Goal: Task Accomplishment & Management: Complete application form

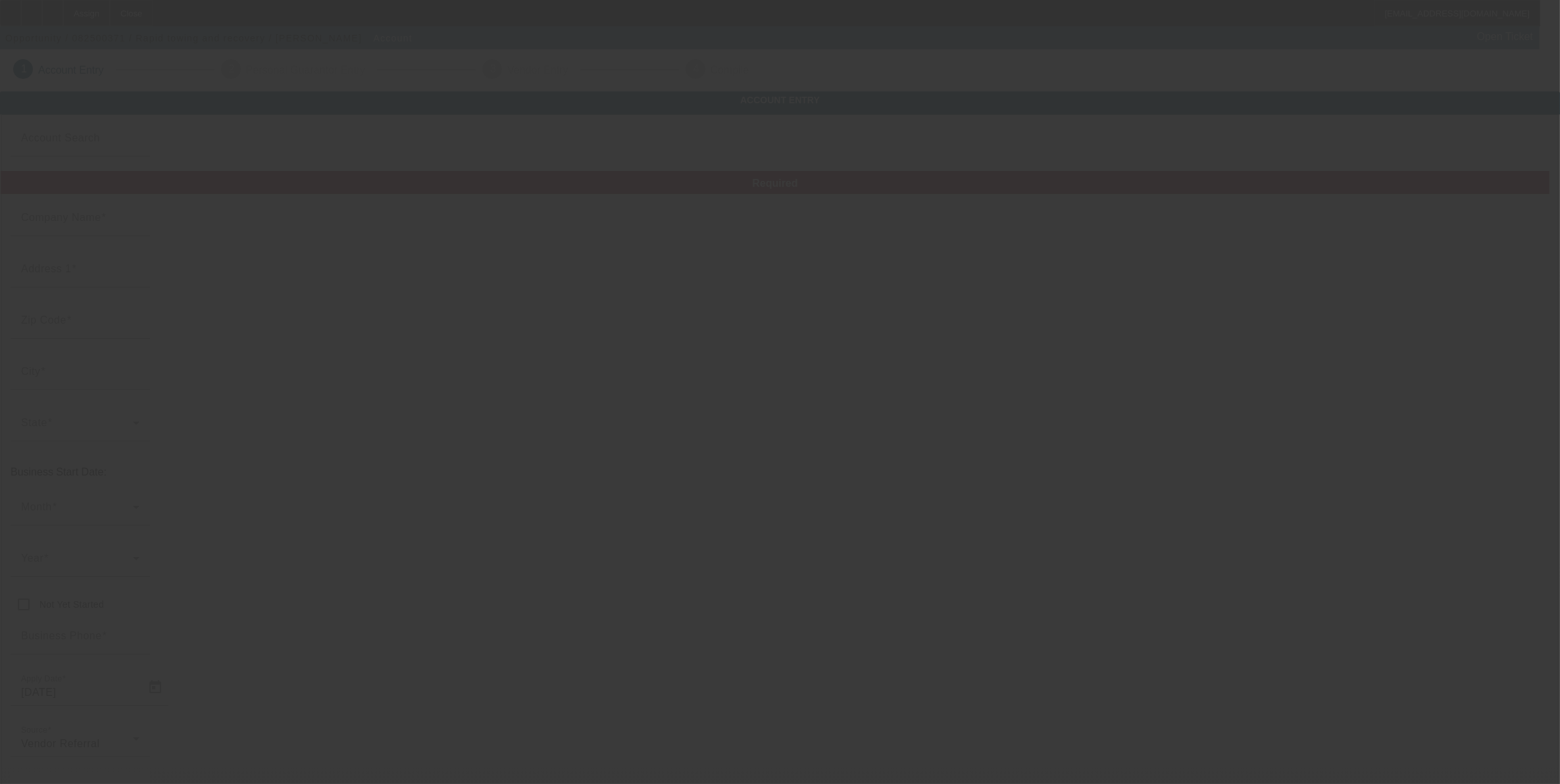
type input "Rapid towing and recovery"
type input "11874 state highway 24"
type input "73057"
type input "Maysville"
type input "[PHONE_NUMBER]"
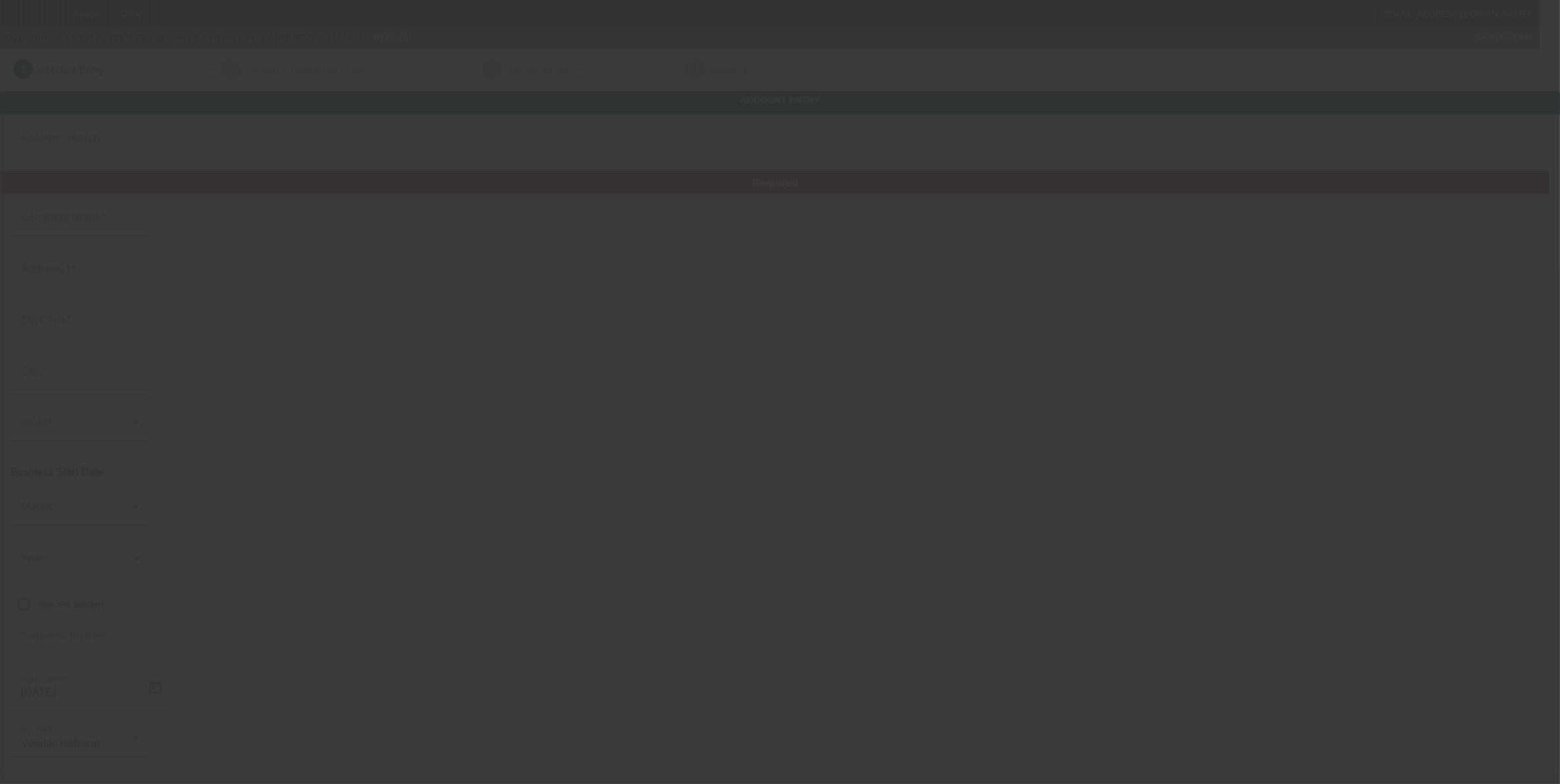
type input "Rapidrecoveryok@gmail.com"
type input "[US_EMPLOYER_IDENTIFICATION_NUMBER]"
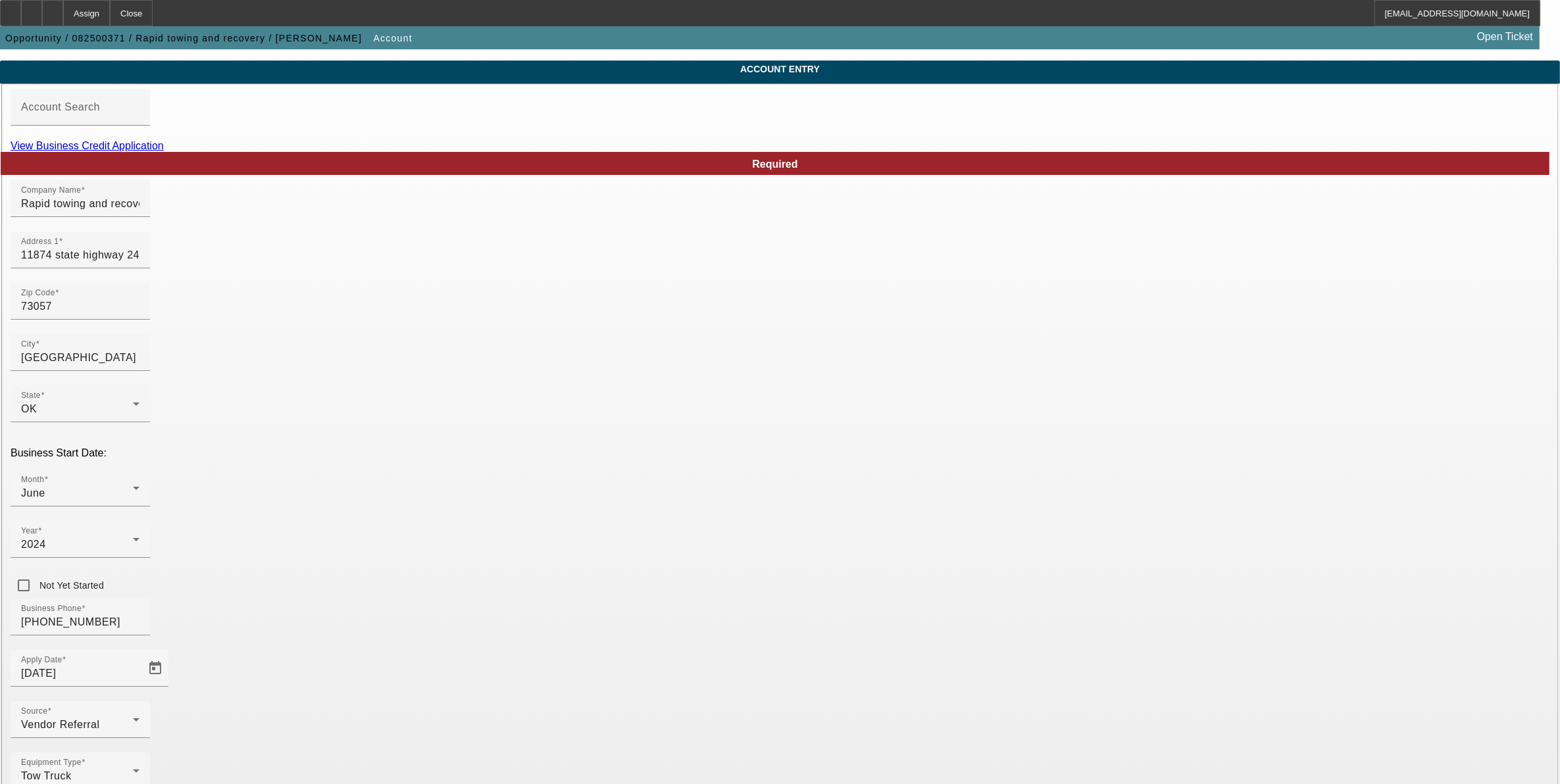
scroll to position [60, 0]
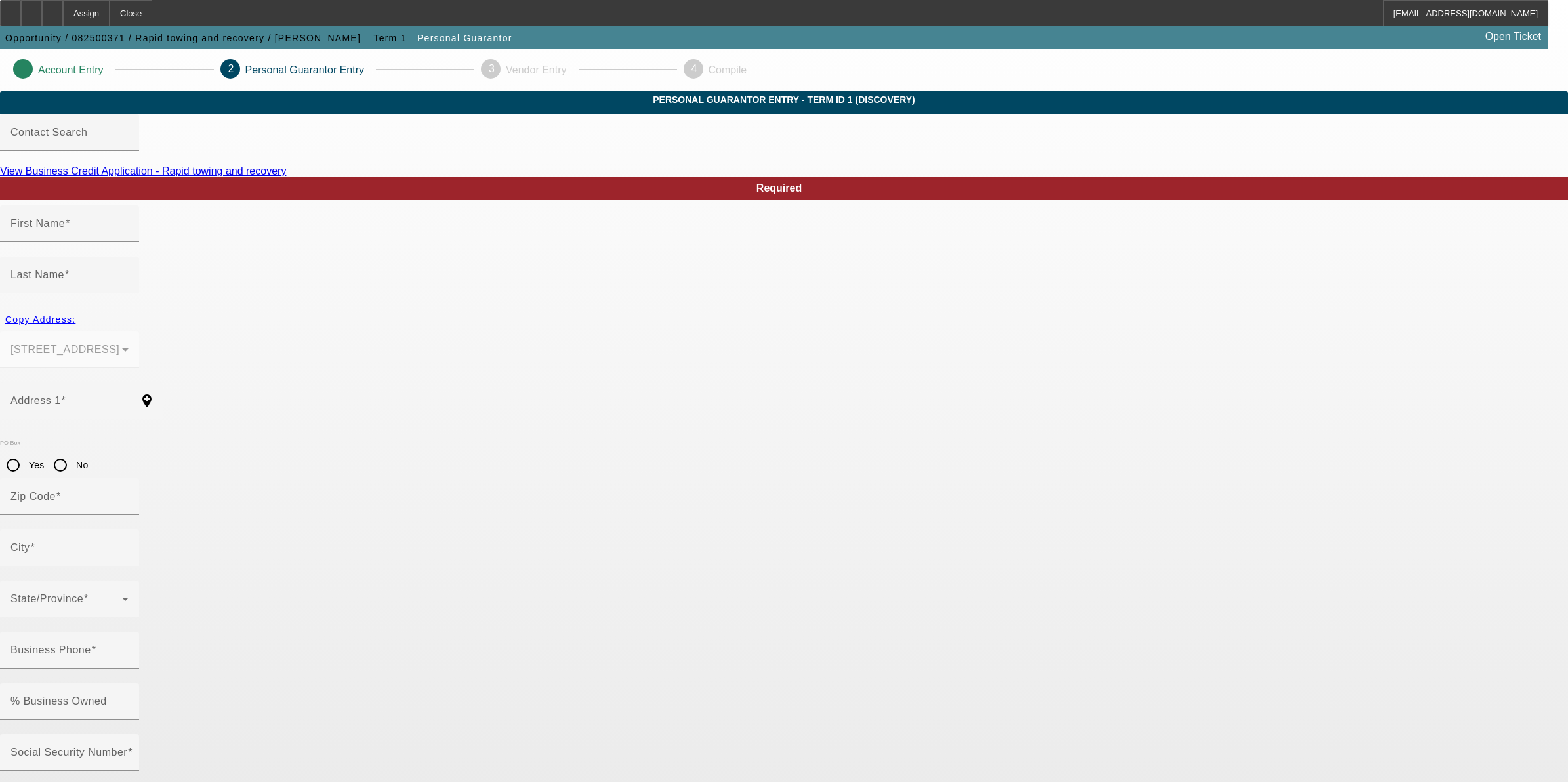
type input "Jonathan"
type input "Scroggins"
type input "11874 state highway 24"
radio input "true"
type input "73057"
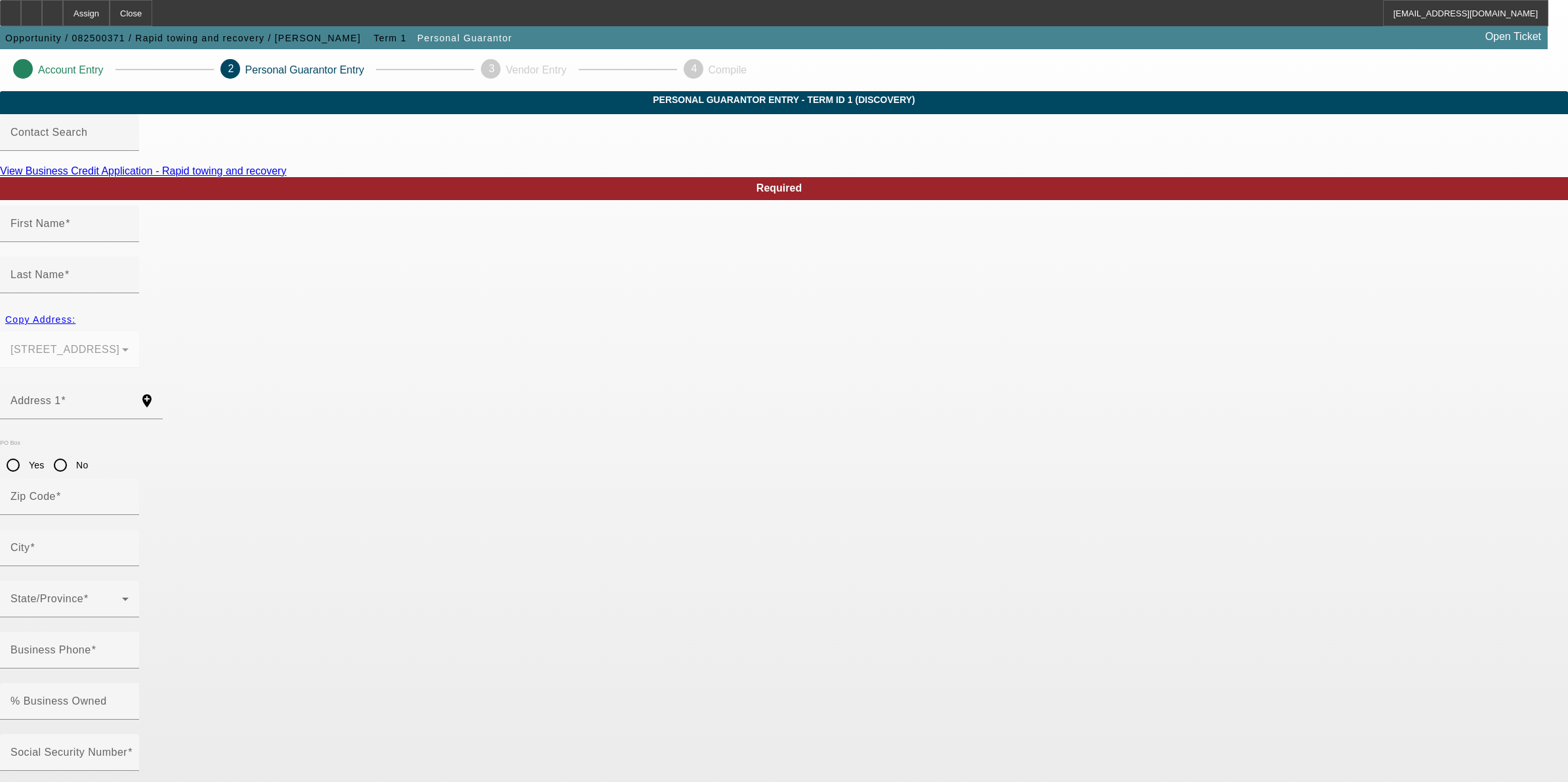
type input "Maysville"
type input "[PHONE_NUMBER]"
type input "100"
type input "443-11-2280"
type input "Rapidrecoveryok@gmail.com"
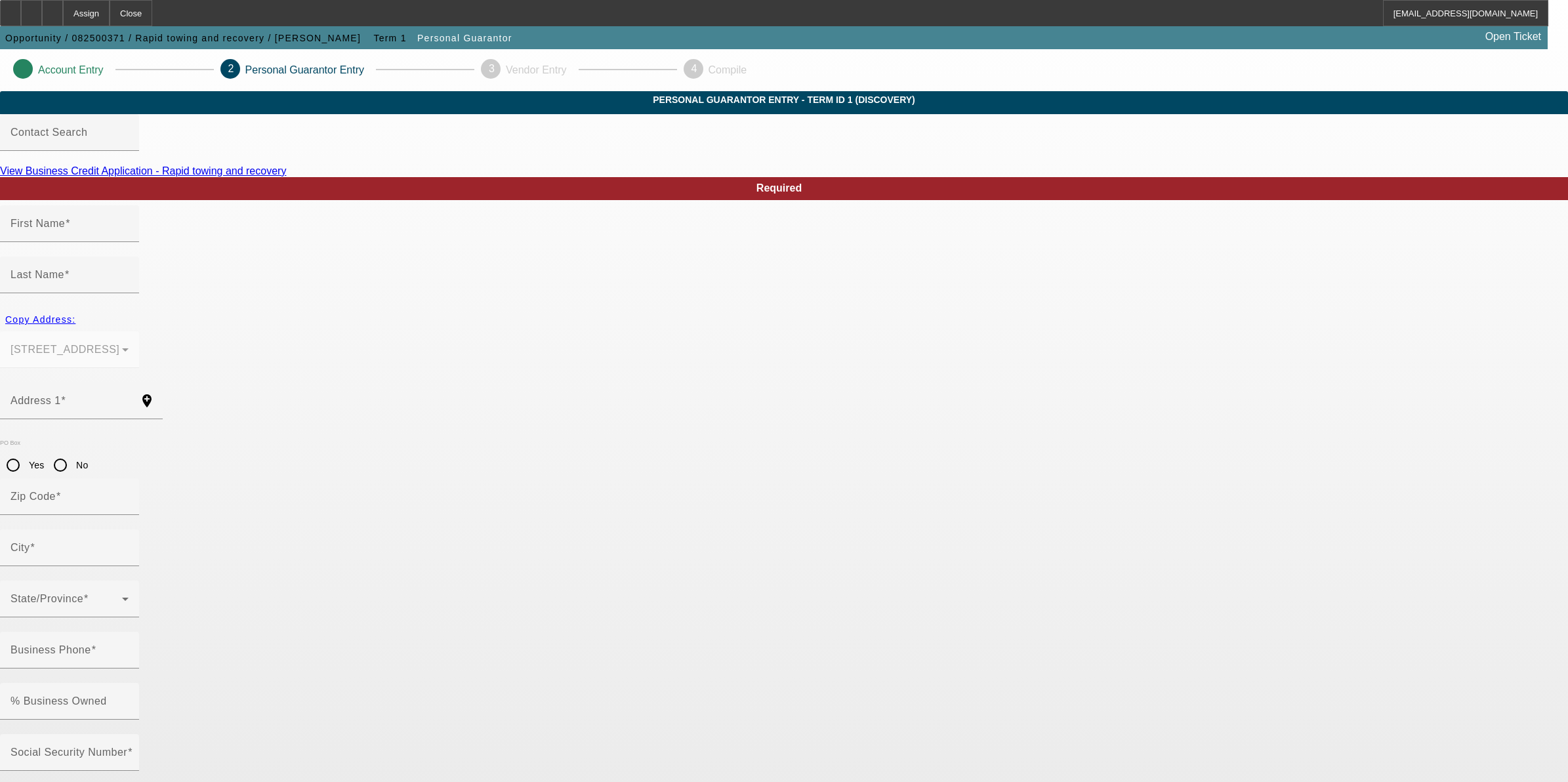
type input "[PHONE_NUMBER]"
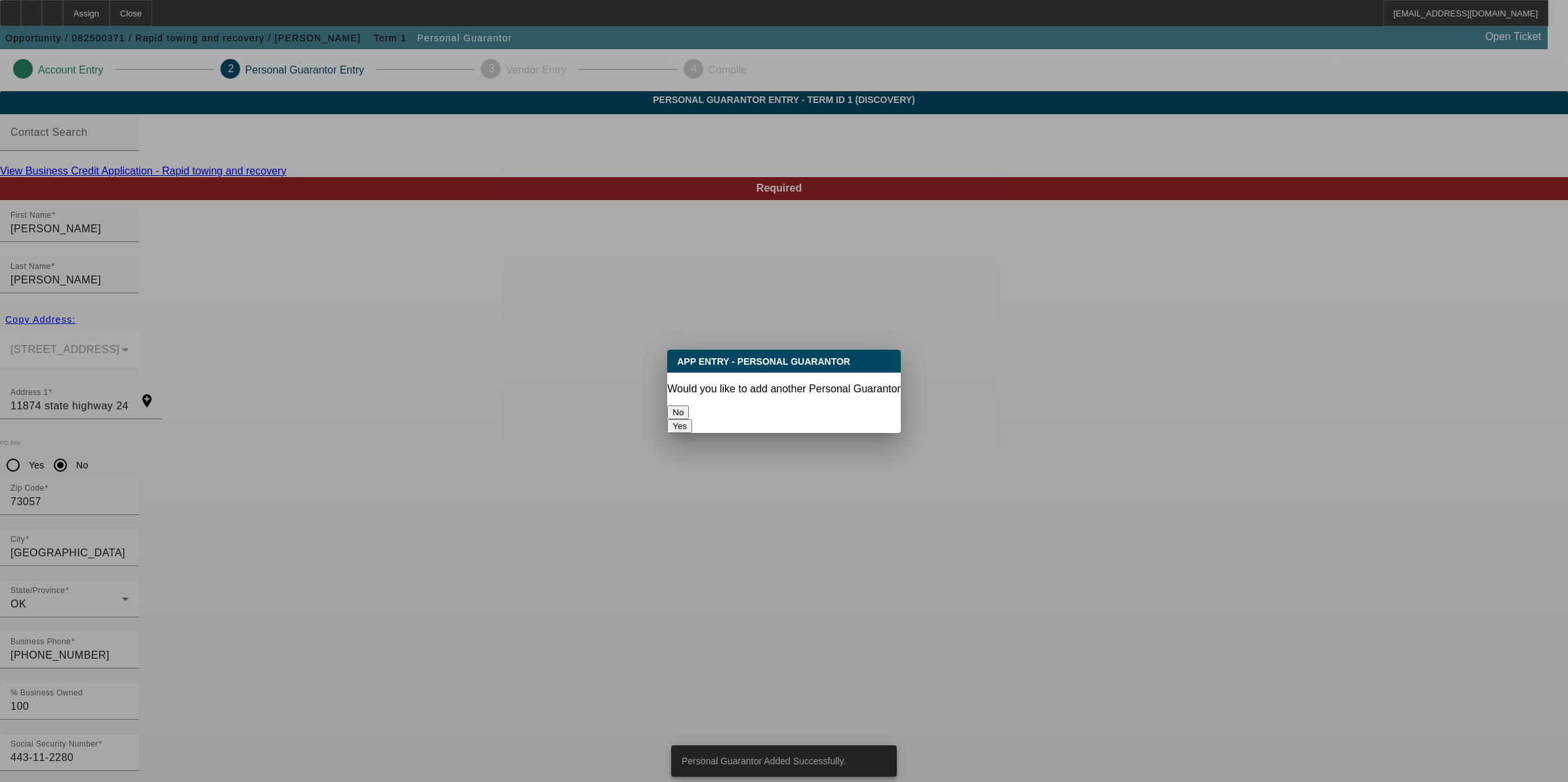
click at [689, 414] on button "No" at bounding box center [678, 412] width 22 height 14
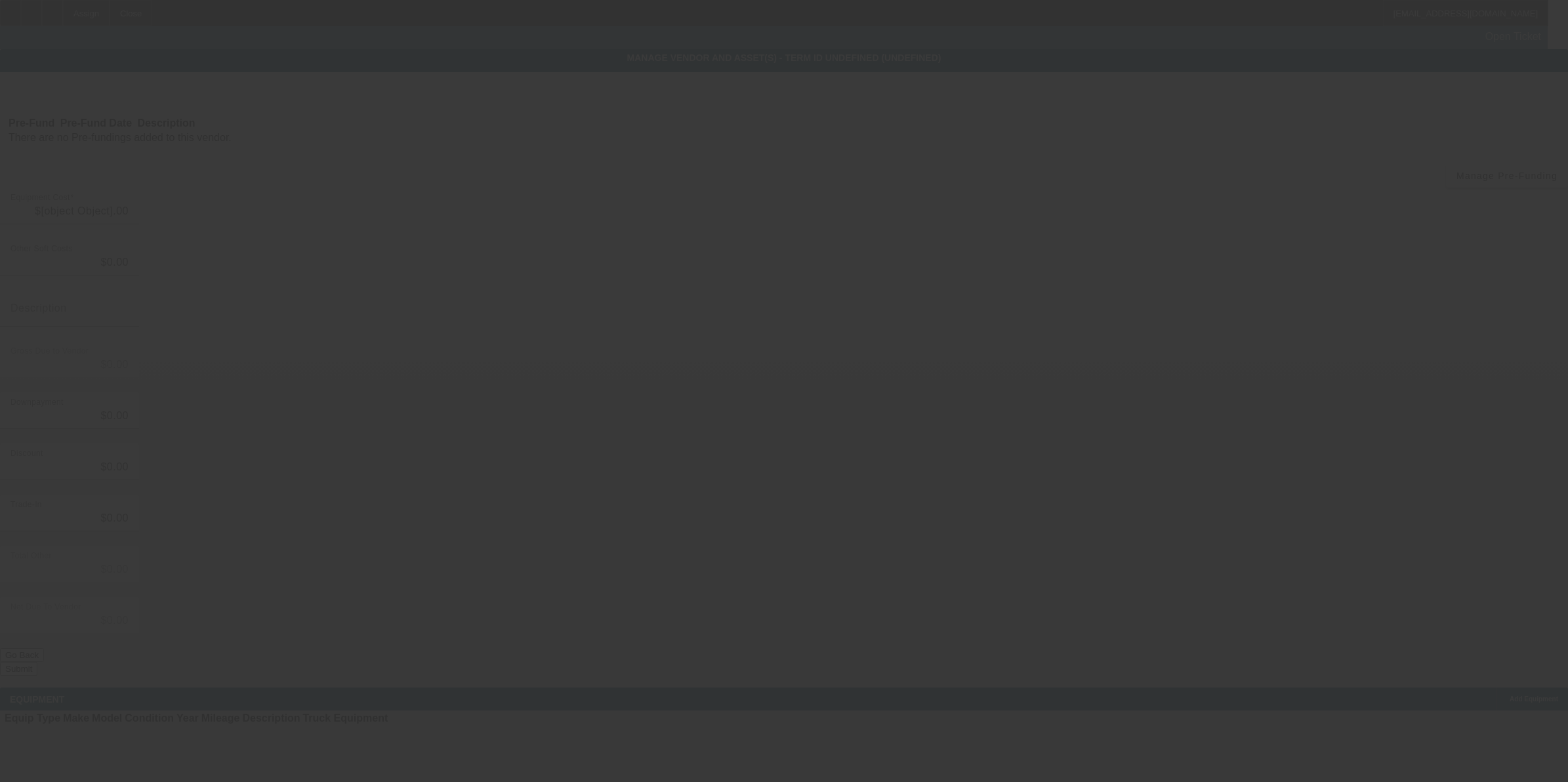
type input "$120,000.00"
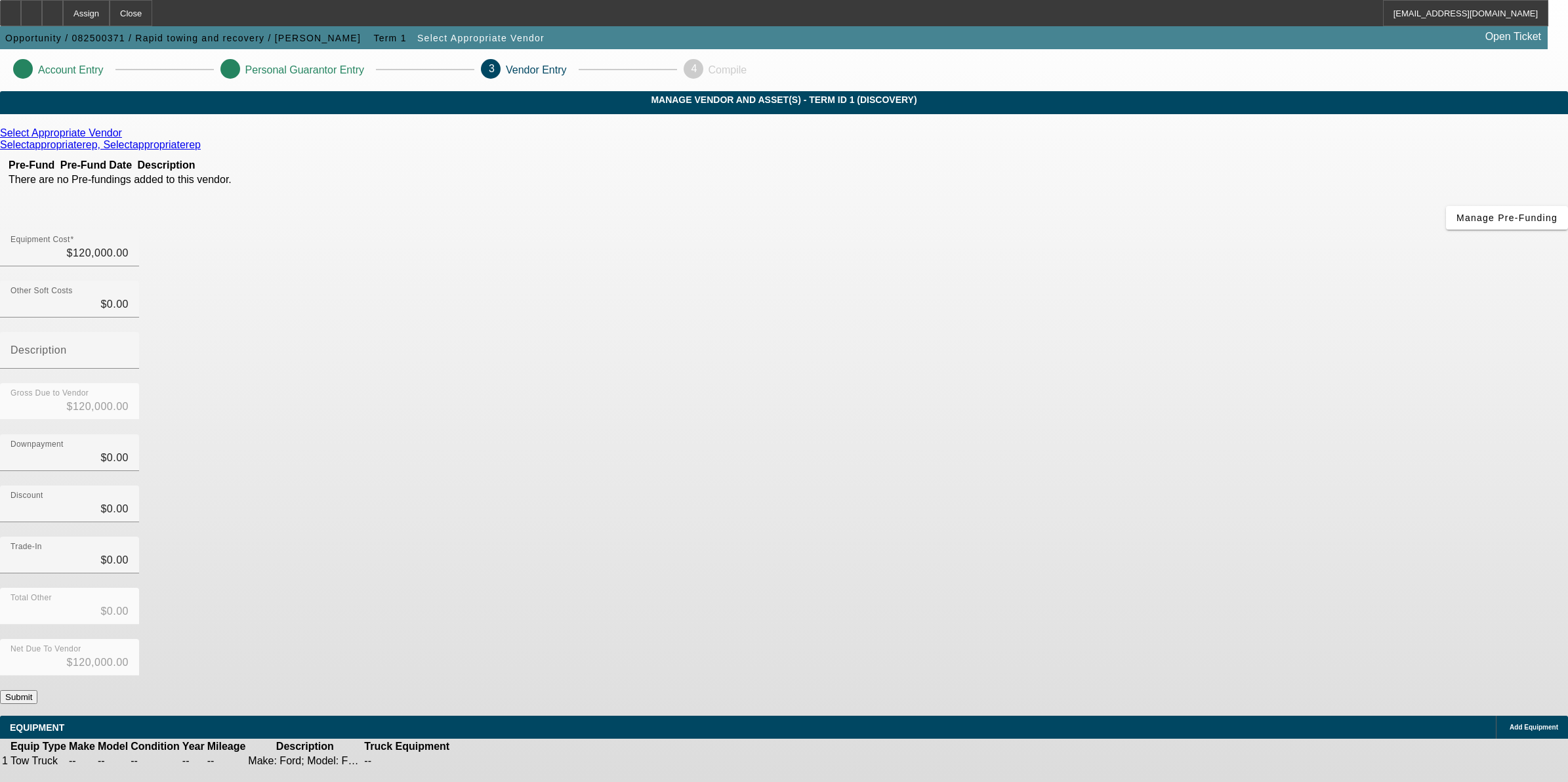
click at [37, 690] on button "Submit" at bounding box center [19, 696] width 37 height 14
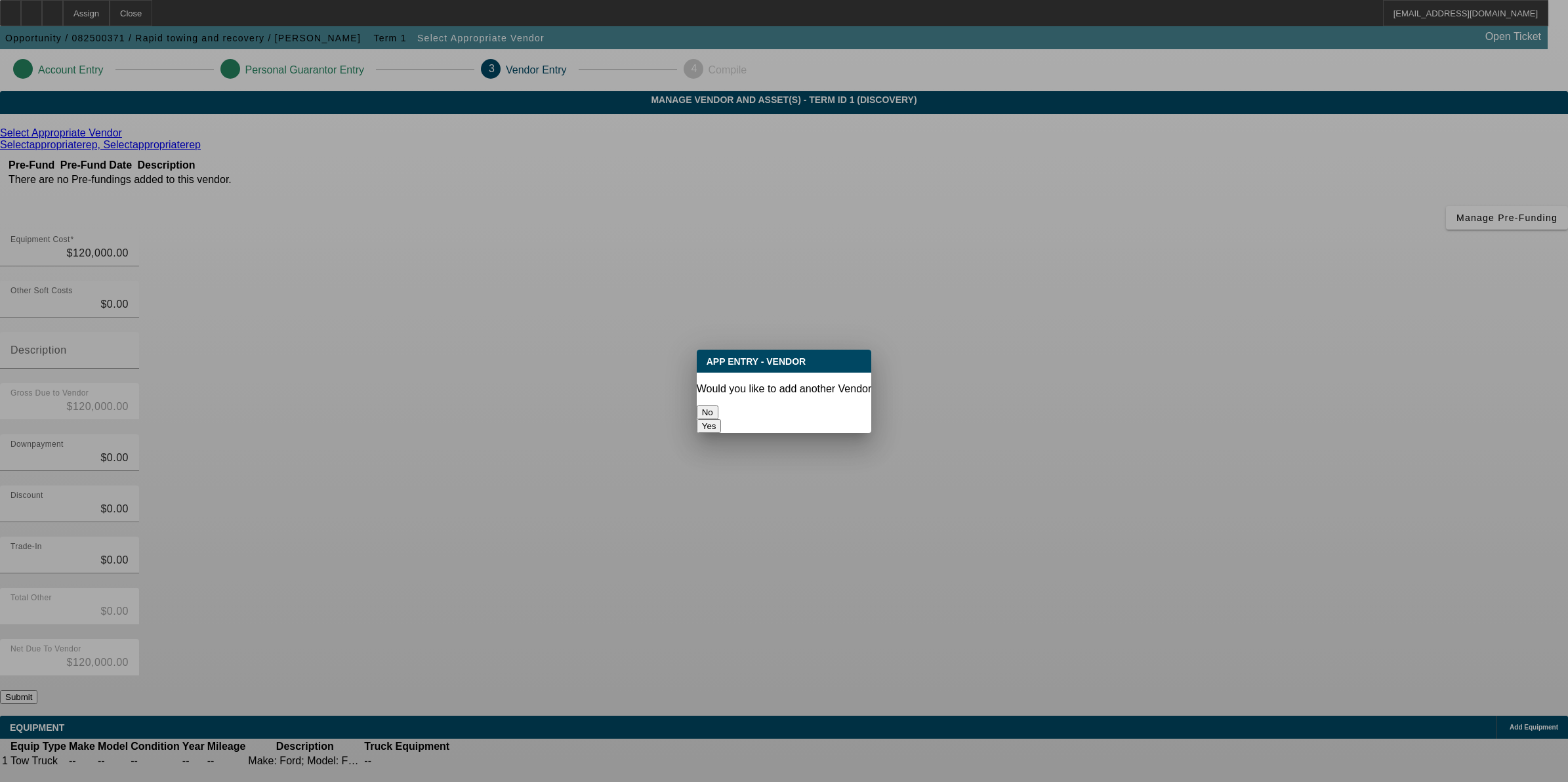
click at [719, 412] on button "No" at bounding box center [707, 412] width 22 height 14
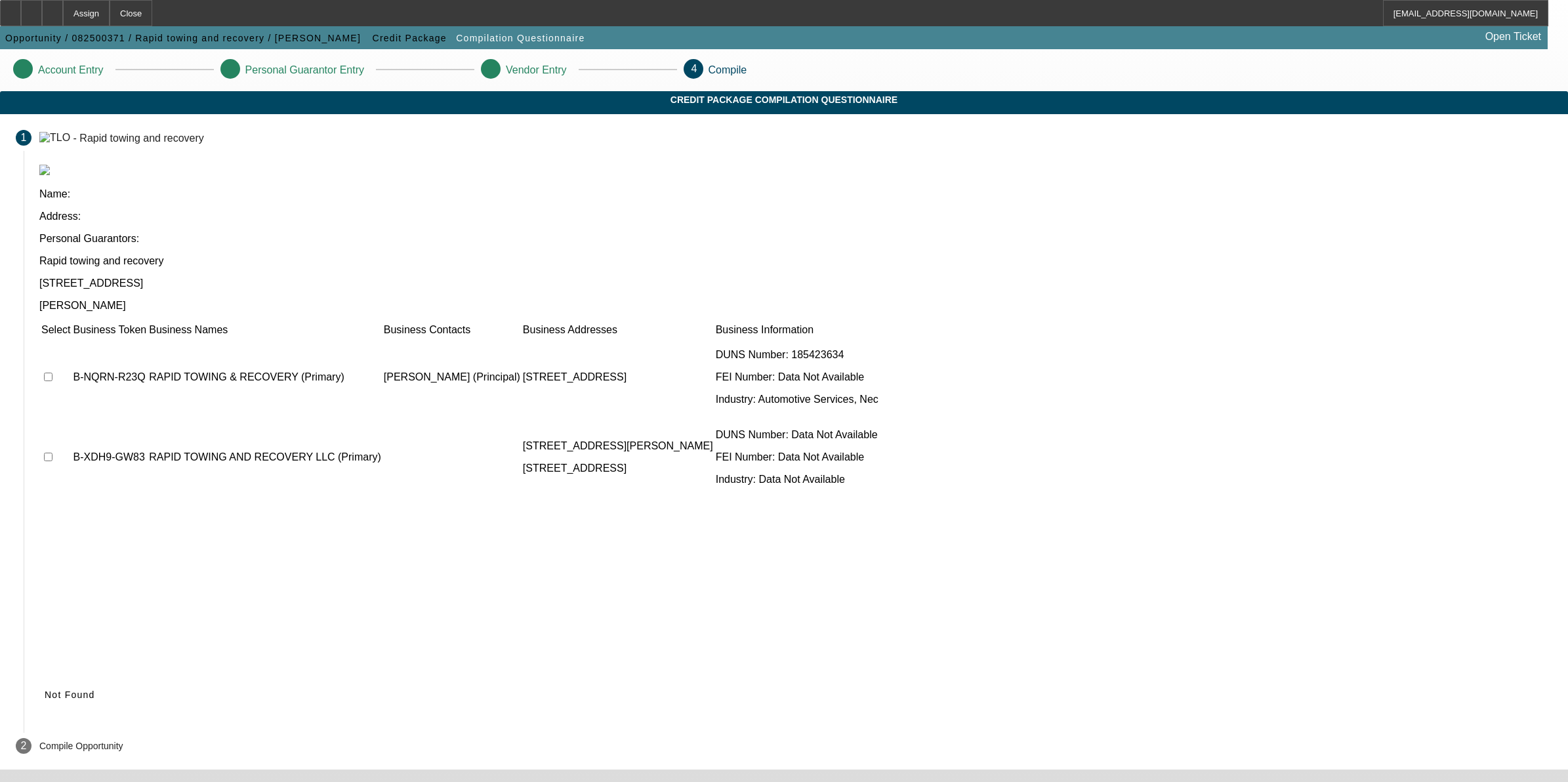
click at [52, 453] on input "checkbox" at bounding box center [48, 457] width 8 height 8
checkbox input "true"
click at [45, 689] on icon at bounding box center [45, 694] width 0 height 11
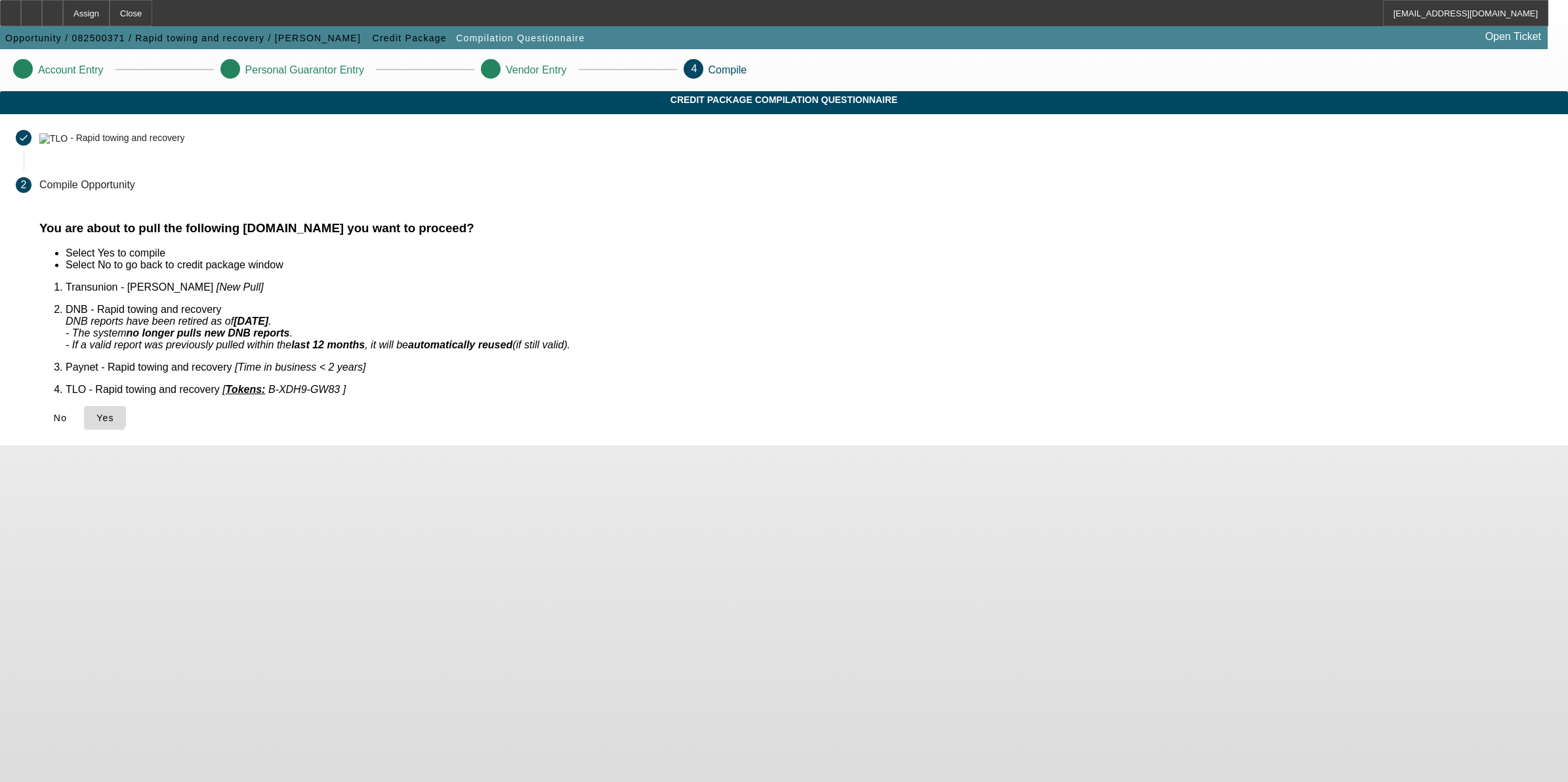
click at [96, 412] on icon at bounding box center [96, 417] width 0 height 11
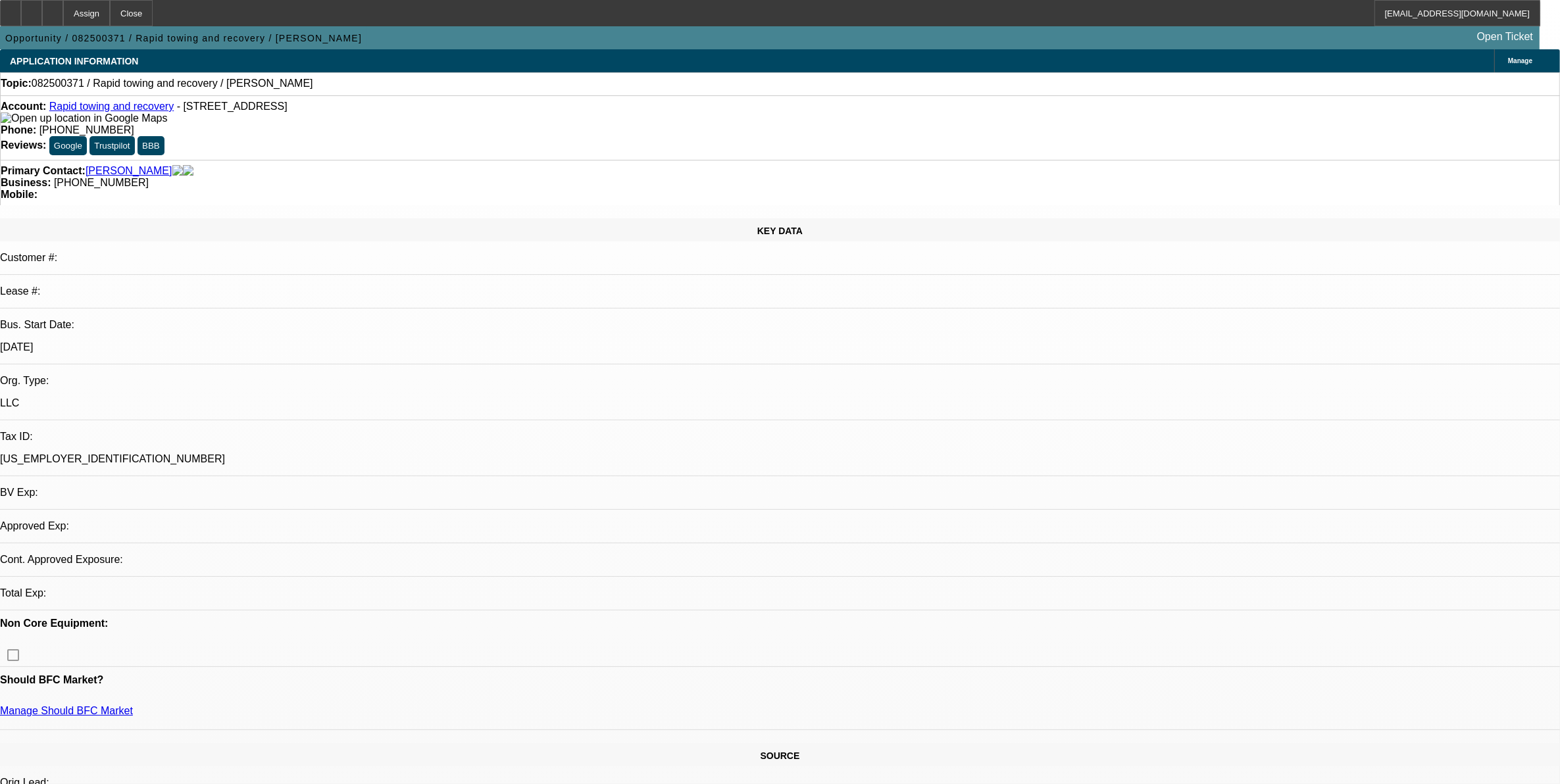
select select "0"
select select "2"
select select "0.1"
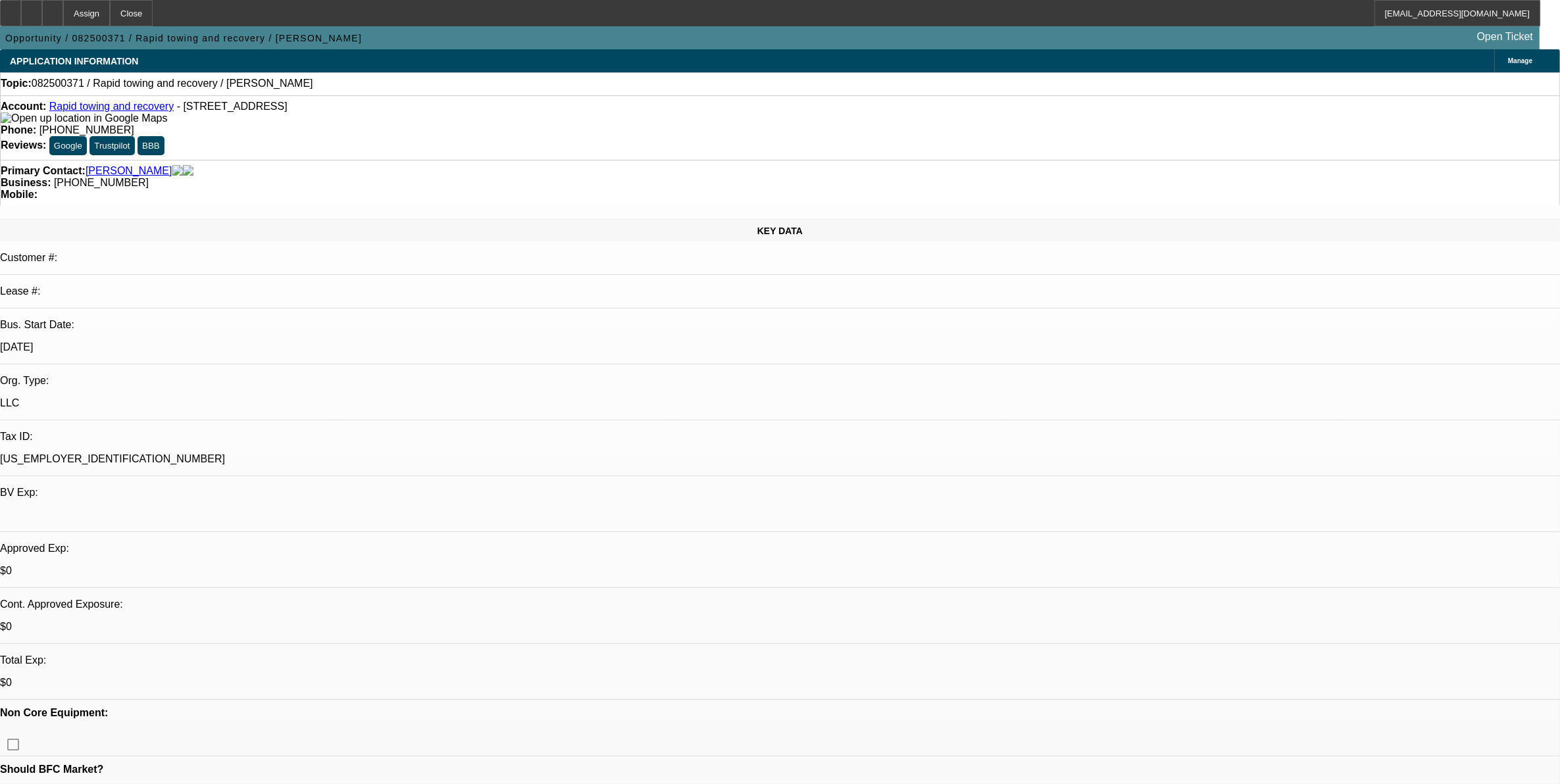
select select "1"
select select "2"
select select "4"
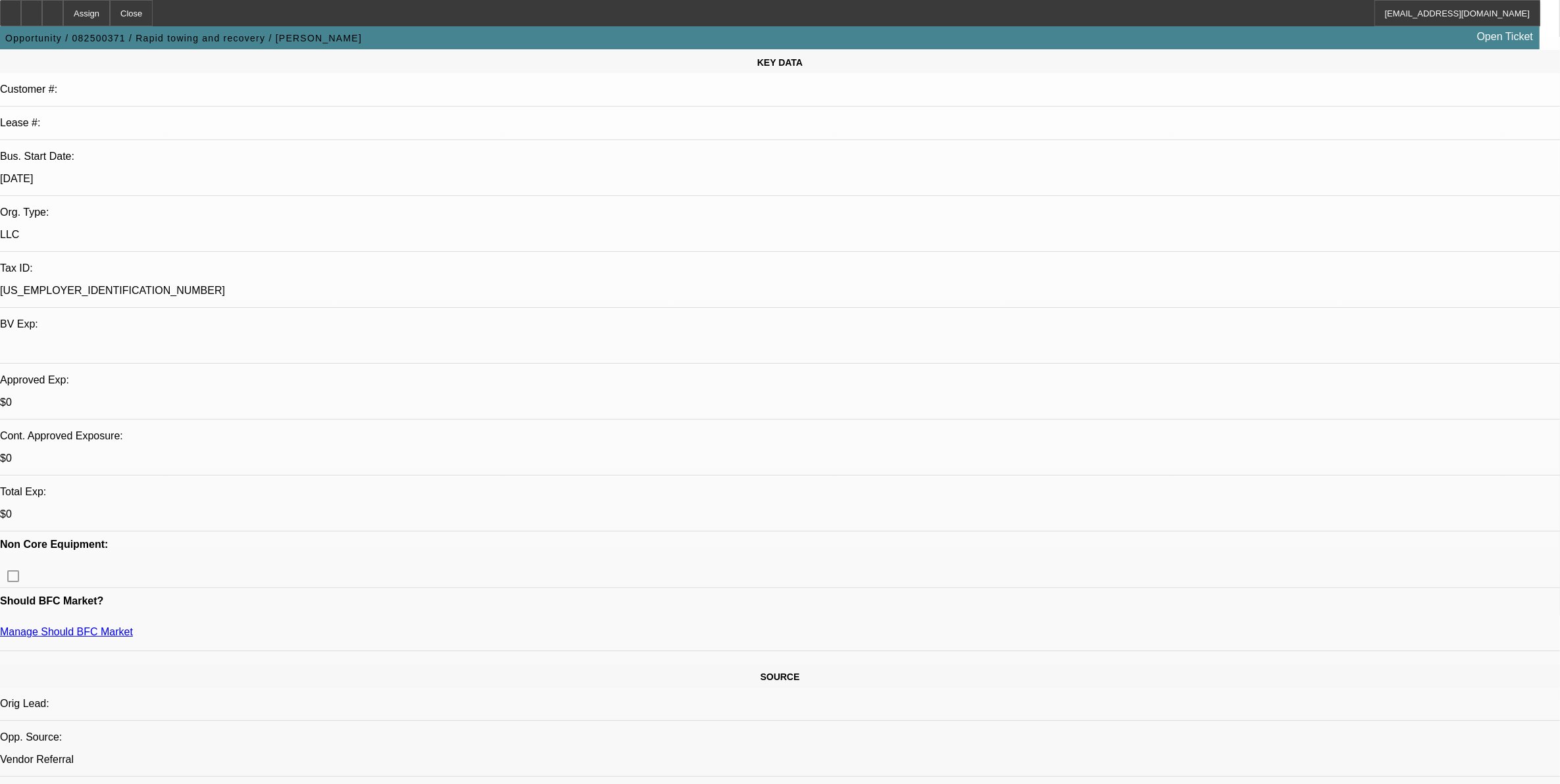
scroll to position [411, 0]
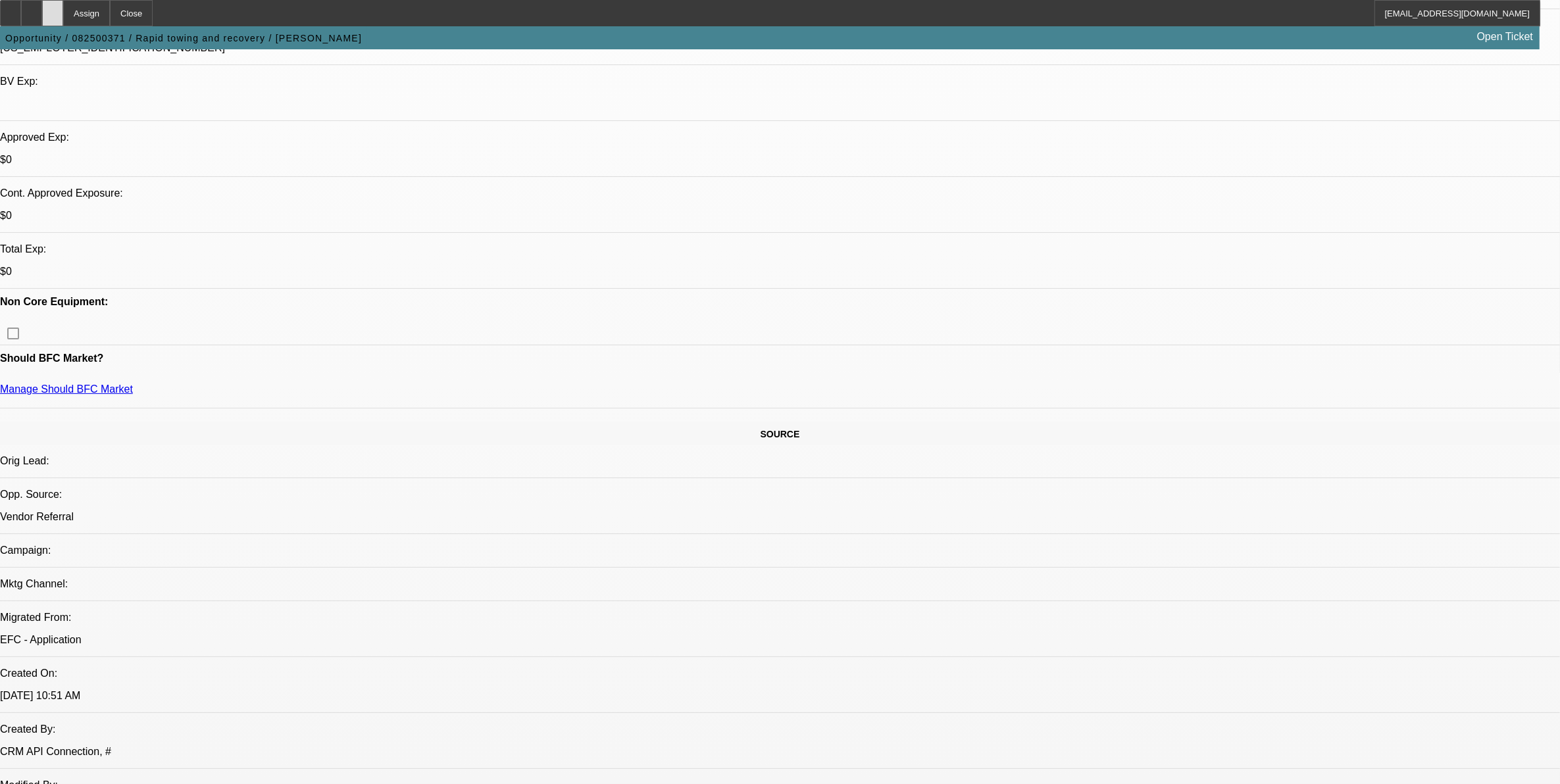
click at [52, 8] on icon at bounding box center [52, 8] width 0 height 0
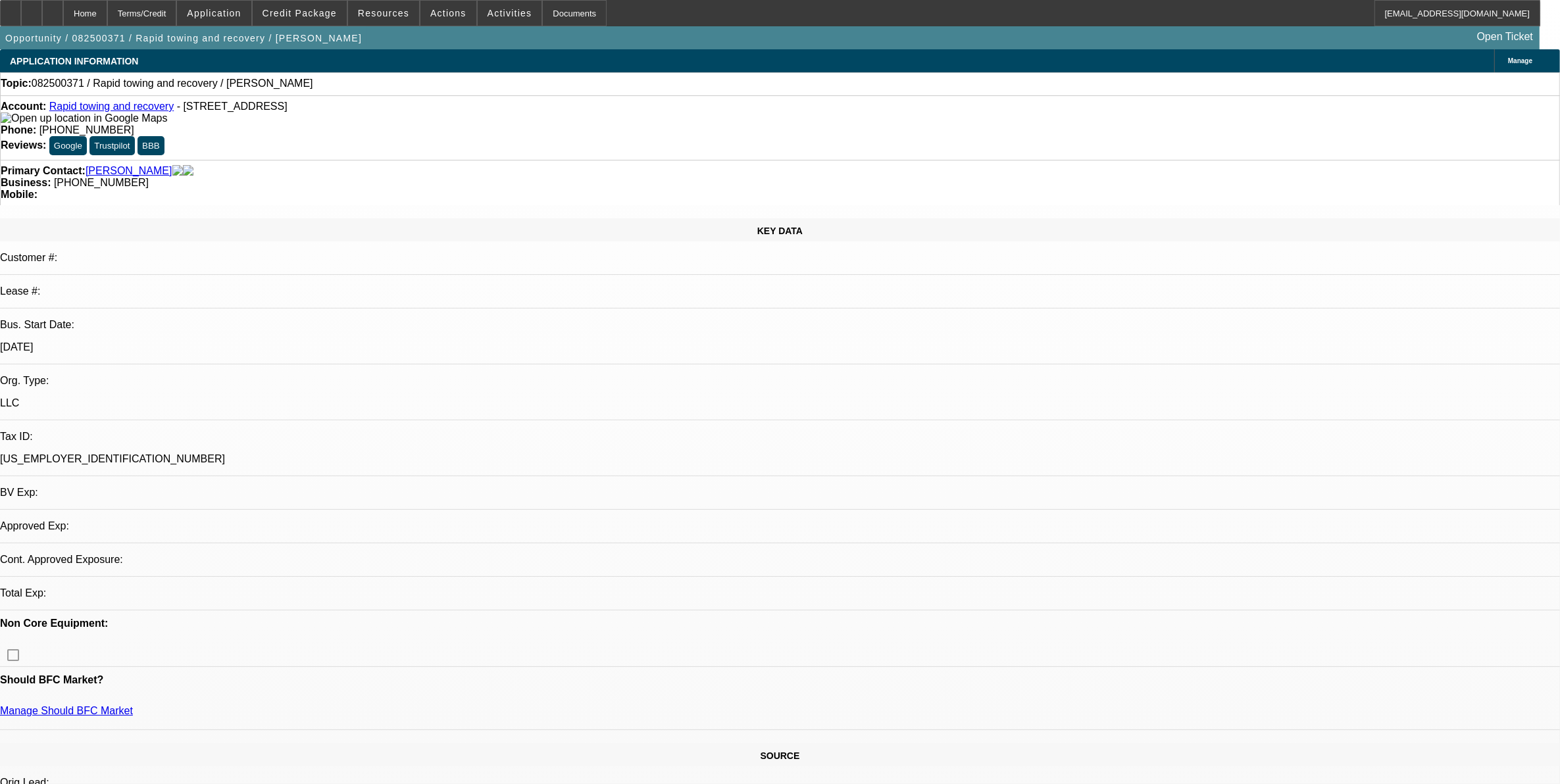
select select "0"
select select "2"
select select "0.1"
select select "4"
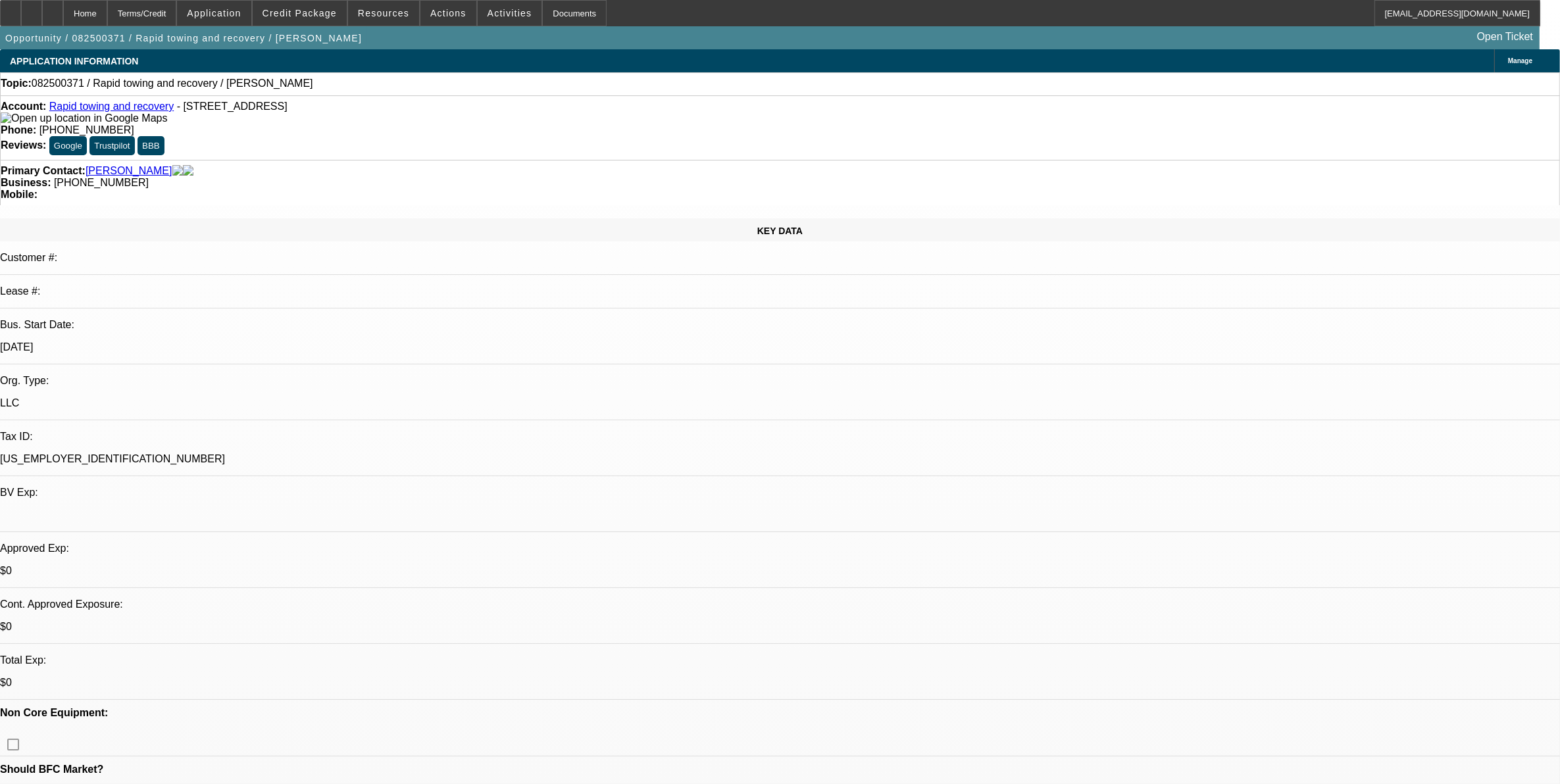
scroll to position [329, 0]
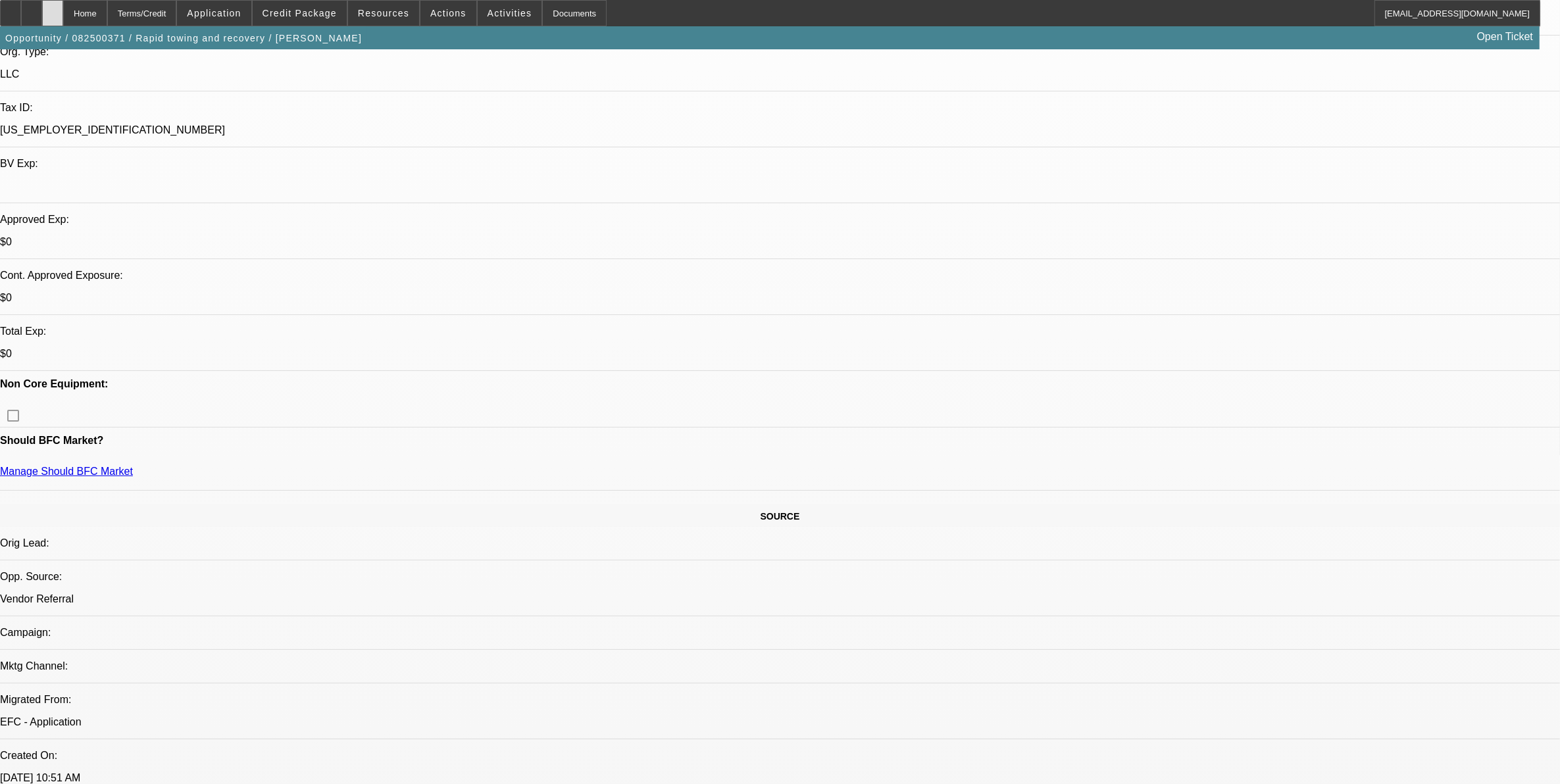
click at [63, 8] on div at bounding box center [53, 13] width 21 height 26
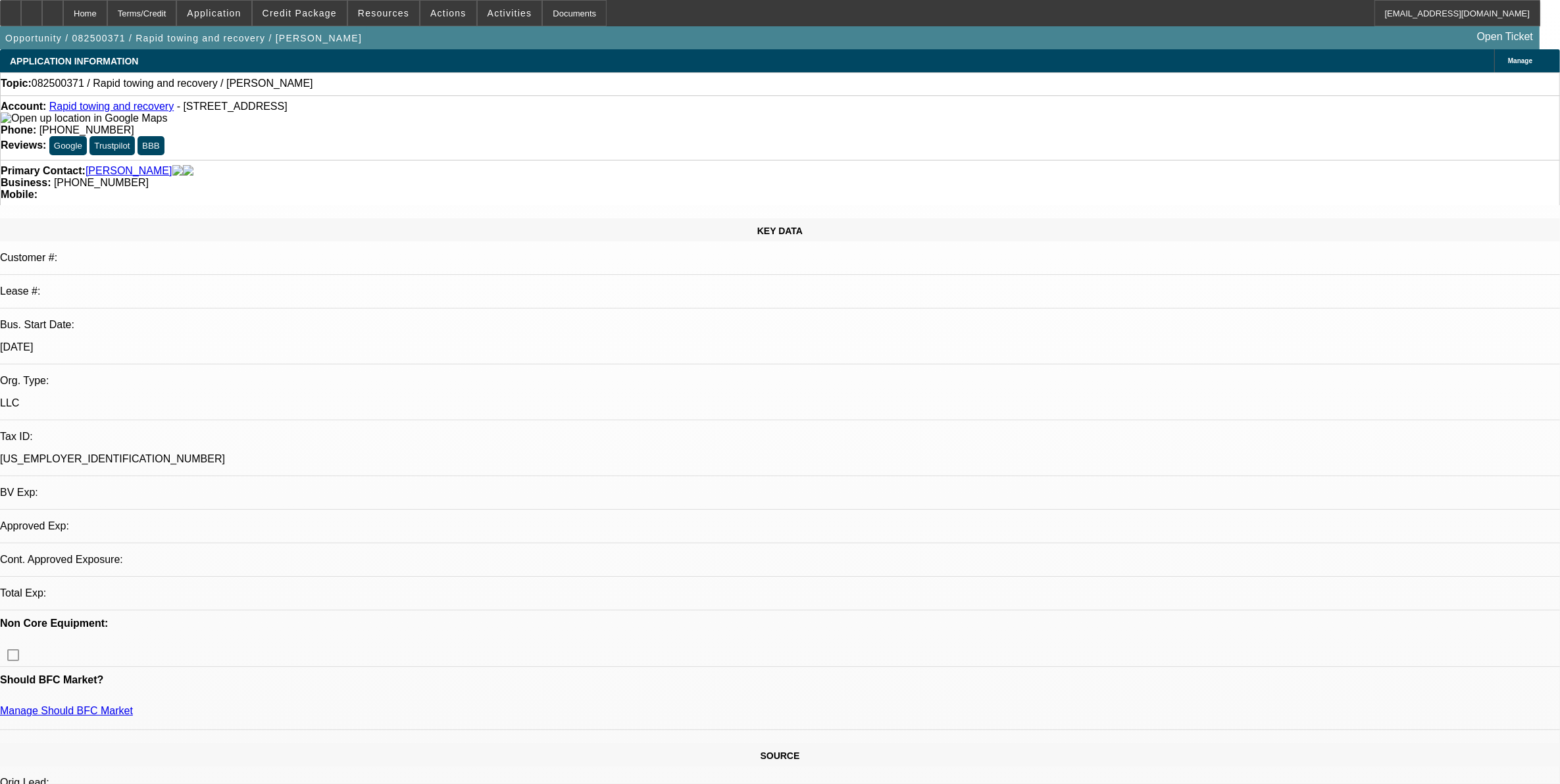
select select "0"
select select "2"
select select "0.1"
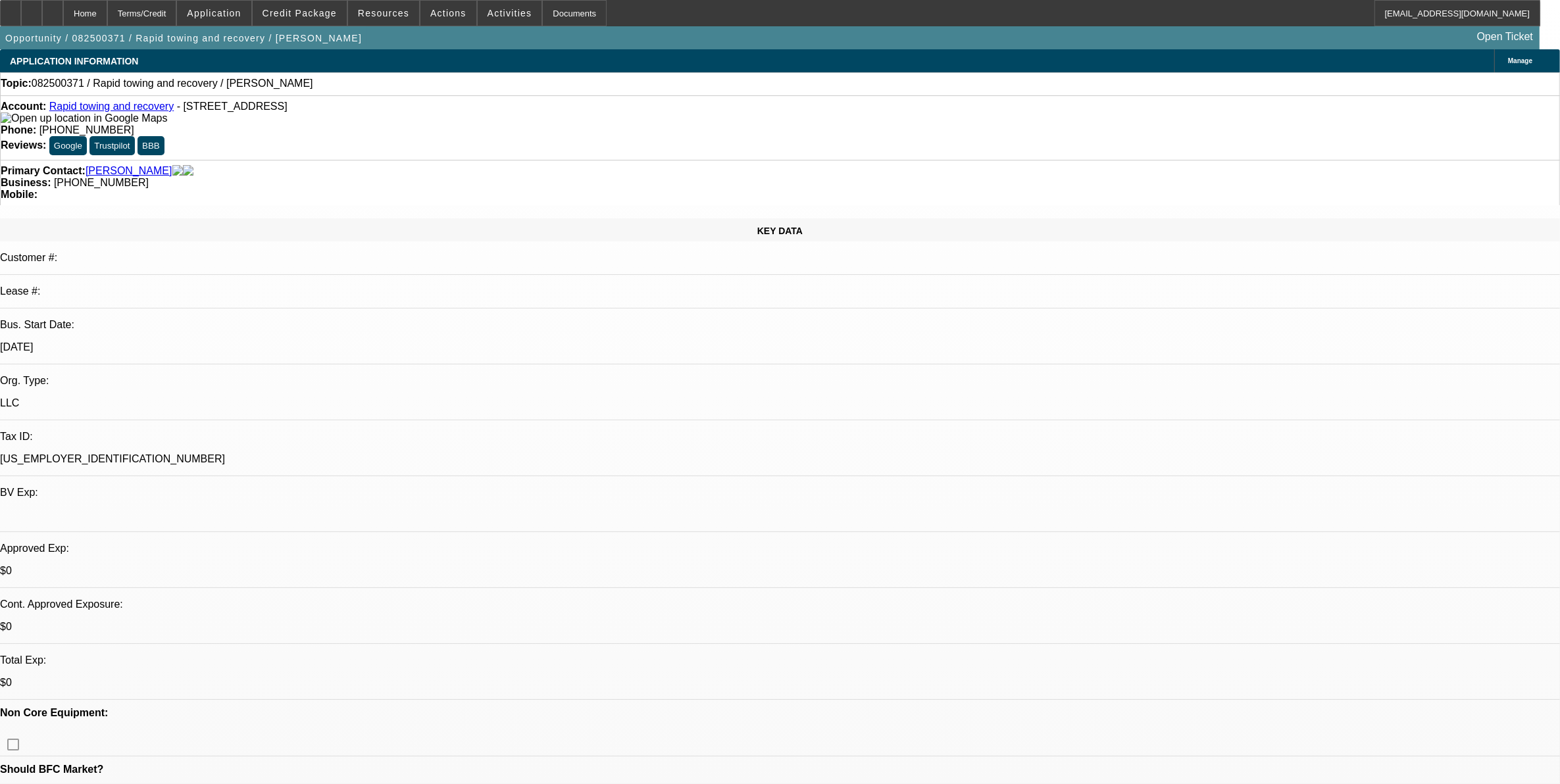
select select "1"
select select "2"
select select "4"
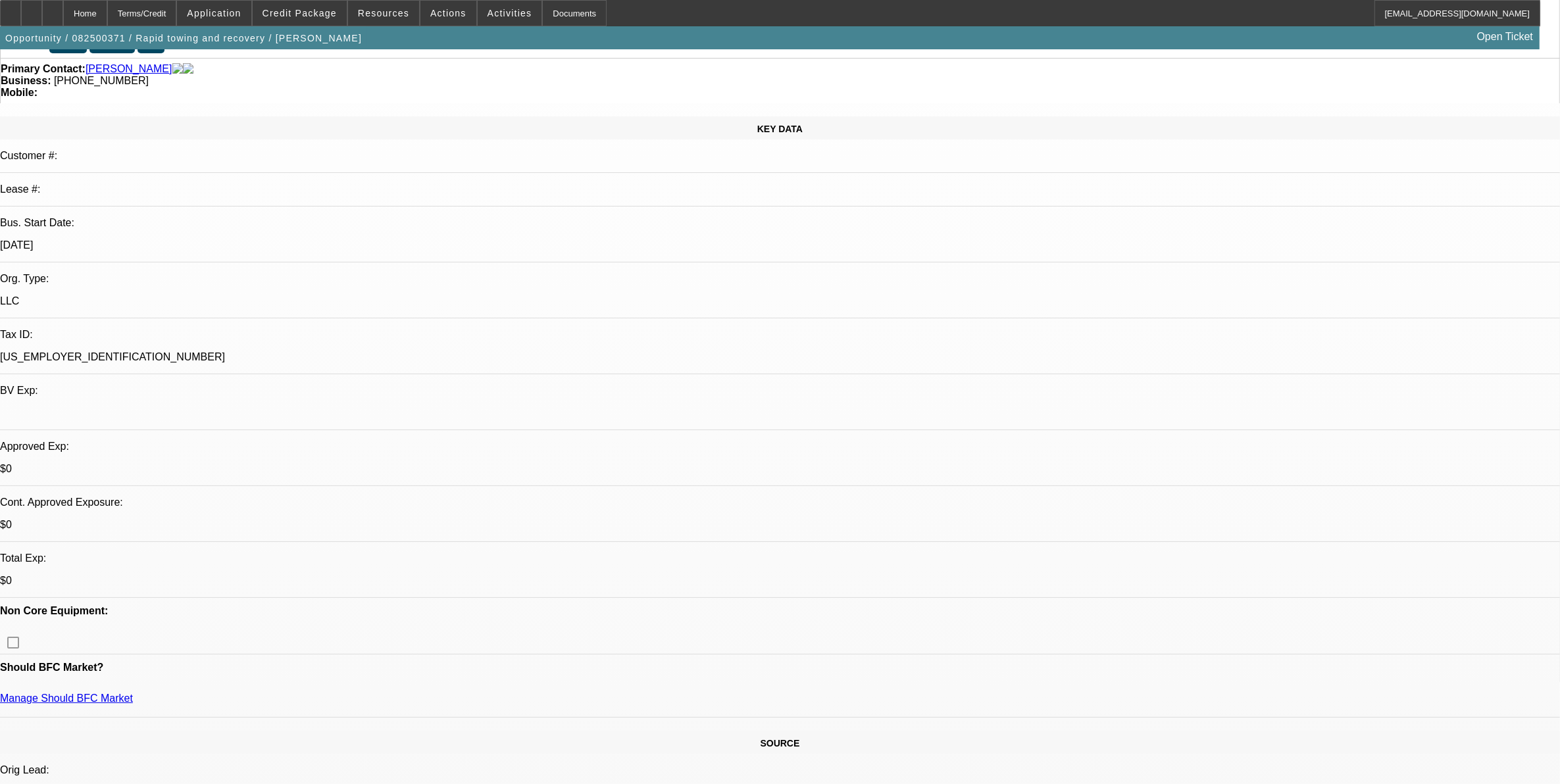
scroll to position [329, 0]
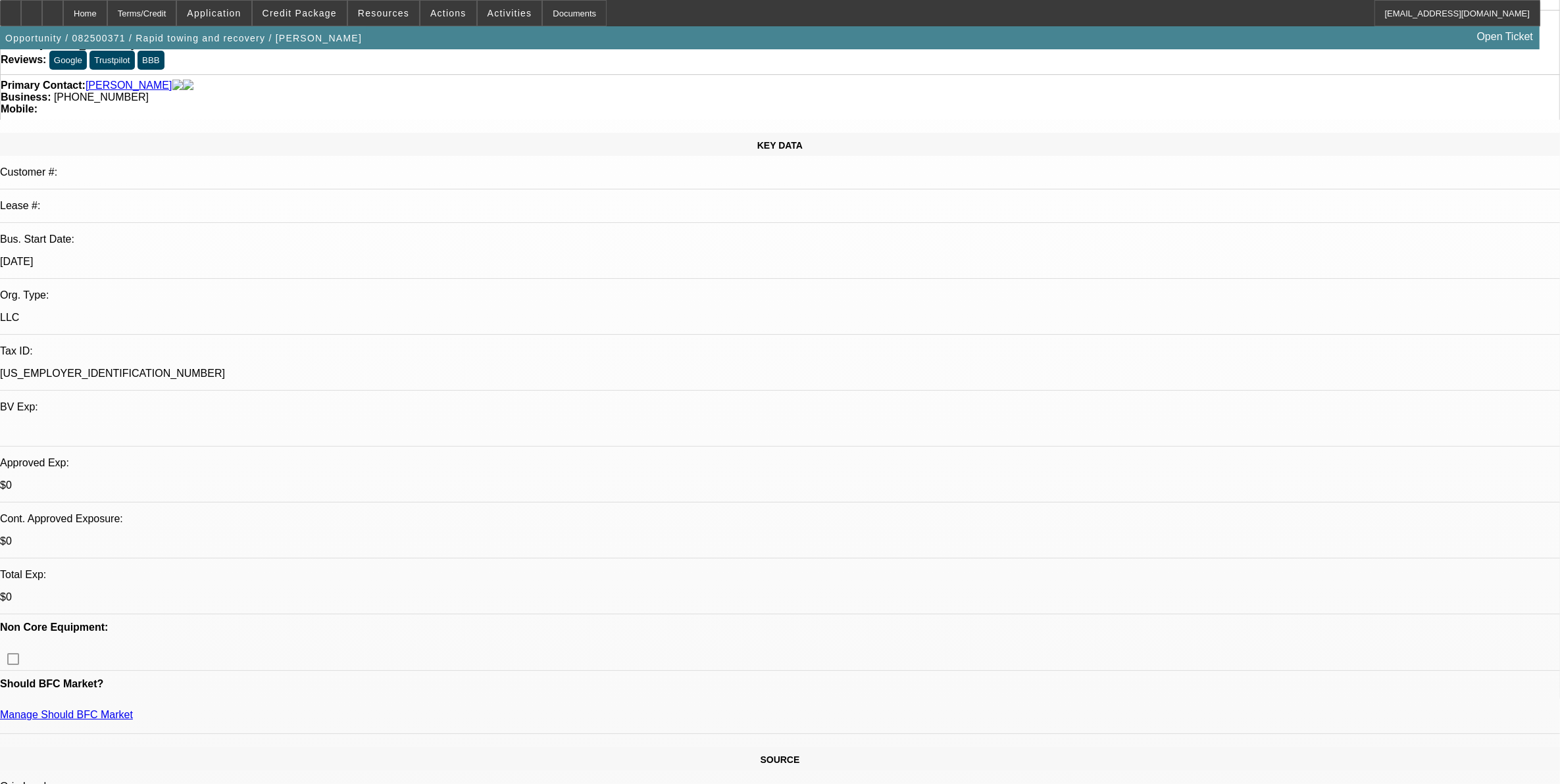
scroll to position [0, 0]
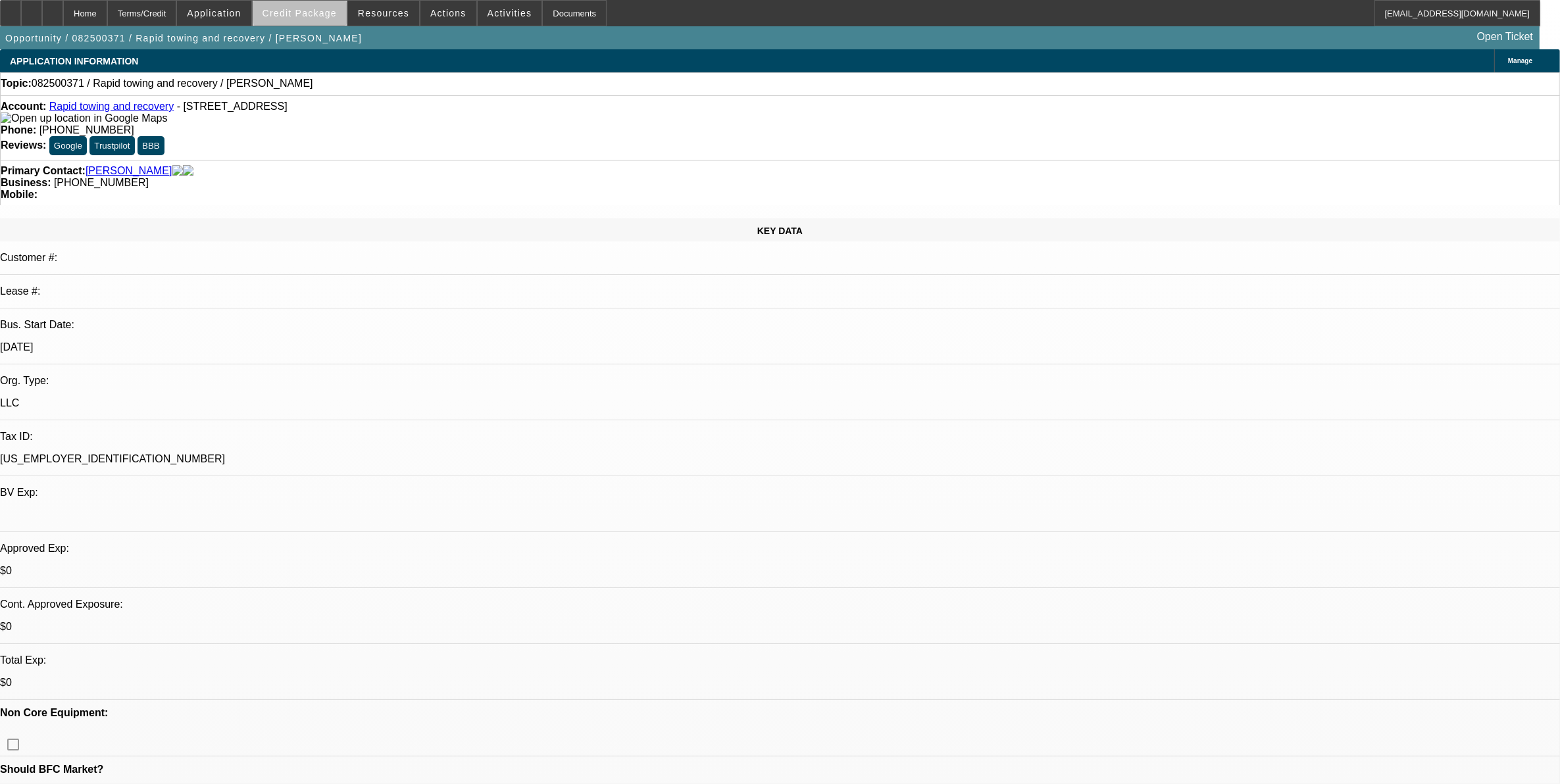
click at [337, 13] on span "Credit Package" at bounding box center [299, 13] width 74 height 11
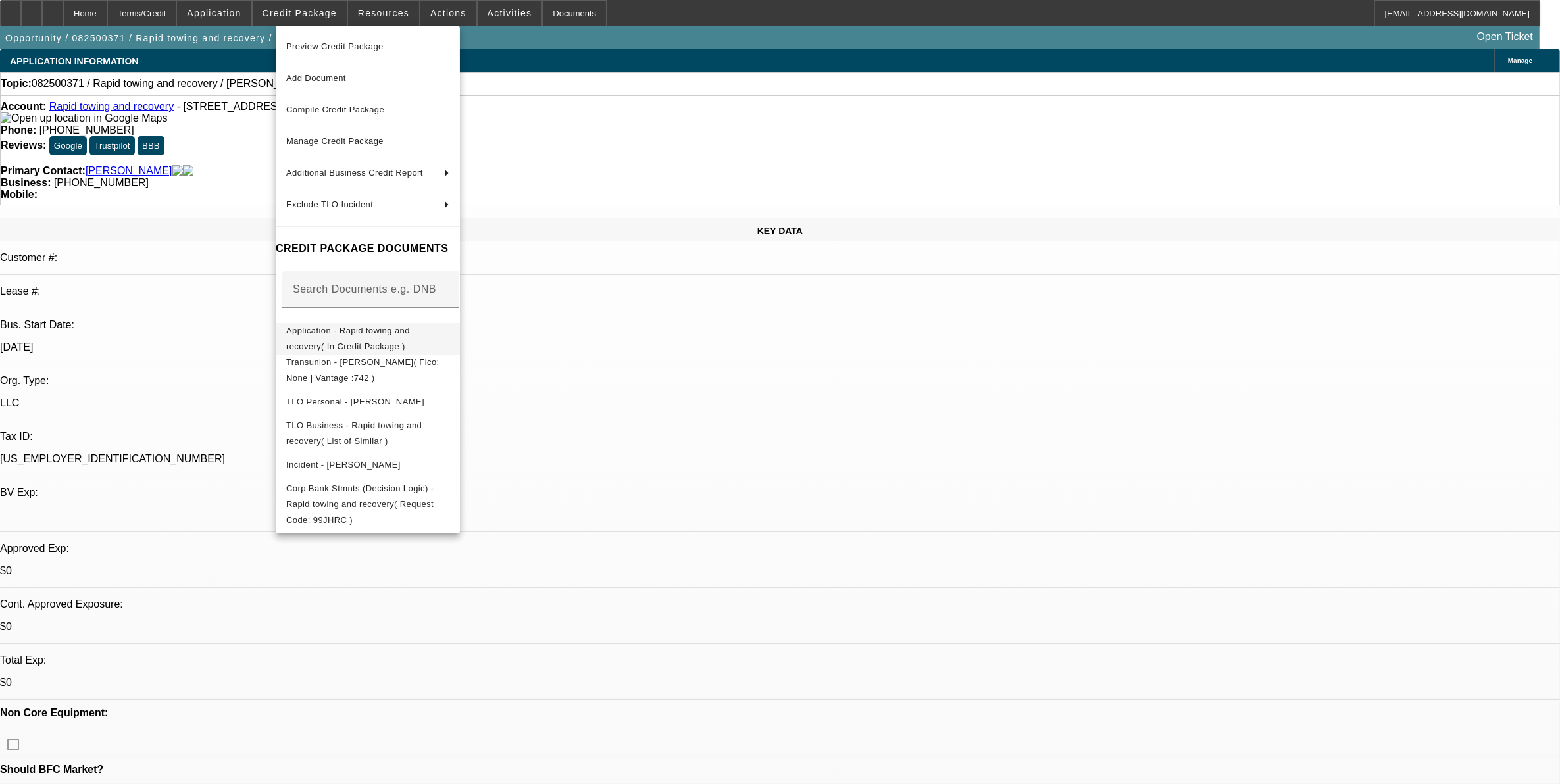
click at [449, 326] on span "Application - Rapid towing and recovery( In Credit Package )" at bounding box center [368, 337] width 163 height 32
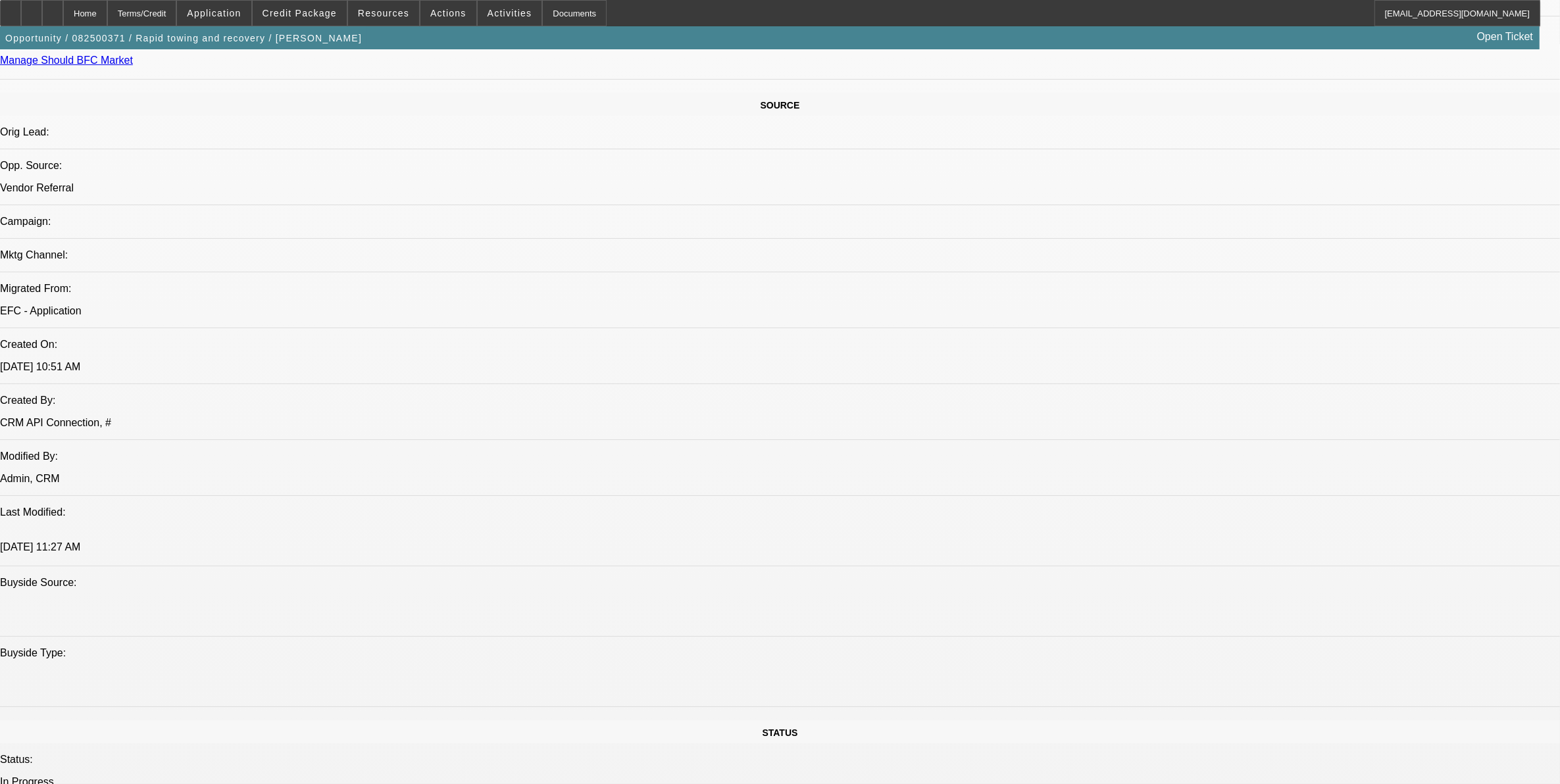
scroll to position [411, 0]
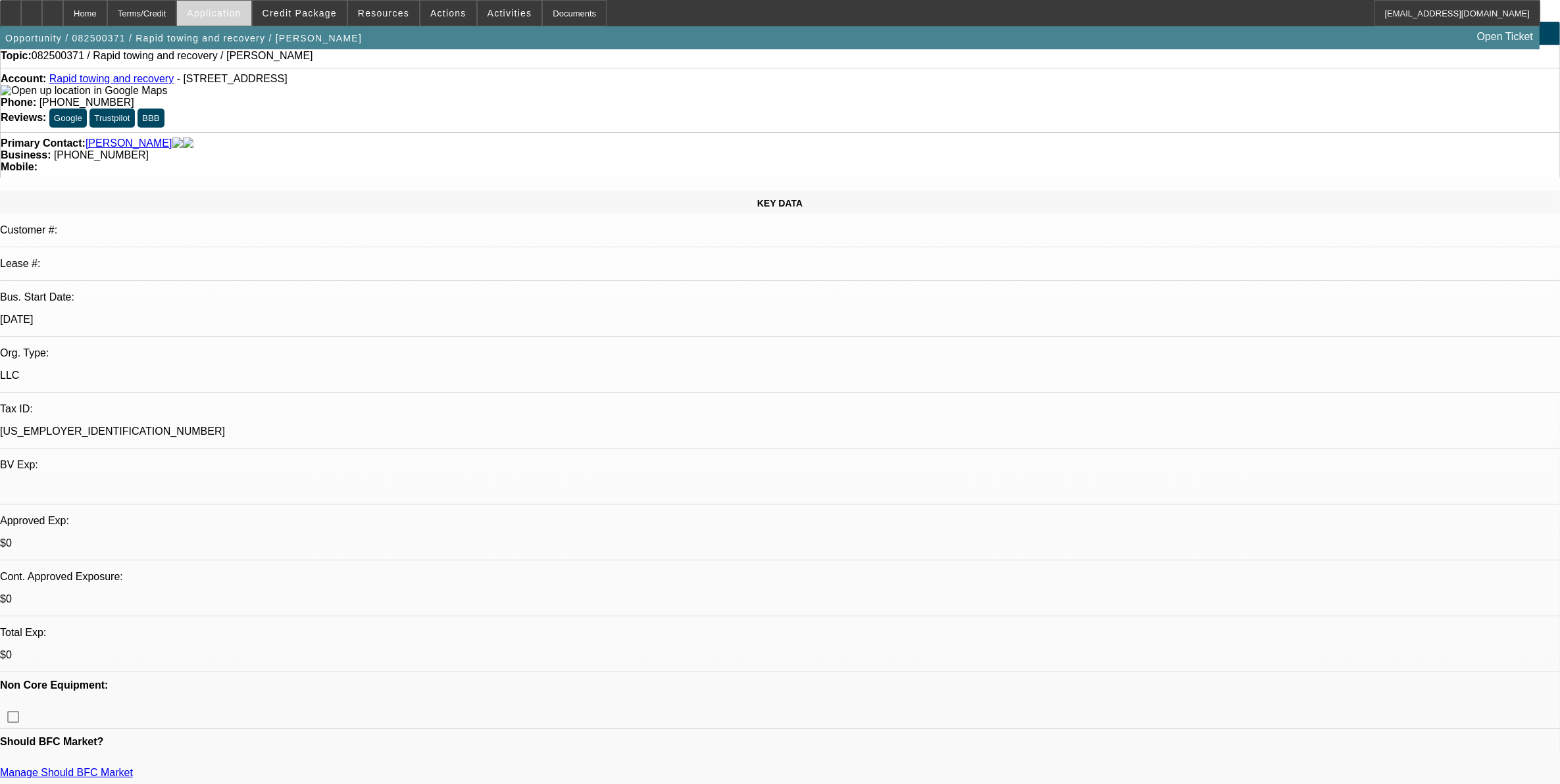
scroll to position [0, 0]
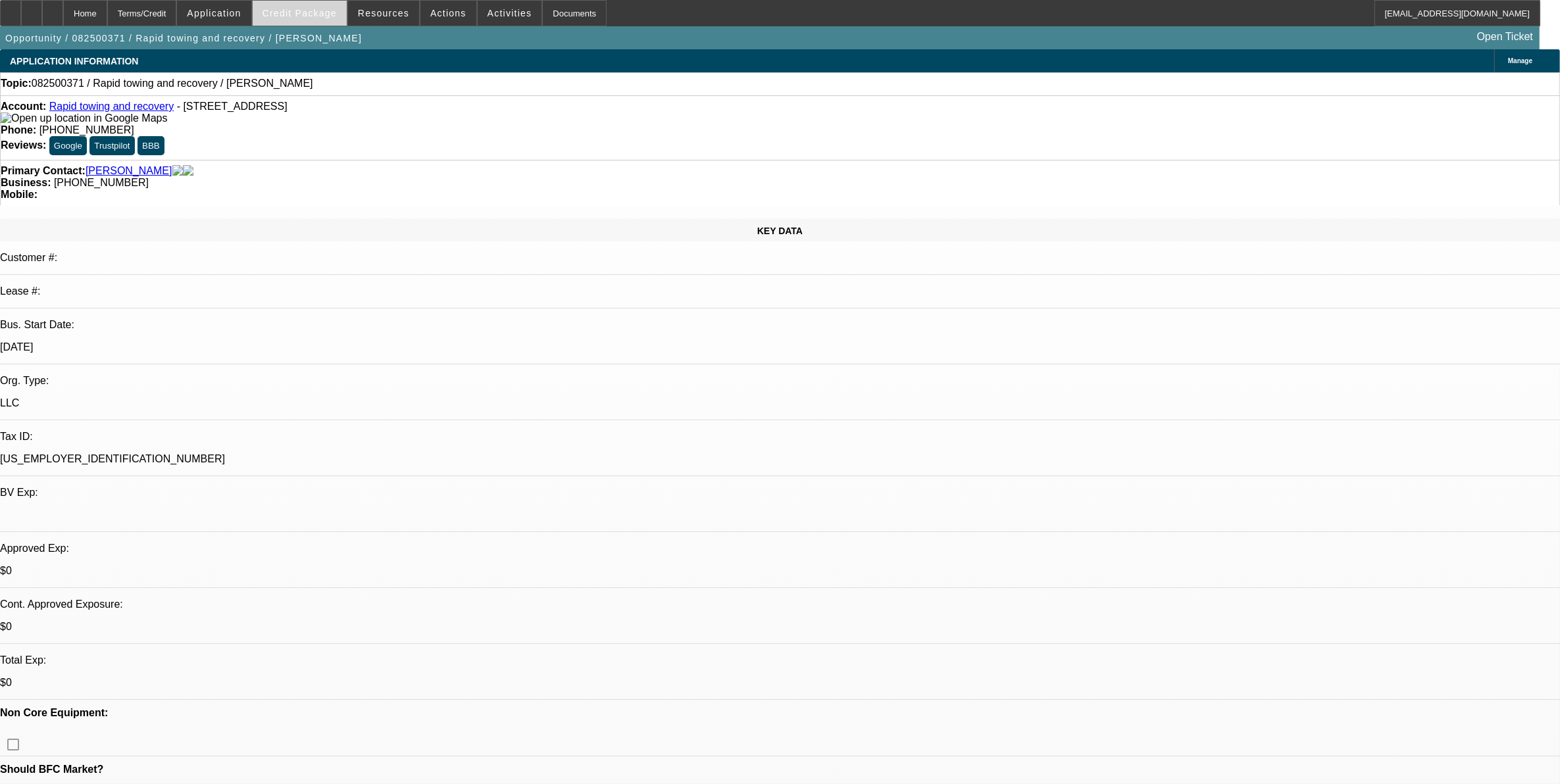
click at [314, 8] on span "Credit Package" at bounding box center [299, 13] width 74 height 11
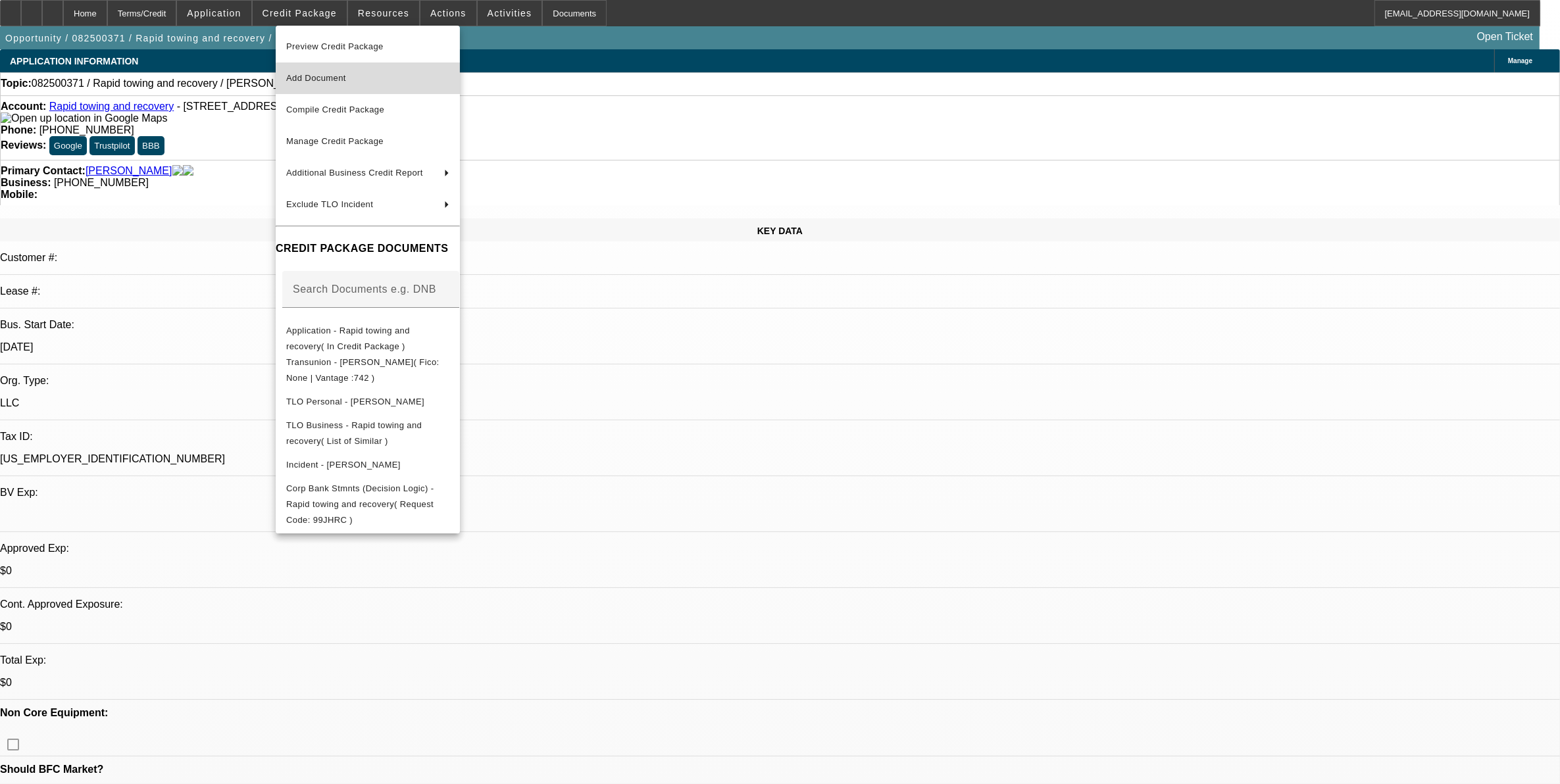
click at [326, 71] on span "Add Document" at bounding box center [368, 78] width 163 height 16
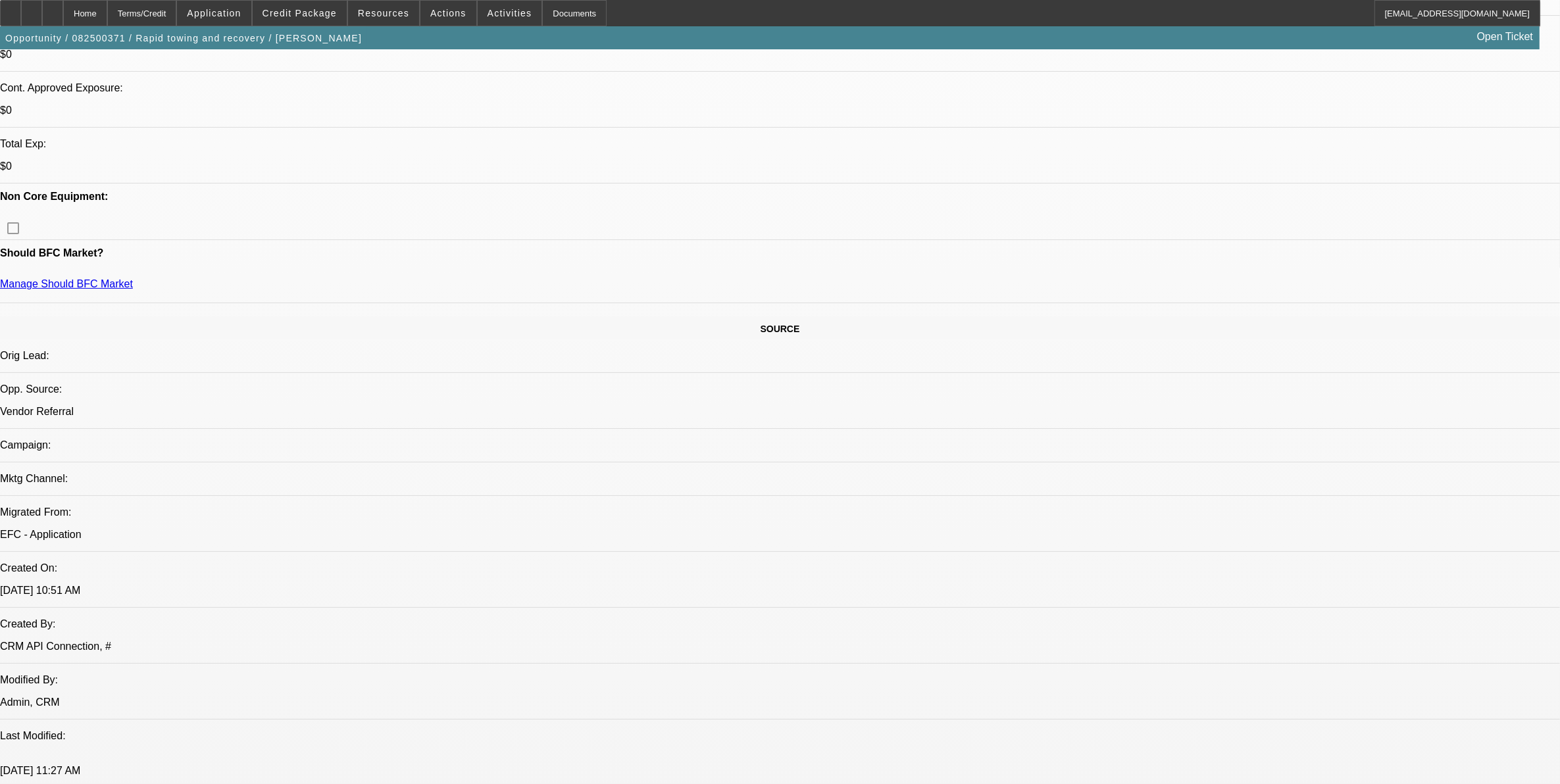
scroll to position [657, 0]
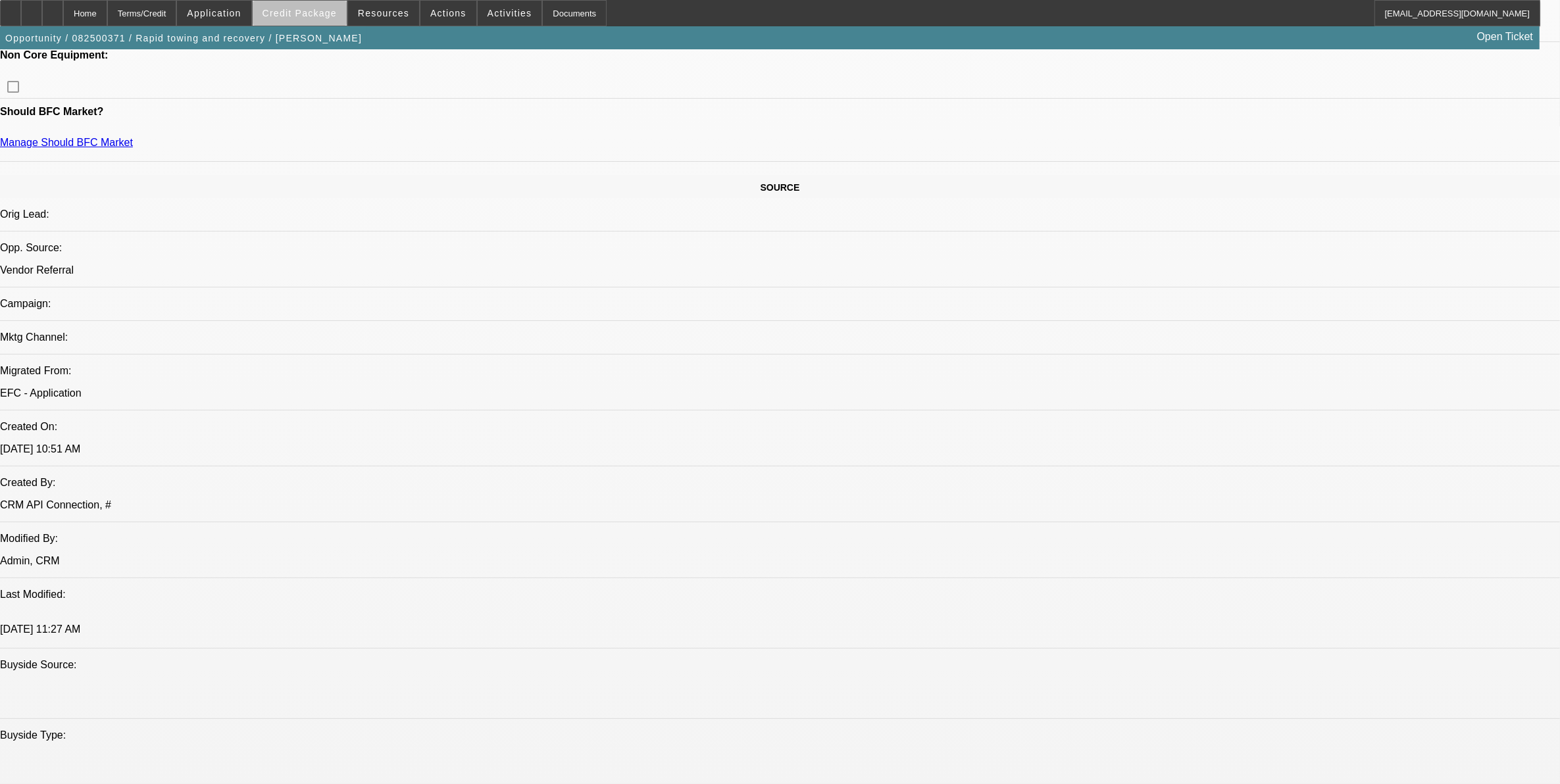
click at [326, 24] on span at bounding box center [299, 13] width 94 height 32
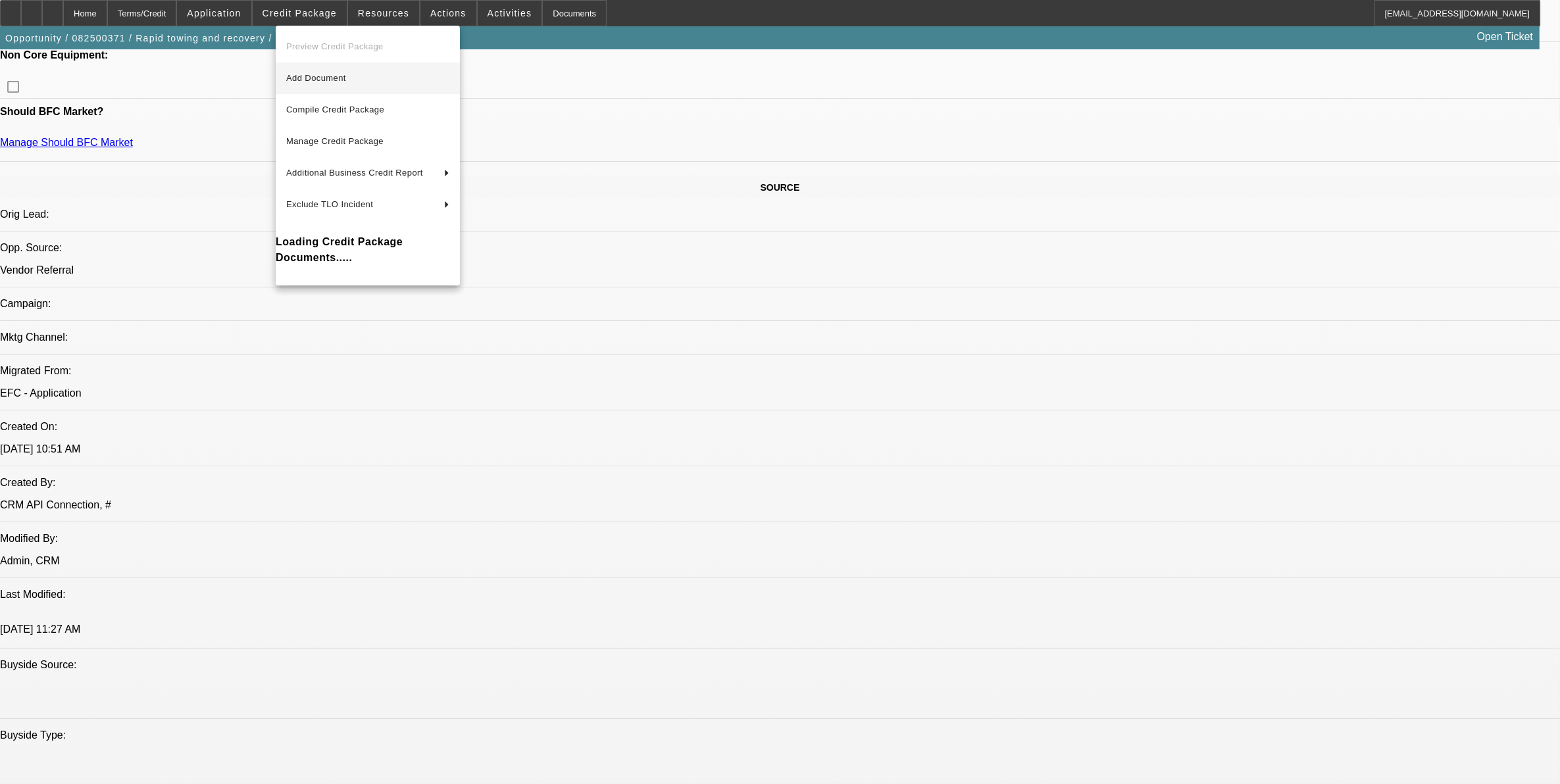
click at [322, 71] on span "Add Document" at bounding box center [368, 78] width 163 height 16
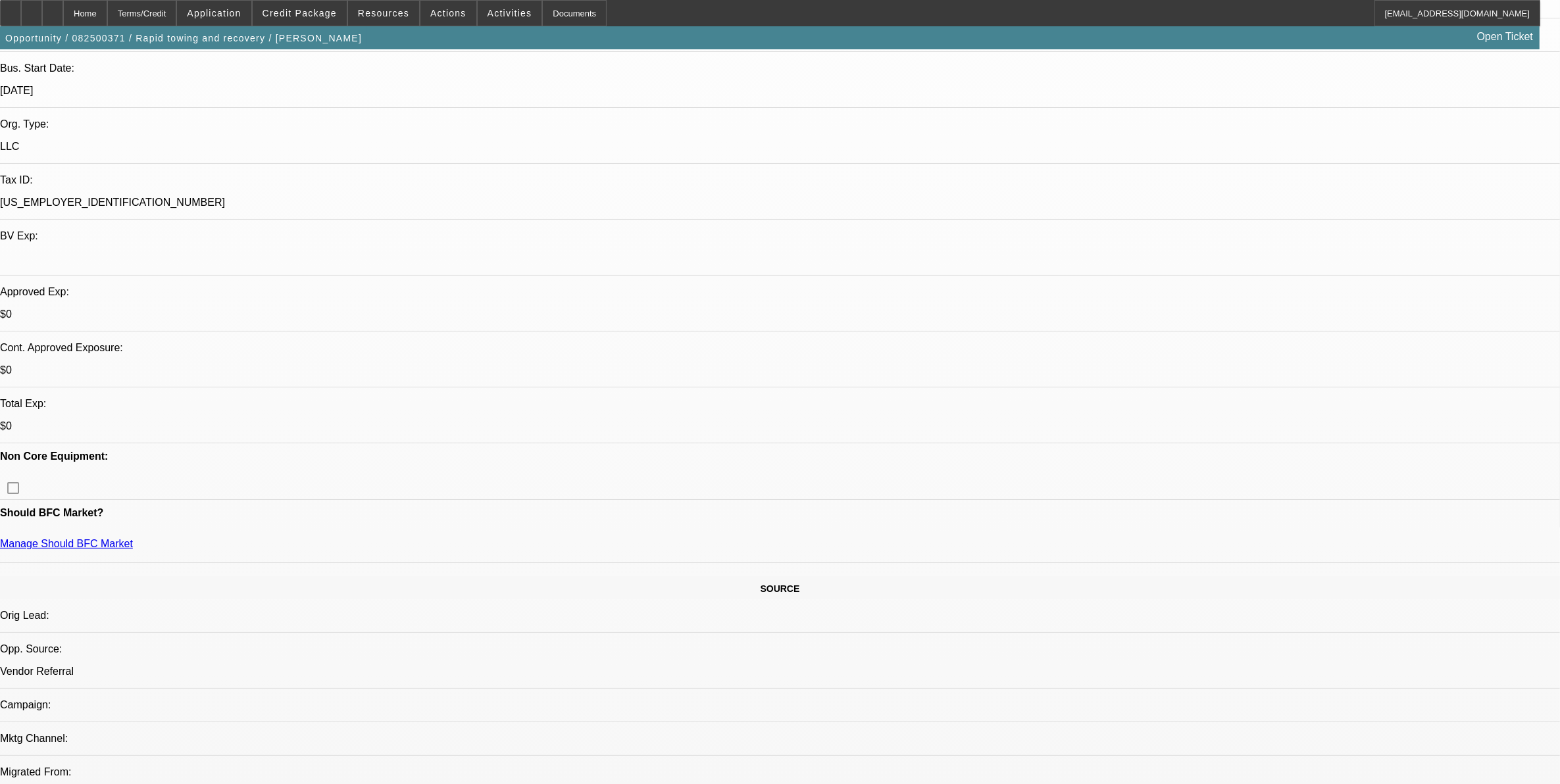
scroll to position [0, 0]
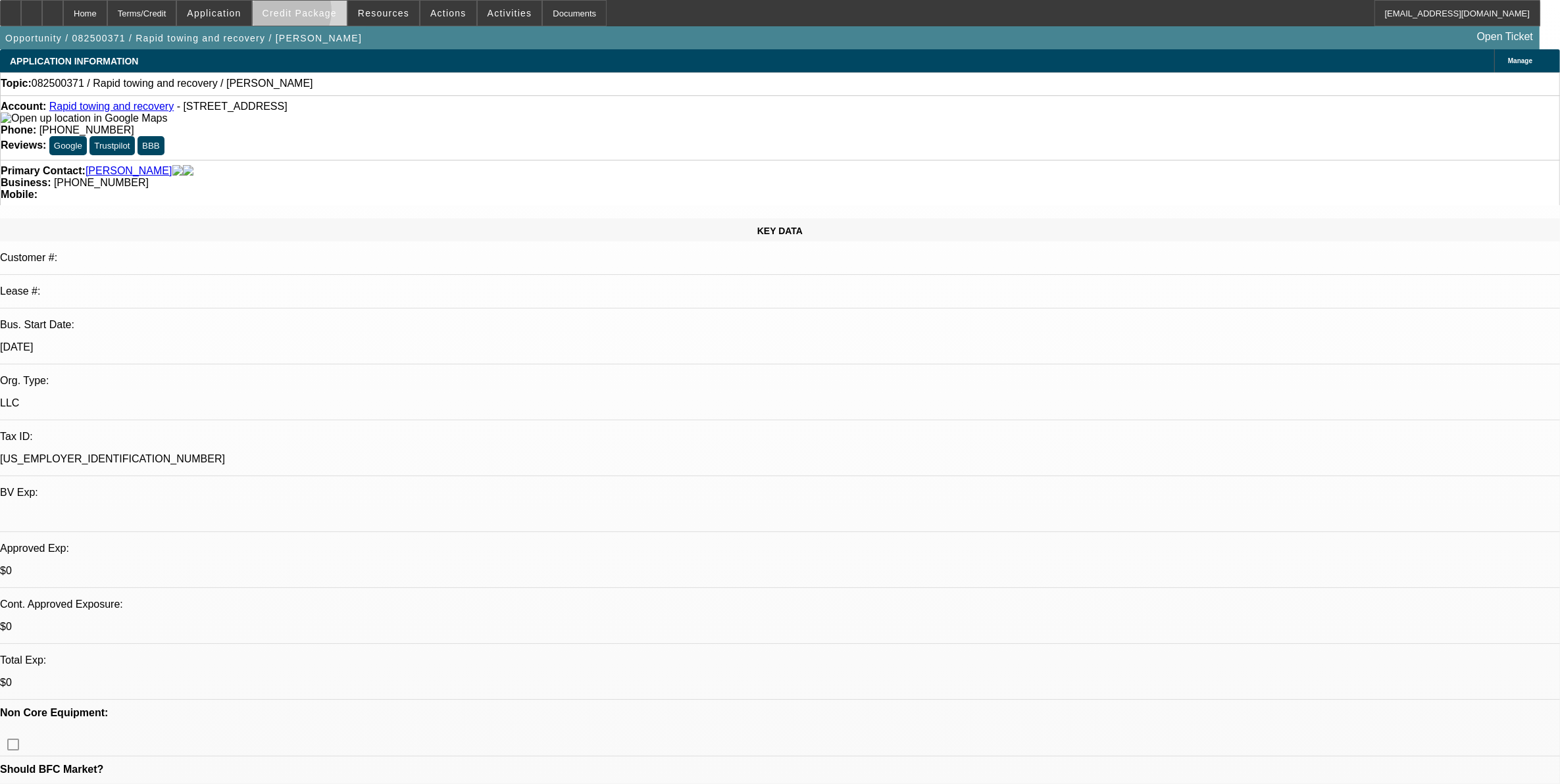
click at [310, 15] on span "Credit Package" at bounding box center [299, 13] width 74 height 11
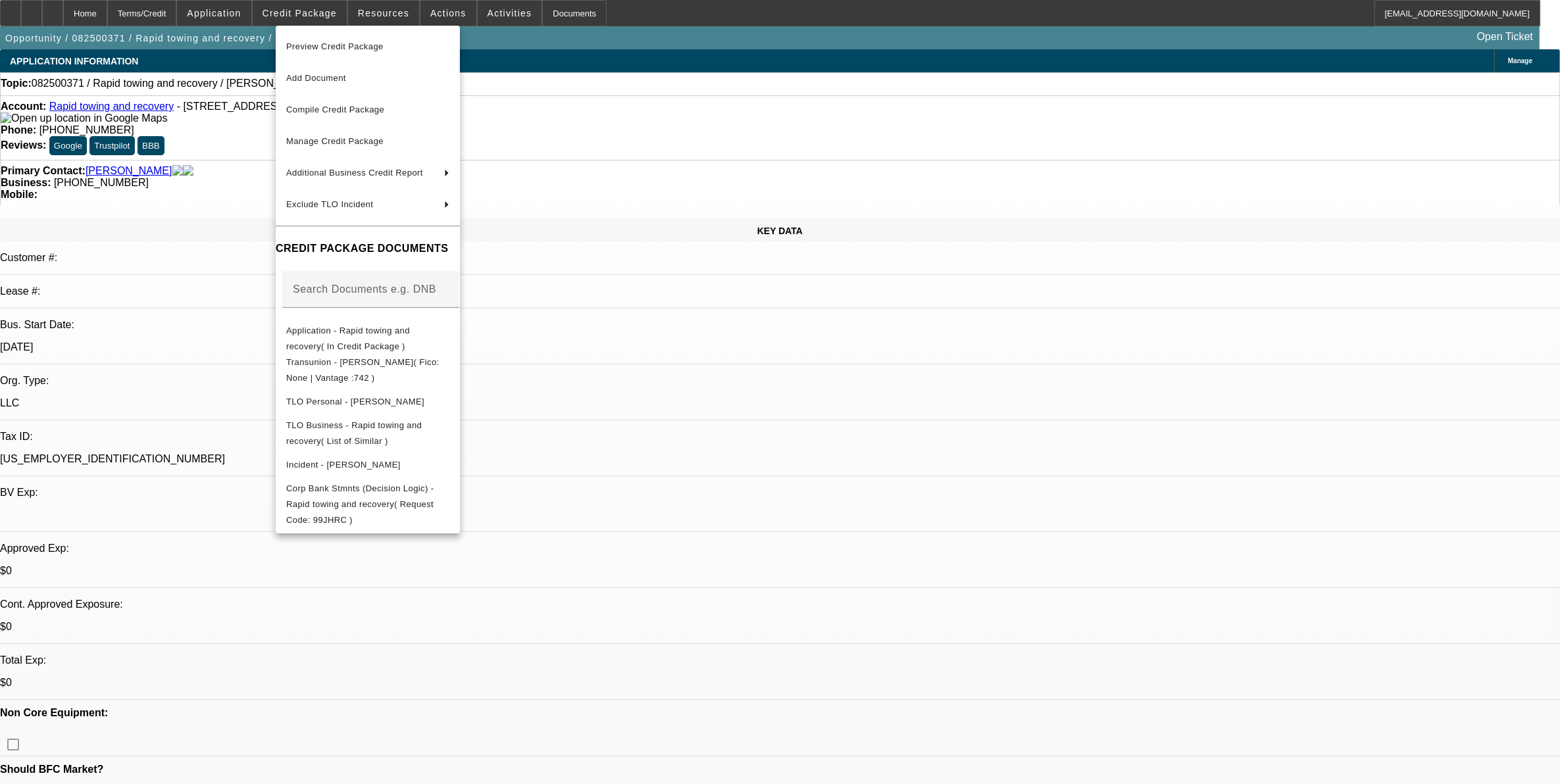
click at [747, 114] on div at bounding box center [780, 392] width 1560 height 784
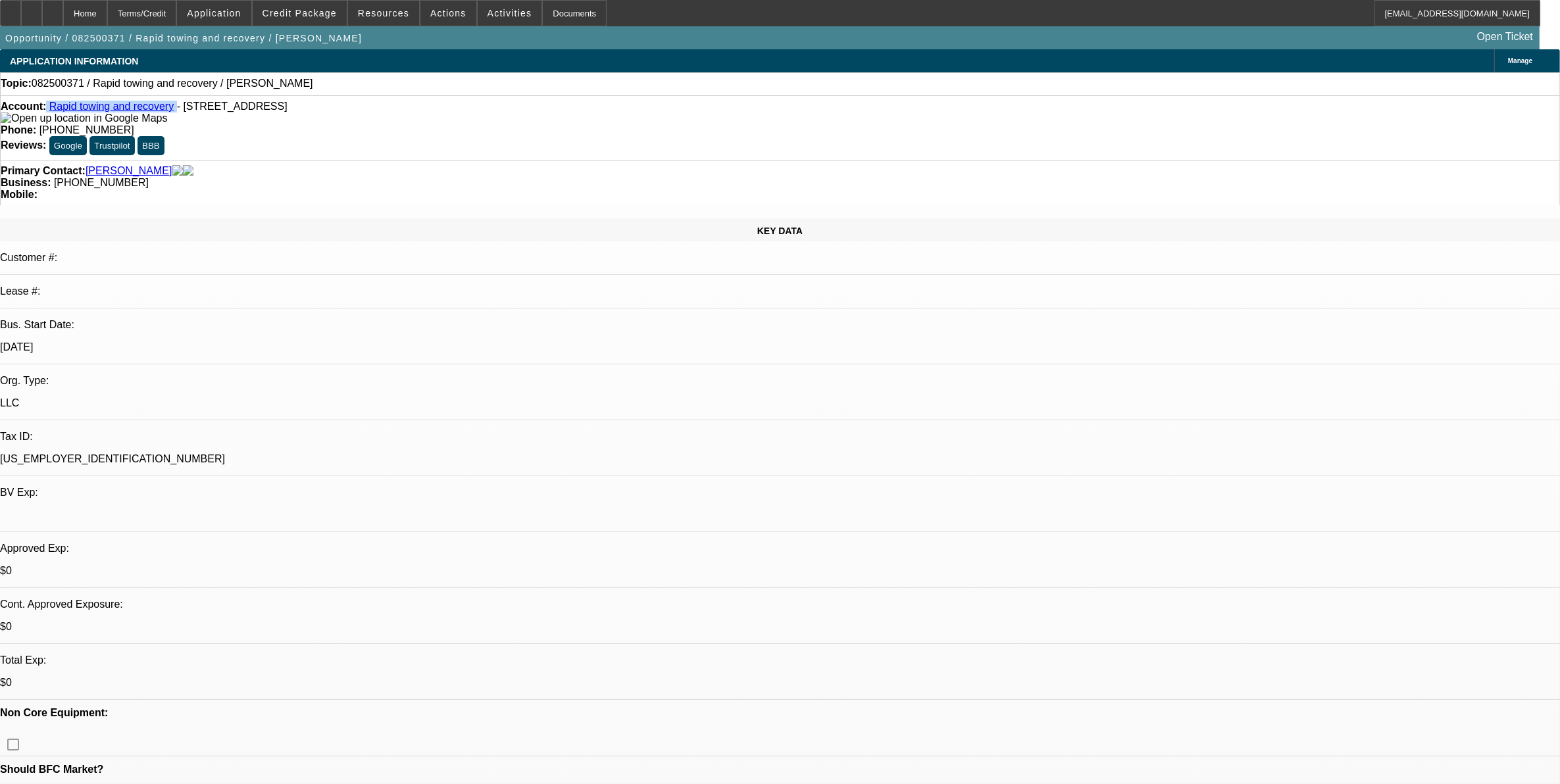
drag, startPoint x: 163, startPoint y: 113, endPoint x: 58, endPoint y: 106, distance: 105.2
click at [58, 106] on div "Account: Rapid towing and recovery - 11874 state highway 24, Maysville, OK 73057" at bounding box center [780, 112] width 1558 height 24
click at [60, 105] on div "Account: Rapid towing and recovery - 11874 state highway 24, Maysville, OK 73057" at bounding box center [780, 112] width 1558 height 24
click at [164, 119] on div "Account: Rapid towing and recovery - 11874 state highway 24, Maysville, OK 73057" at bounding box center [780, 112] width 1558 height 24
drag, startPoint x: 162, startPoint y: 113, endPoint x: 61, endPoint y: 109, distance: 101.1
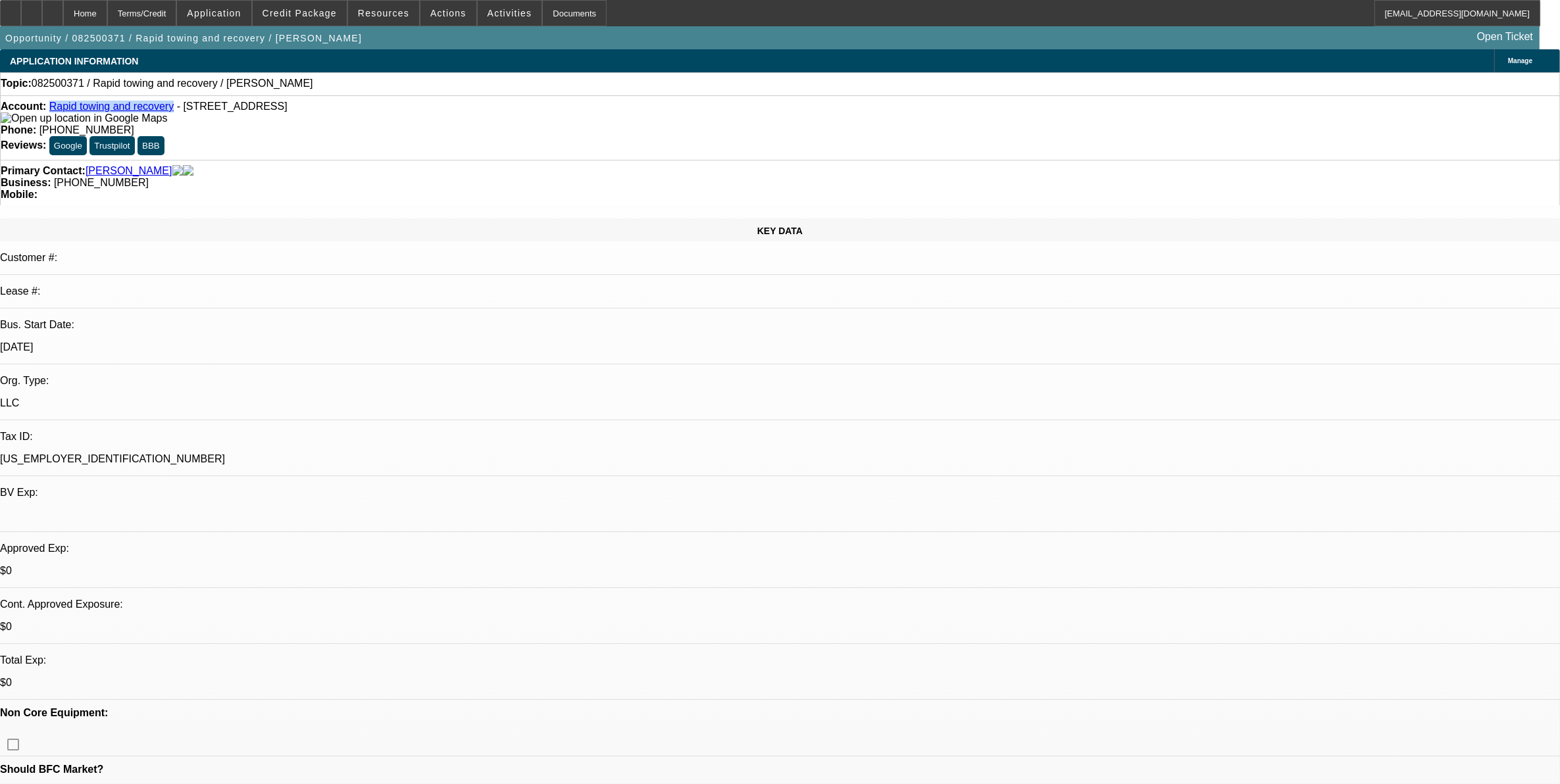
click at [61, 109] on div "Account: Rapid towing and recovery - 11874 state highway 24, Maysville, OK 73057" at bounding box center [780, 112] width 1558 height 24
copy link "Rapid towing and recovery"
click at [297, 19] on span at bounding box center [299, 13] width 94 height 32
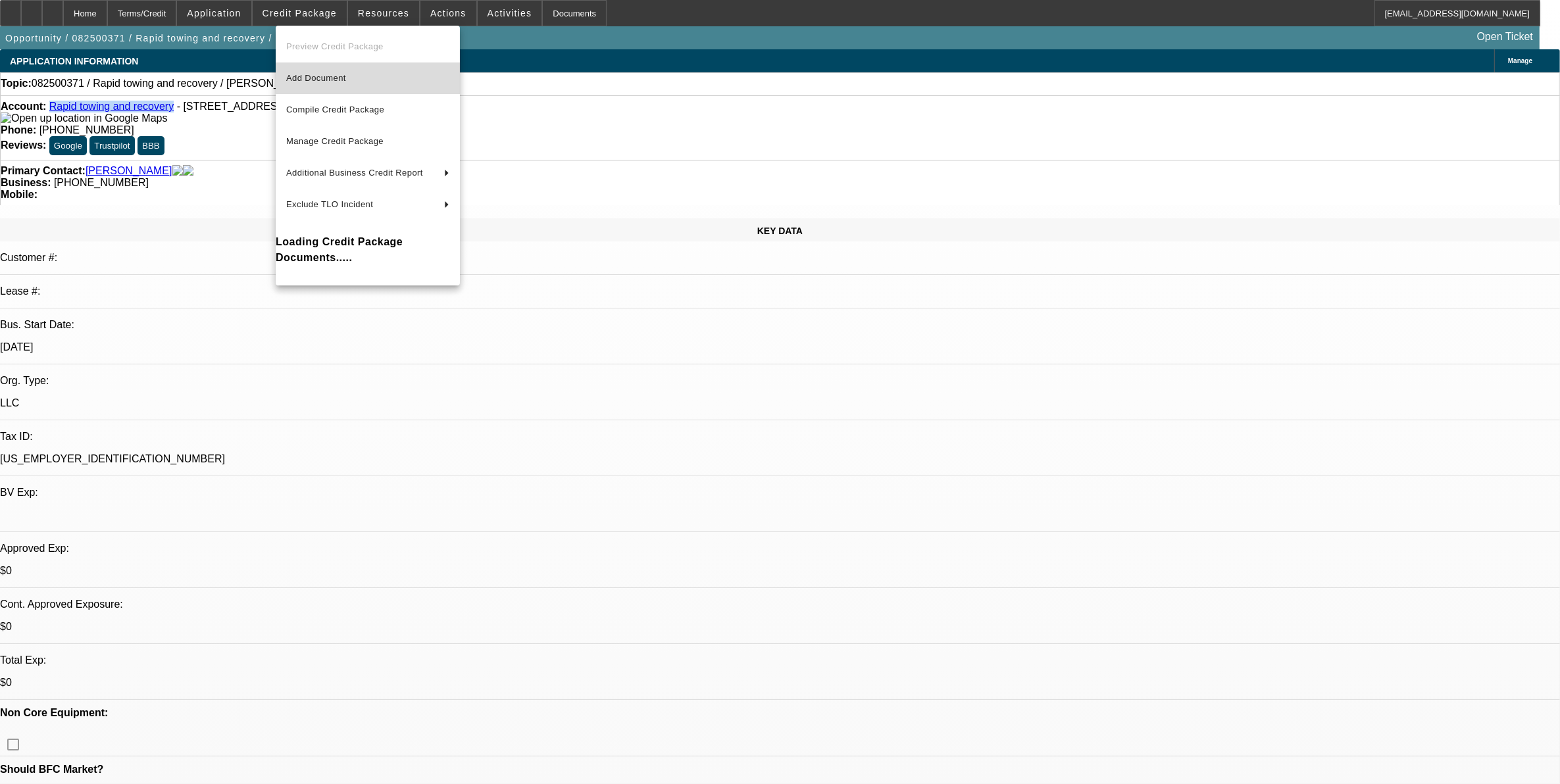
click at [307, 77] on span "Add Document" at bounding box center [315, 78] width 60 height 10
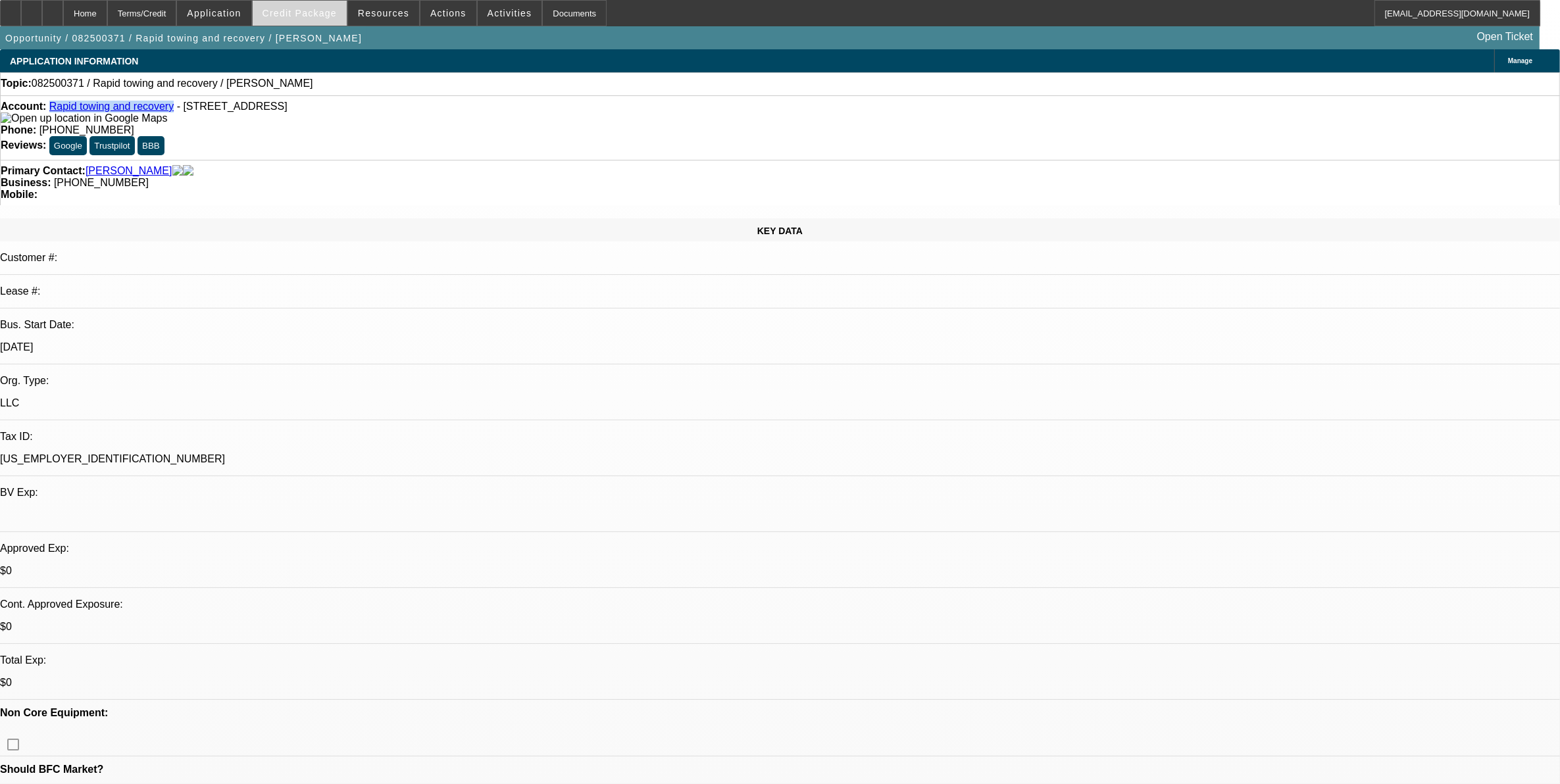
click at [336, 21] on span at bounding box center [299, 13] width 94 height 32
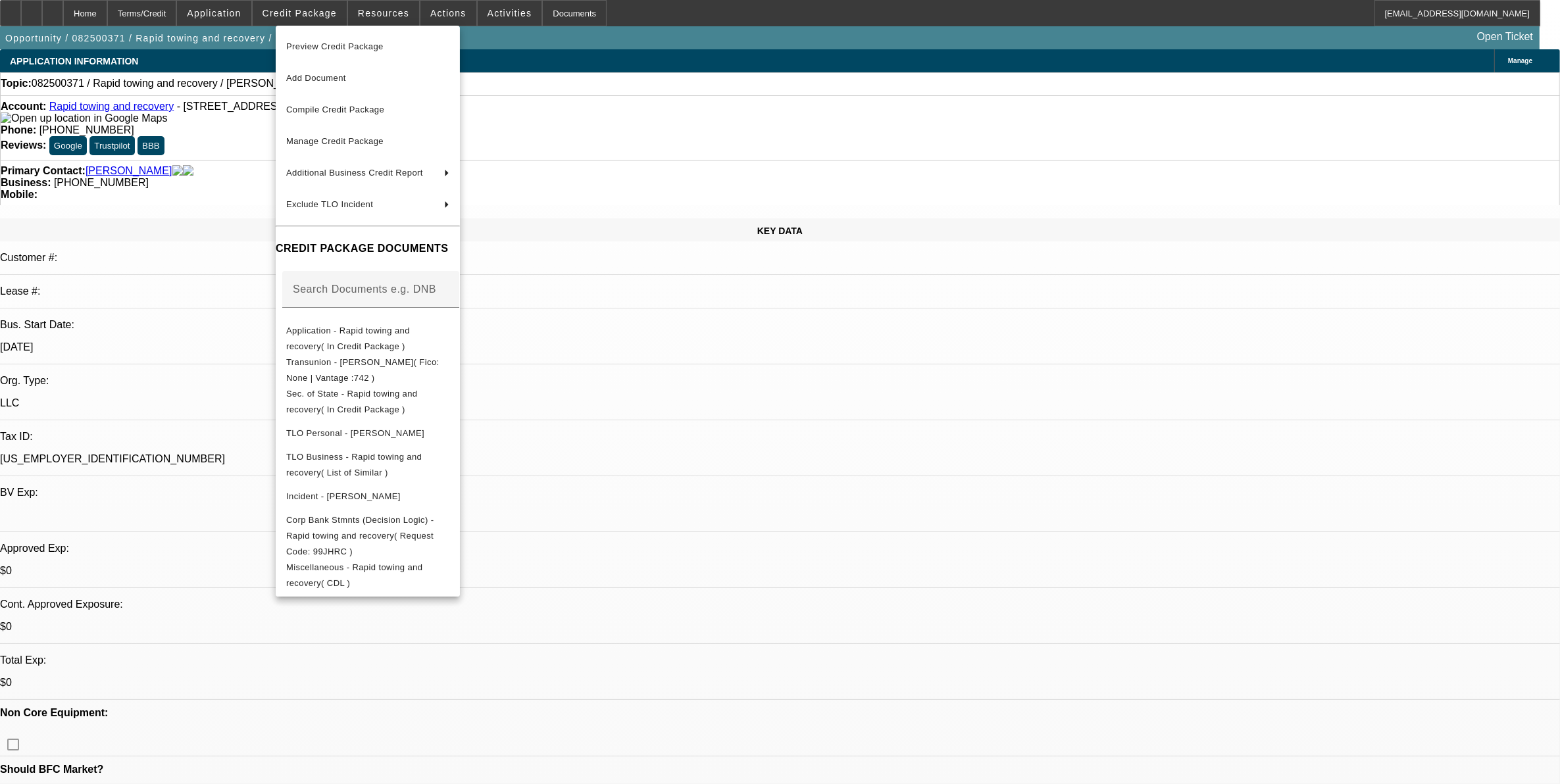
click at [1125, 491] on div at bounding box center [780, 392] width 1560 height 784
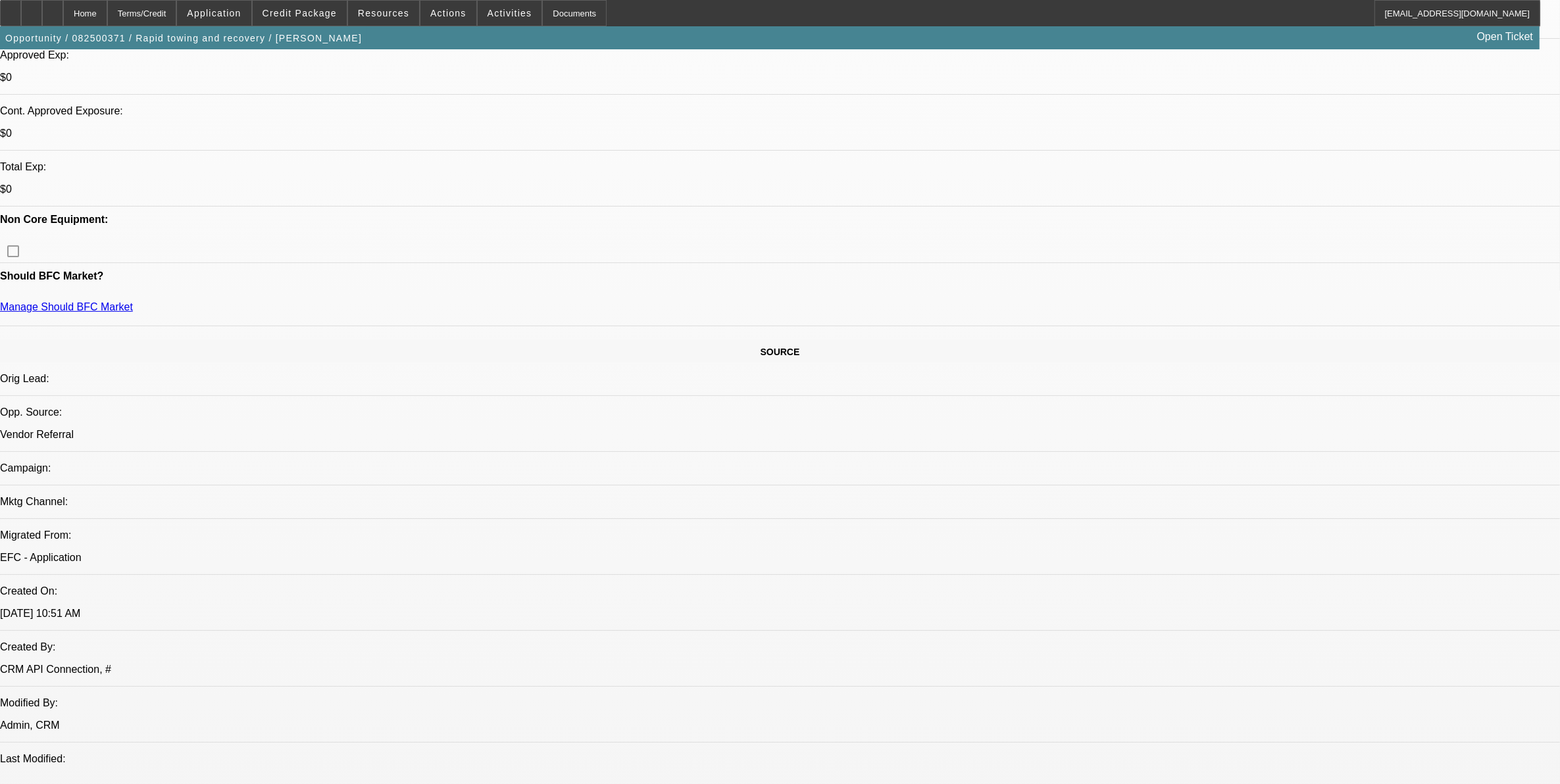
scroll to position [1068, 0]
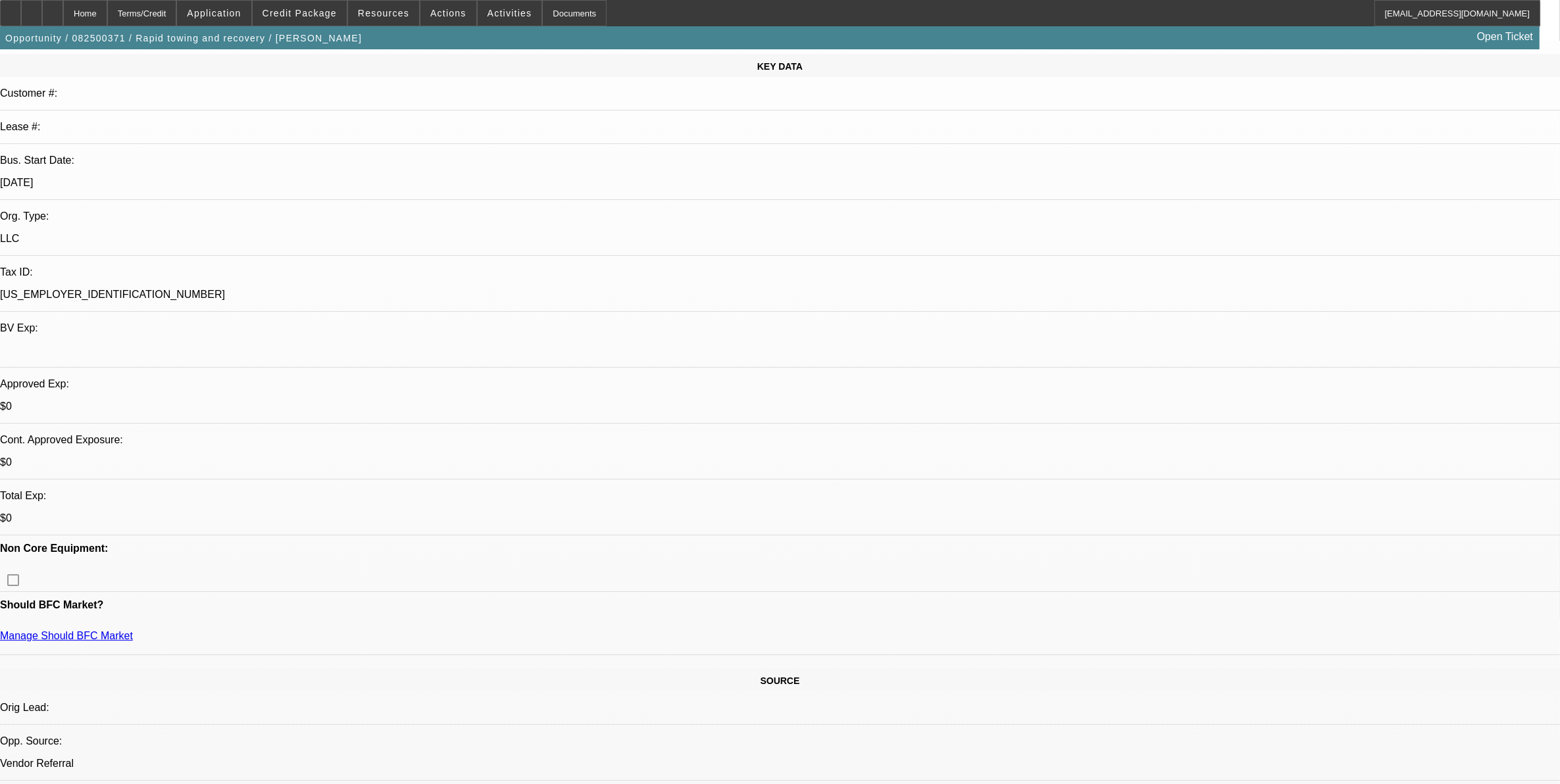
scroll to position [0, 0]
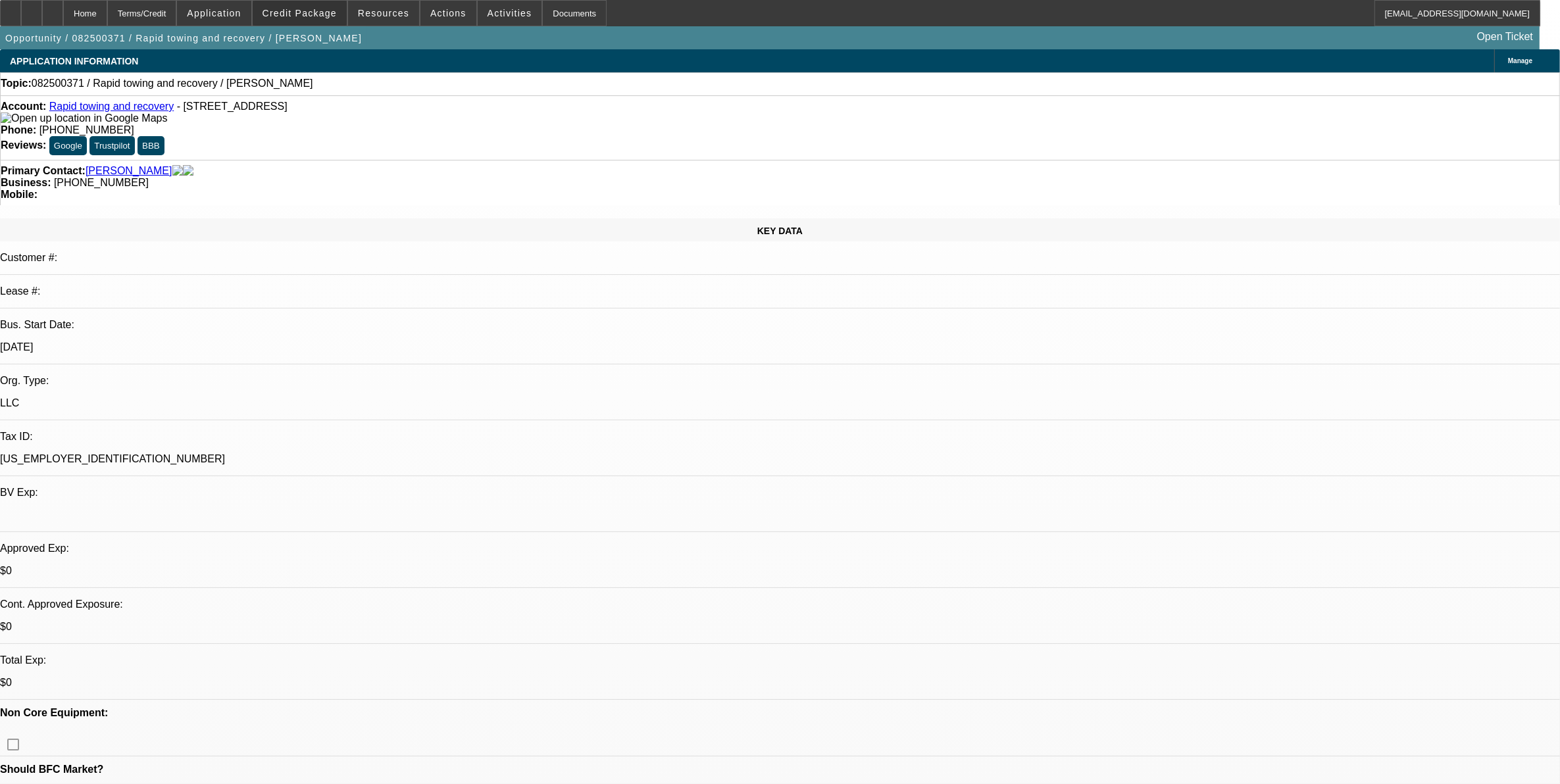
click at [324, 29] on div "Home Terms/Credit Application Credit Package Resources Actions Activities Docum…" at bounding box center [780, 24] width 1560 height 49
click at [320, 15] on span "Credit Package" at bounding box center [299, 13] width 74 height 11
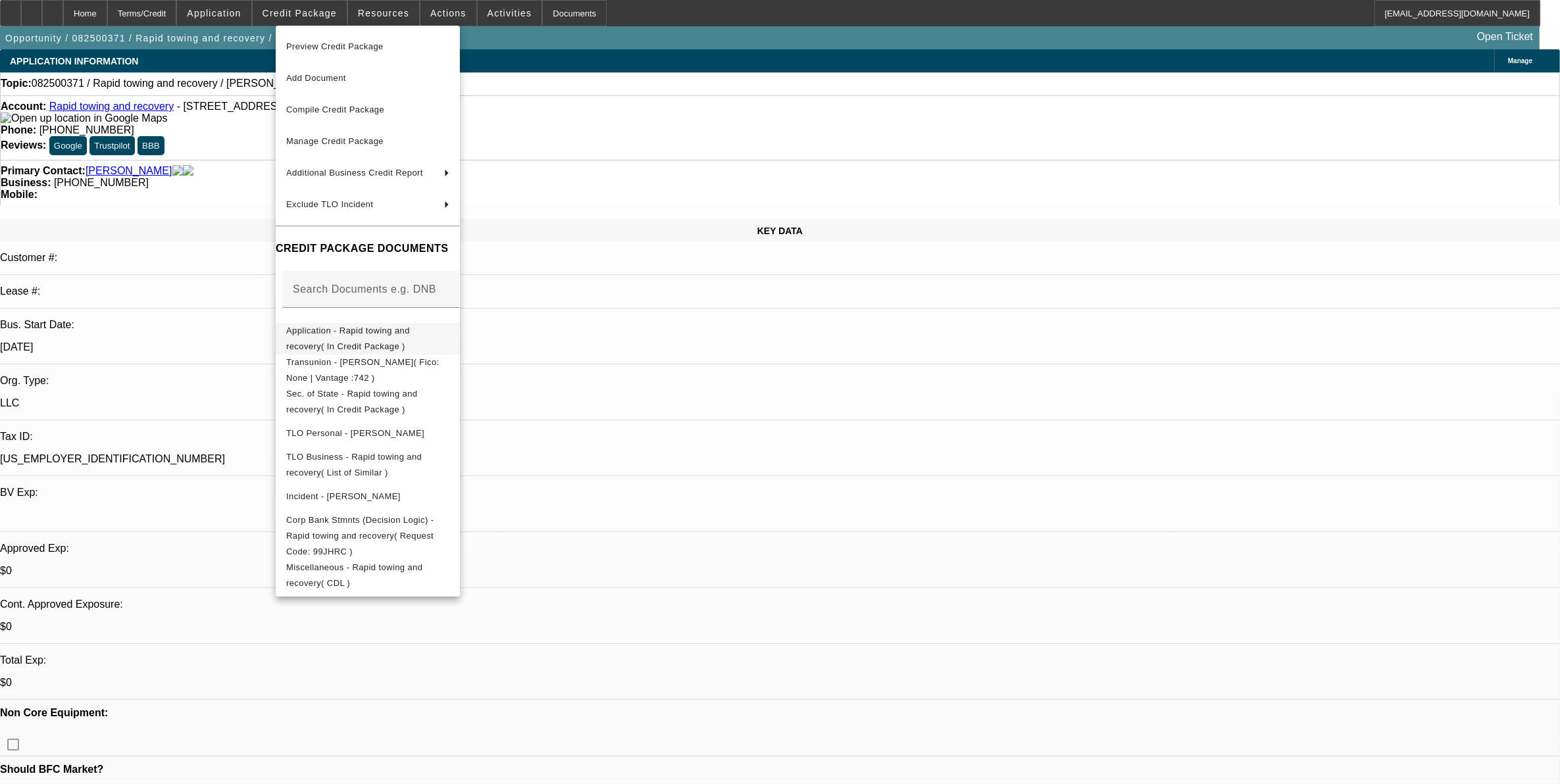
click at [317, 336] on span "Application - Rapid towing and recovery( In Credit Package )" at bounding box center [347, 337] width 123 height 25
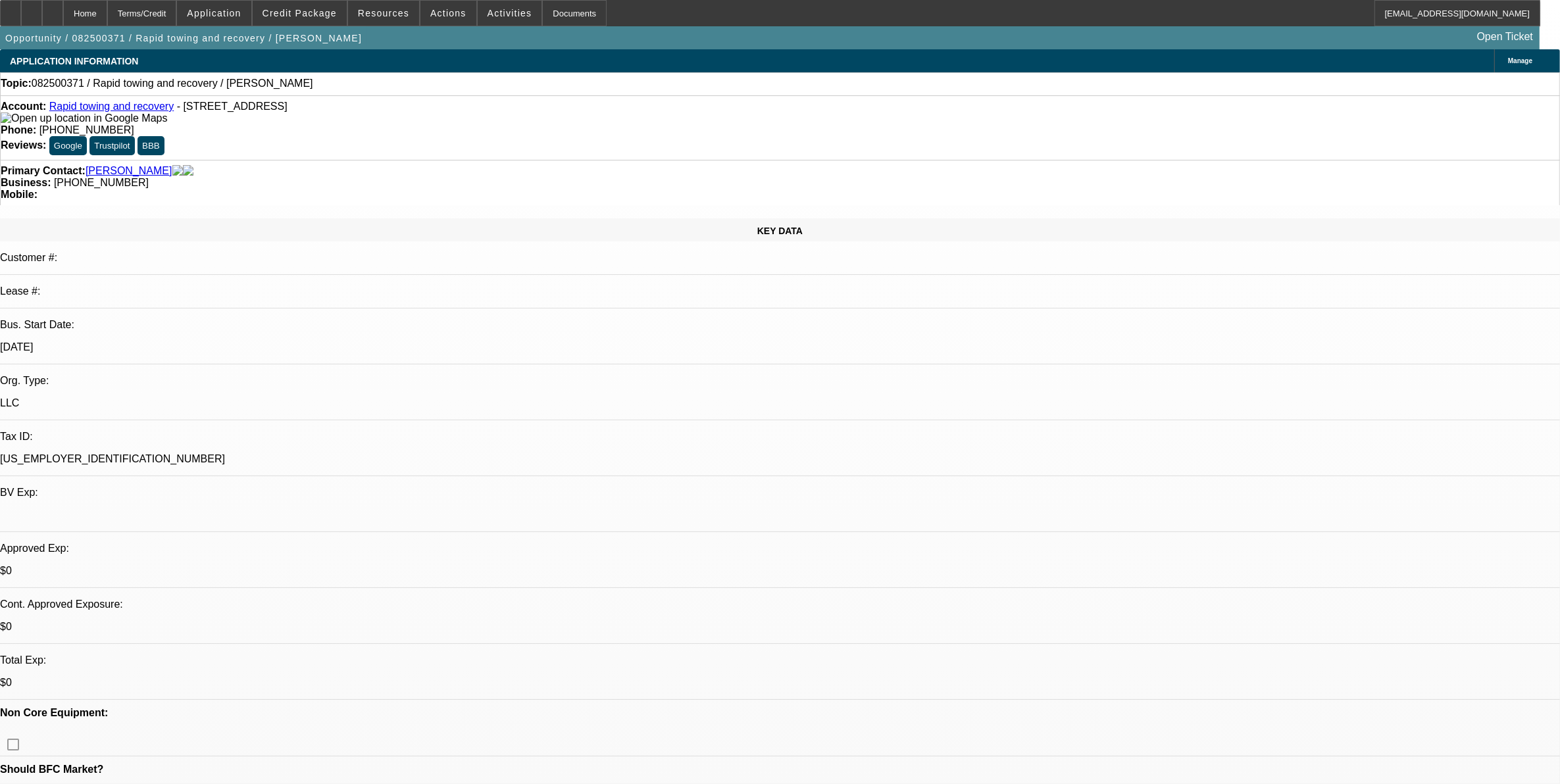
click at [149, 109] on link "Rapid towing and recovery" at bounding box center [111, 106] width 124 height 11
click at [52, 8] on icon at bounding box center [52, 8] width 0 height 0
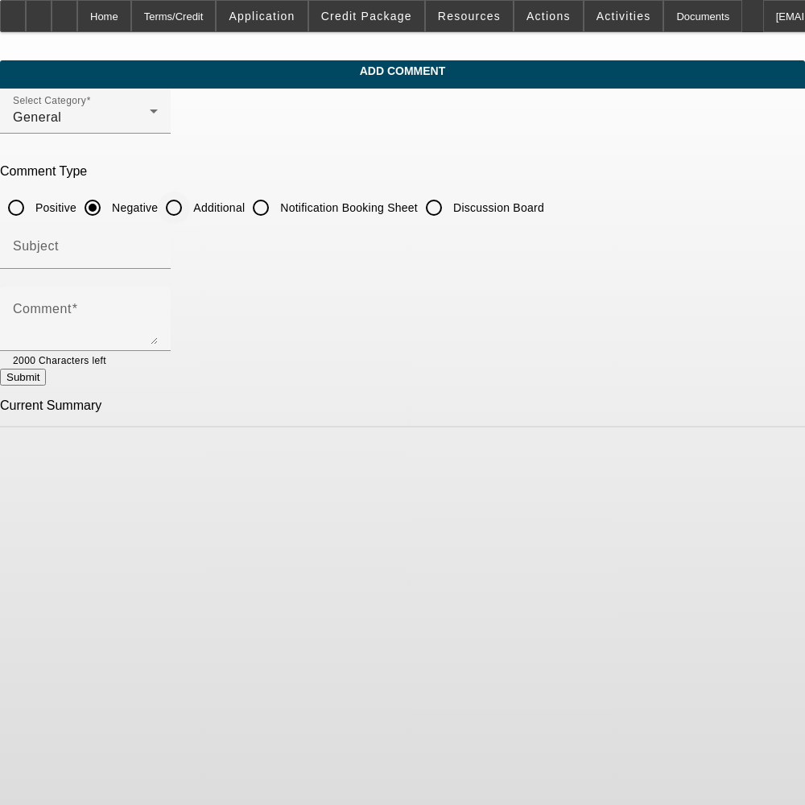
click at [190, 207] on input "Additional" at bounding box center [174, 208] width 32 height 32
radio input "true"
drag, startPoint x: 183, startPoint y: 316, endPoint x: 304, endPoint y: 308, distance: 121.0
click at [158, 334] on textarea "Comment" at bounding box center [85, 325] width 145 height 39
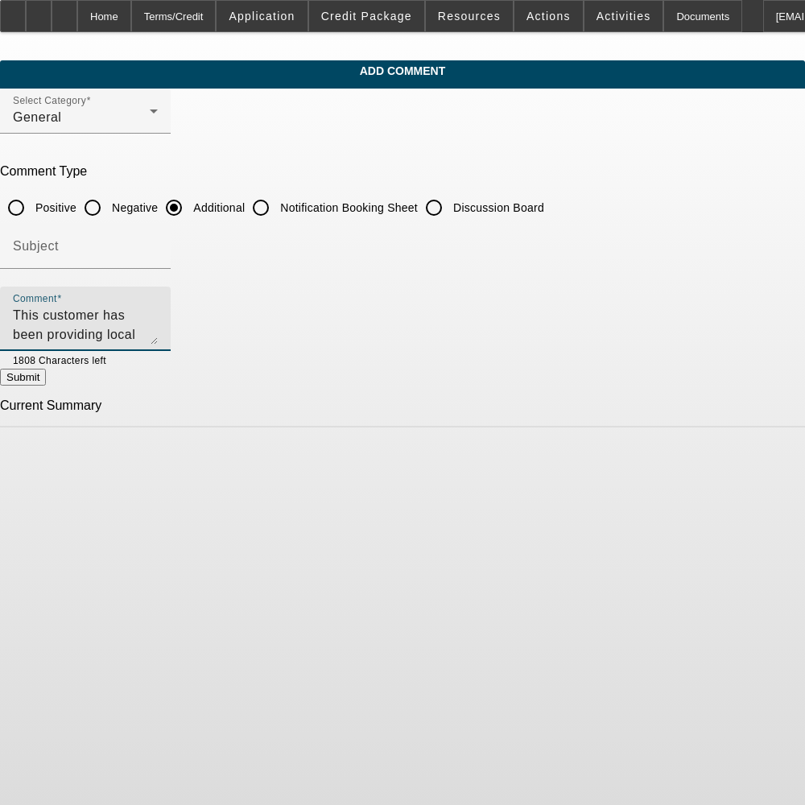
drag, startPoint x: 685, startPoint y: 312, endPoint x: 564, endPoint y: 320, distance: 121.8
click at [158, 307] on textarea "This customer has been providing local towing since 2024 and owner Jonathan has…" at bounding box center [85, 325] width 145 height 39
click at [158, 308] on textarea "This customer has been providing local towing since 2024 and owner Jonathan has…" at bounding box center [85, 325] width 145 height 39
click at [158, 340] on textarea "This customer has been providing local towing since [DATE] and owner [PERSON_NA…" at bounding box center [85, 325] width 145 height 39
type textarea "This customer has been providing local towing since [DATE] and owner [PERSON_NA…"
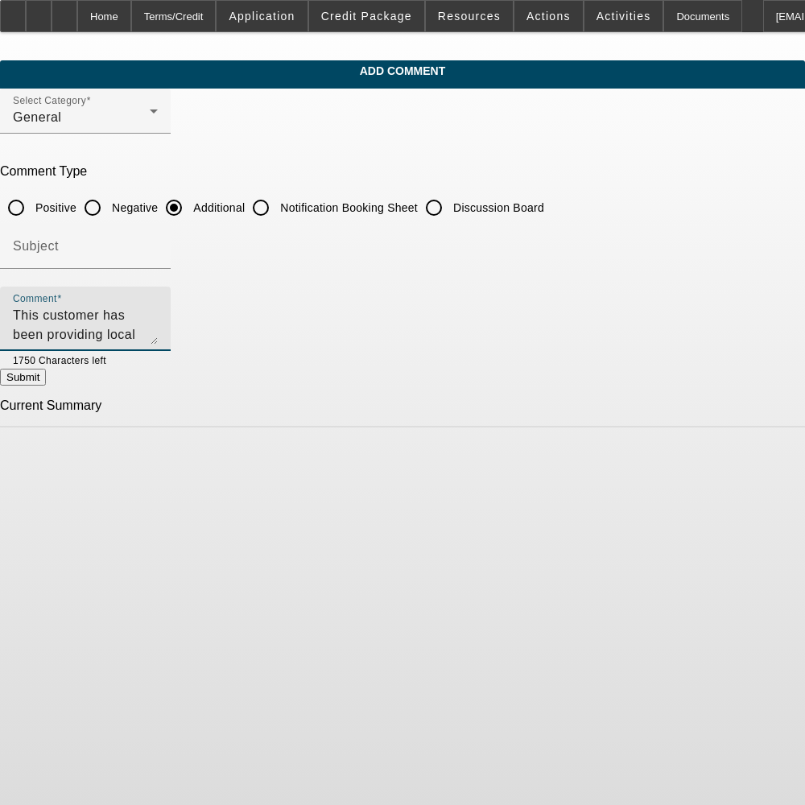
click at [46, 386] on button "Submit" at bounding box center [23, 377] width 46 height 17
radio input "true"
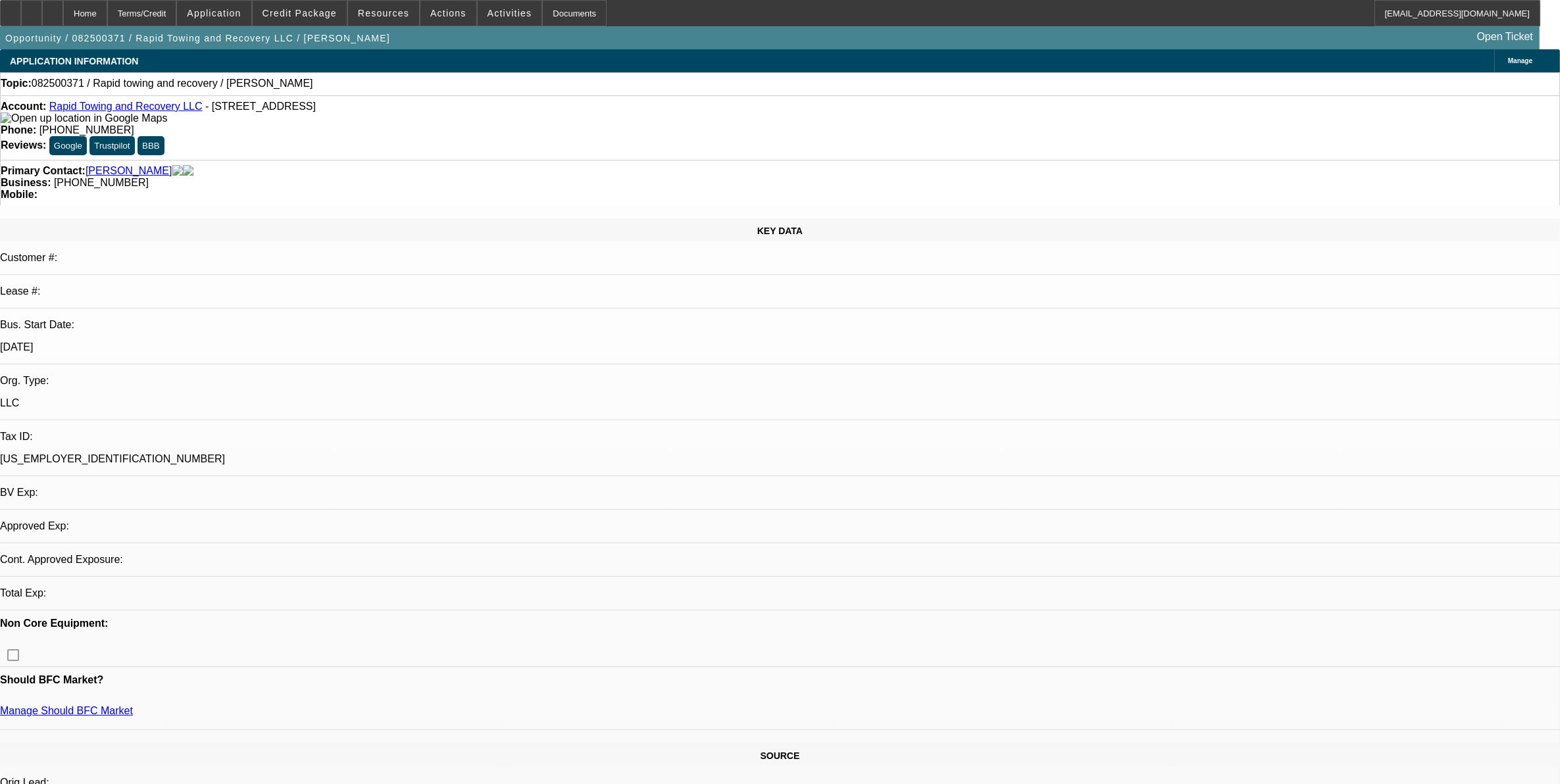
select select "0"
select select "2"
select select "0.1"
select select "1"
select select "2"
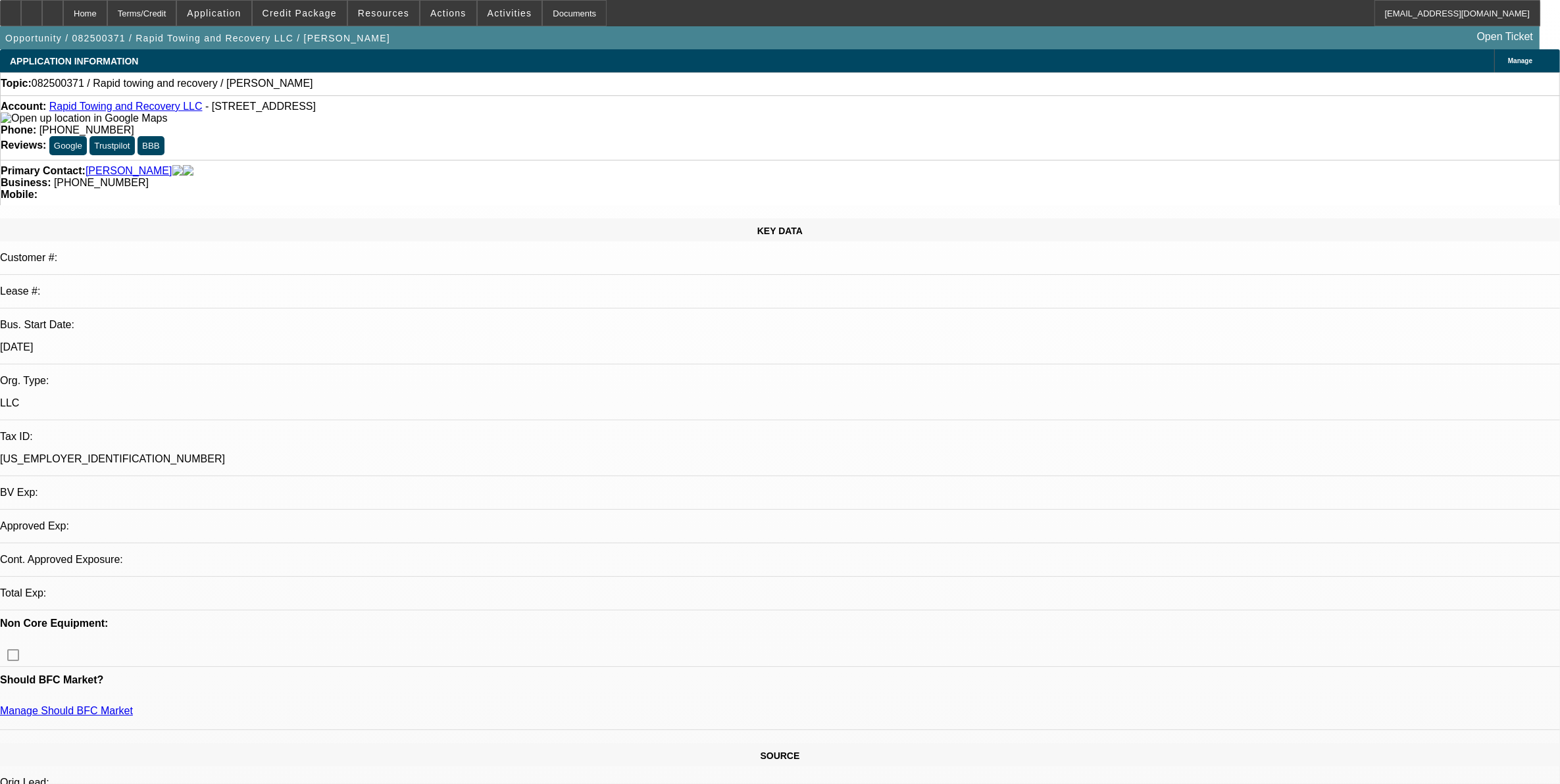
select select "4"
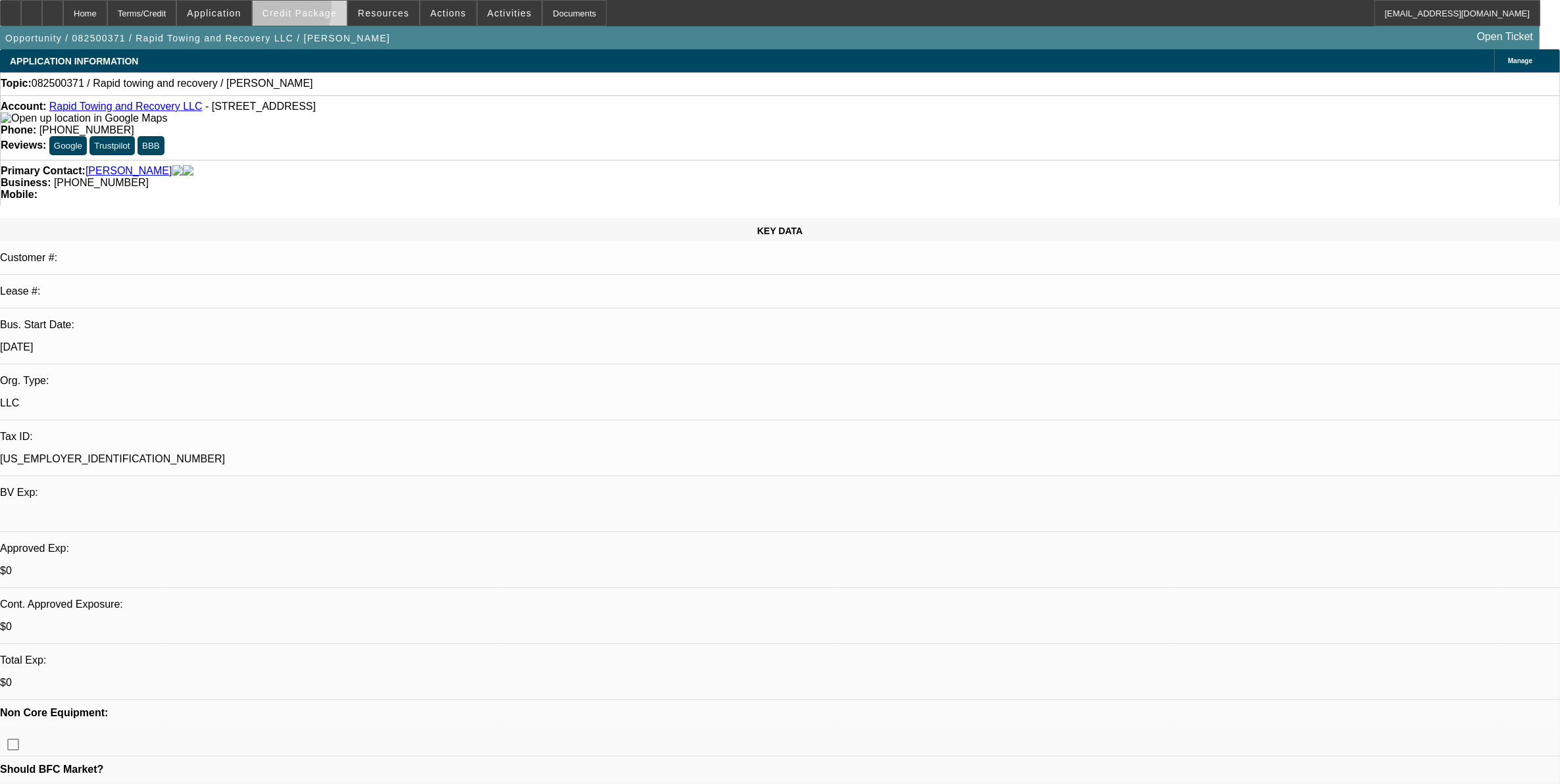
click at [287, 10] on span "Credit Package" at bounding box center [299, 13] width 74 height 11
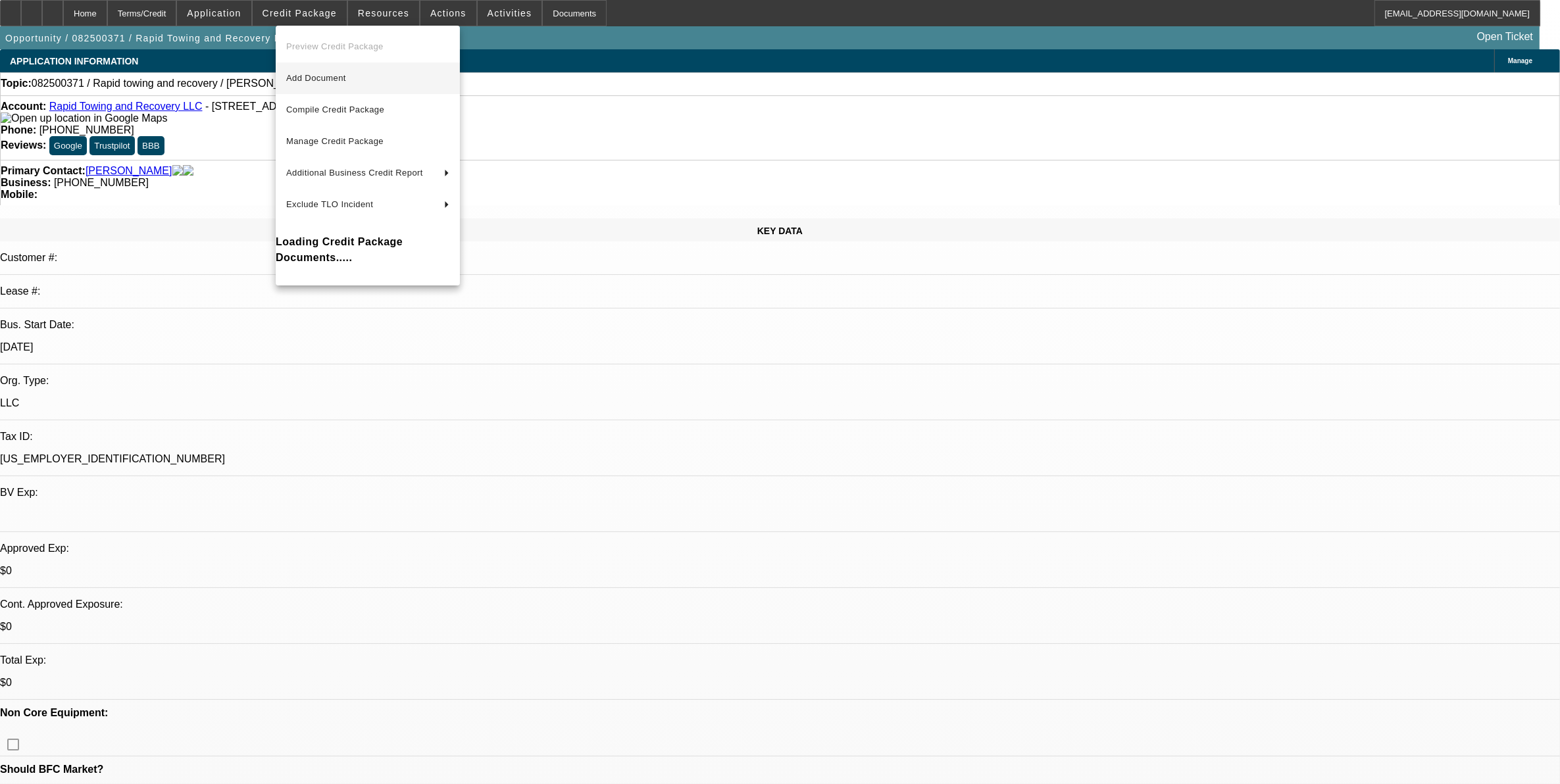
click at [316, 74] on span "Add Document" at bounding box center [315, 78] width 60 height 10
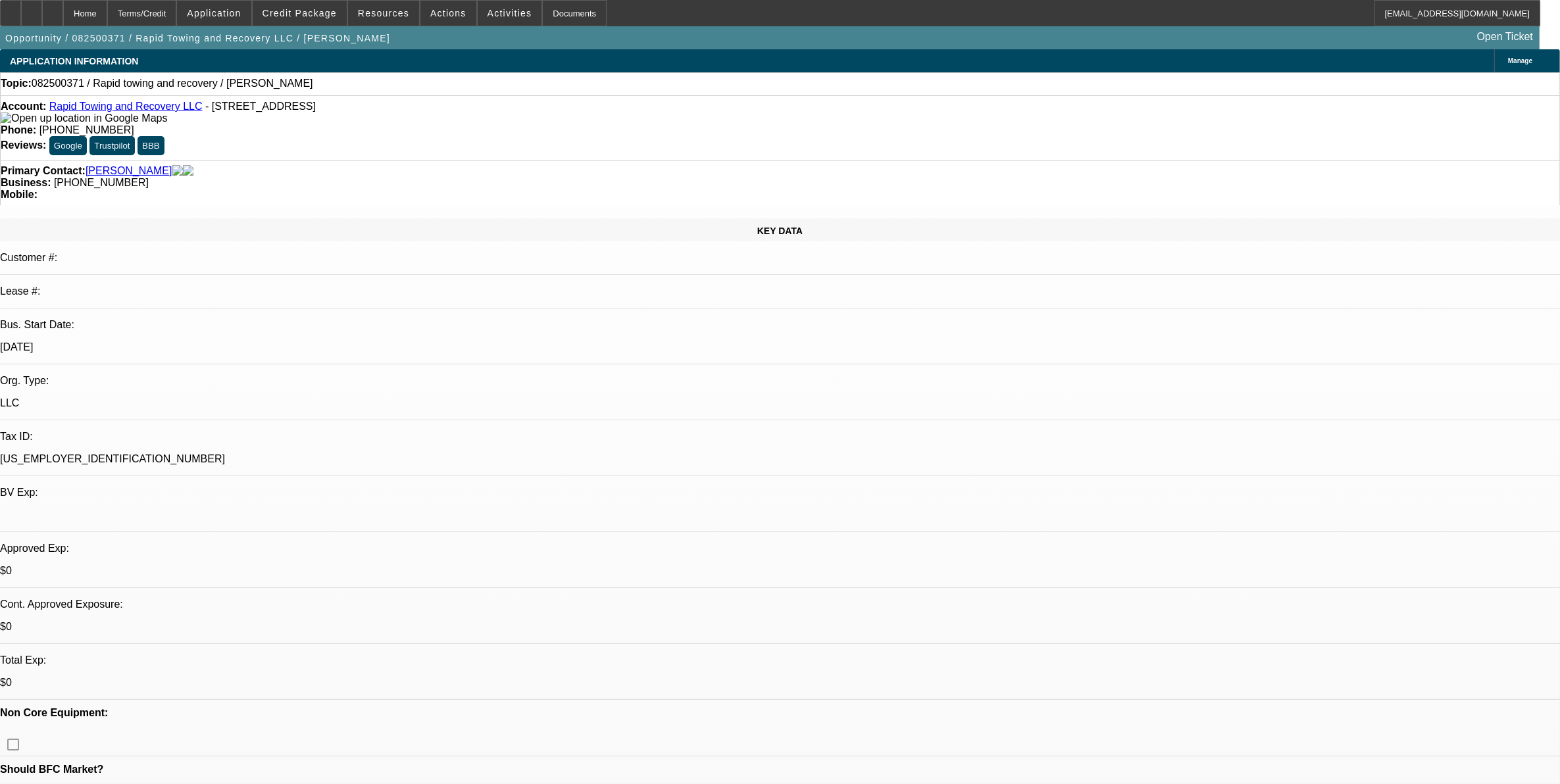
drag, startPoint x: 1166, startPoint y: 507, endPoint x: 1139, endPoint y: 513, distance: 27.7
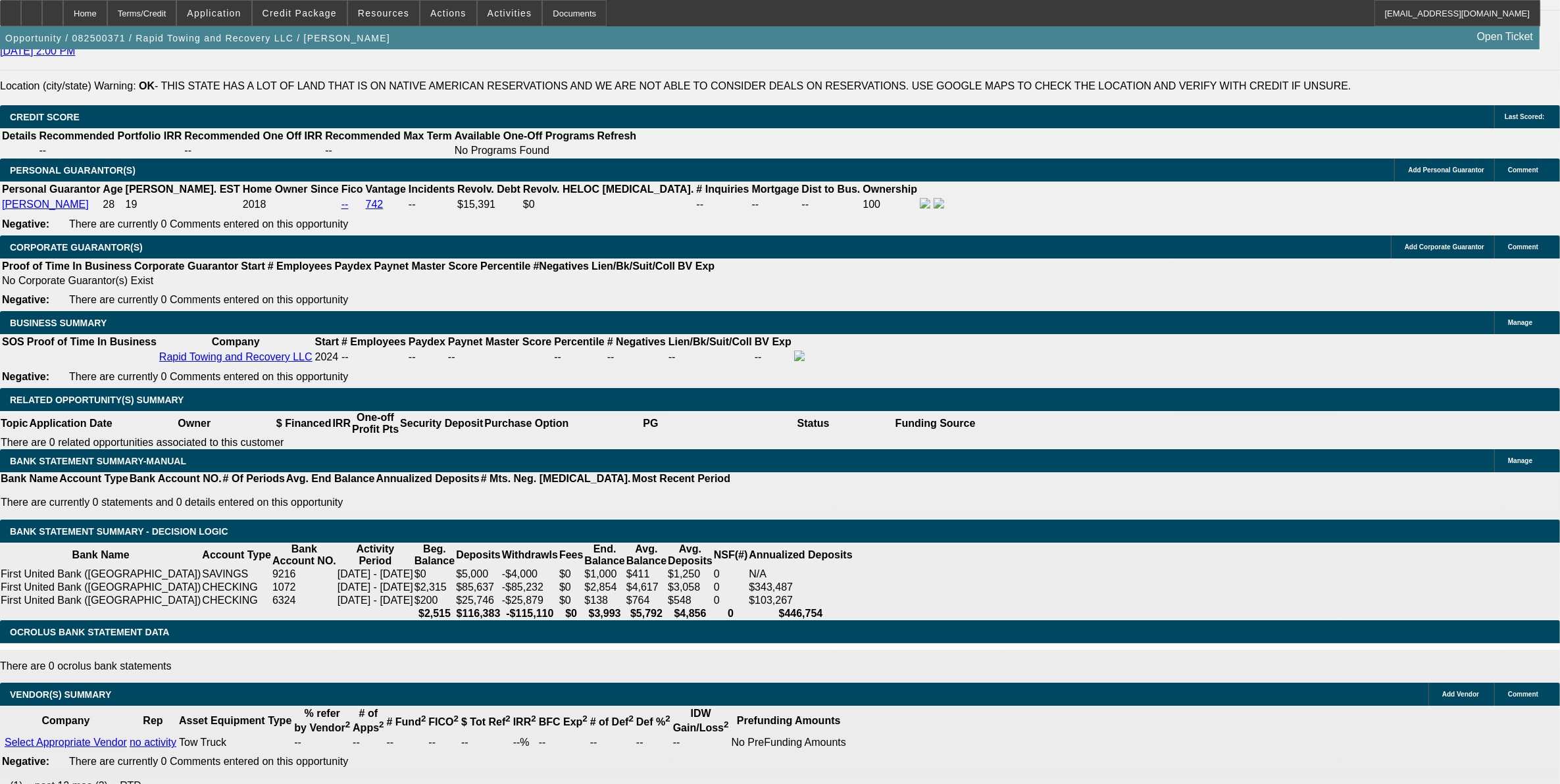
scroll to position [1561, 0]
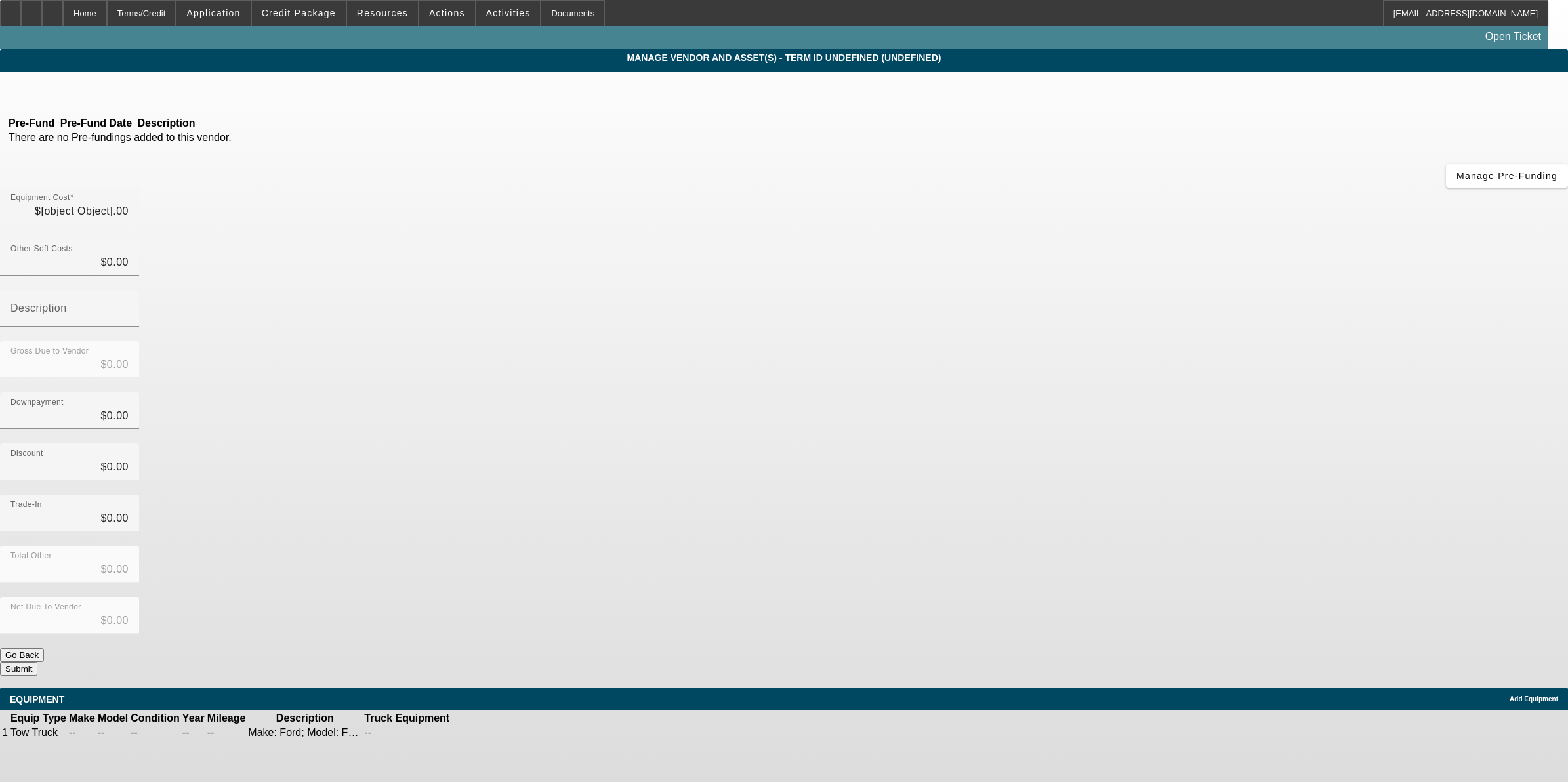
type input "$120,000.00"
click at [126, 89] on icon at bounding box center [126, 91] width 0 height 11
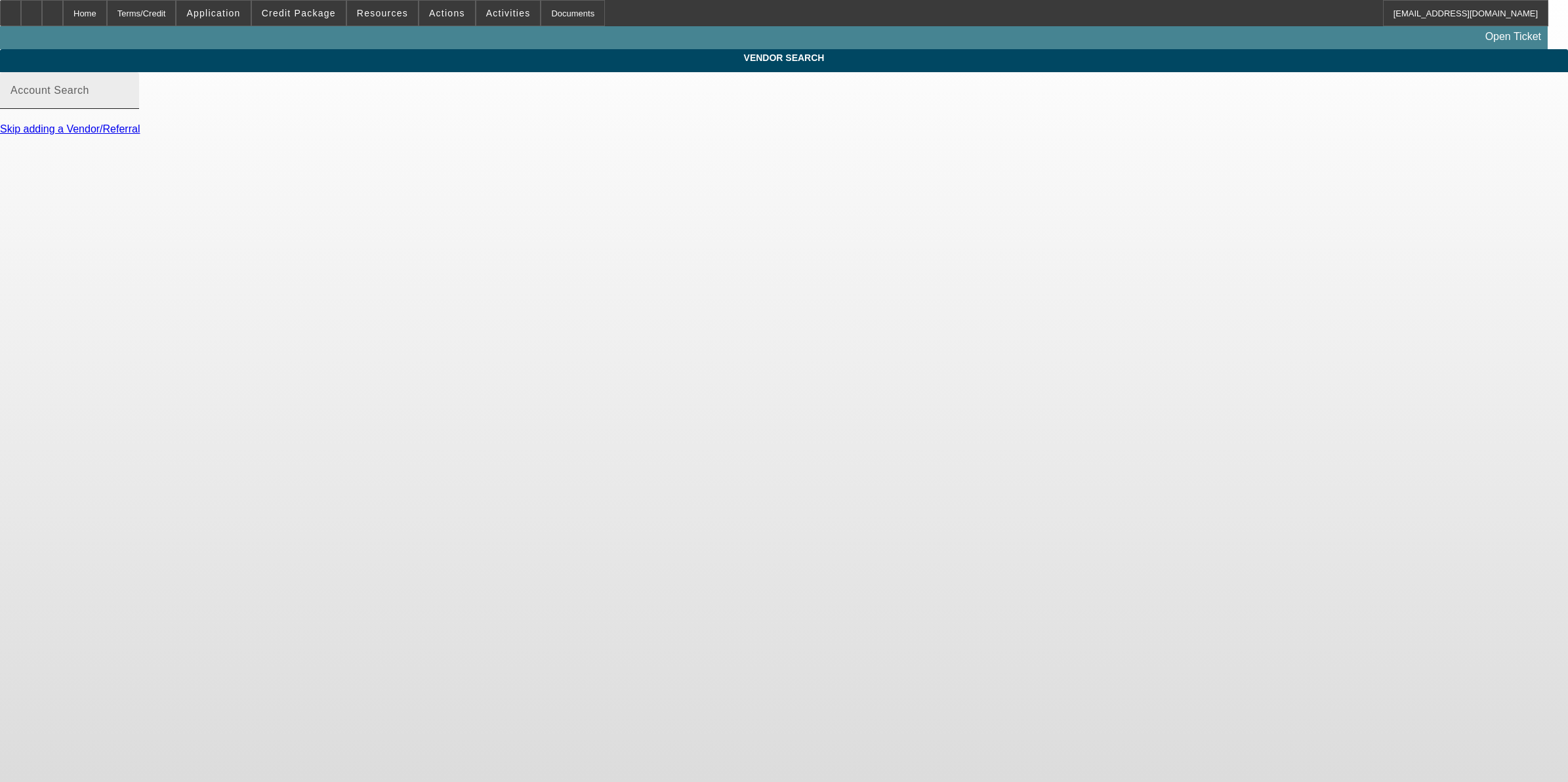
click at [129, 103] on input "Account Search" at bounding box center [69, 95] width 118 height 15
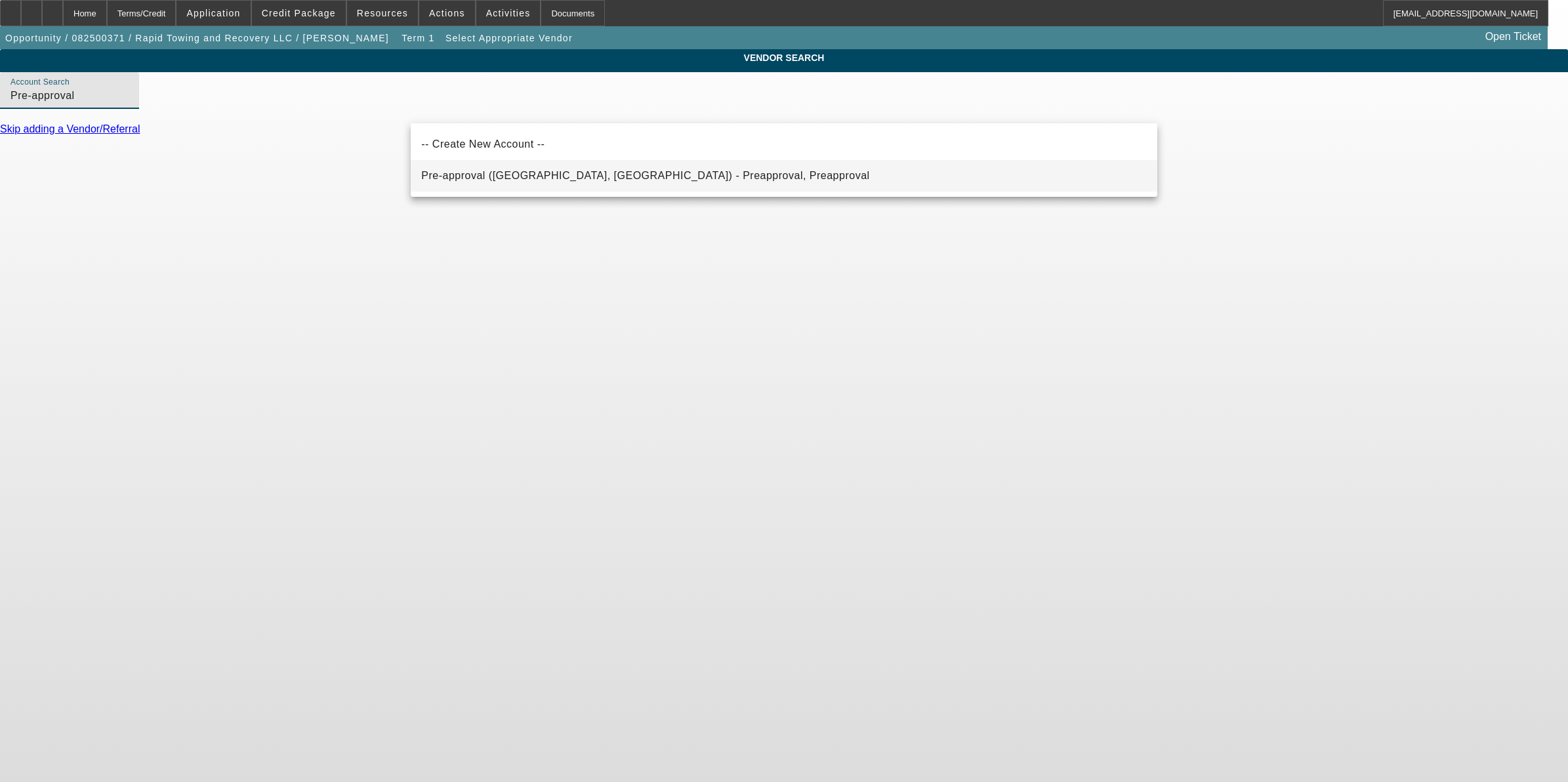
click at [566, 180] on span "Pre-approval (Northbrook, IL) - Preapproval, Preapproval" at bounding box center [645, 176] width 448 height 11
type input "Pre-approval (Northbrook, IL) - Preapproval, Preapproval"
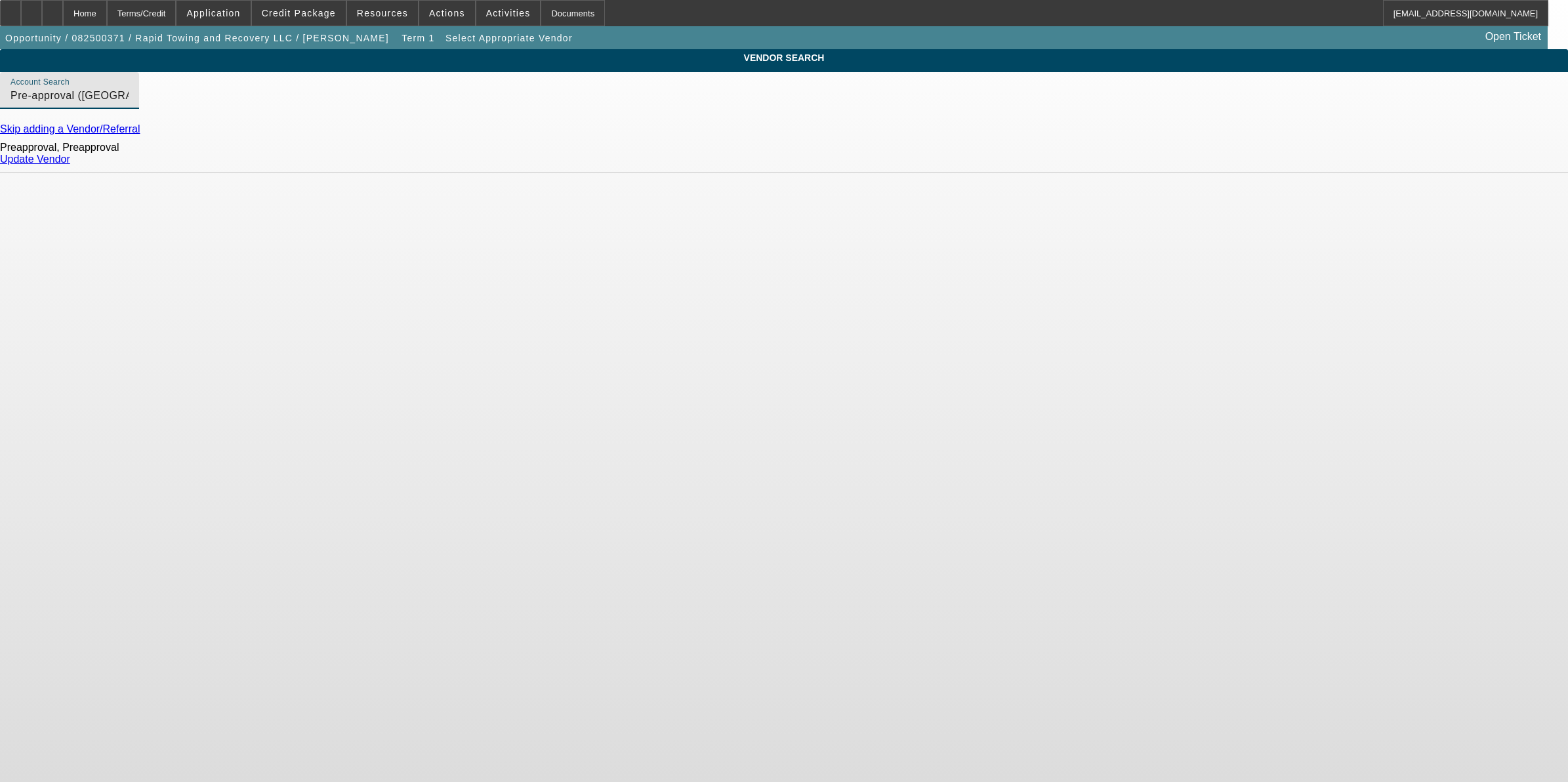
click at [70, 165] on link "Update Vendor" at bounding box center [35, 159] width 70 height 11
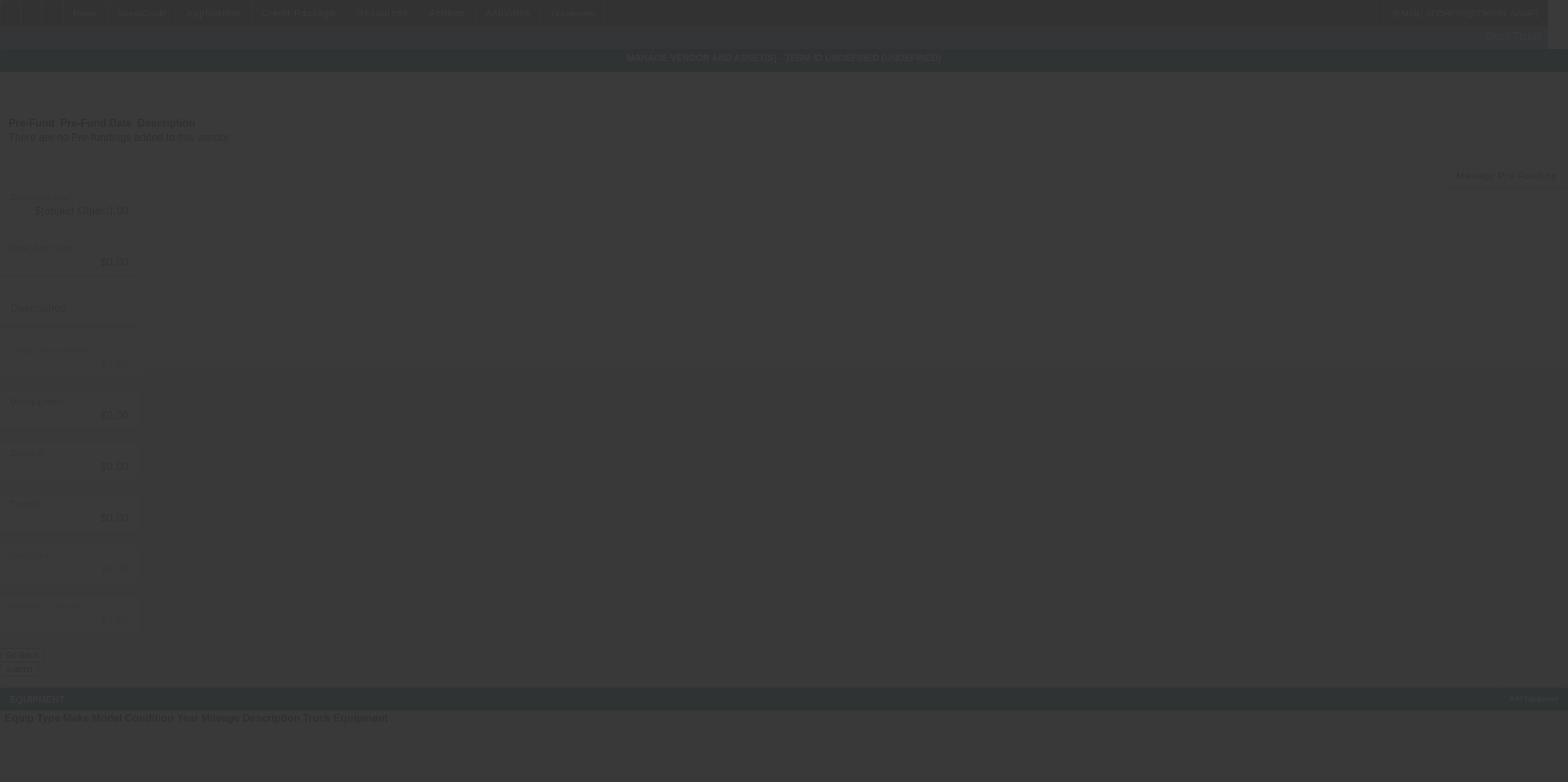
type input "$120,000.00"
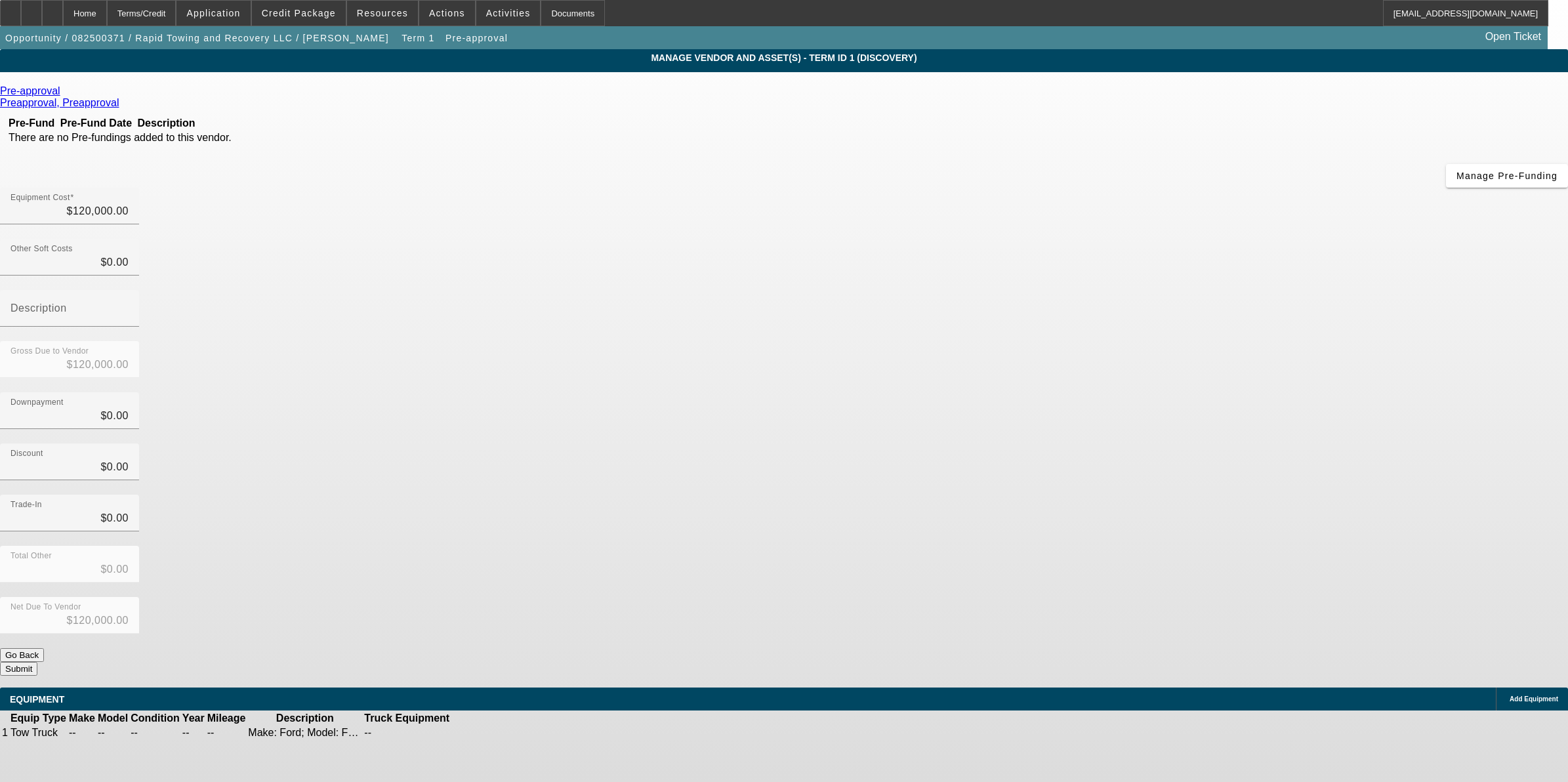
click at [491, 732] on icon at bounding box center [491, 732] width 0 height 0
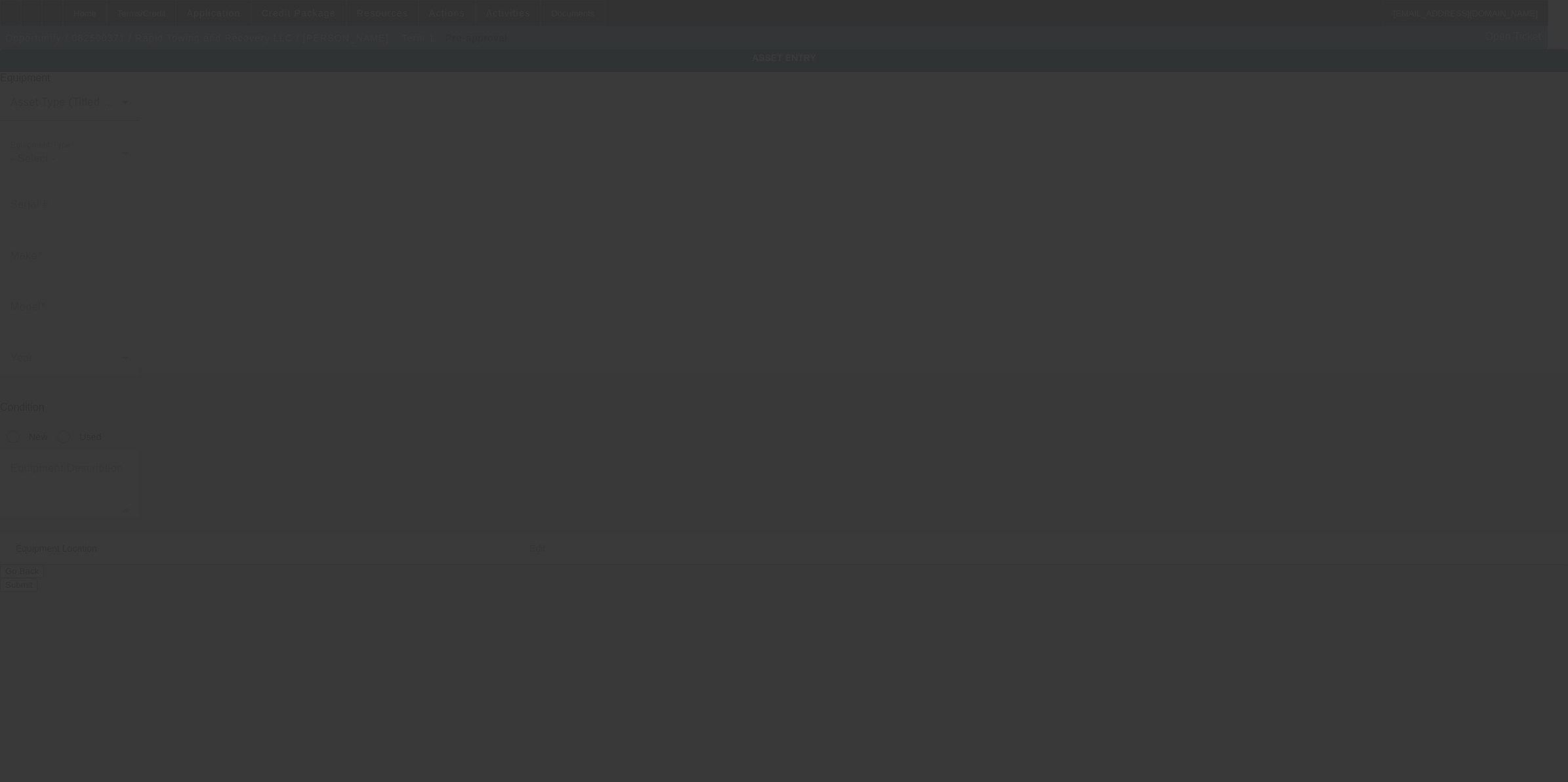
type textarea "Make: Ford; Model: F550"
type input "11874 state highway 24"
type input "Maysville"
type input "73057"
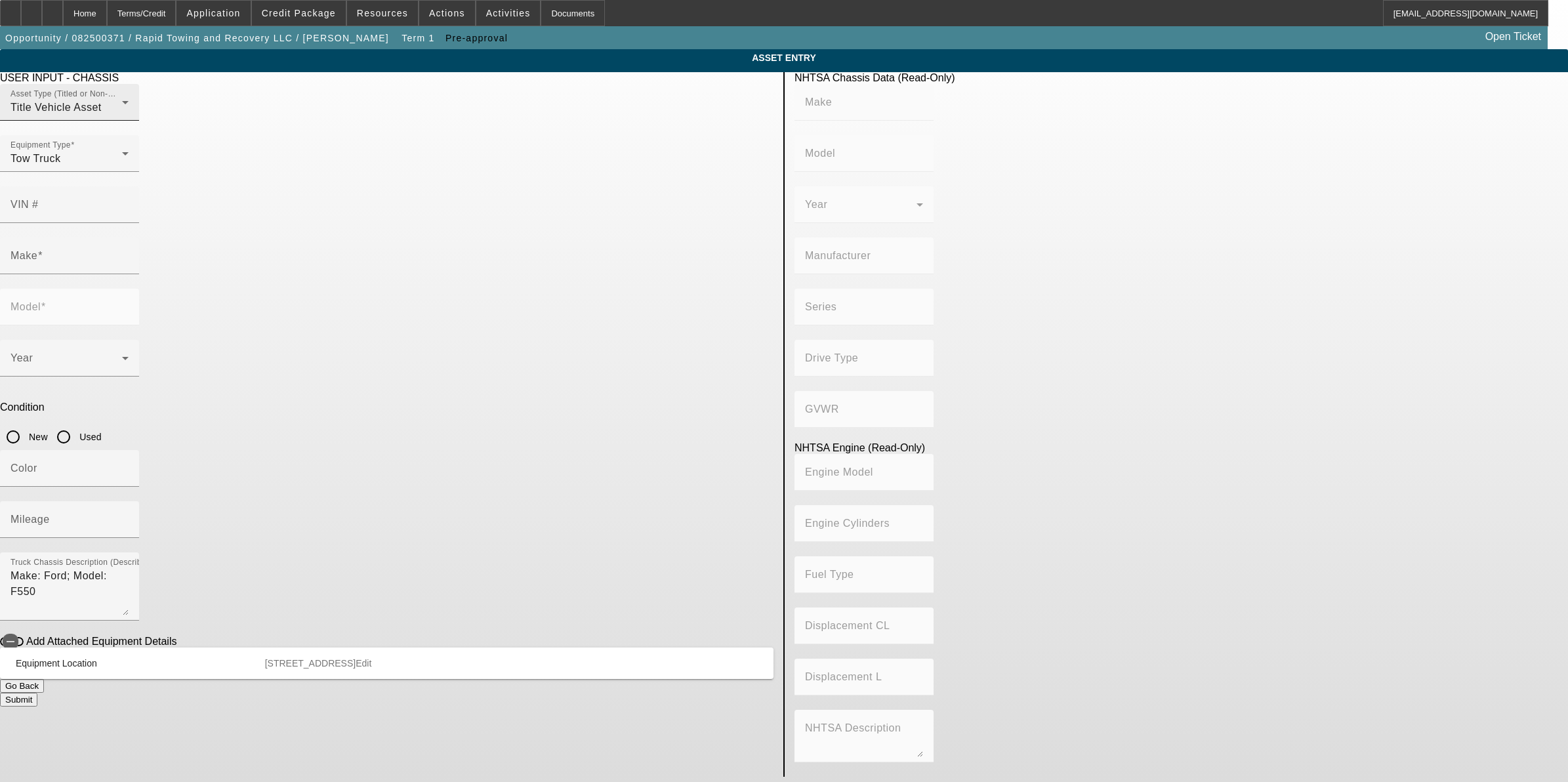
click at [129, 116] on div "Asset Type (Titled or Non-Titled) Title Vehicle Asset" at bounding box center [69, 102] width 118 height 37
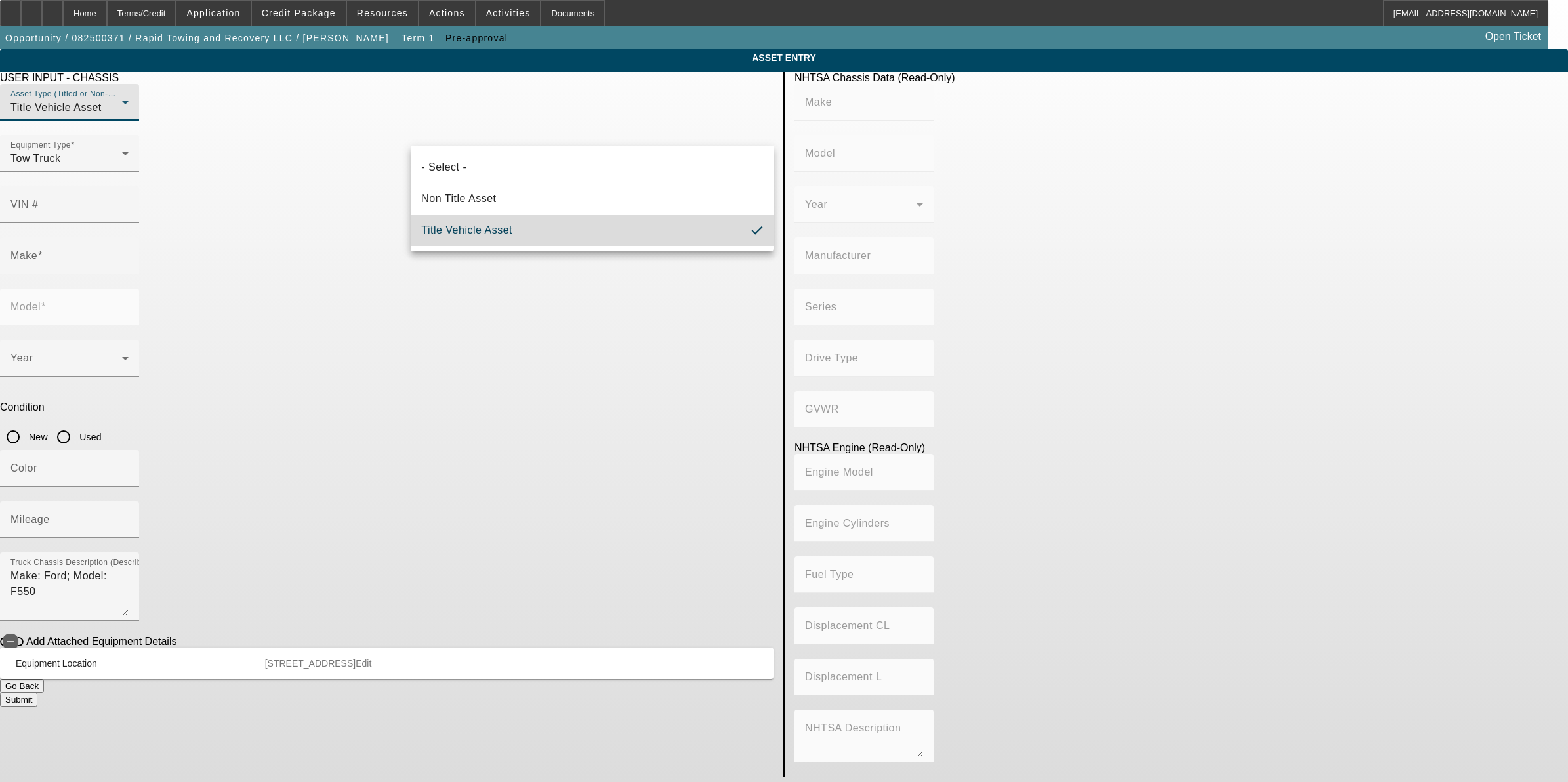
click at [592, 227] on mat-option "Title Vehicle Asset" at bounding box center [592, 230] width 363 height 32
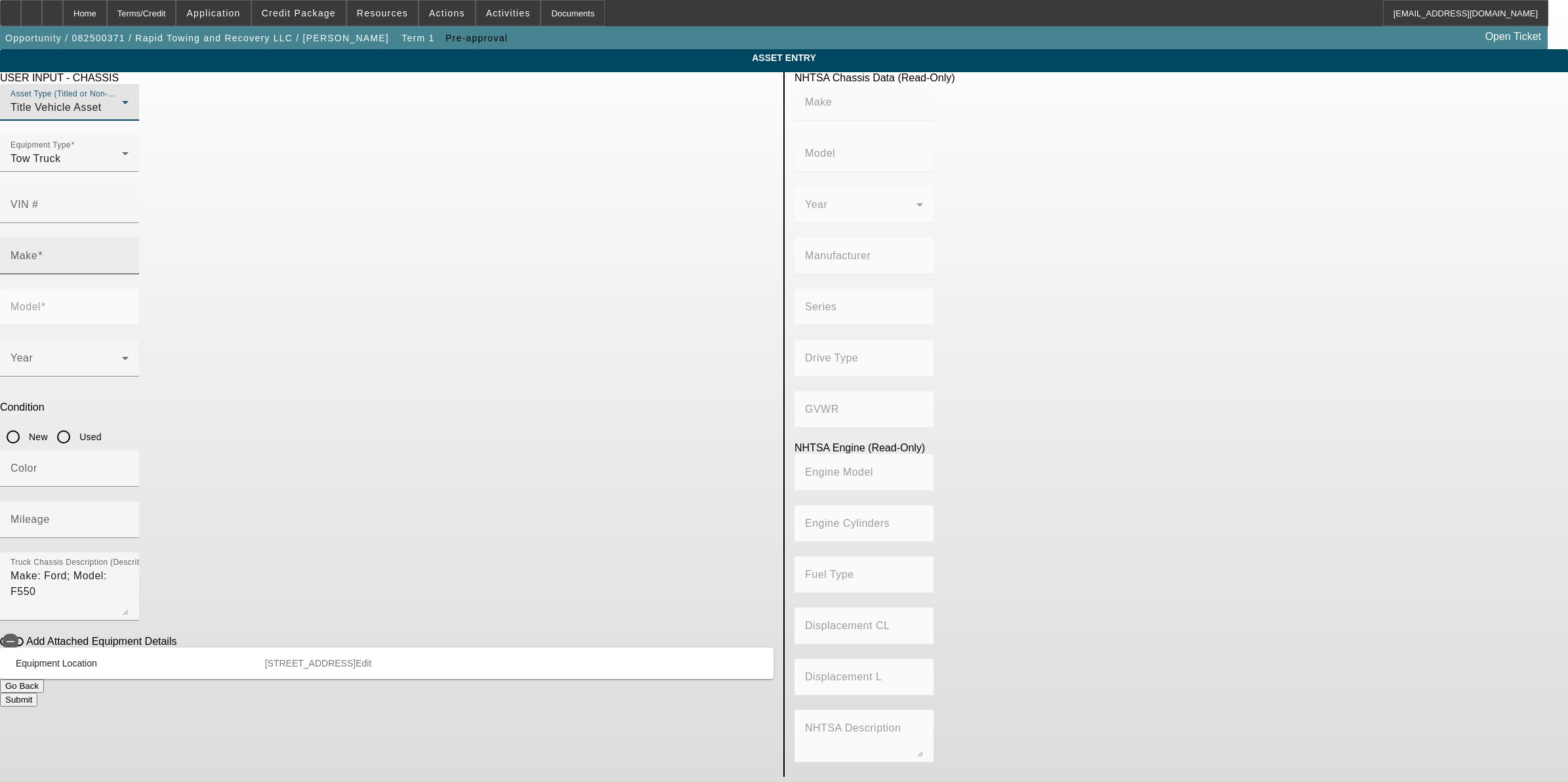
click at [129, 253] on input "Make" at bounding box center [69, 261] width 118 height 15
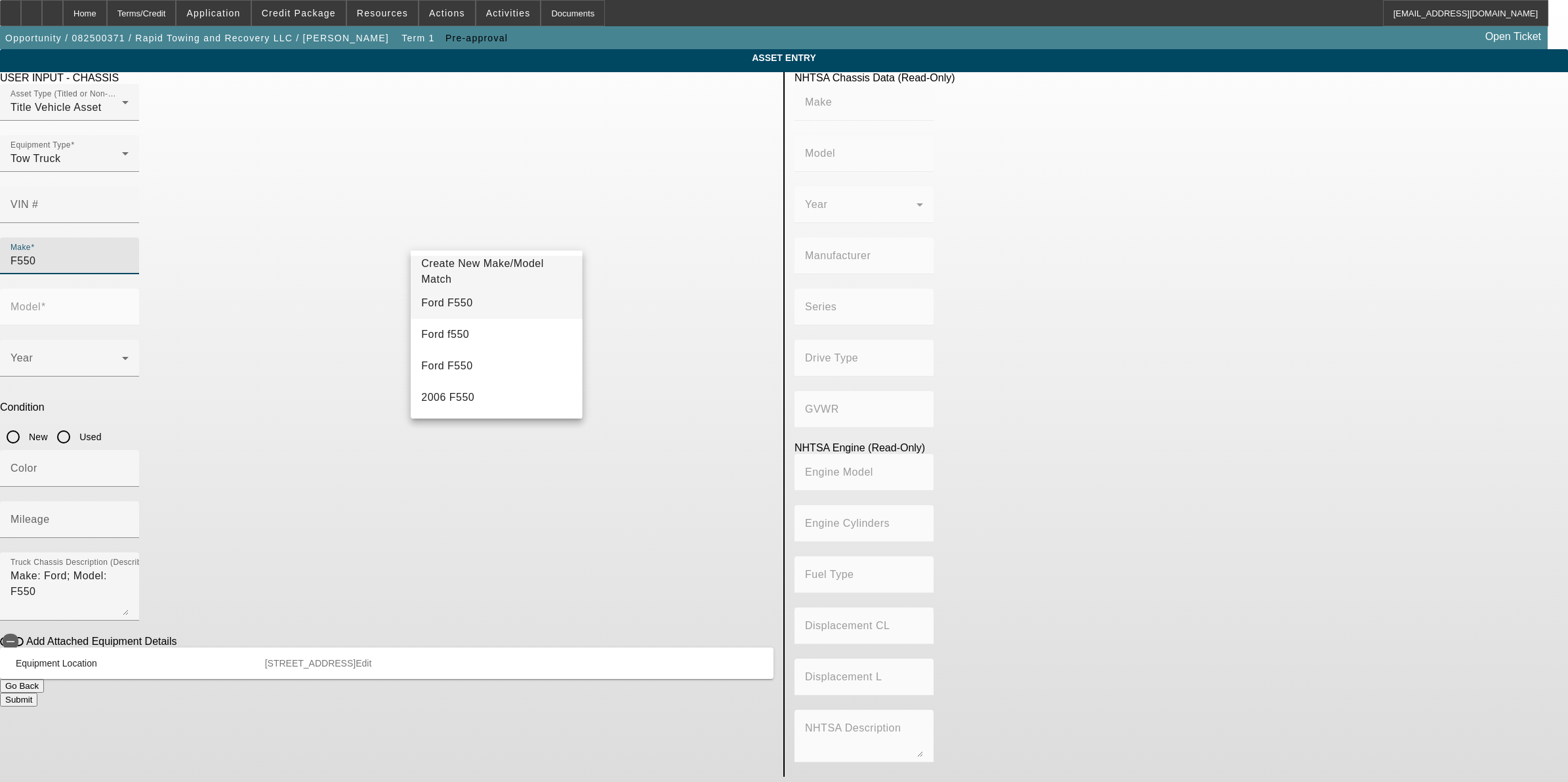
click at [477, 301] on mat-option "Ford F550" at bounding box center [496, 303] width 171 height 32
type input "Ford F550"
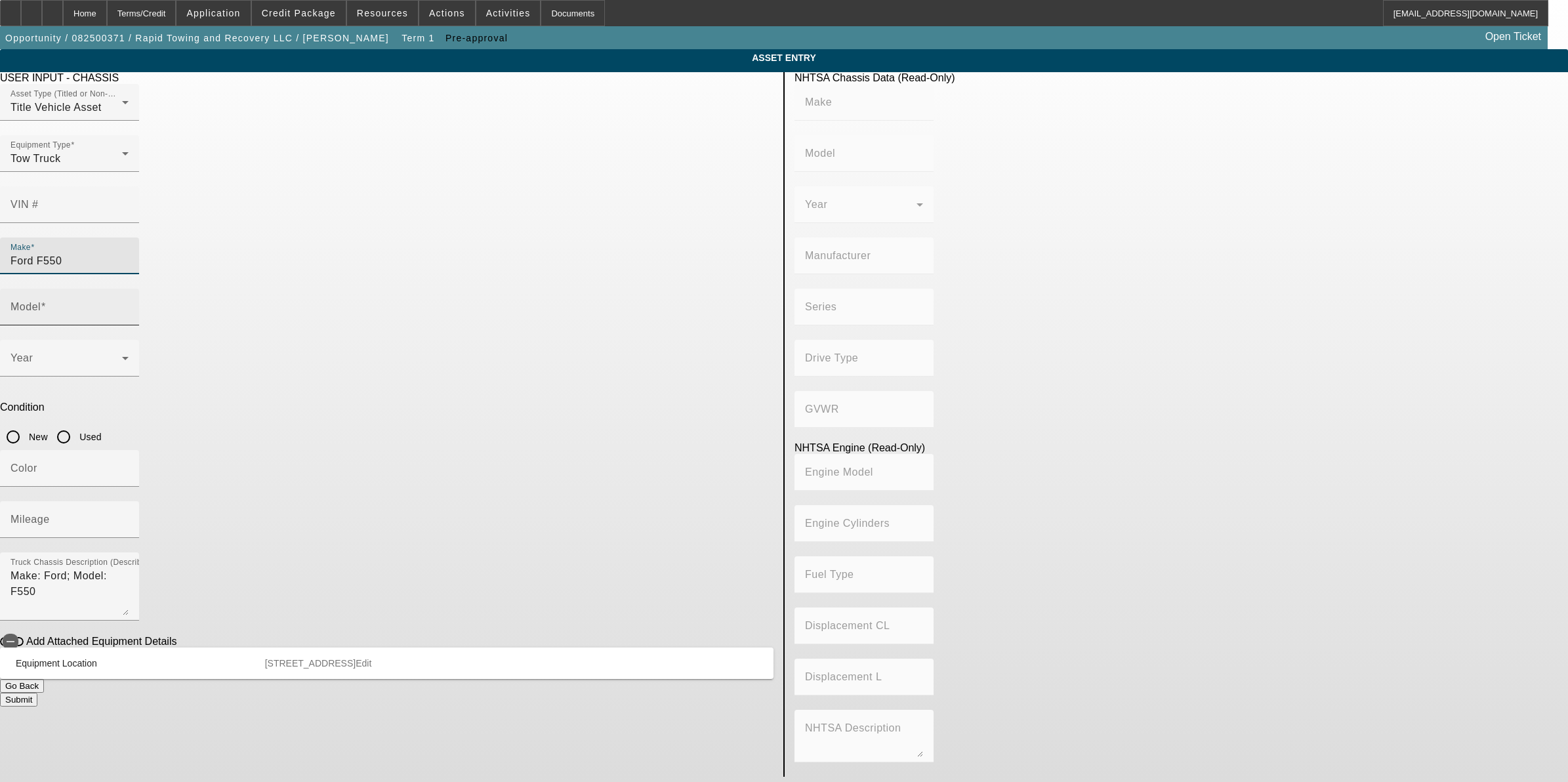
click at [129, 305] on input "Model" at bounding box center [69, 312] width 118 height 15
type input "Rollback"
click at [647, 301] on mat-option "Rollback" at bounding box center [688, 303] width 171 height 32
click at [26, 424] on input "New" at bounding box center [13, 437] width 26 height 26
radio input "true"
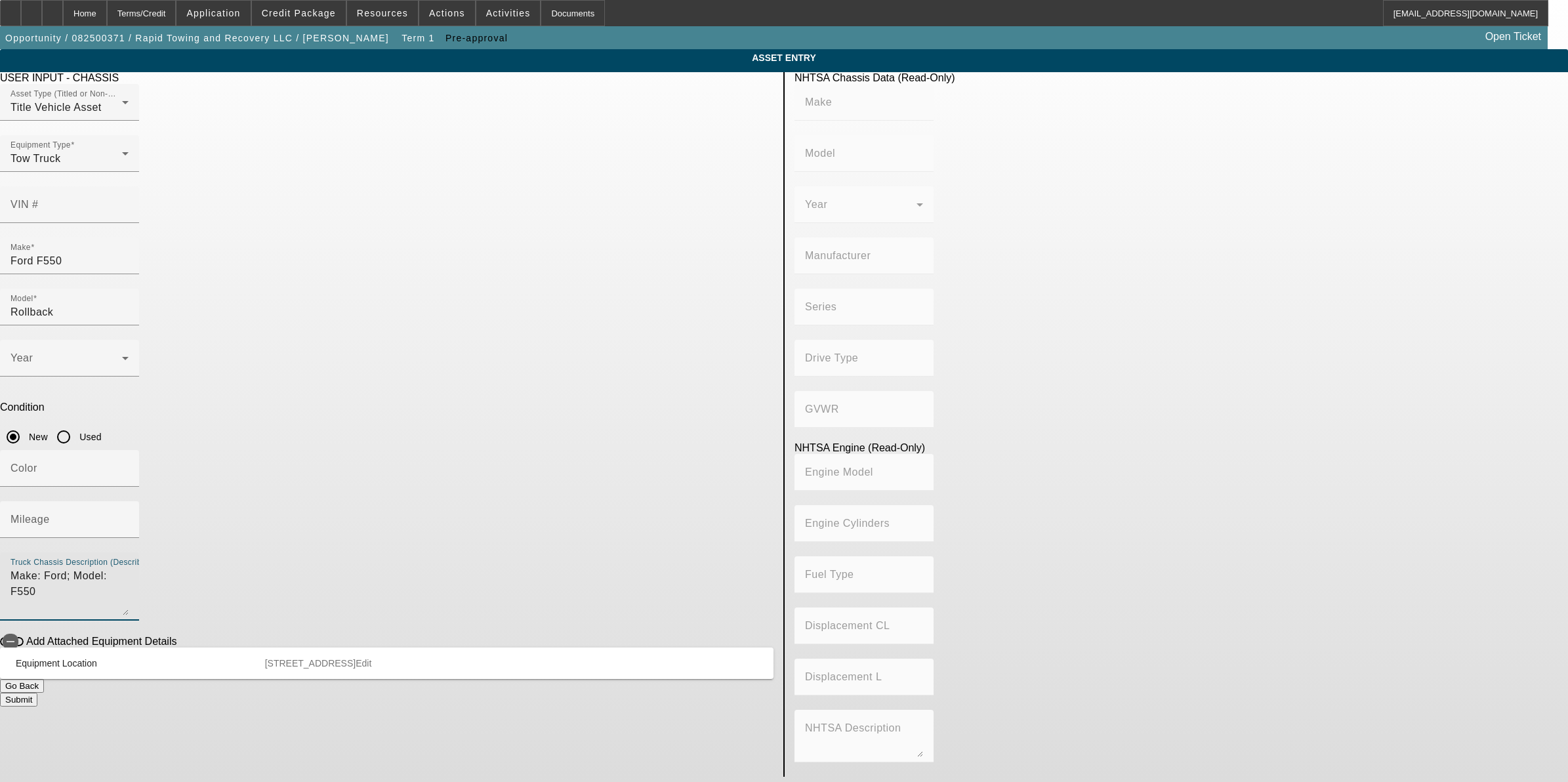
drag, startPoint x: 178, startPoint y: 355, endPoint x: 42, endPoint y: 328, distance: 138.7
click at [58, 351] on app-asset-collateral-manage "ASSET ENTRY Delete asset USER INPUT - CHASSIS Asset Type (Titled or Non-Titled)…" at bounding box center [784, 412] width 1568 height 727
type textarea "F550 Rollback"
click at [37, 692] on button "Submit" at bounding box center [19, 699] width 37 height 14
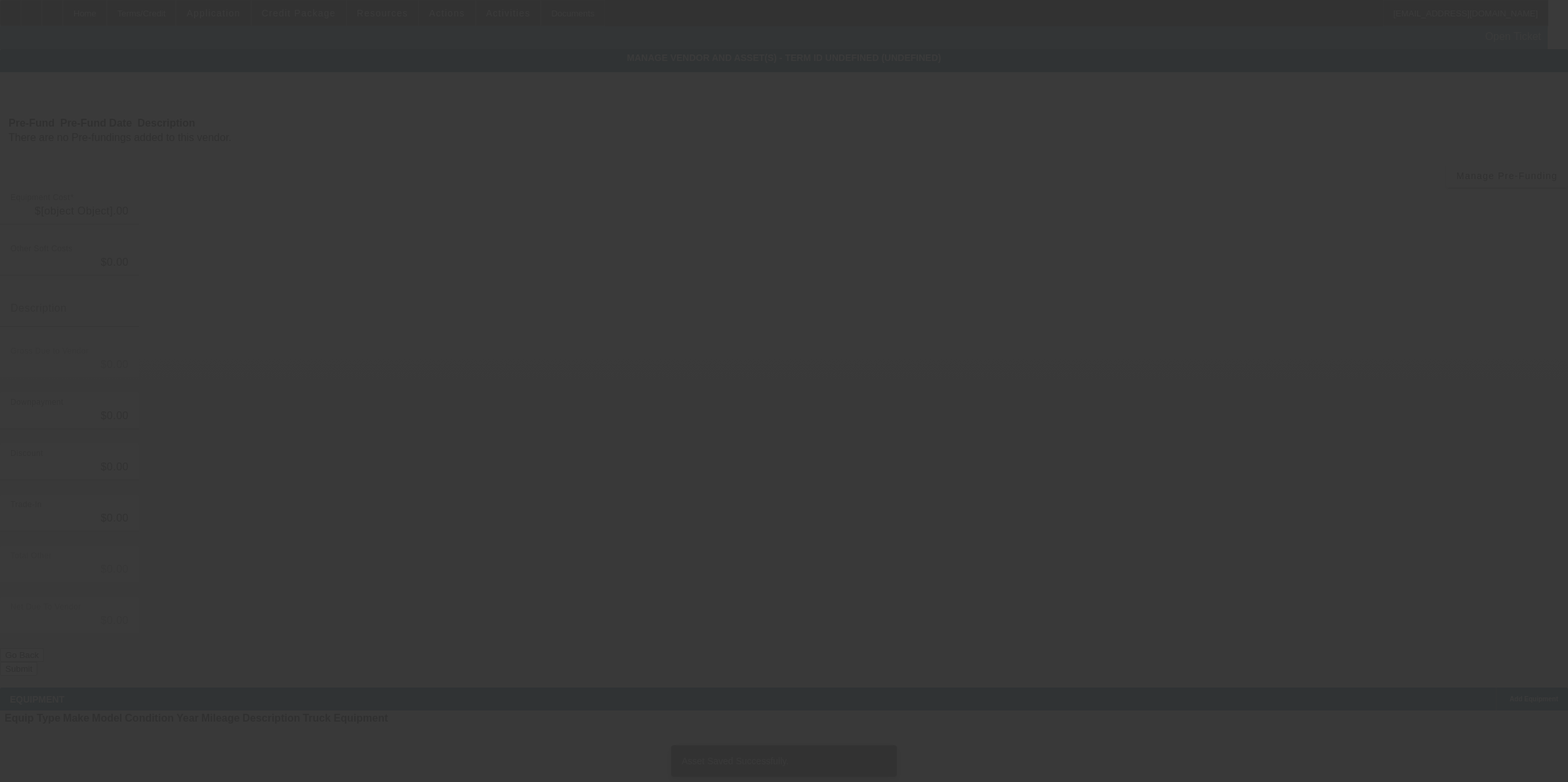
type input "$120,000.00"
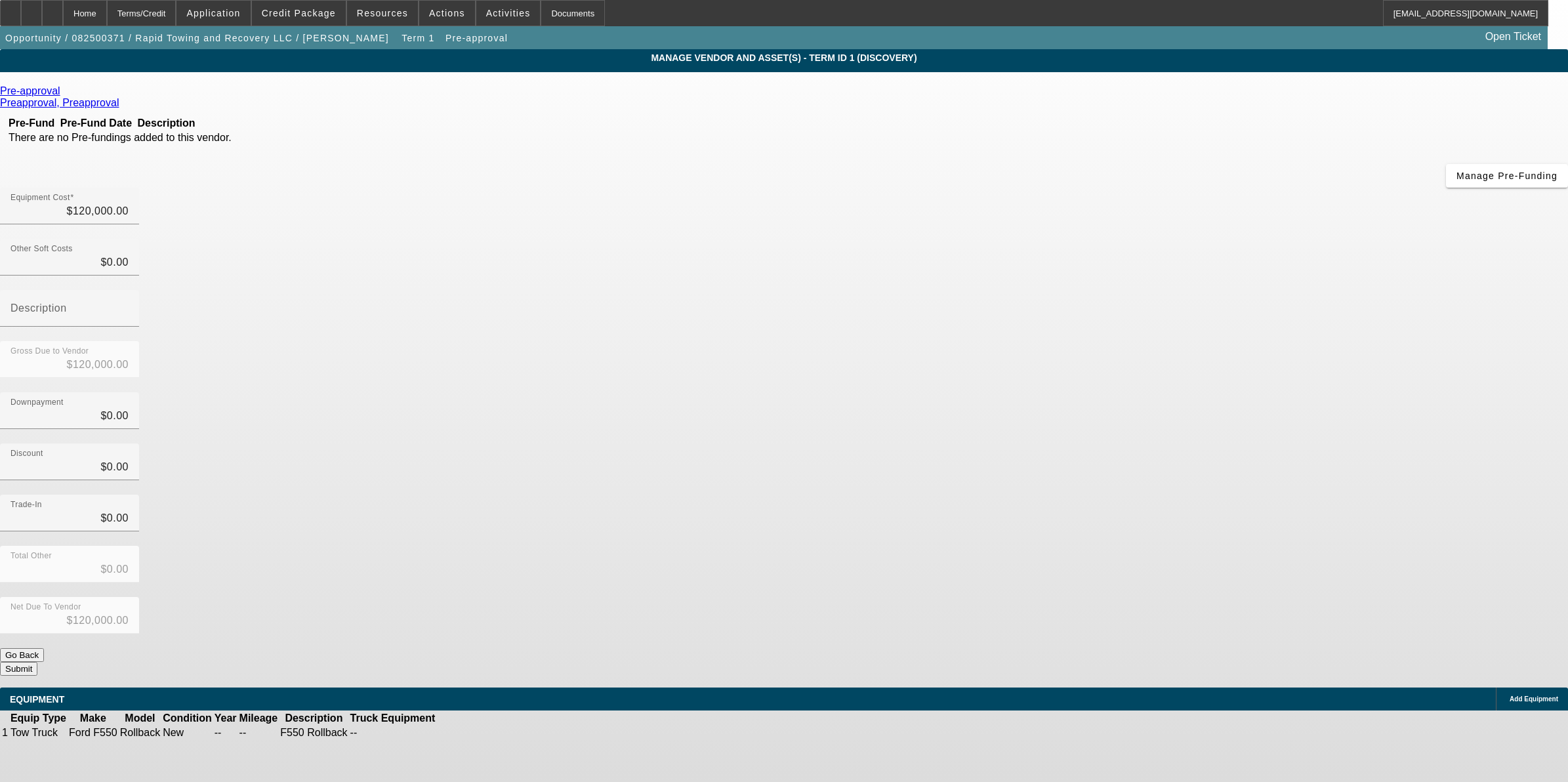
click at [37, 661] on button "Submit" at bounding box center [19, 668] width 37 height 14
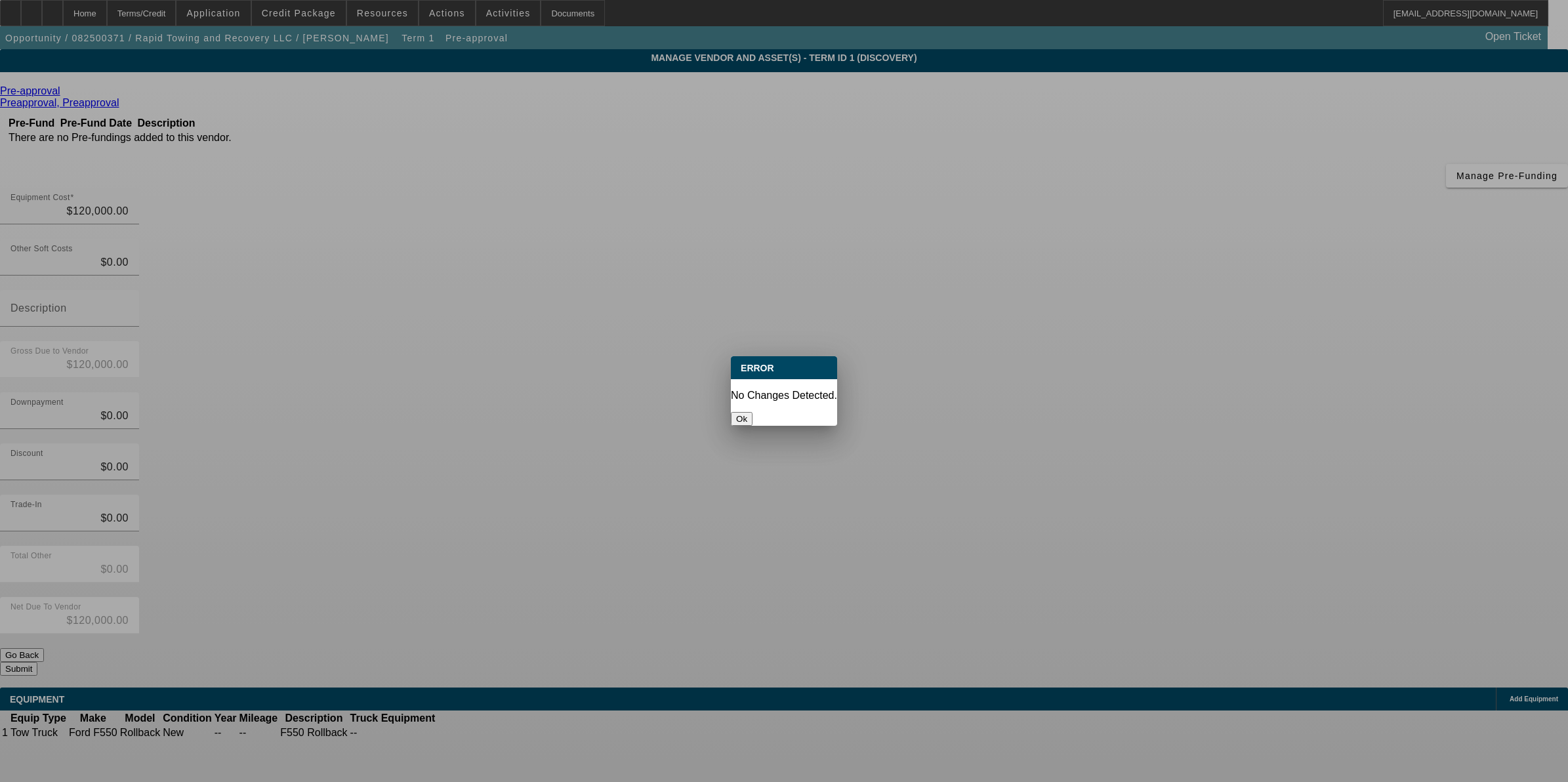
click at [752, 412] on button "Ok" at bounding box center [742, 419] width 22 height 14
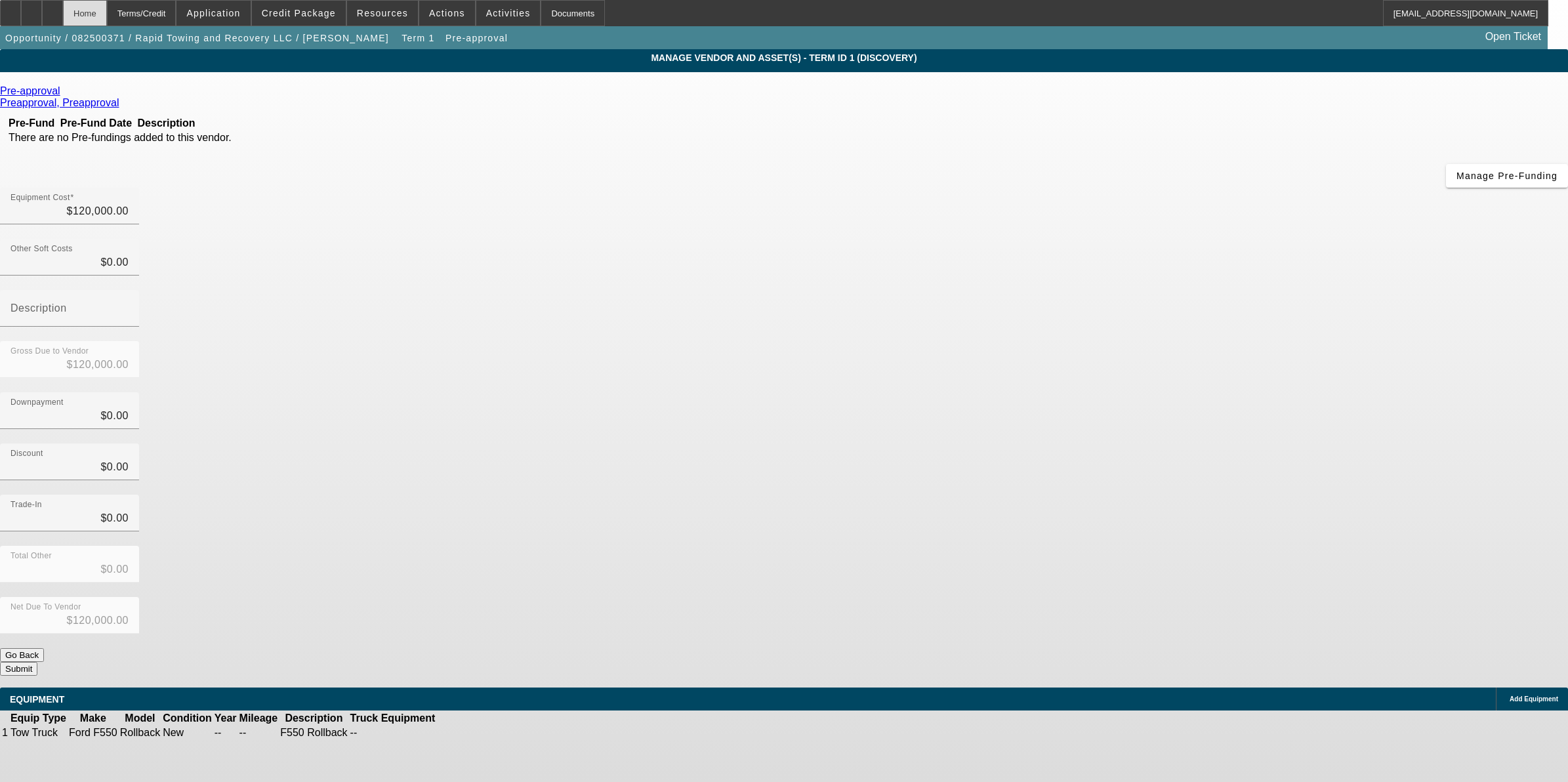
click at [107, 5] on div "Home" at bounding box center [85, 13] width 44 height 26
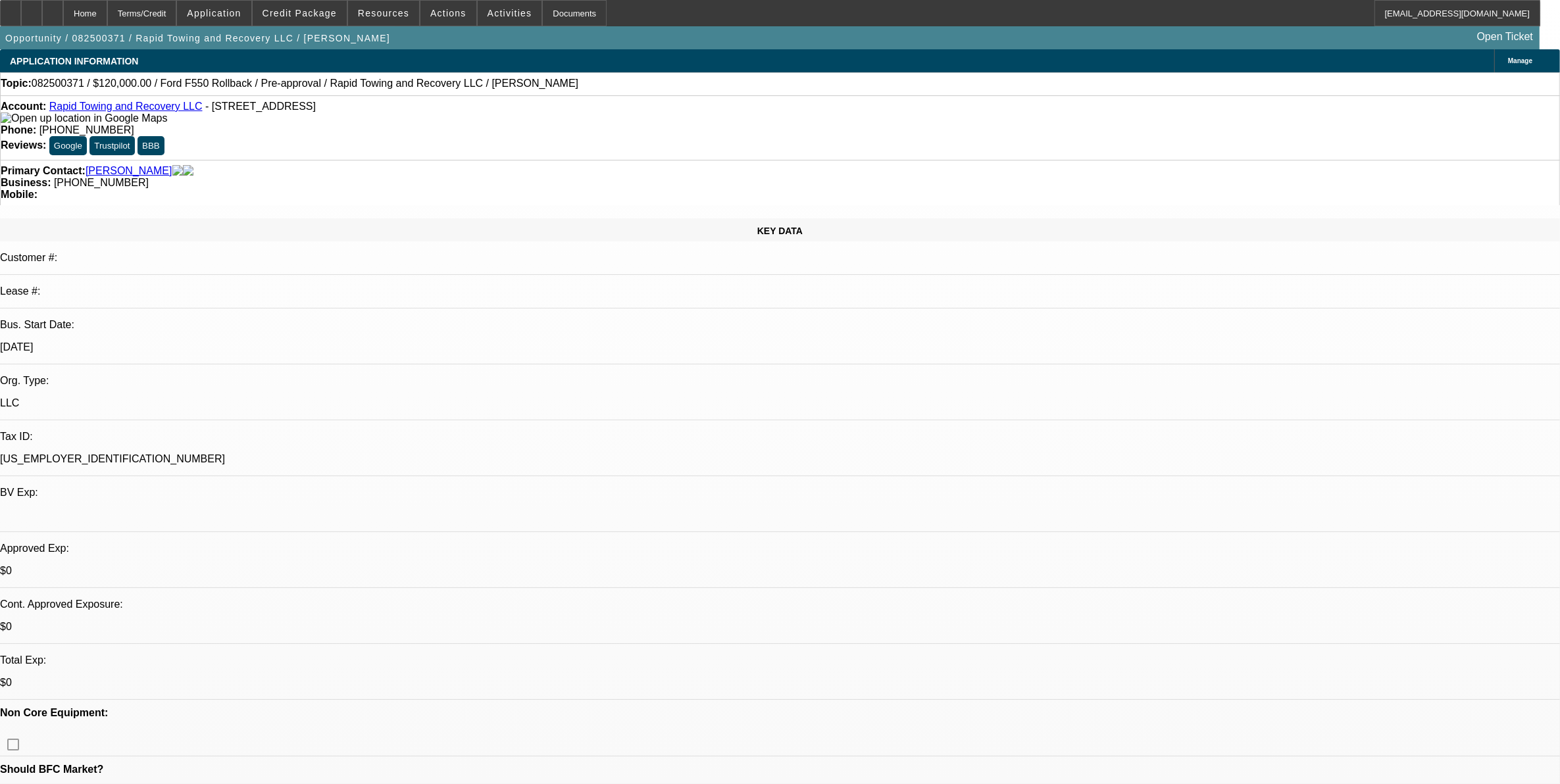
select select "0"
select select "2"
select select "0.1"
select select "4"
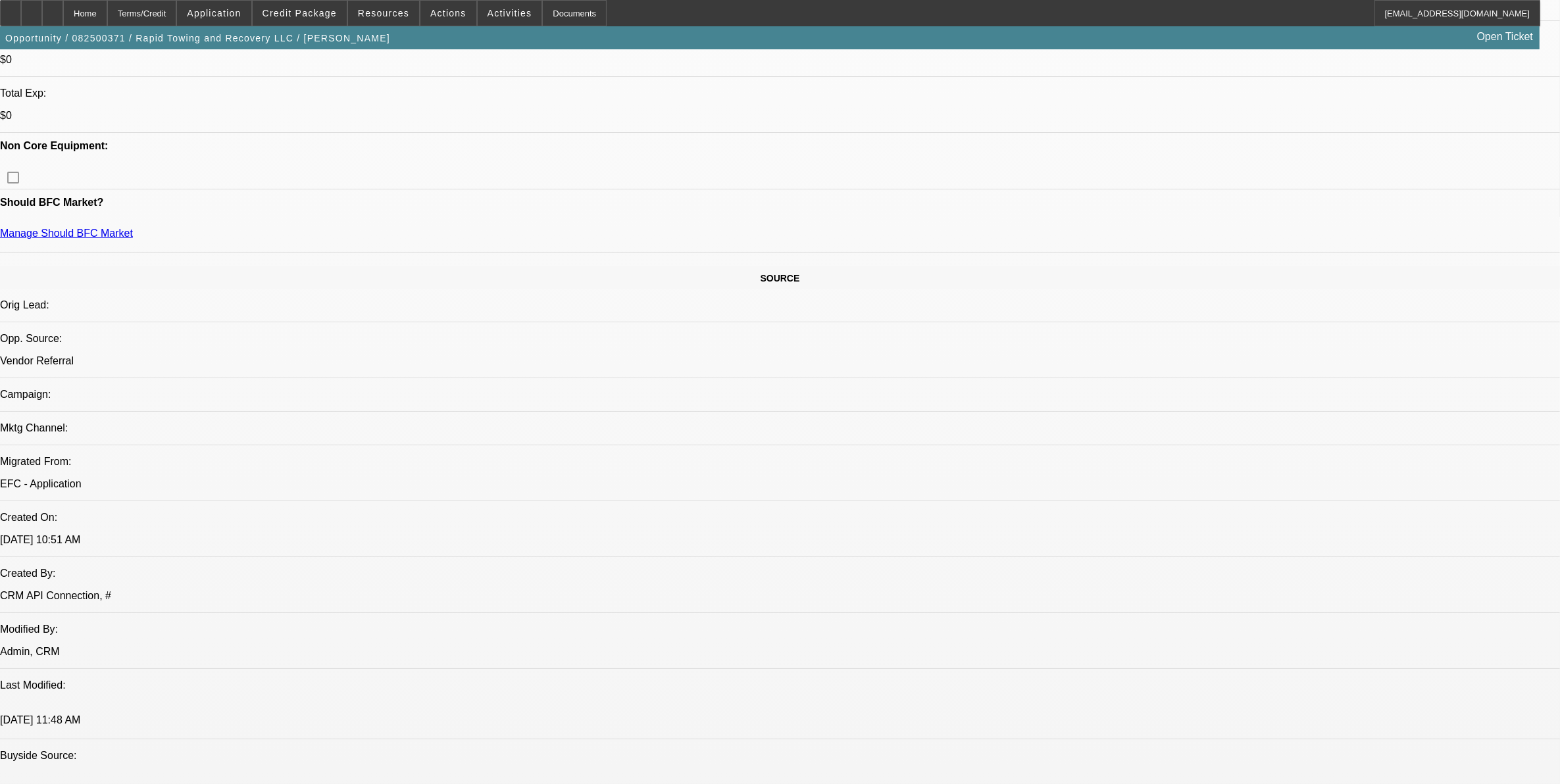
scroll to position [575, 0]
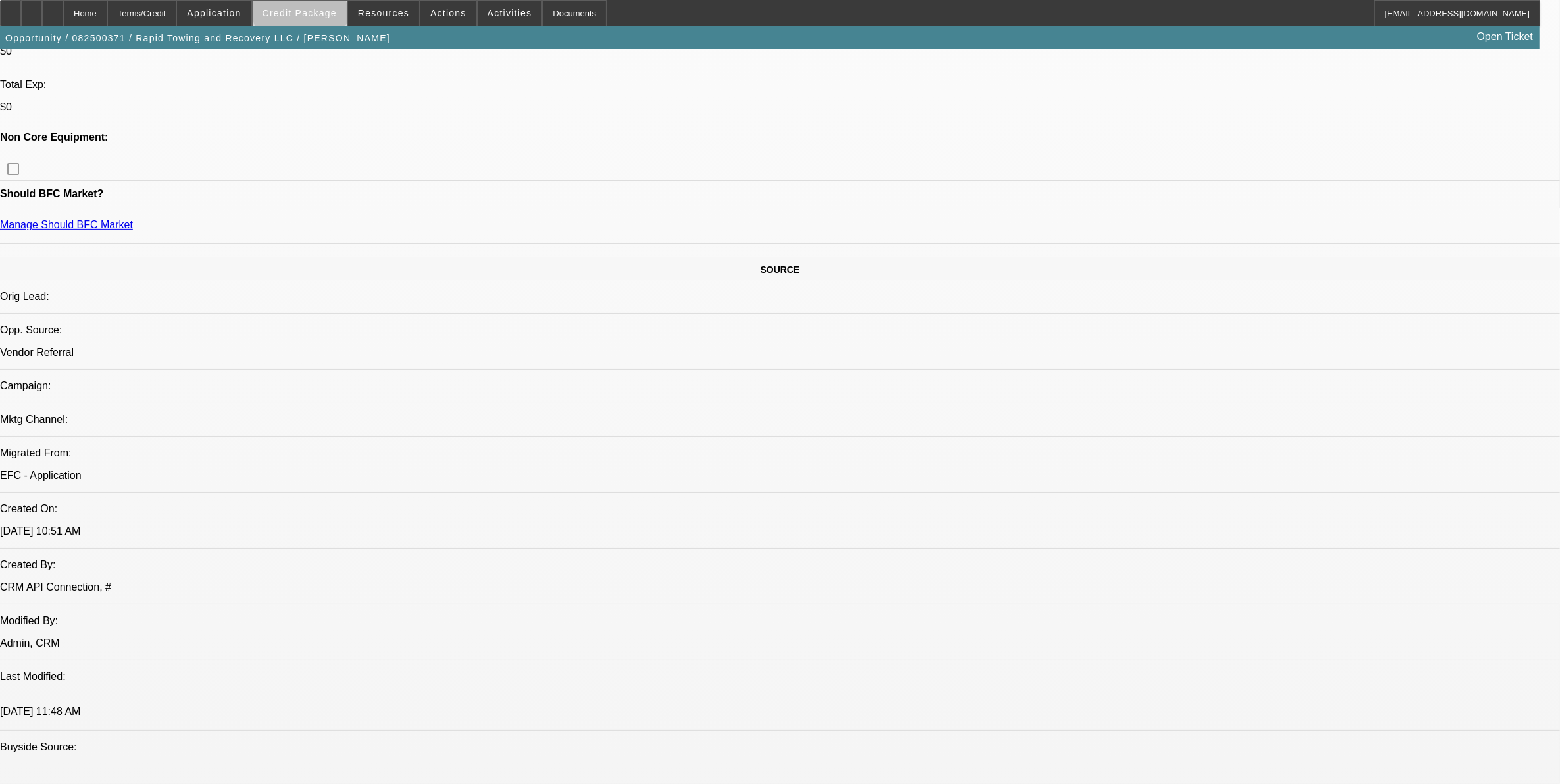
click at [324, 11] on span "Credit Package" at bounding box center [299, 13] width 74 height 11
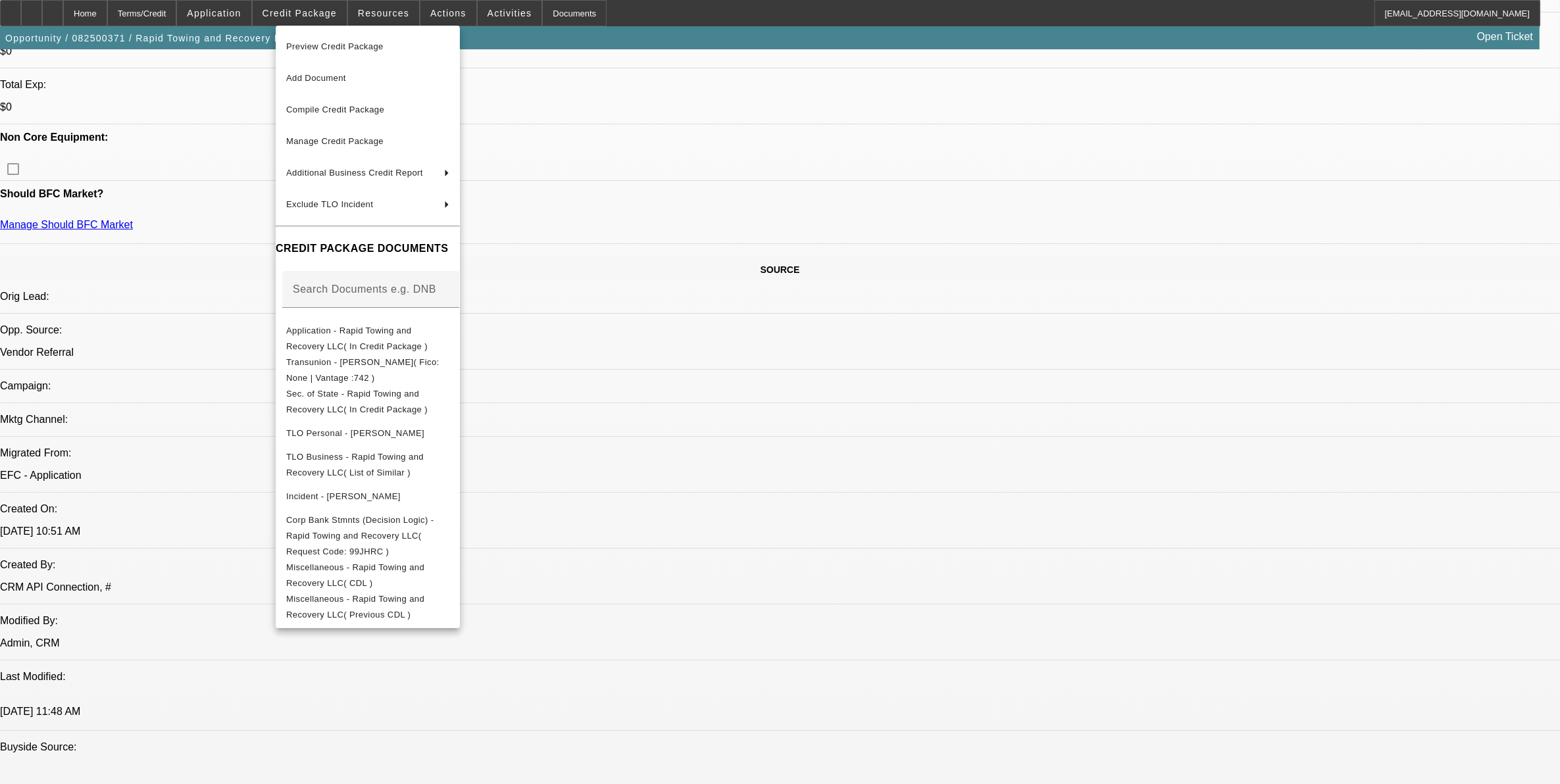
click at [1123, 568] on div at bounding box center [780, 392] width 1560 height 784
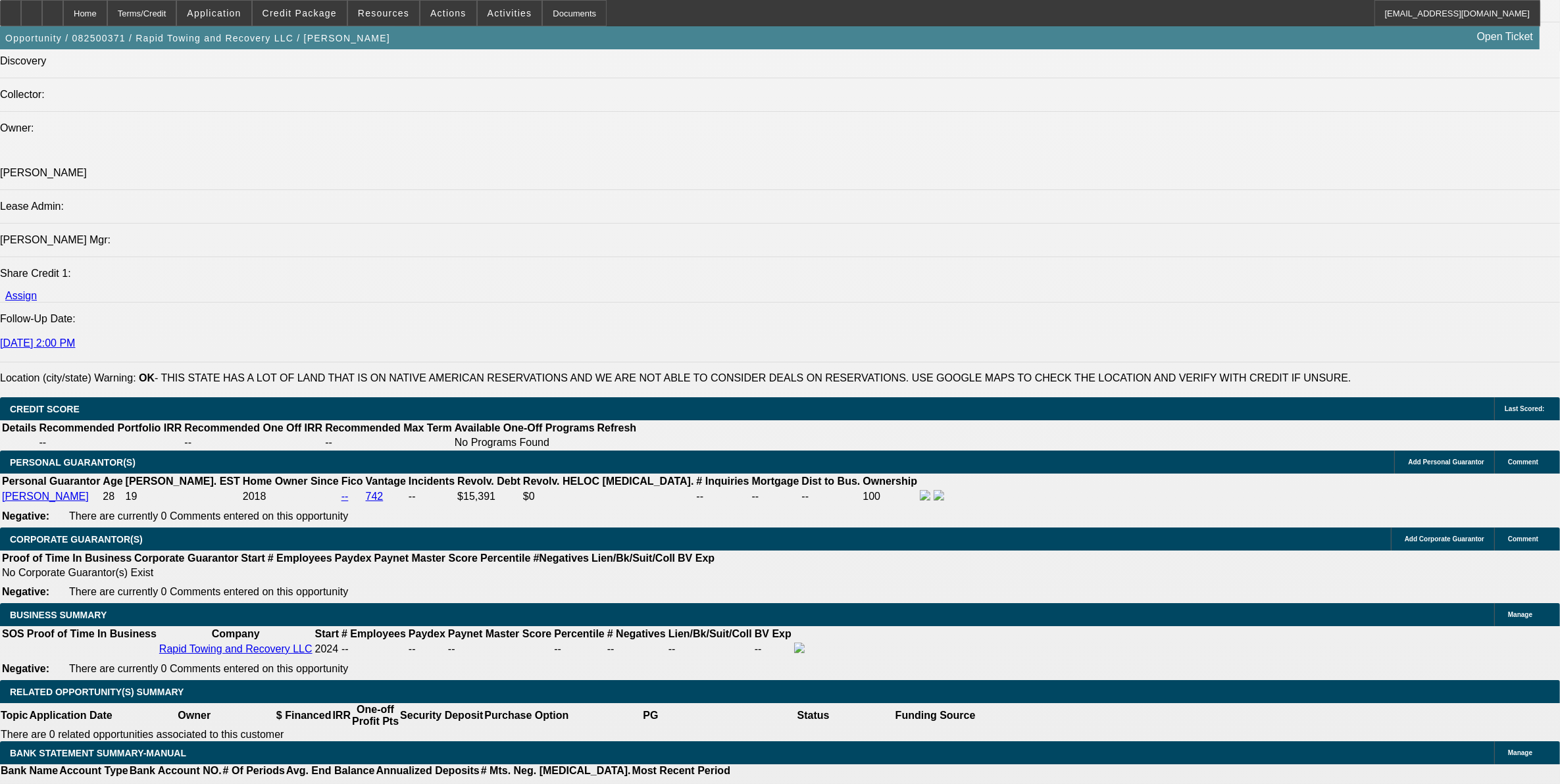
scroll to position [1726, 0]
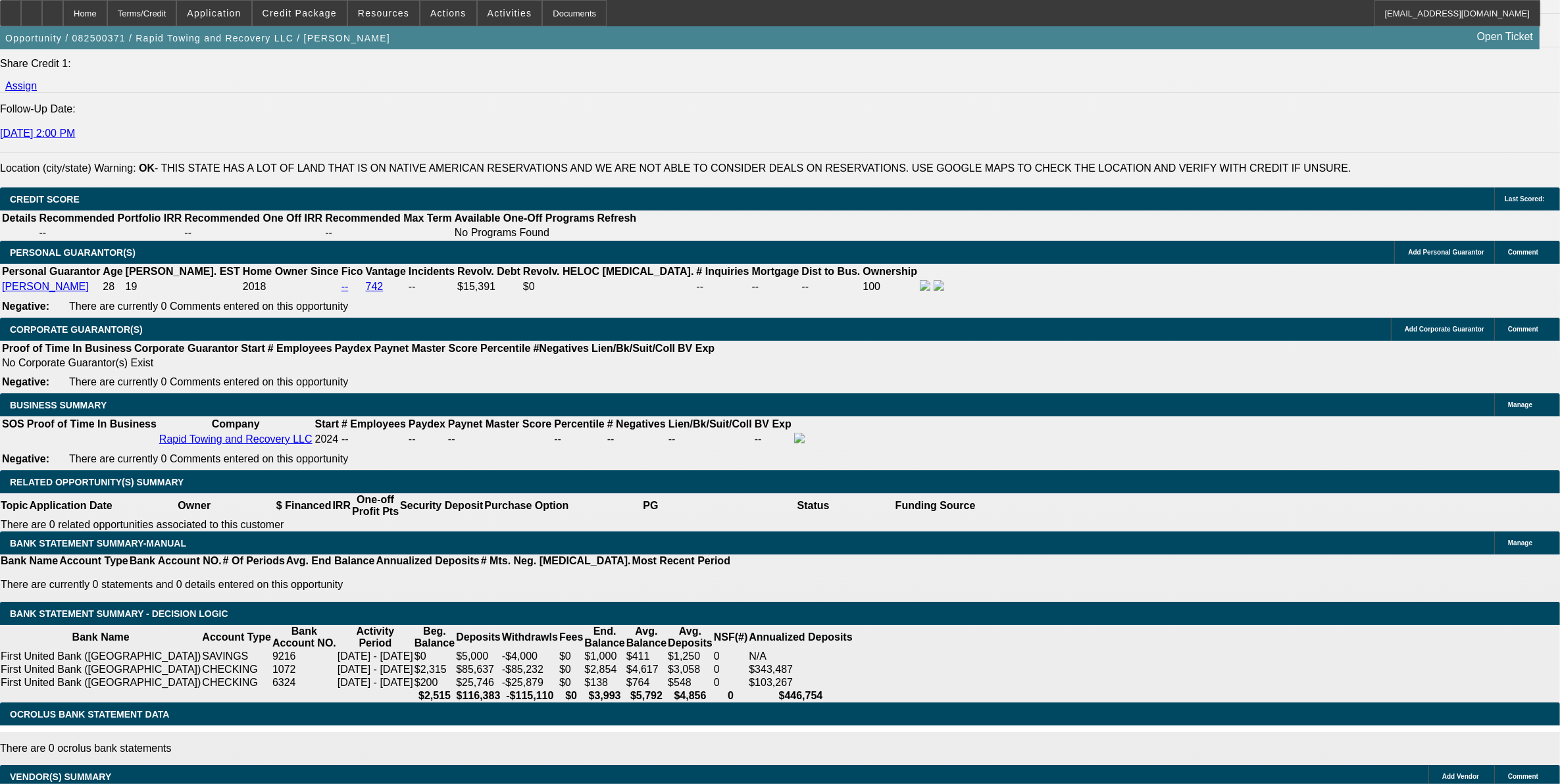
drag, startPoint x: 315, startPoint y: 349, endPoint x: 342, endPoint y: 329, distance: 33.6
type input "$0.00"
type input "UNKNOWN"
drag, startPoint x: 297, startPoint y: 443, endPoint x: 477, endPoint y: 444, distance: 180.0
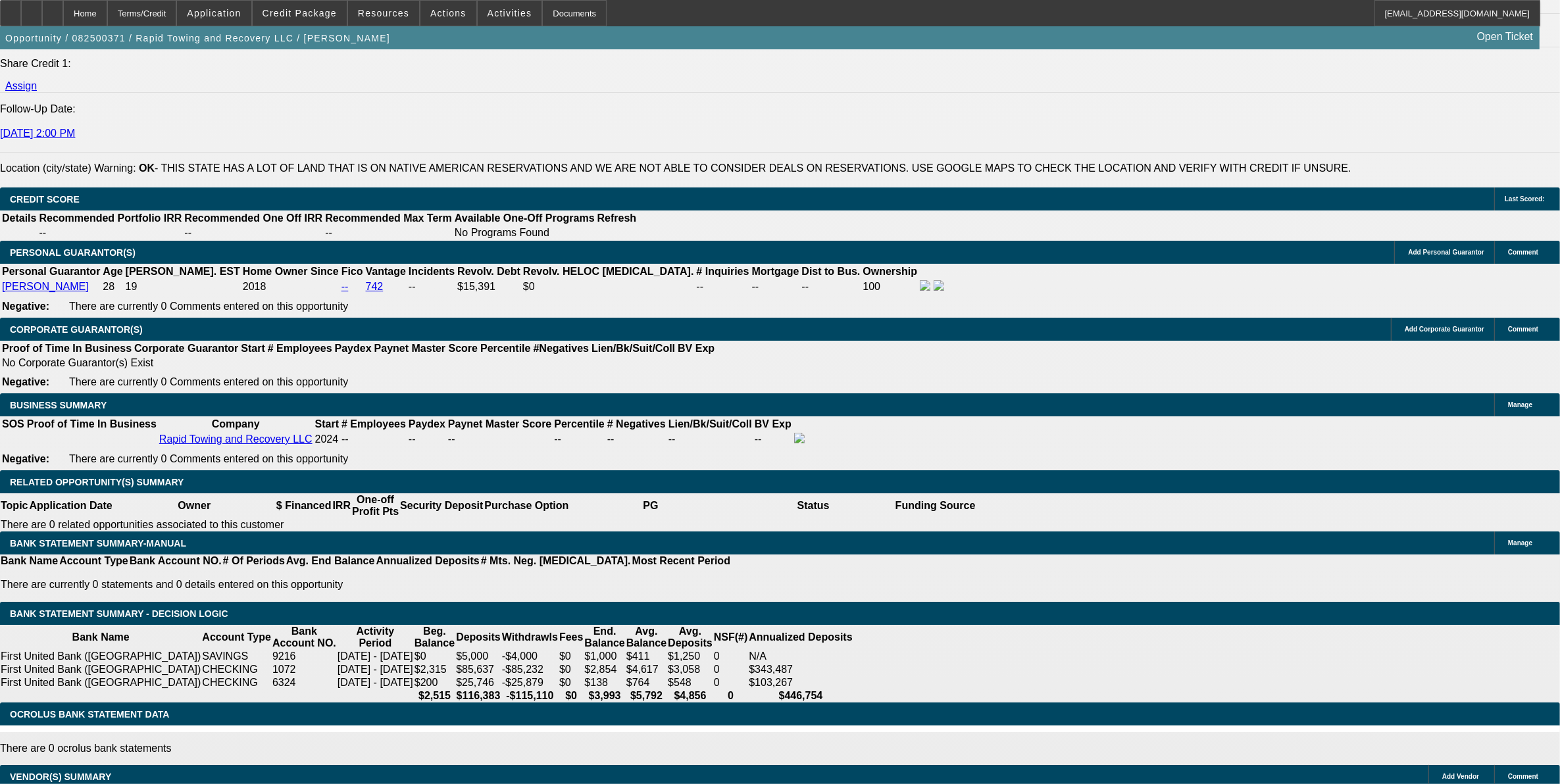
type input "60"
type input "12."
type input "$2,051.25"
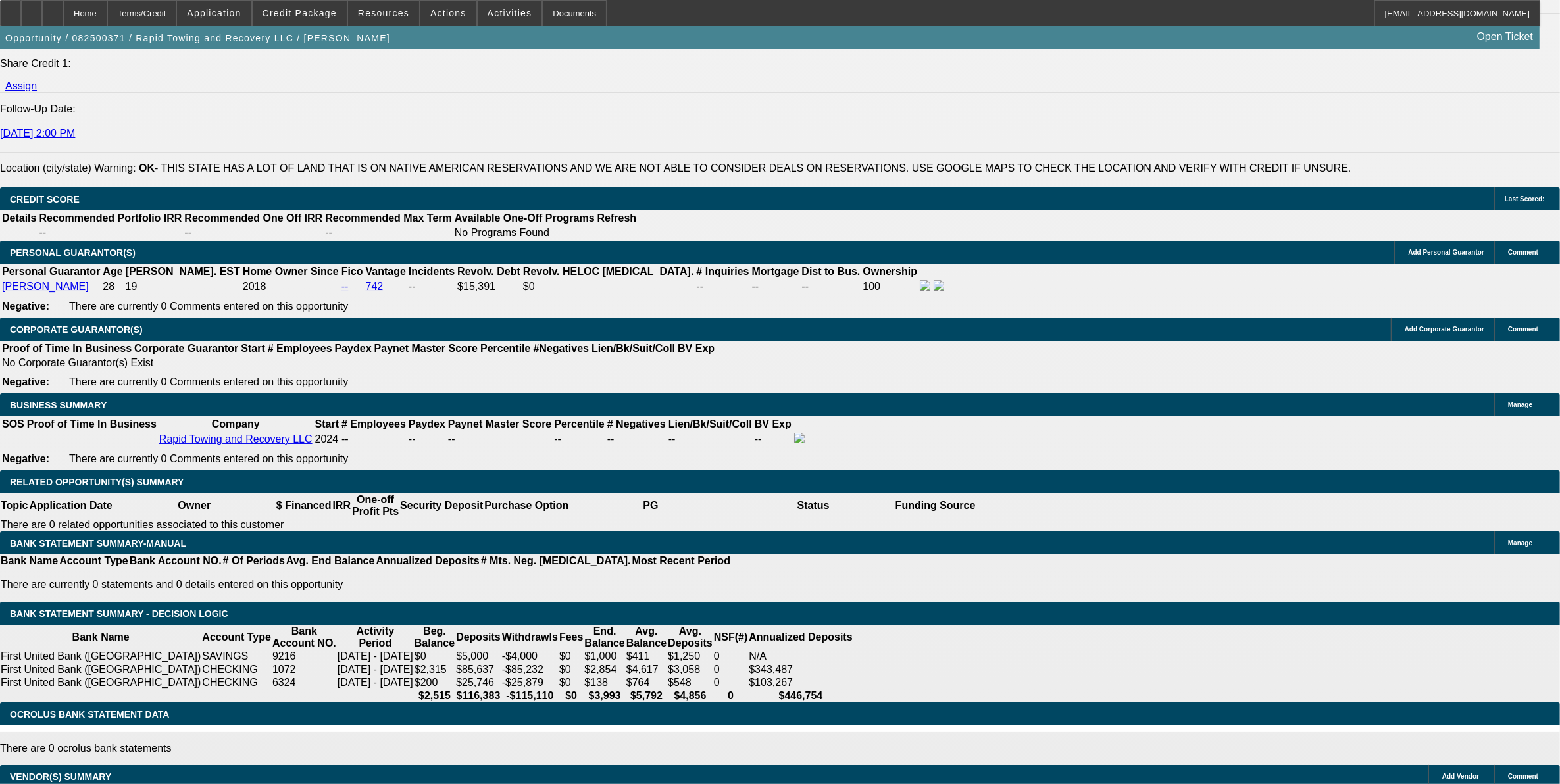
type input "12.5"
type input "$4,102.50"
type input "$2,669.33"
type input "$5,338.66"
type input "$2,699.75"
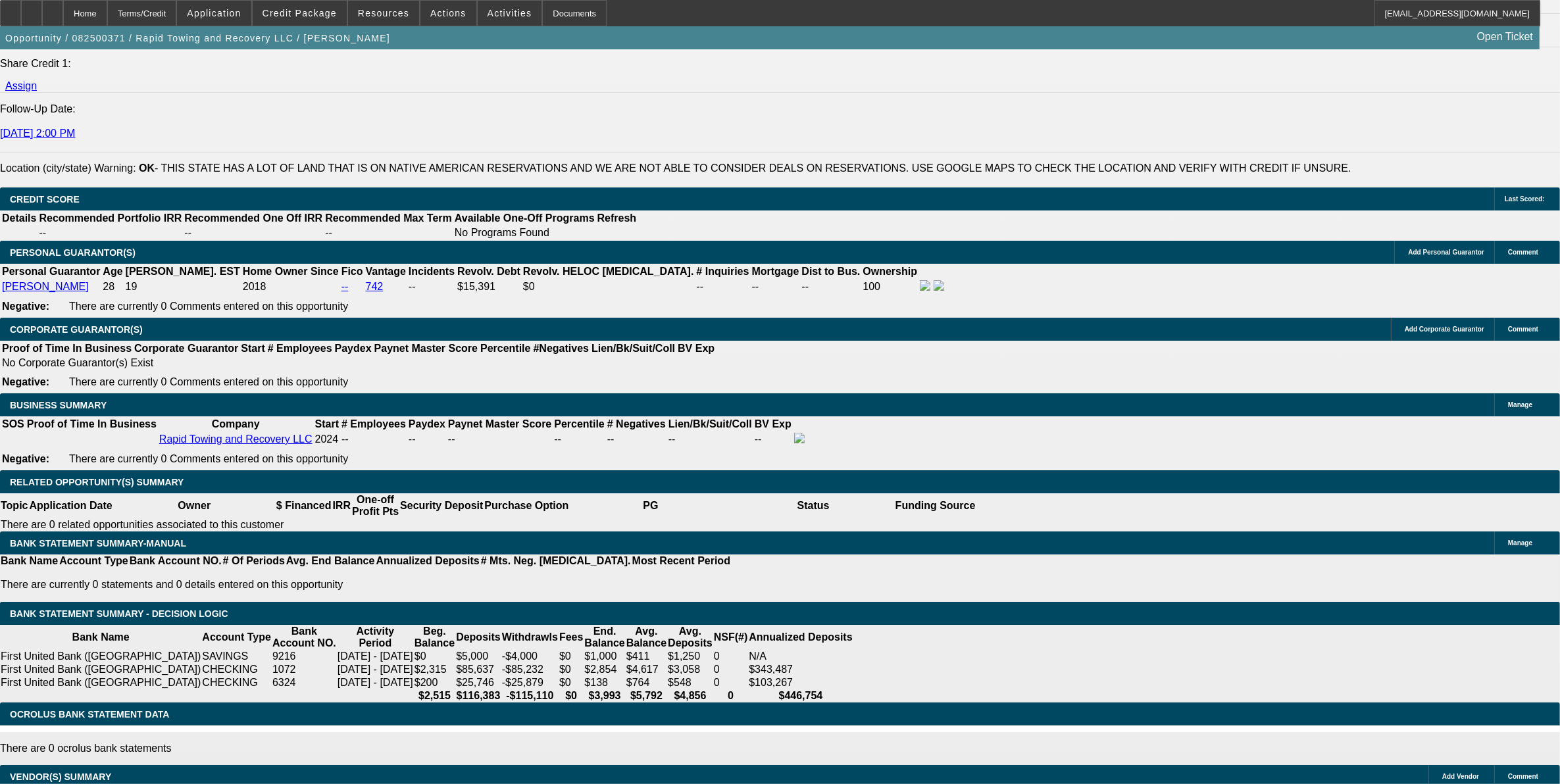
type input "$5,399.50"
type input "12.5"
select select "0"
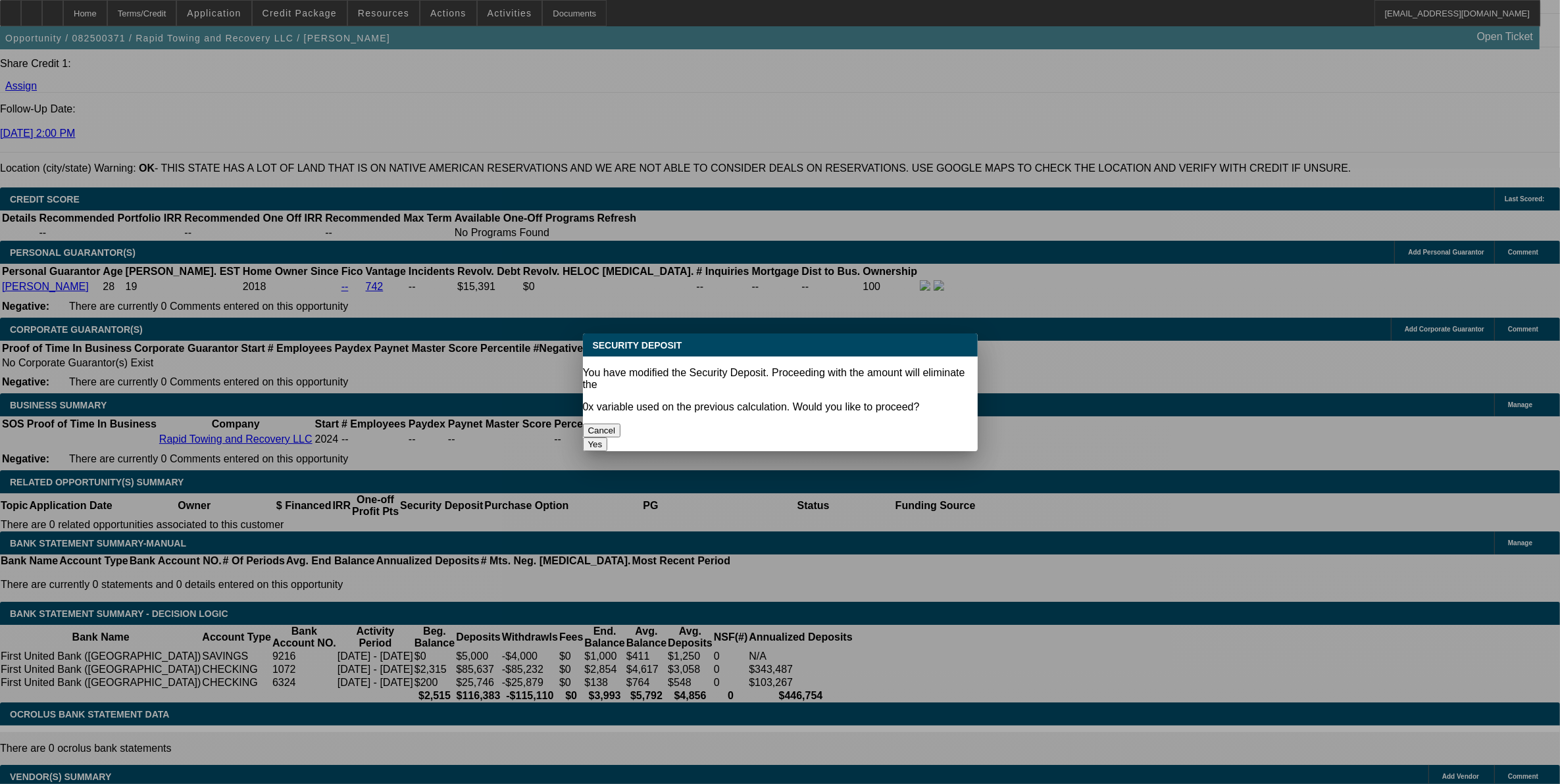
scroll to position [0, 0]
click at [608, 437] on button "Yes" at bounding box center [595, 443] width 25 height 14
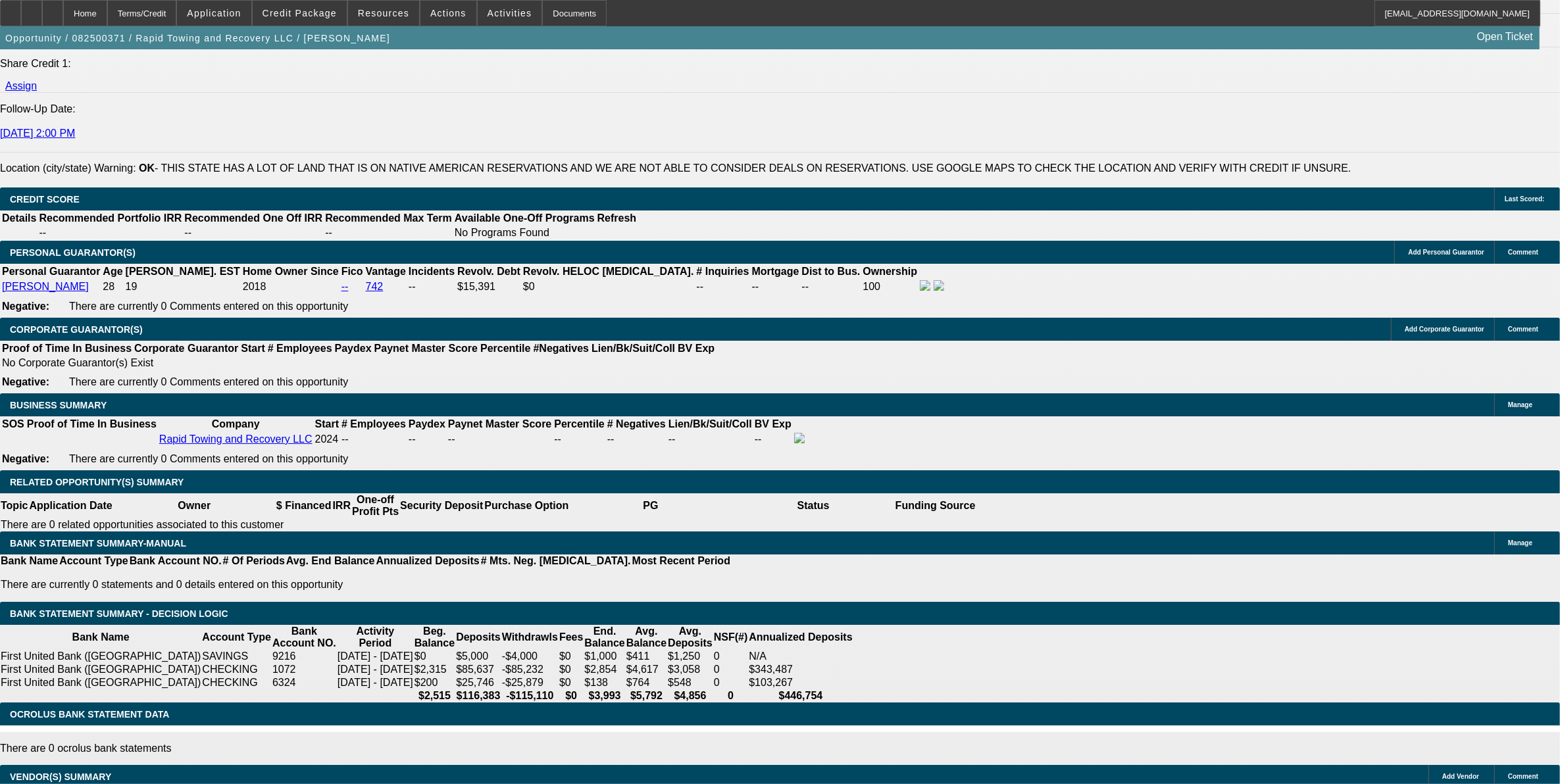
type input "$0.00"
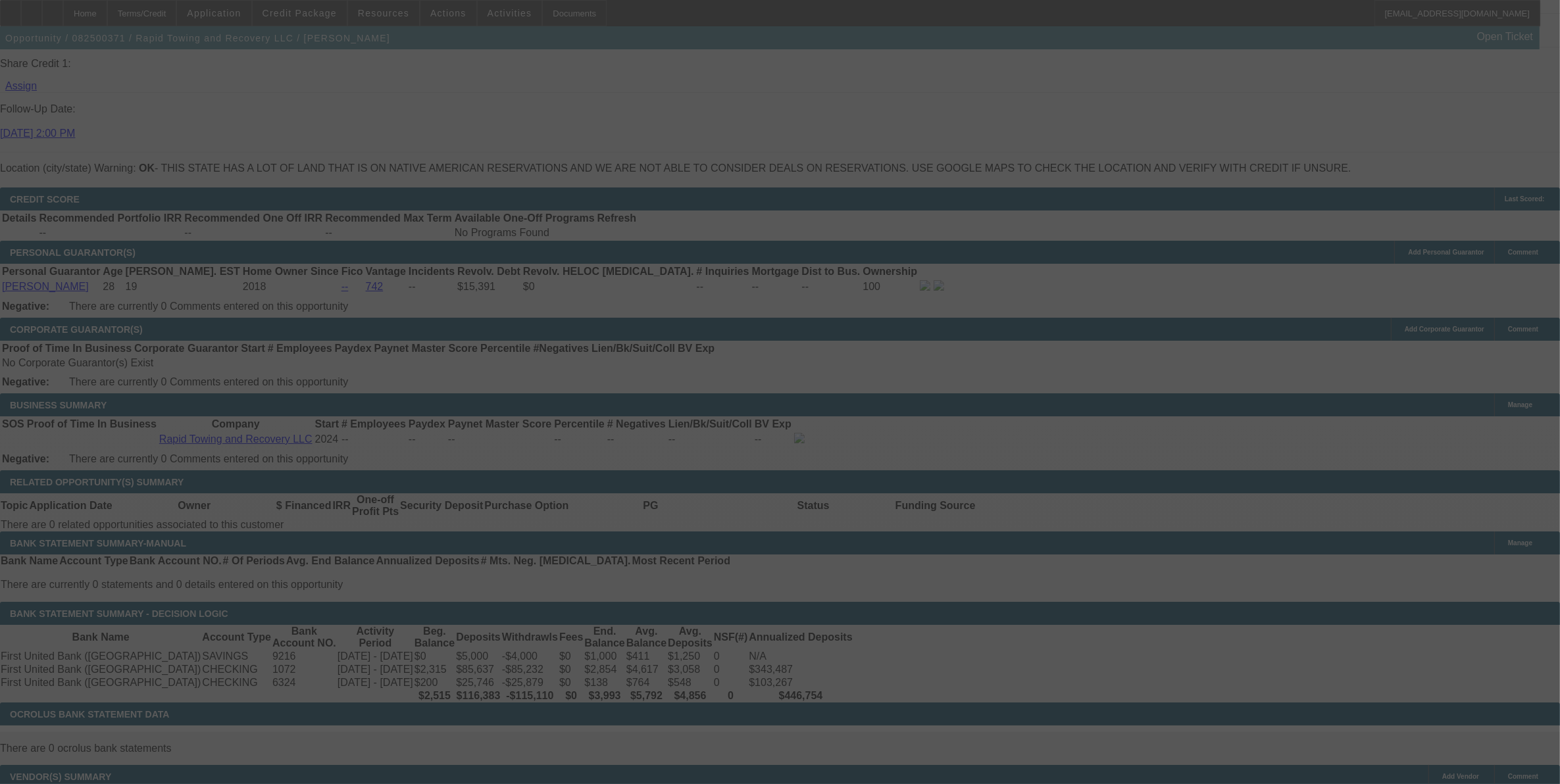
select select "0"
select select "2"
select select "0.1"
select select "4"
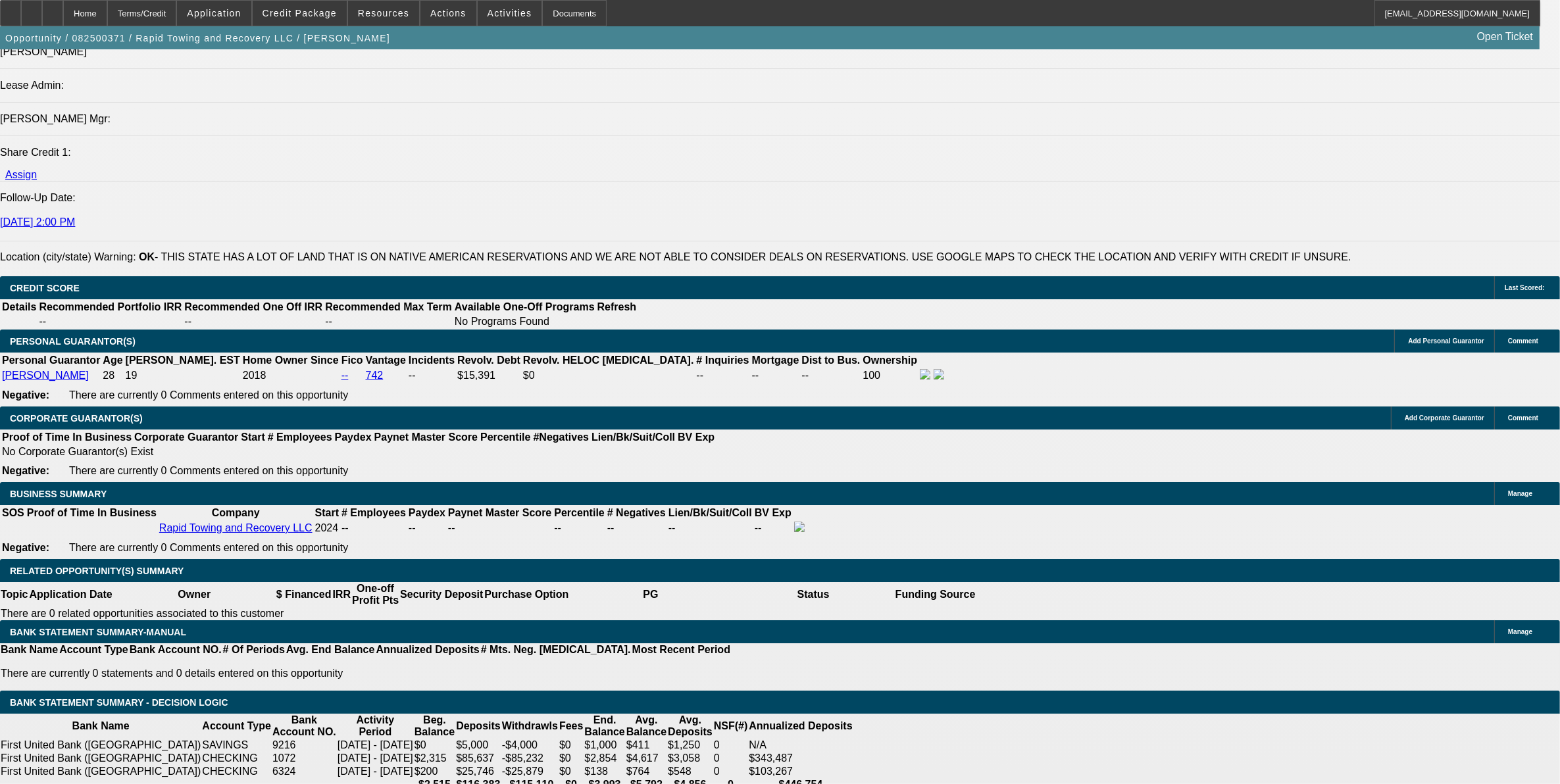
scroll to position [1479, 0]
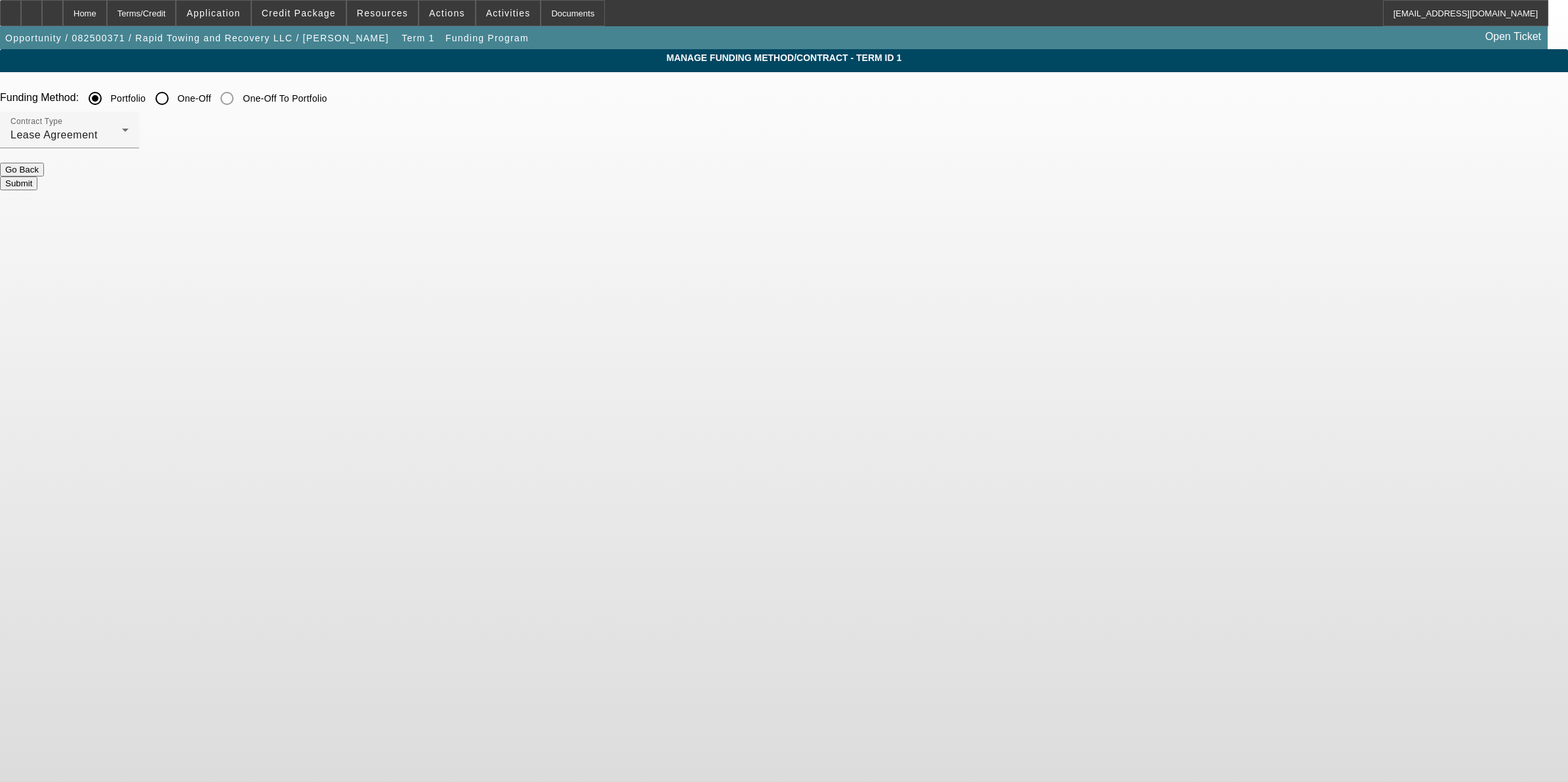
click at [175, 103] on input "One-Off" at bounding box center [162, 99] width 26 height 26
radio input "true"
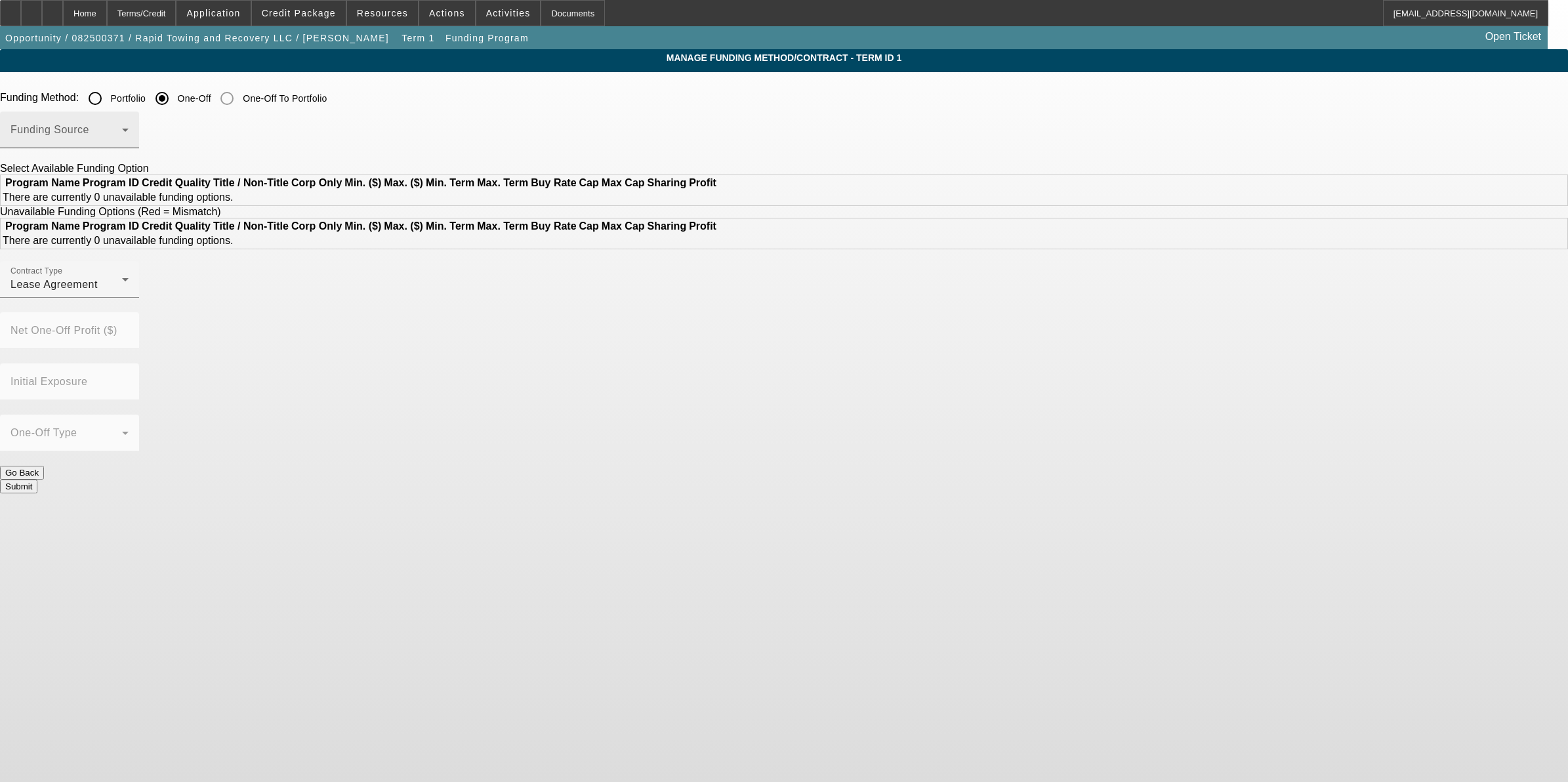
click at [129, 126] on div "Funding Source" at bounding box center [69, 130] width 118 height 37
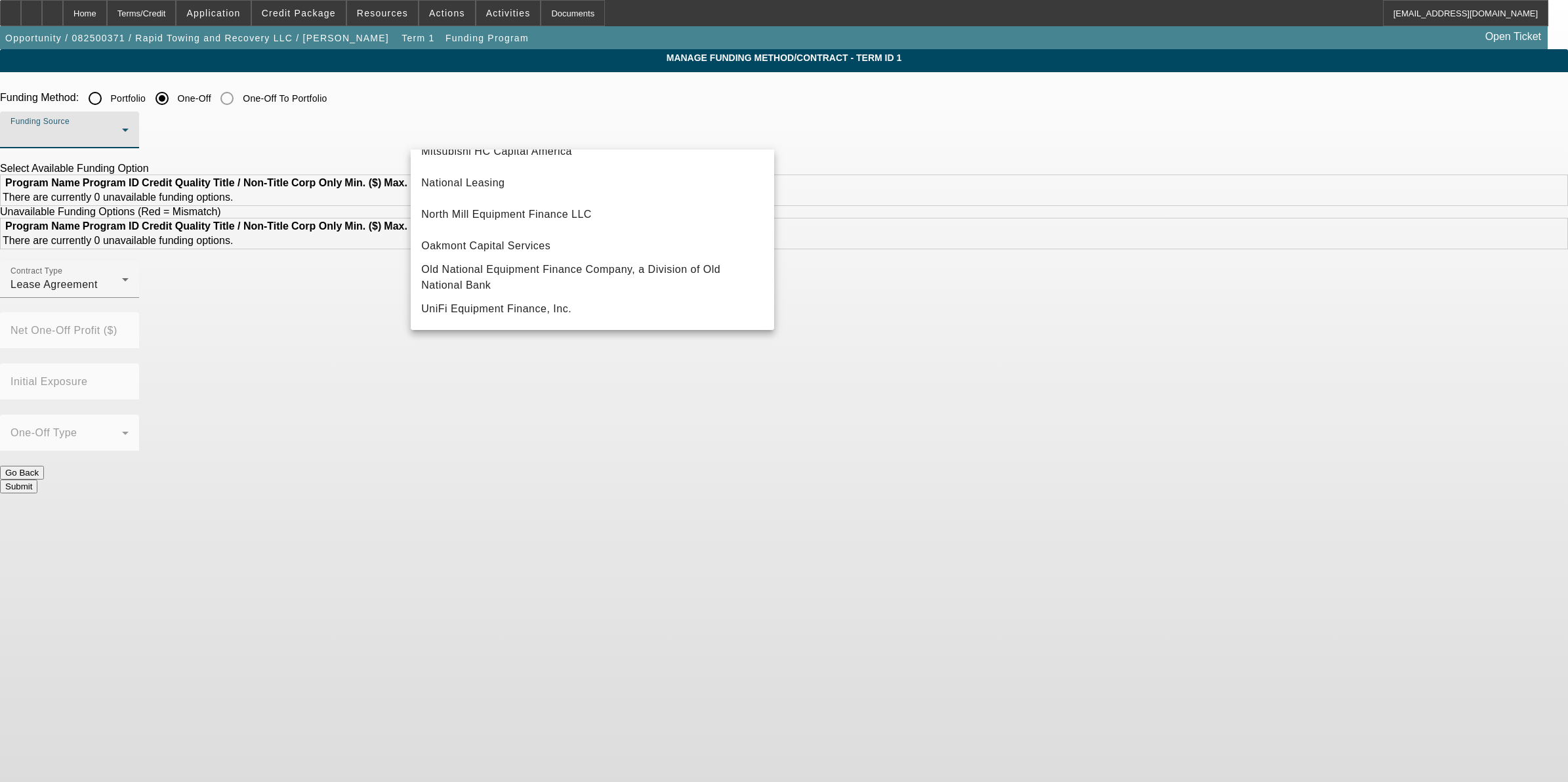
scroll to position [371, 0]
click at [583, 191] on mat-option "National Leasing" at bounding box center [592, 182] width 363 height 32
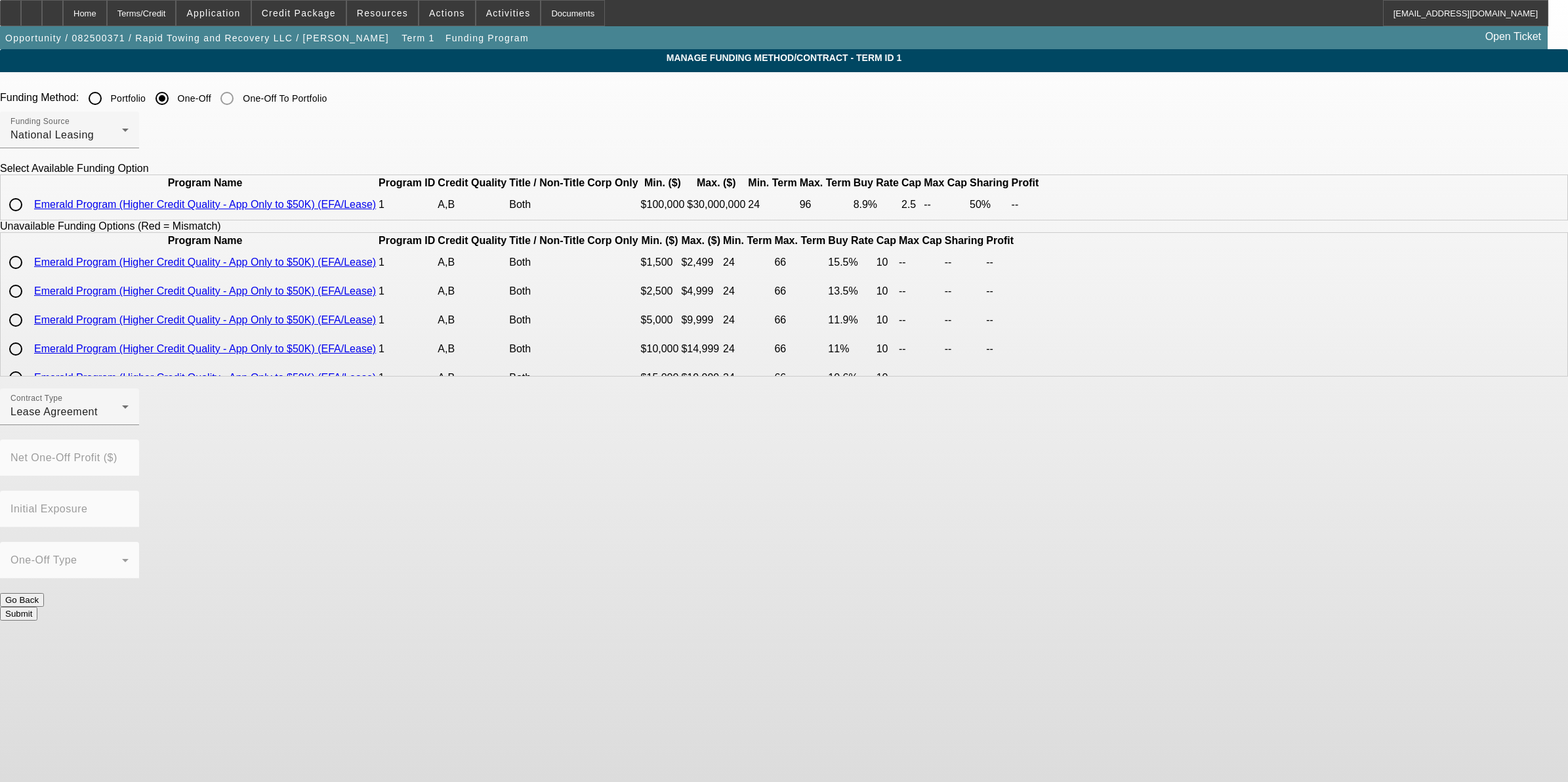
click at [139, 151] on div at bounding box center [69, 156] width 139 height 15
click at [129, 138] on div at bounding box center [129, 138] width 0 height 0
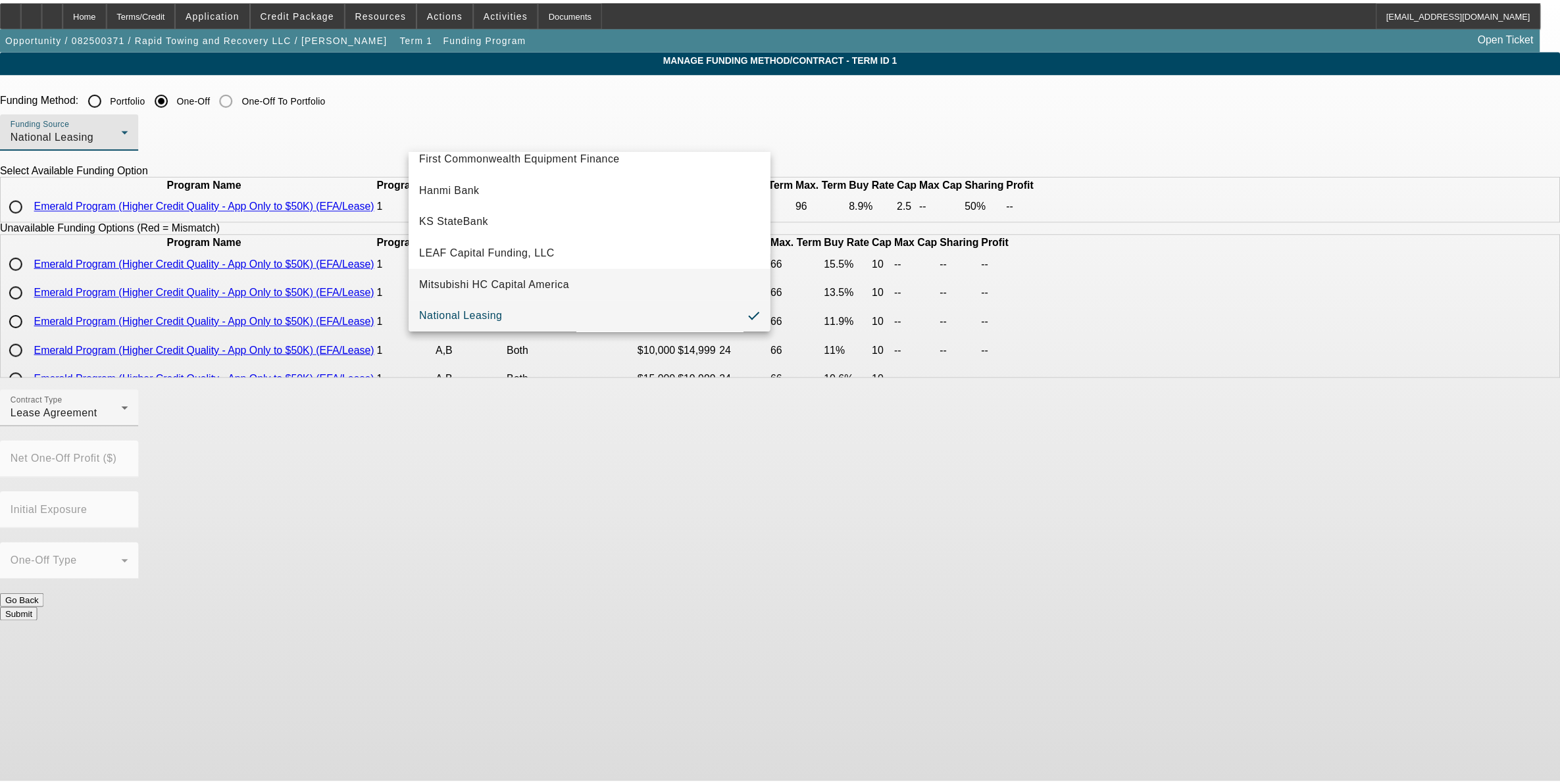
scroll to position [317, 0]
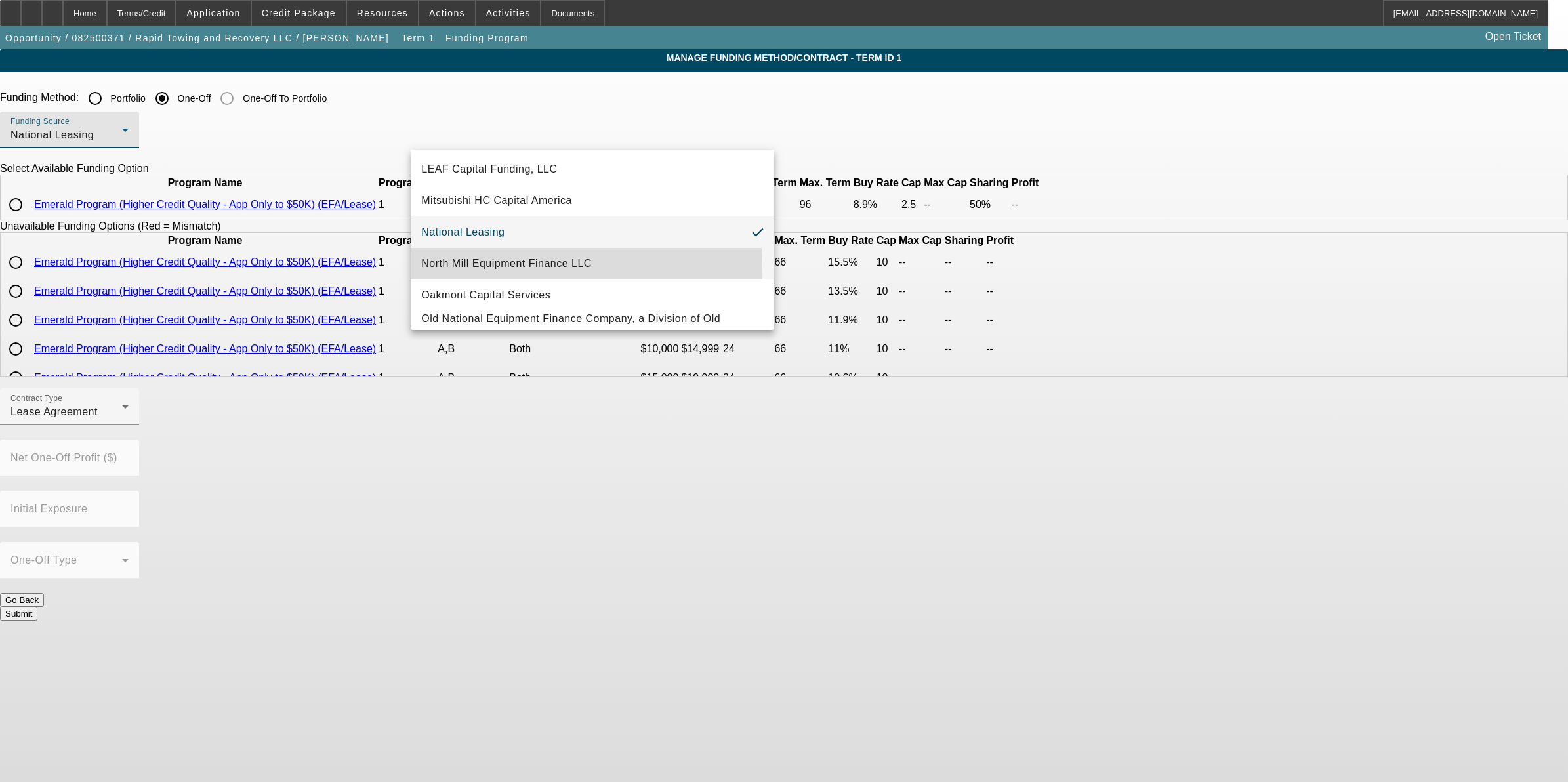
click at [549, 266] on span "North Mill Equipment Finance LLC" at bounding box center [506, 263] width 170 height 15
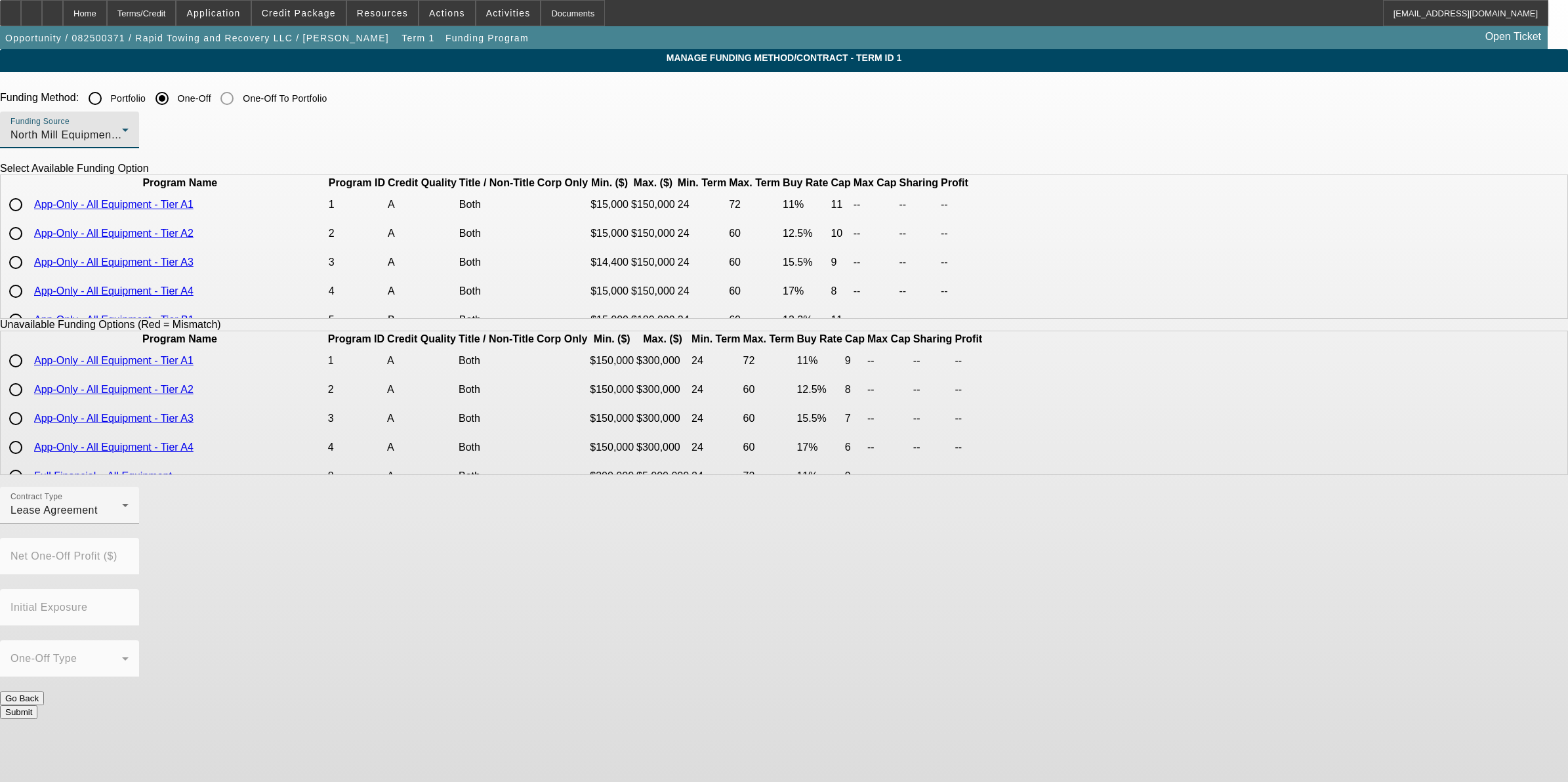
click at [29, 217] on input "radio" at bounding box center [15, 204] width 26 height 26
radio input "true"
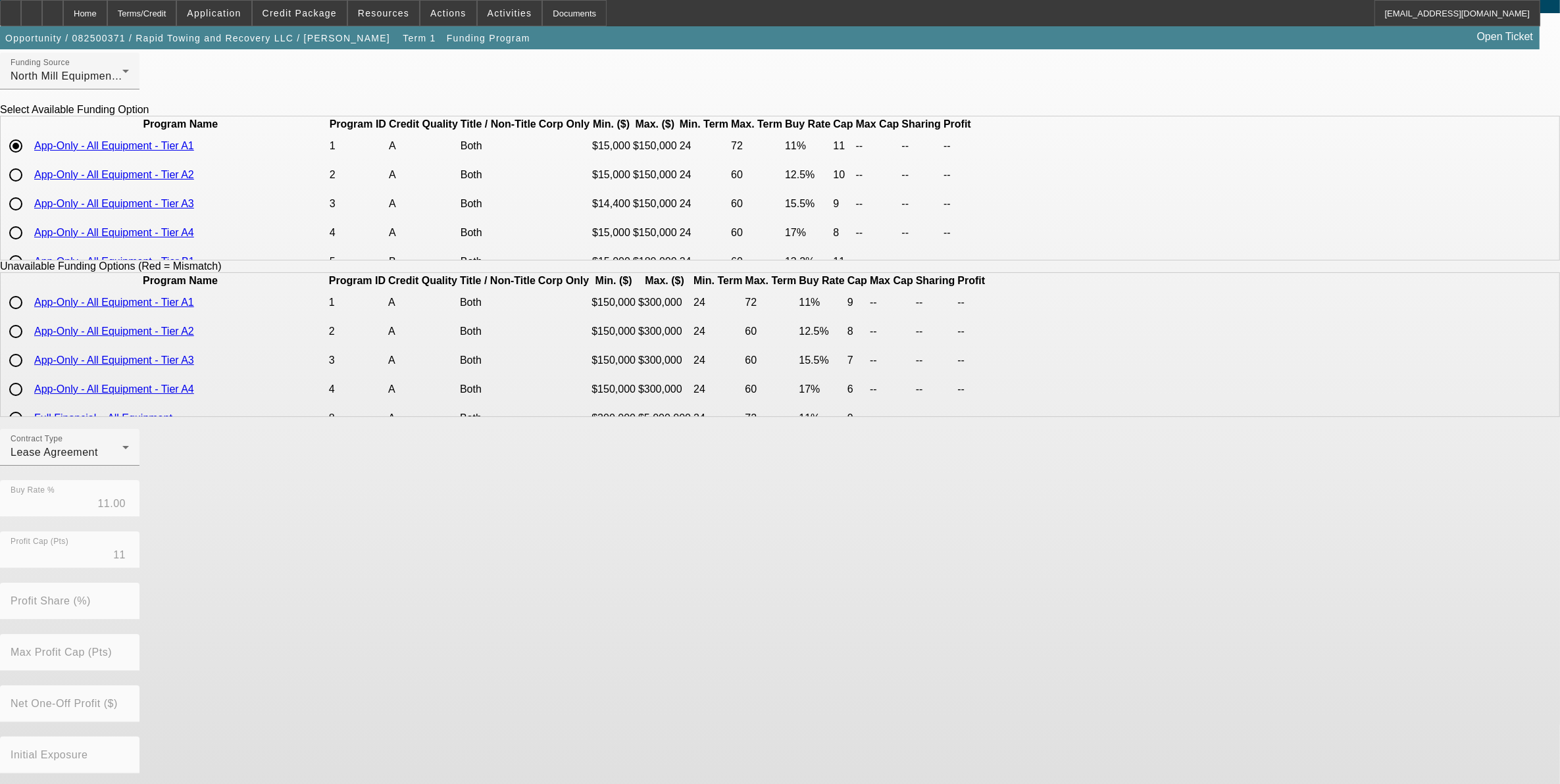
scroll to position [116, 0]
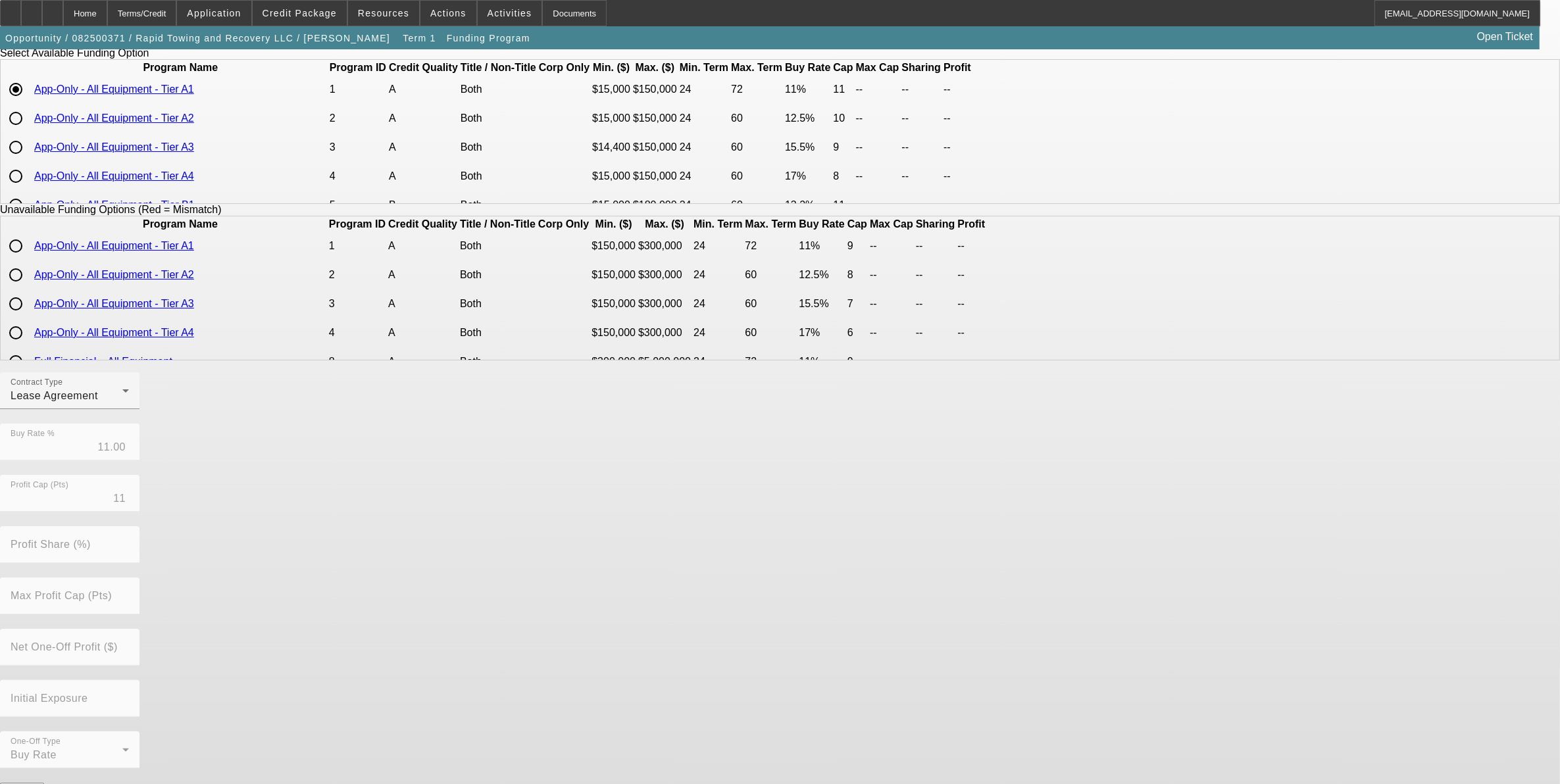
click at [140, 419] on div at bounding box center [69, 416] width 140 height 15
click at [123, 403] on div "Lease Agreement" at bounding box center [66, 395] width 112 height 16
click at [521, 459] on span "Equipment Finance Agreement" at bounding box center [492, 472] width 151 height 32
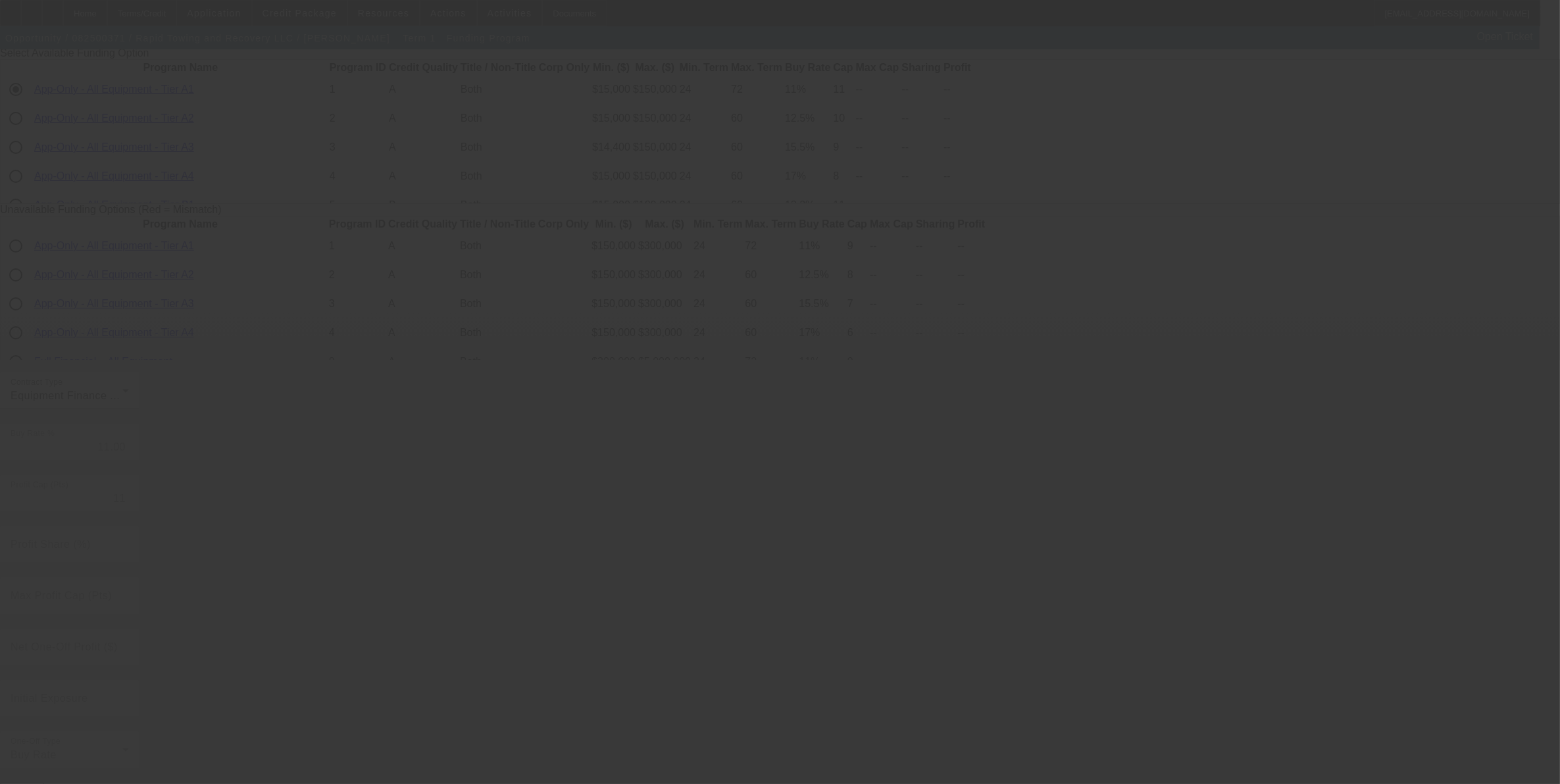
radio input "true"
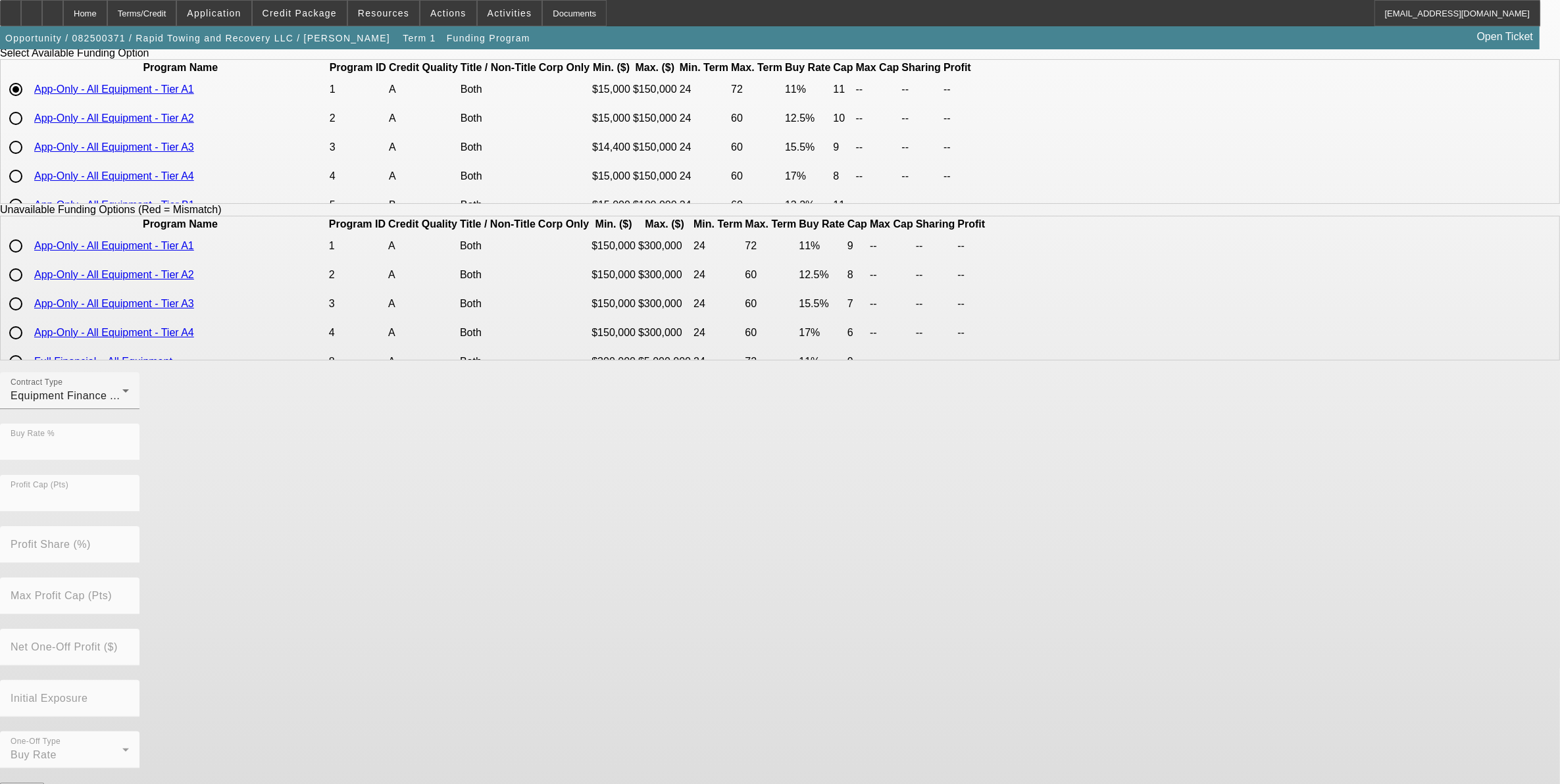
scroll to position [0, 0]
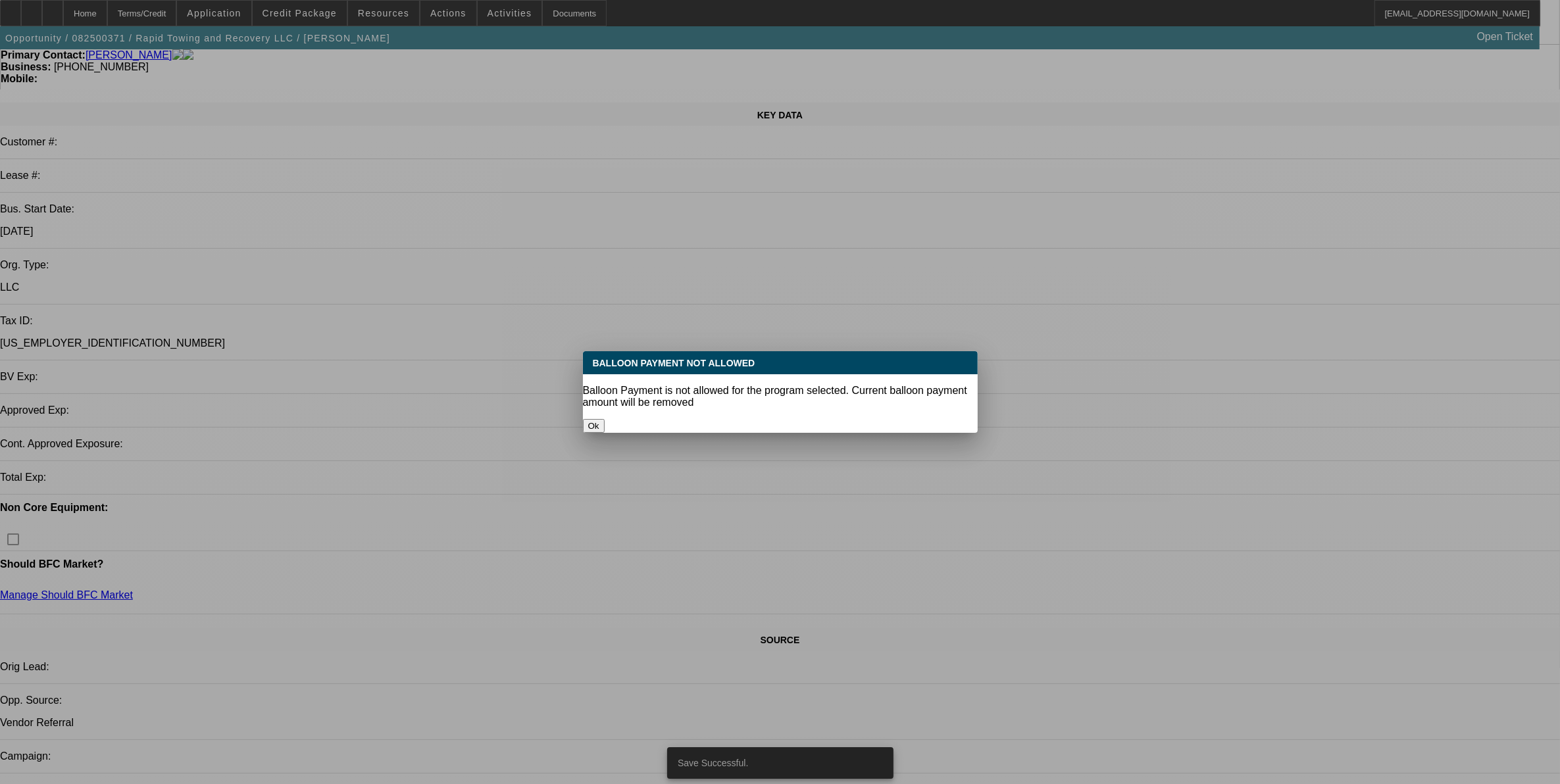
select select "0"
select select "2"
select select "0"
select select "6"
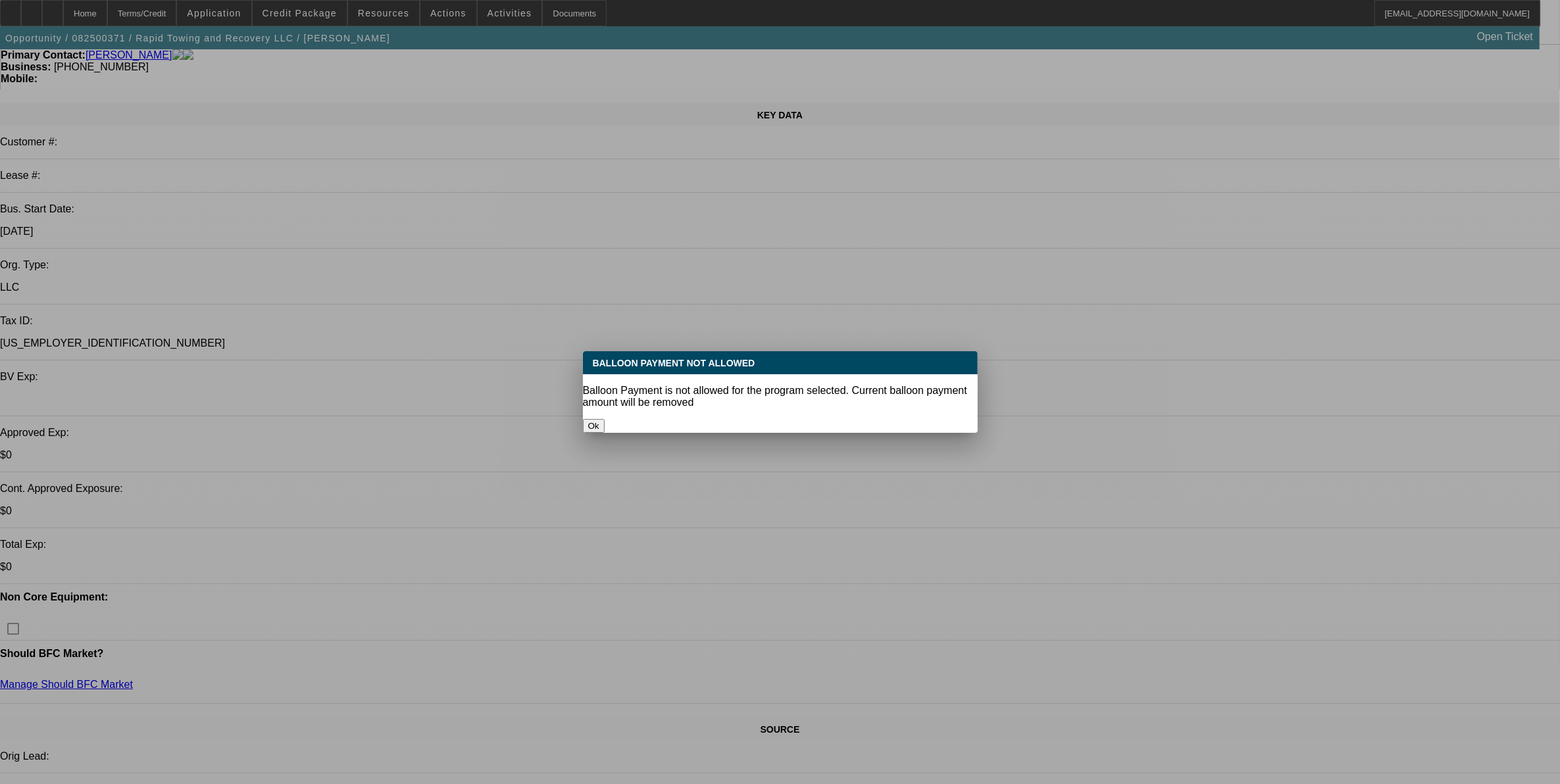
drag, startPoint x: 810, startPoint y: 404, endPoint x: 794, endPoint y: 431, distance: 31.4
click at [605, 419] on button "Ok" at bounding box center [593, 425] width 22 height 14
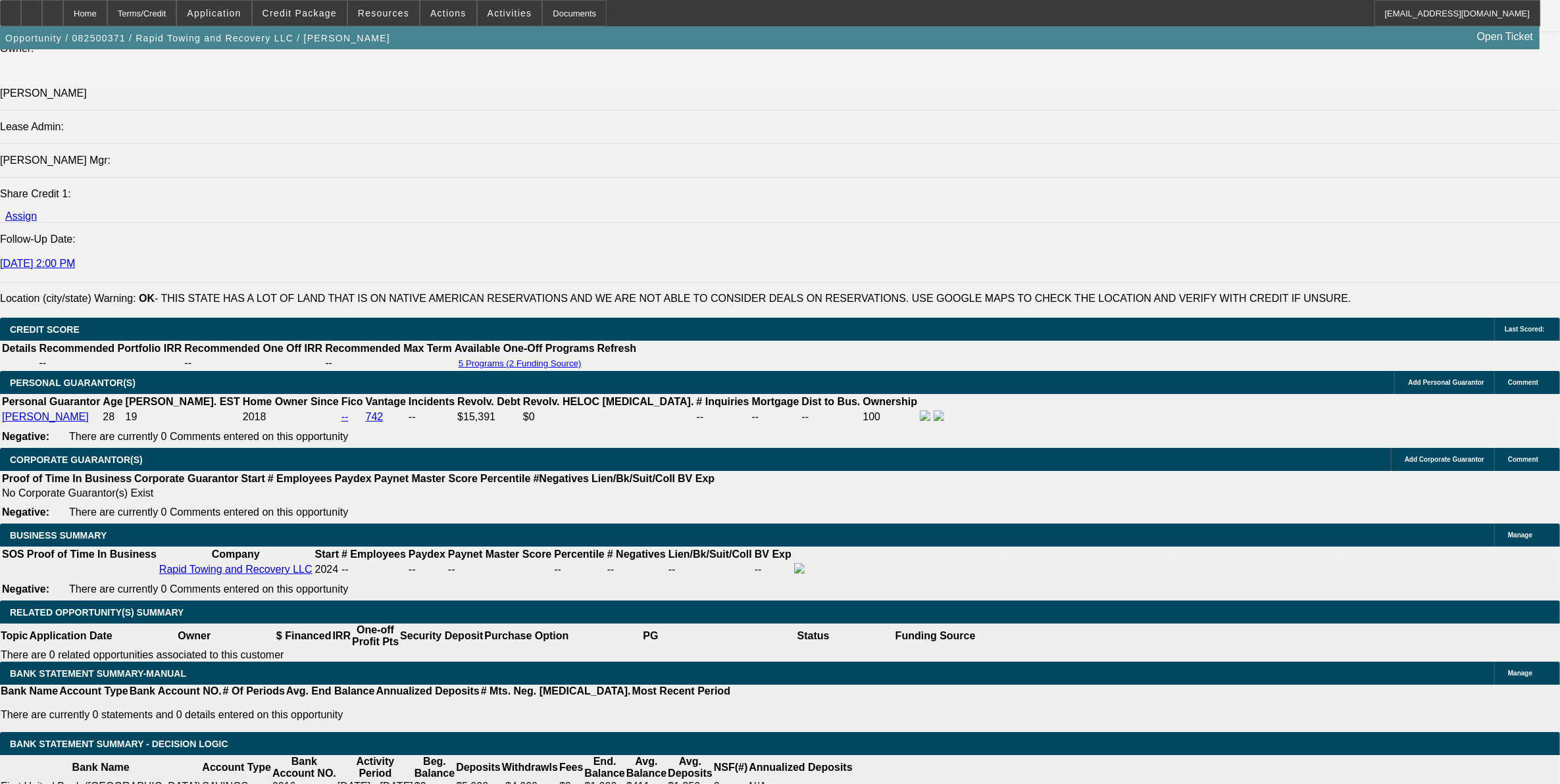
scroll to position [1595, 0]
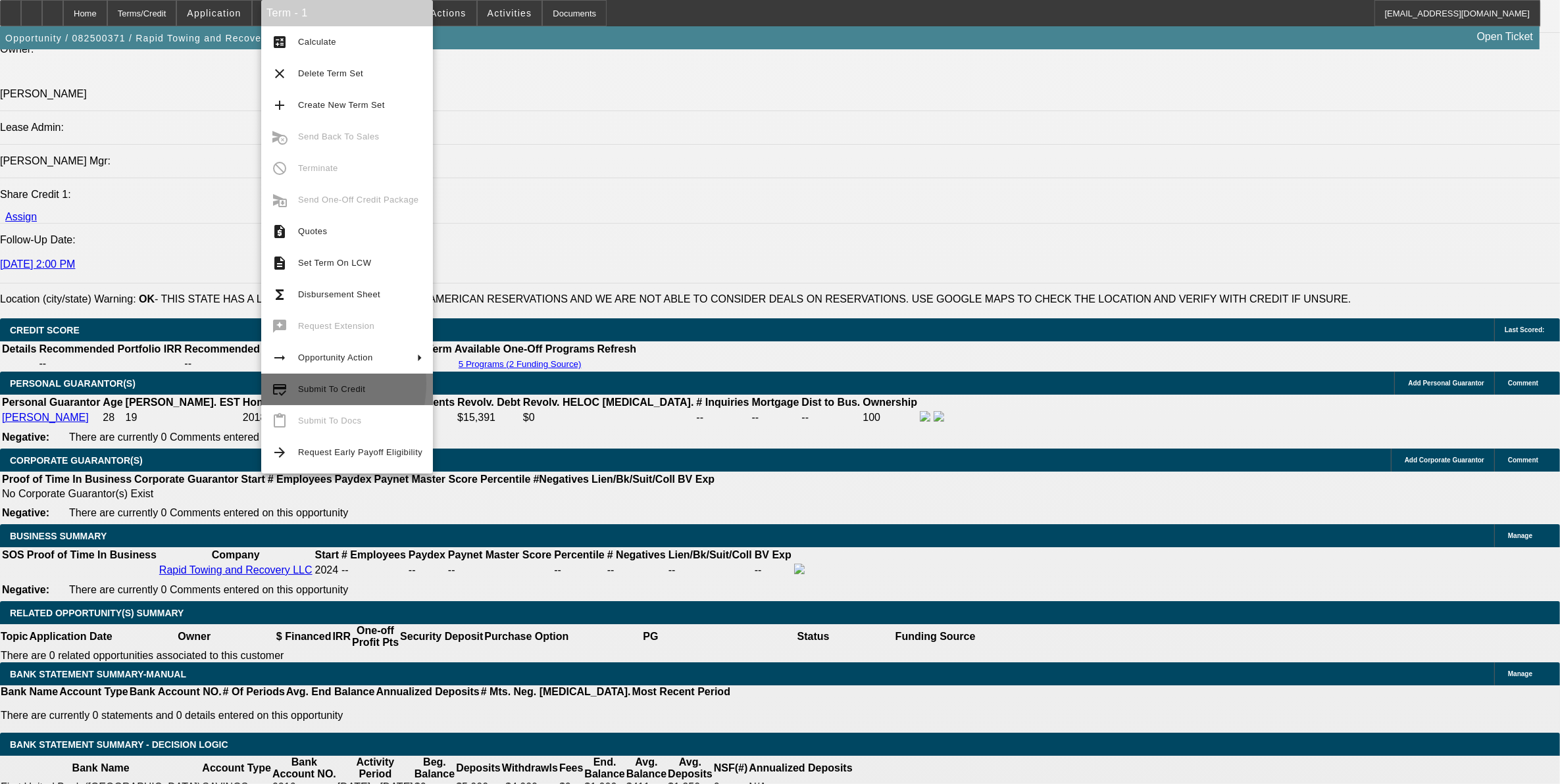
click at [298, 383] on span "Submit To Credit" at bounding box center [360, 389] width 124 height 16
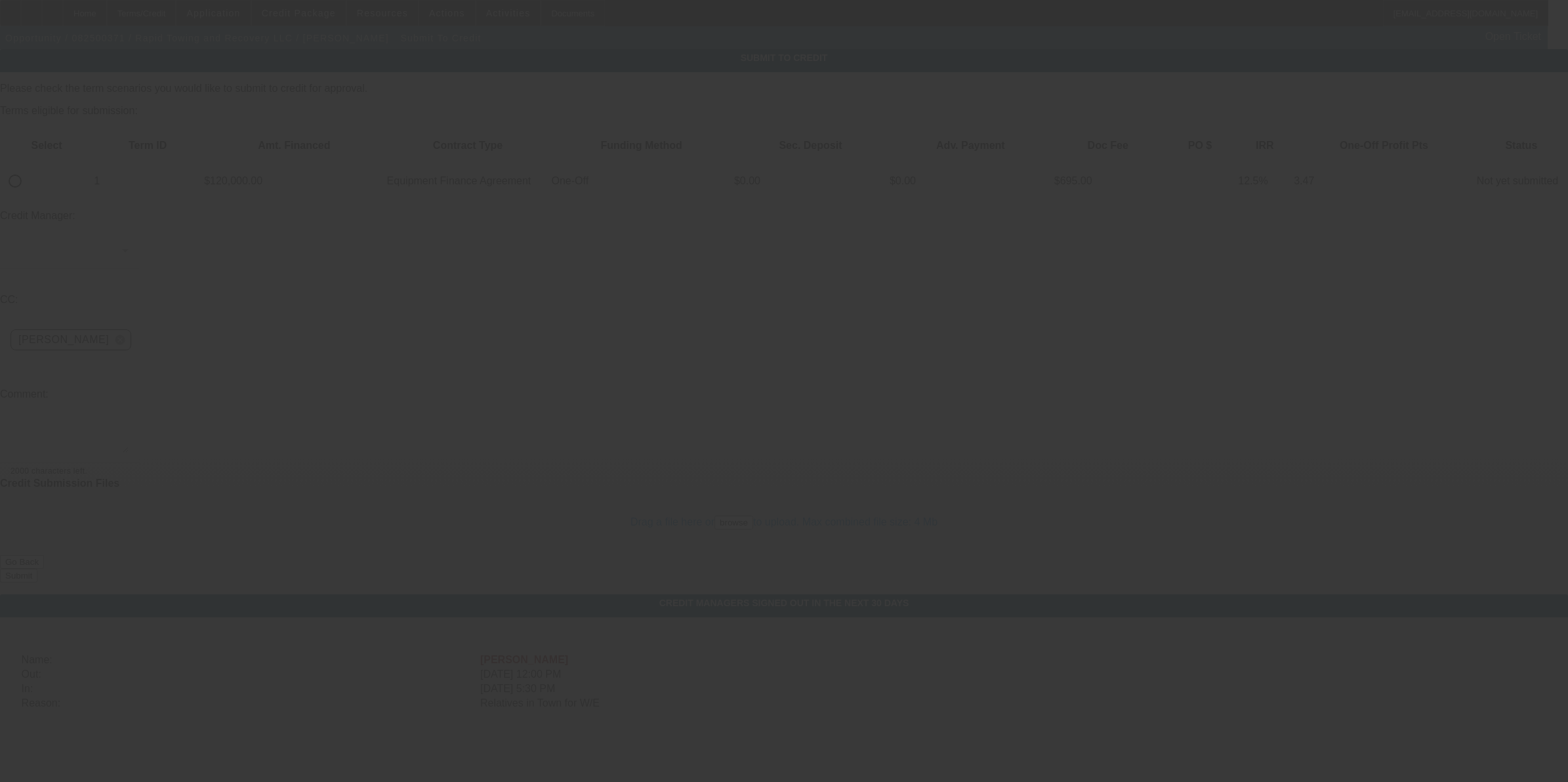
click at [29, 168] on input "radio" at bounding box center [15, 181] width 26 height 26
radio input "true"
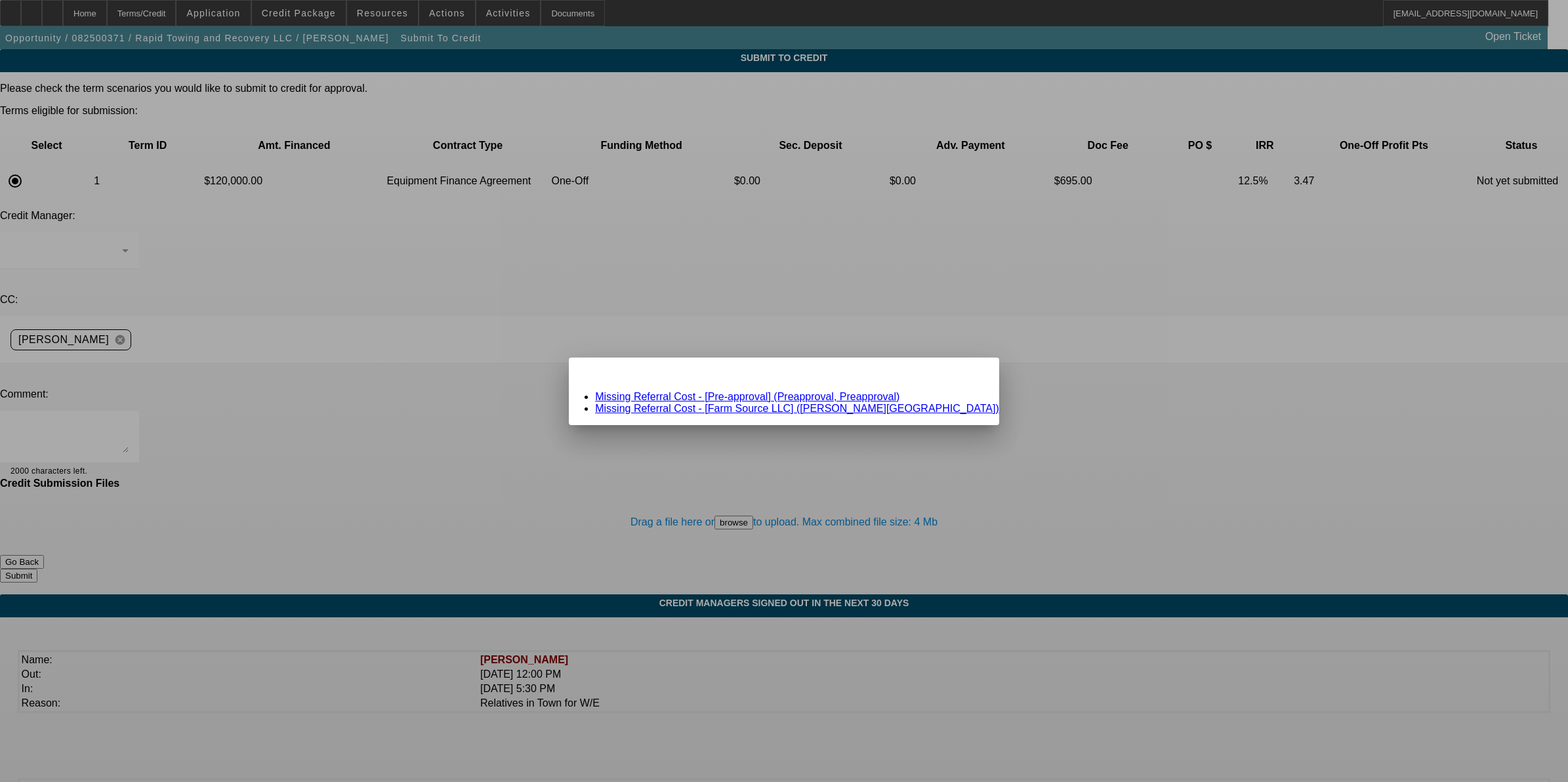
click at [735, 407] on link "Missing Referral Cost - [Farm Source LLC] (Harding, Eldon)" at bounding box center [797, 408] width 404 height 11
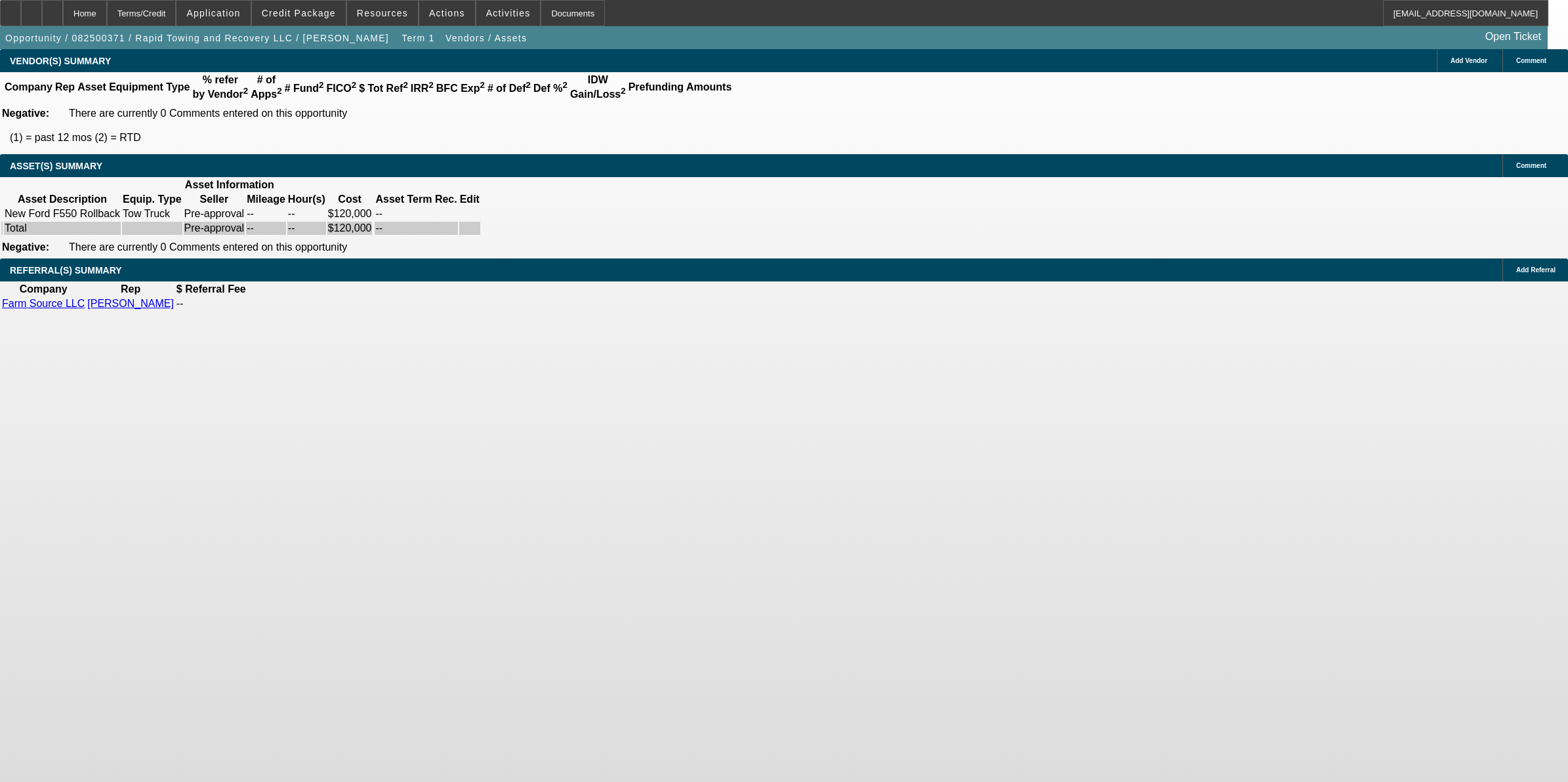
click at [249, 304] on icon at bounding box center [249, 304] width 0 height 0
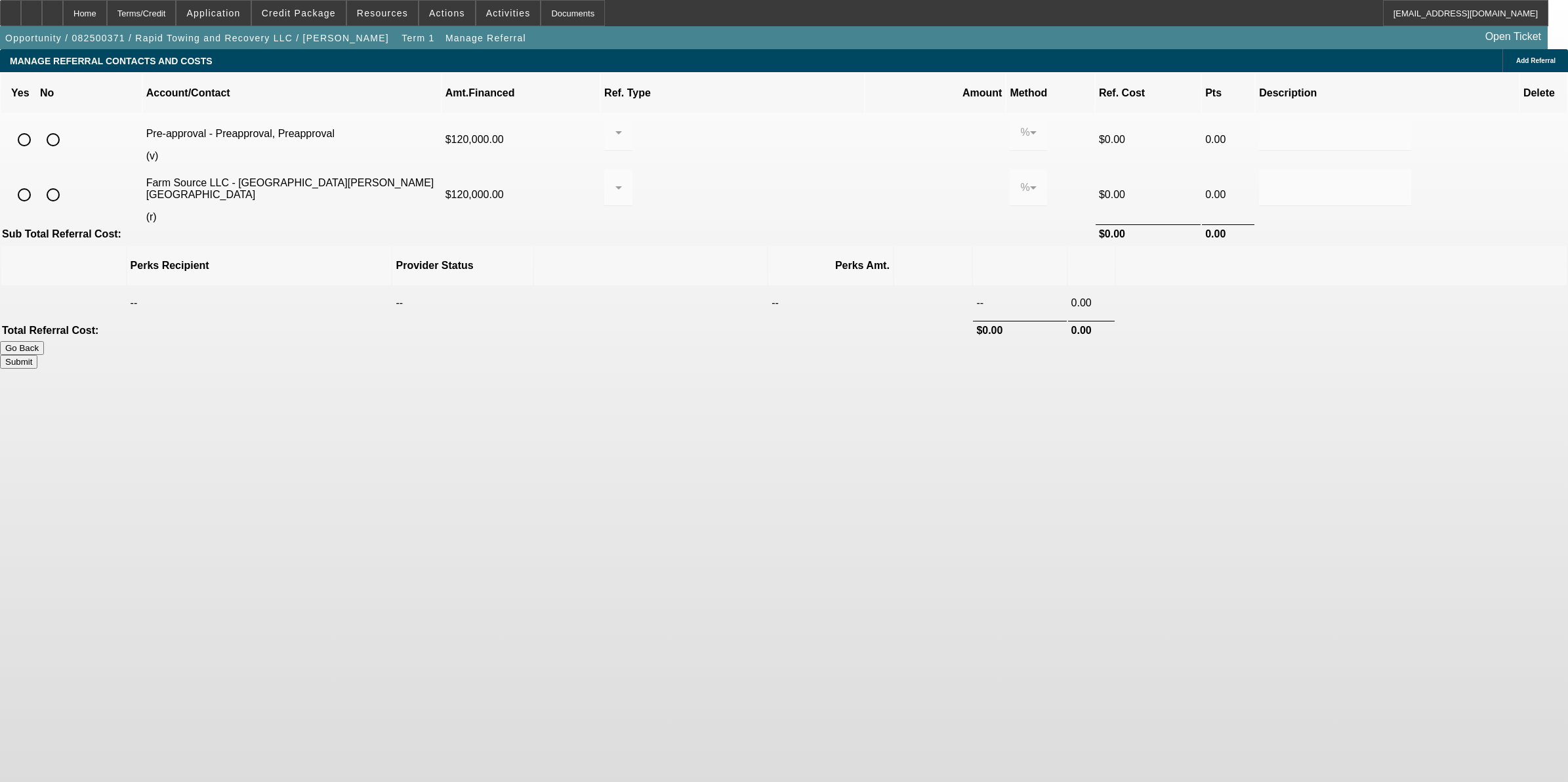
click at [1523, 182] on icon at bounding box center [1530, 195] width 13 height 24
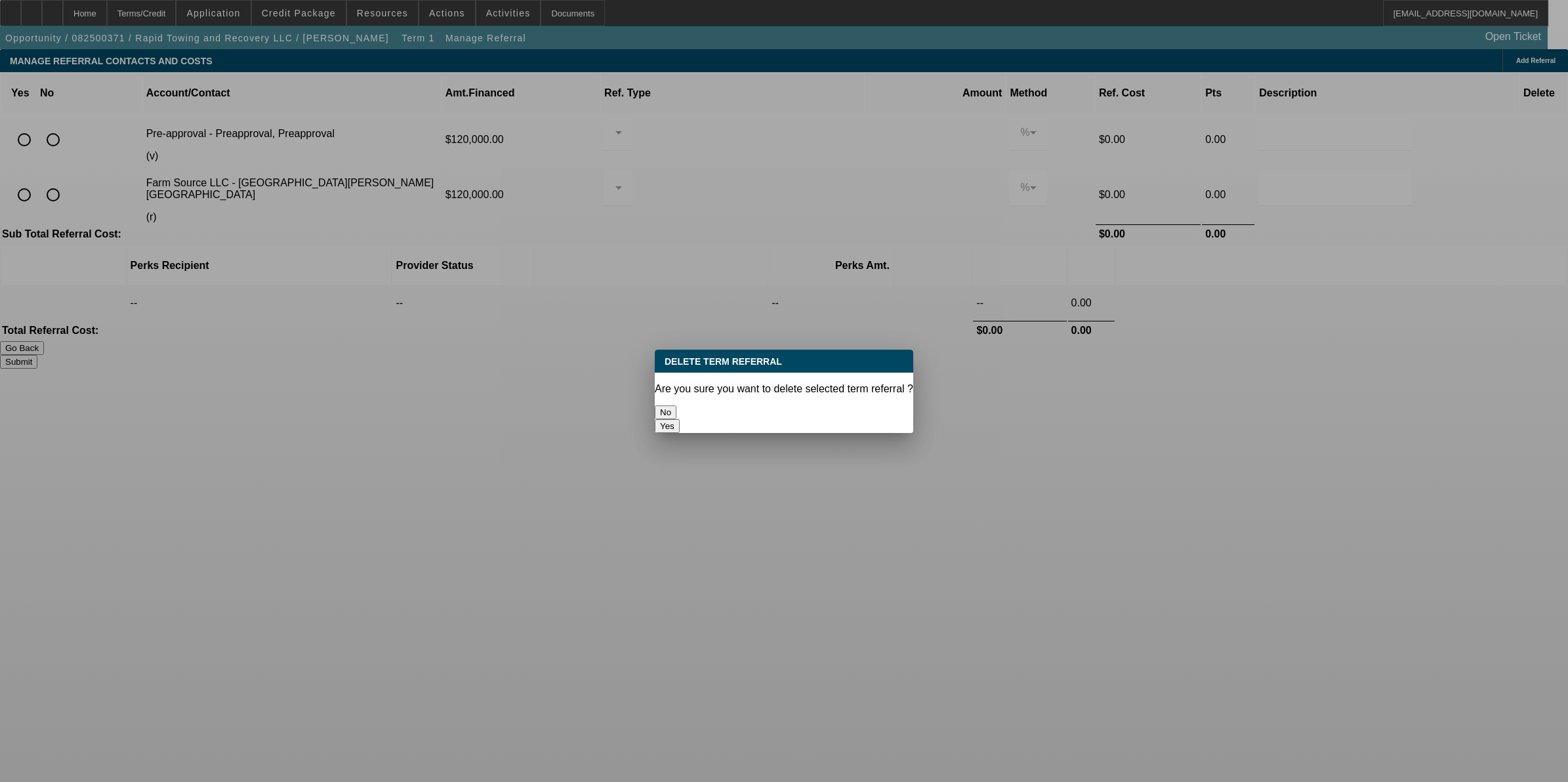
click at [680, 419] on button "Yes" at bounding box center [667, 425] width 25 height 14
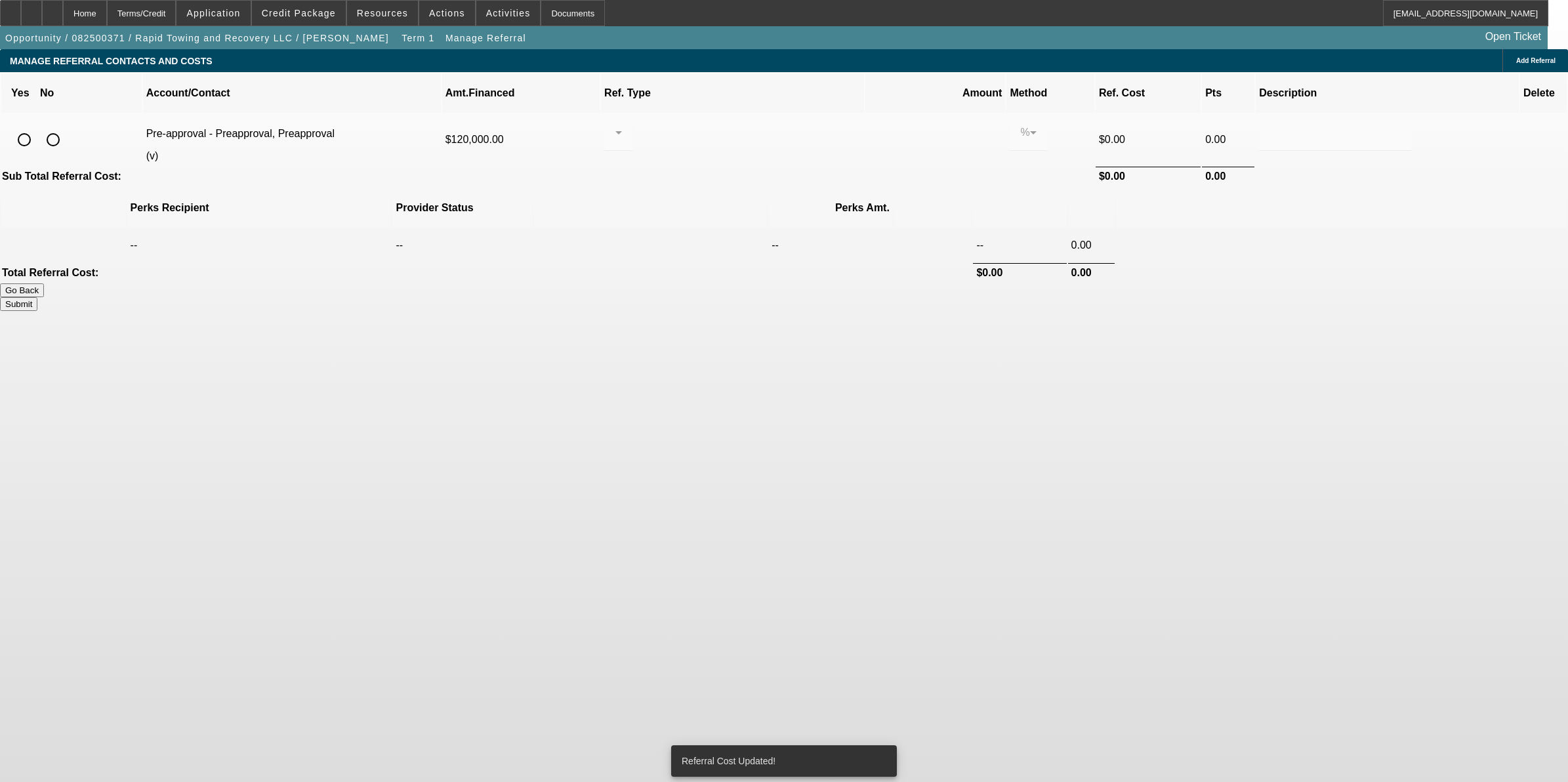
click at [66, 126] on input "radio" at bounding box center [53, 139] width 26 height 26
radio input "true"
click at [37, 297] on button "Submit" at bounding box center [19, 304] width 37 height 14
type input "0.000"
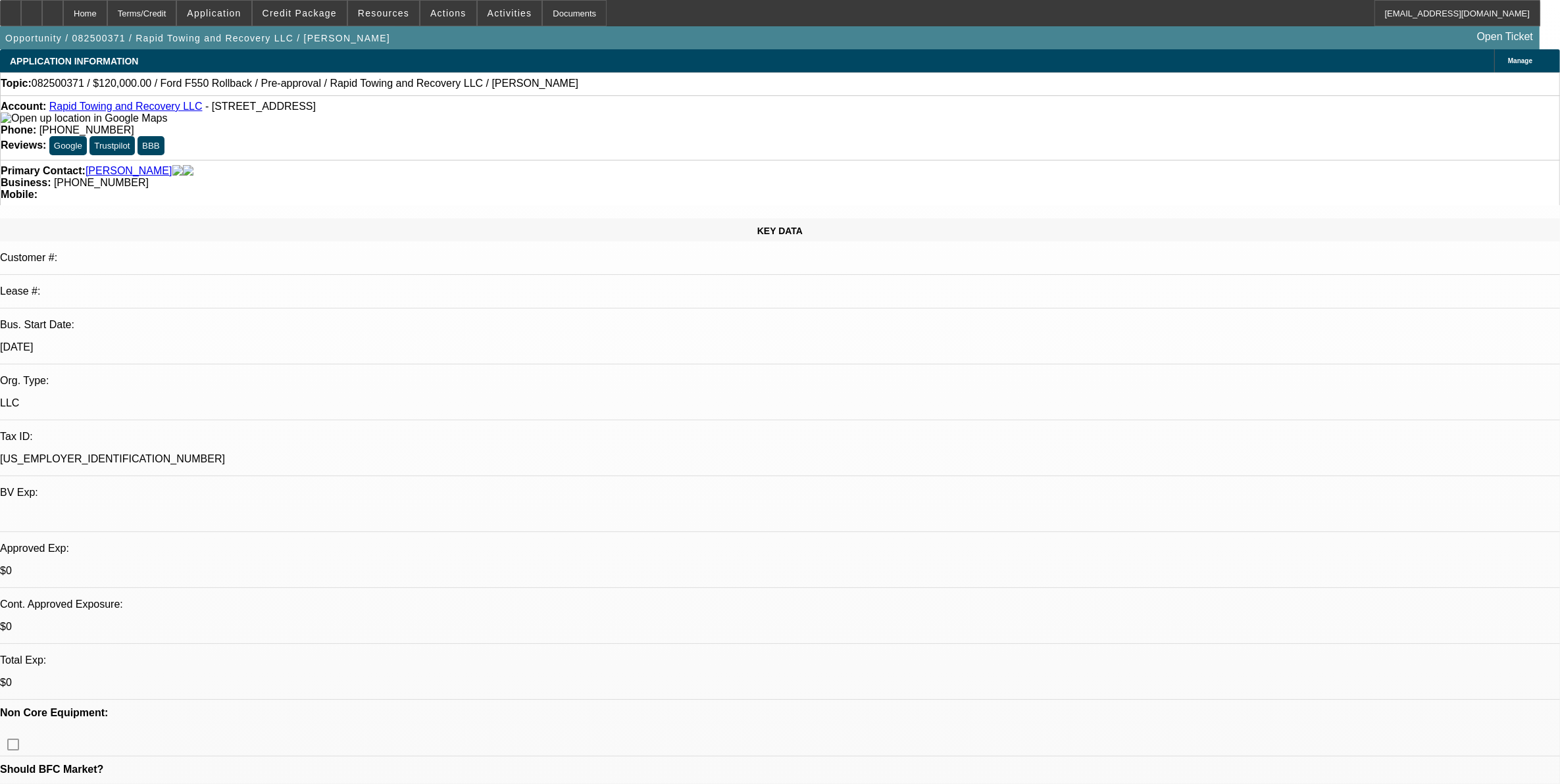
select select "0"
select select "2"
select select "0"
select select "6"
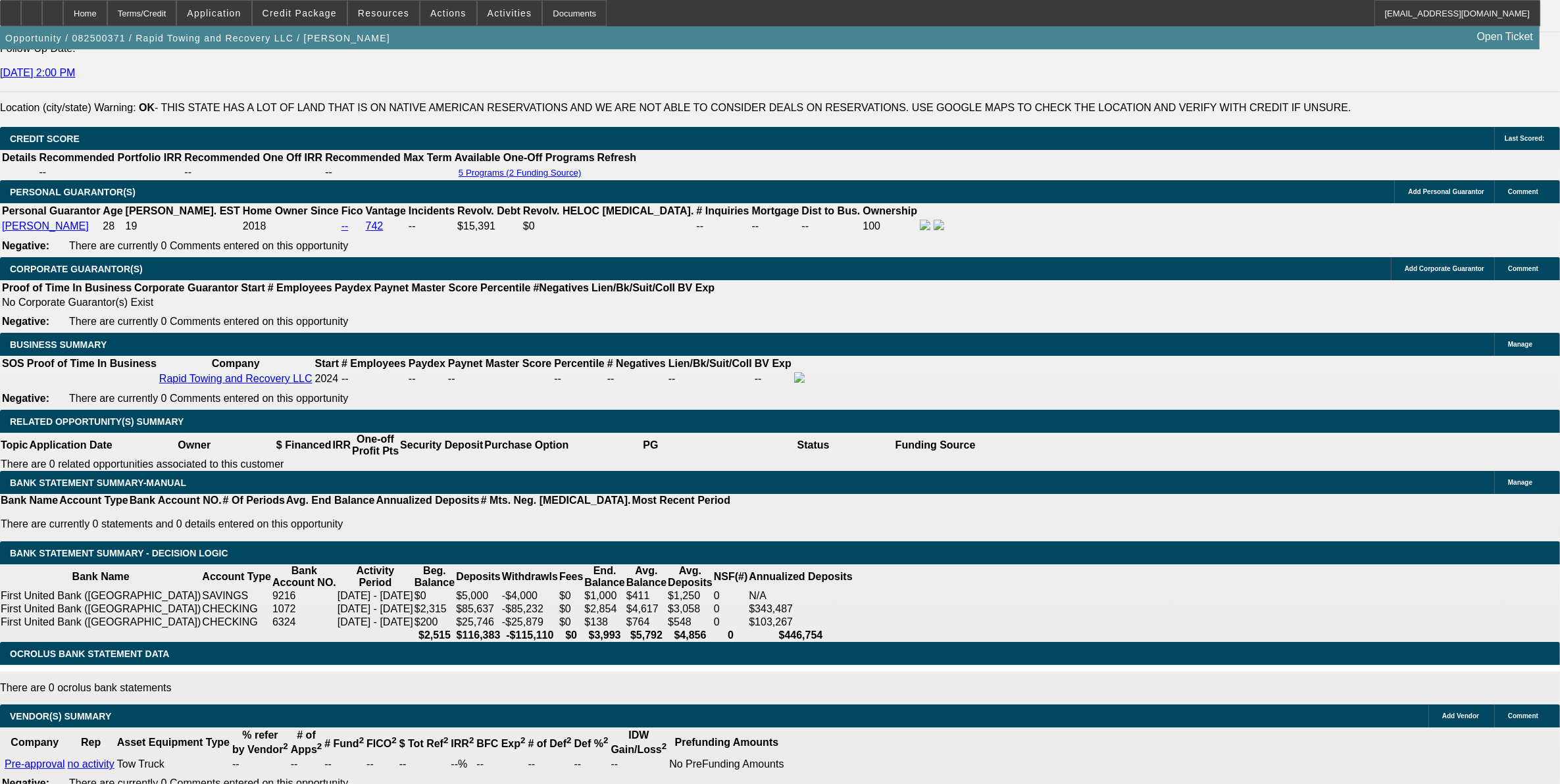
scroll to position [1726, 0]
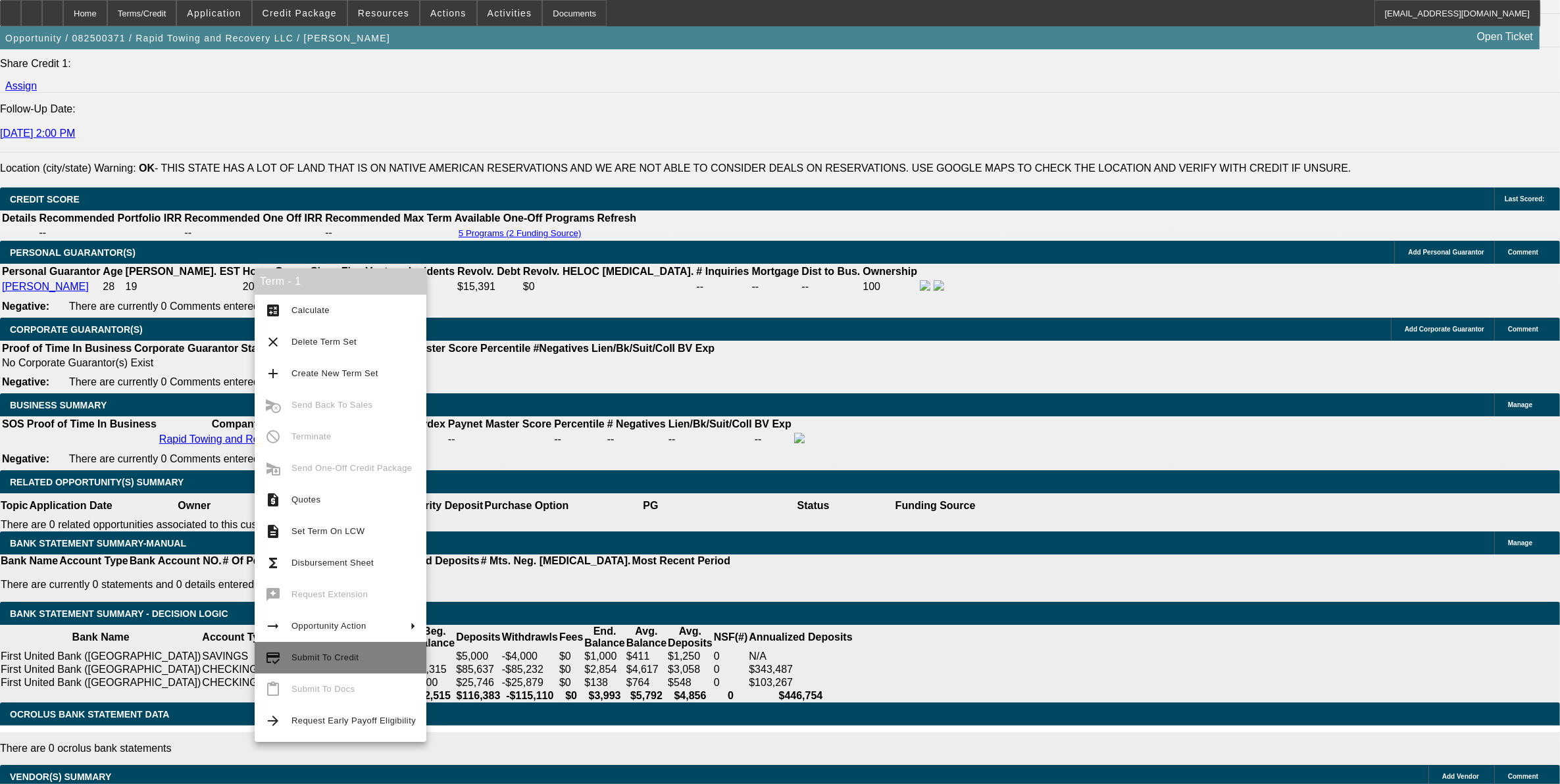
click at [336, 665] on span "Submit To Credit" at bounding box center [354, 657] width 124 height 16
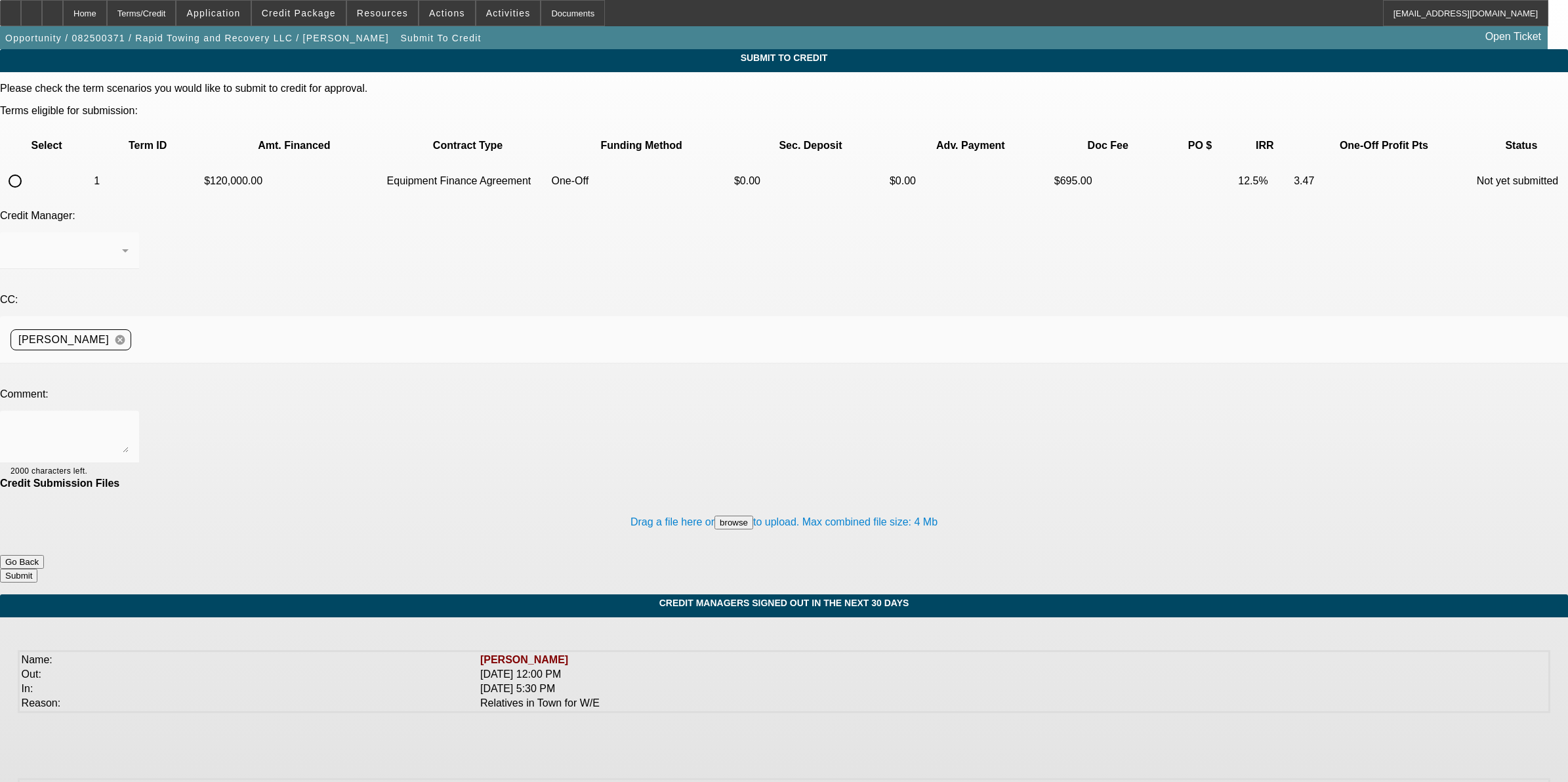
click at [29, 168] on input "radio" at bounding box center [15, 181] width 26 height 26
radio input "true"
click at [336, 312] on div at bounding box center [784, 391] width 1568 height 782
click at [129, 421] on textarea at bounding box center [69, 437] width 118 height 32
type textarea "Please ok to NM. Thanks"
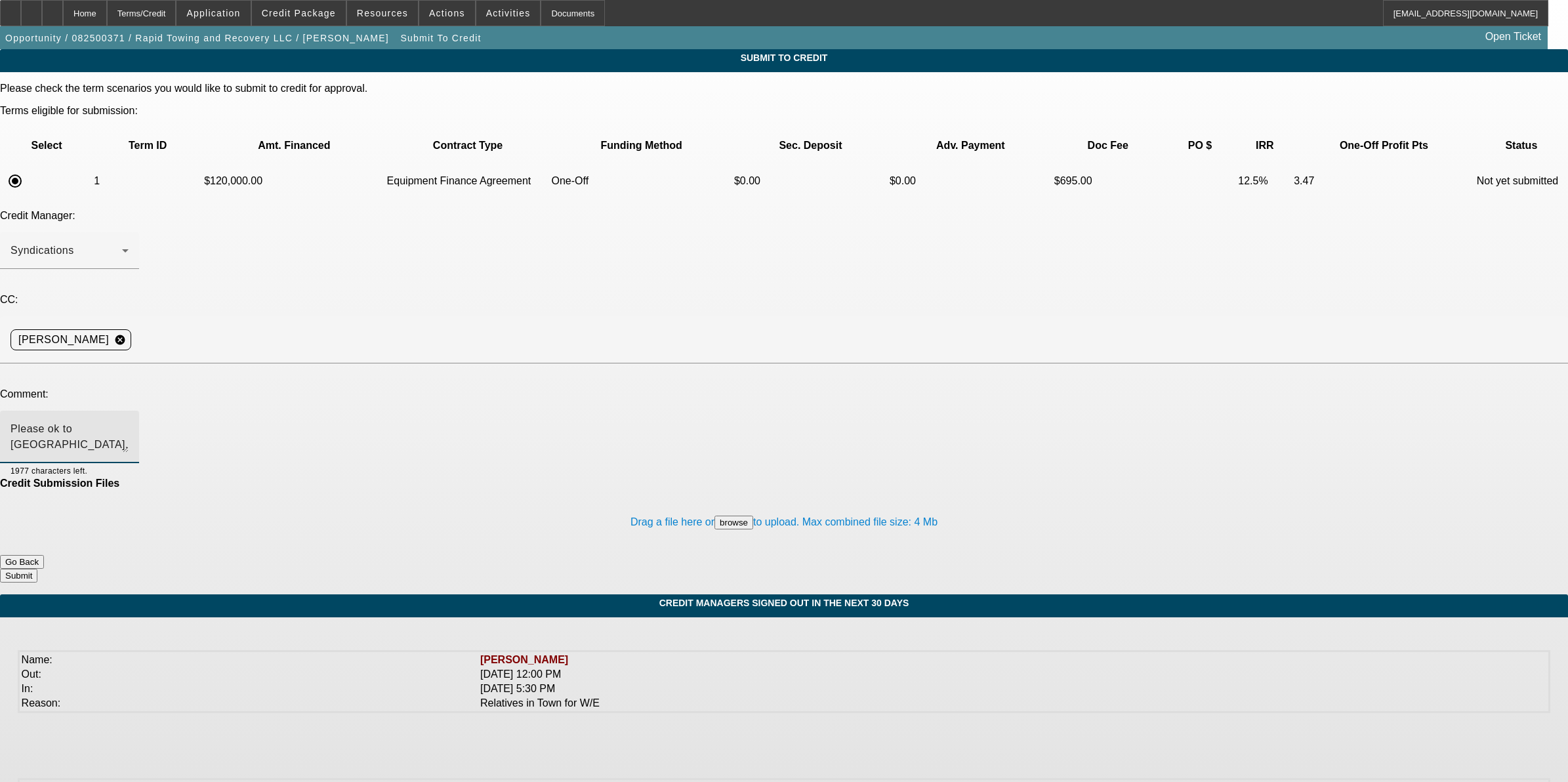
click at [37, 569] on button "Submit" at bounding box center [19, 575] width 37 height 14
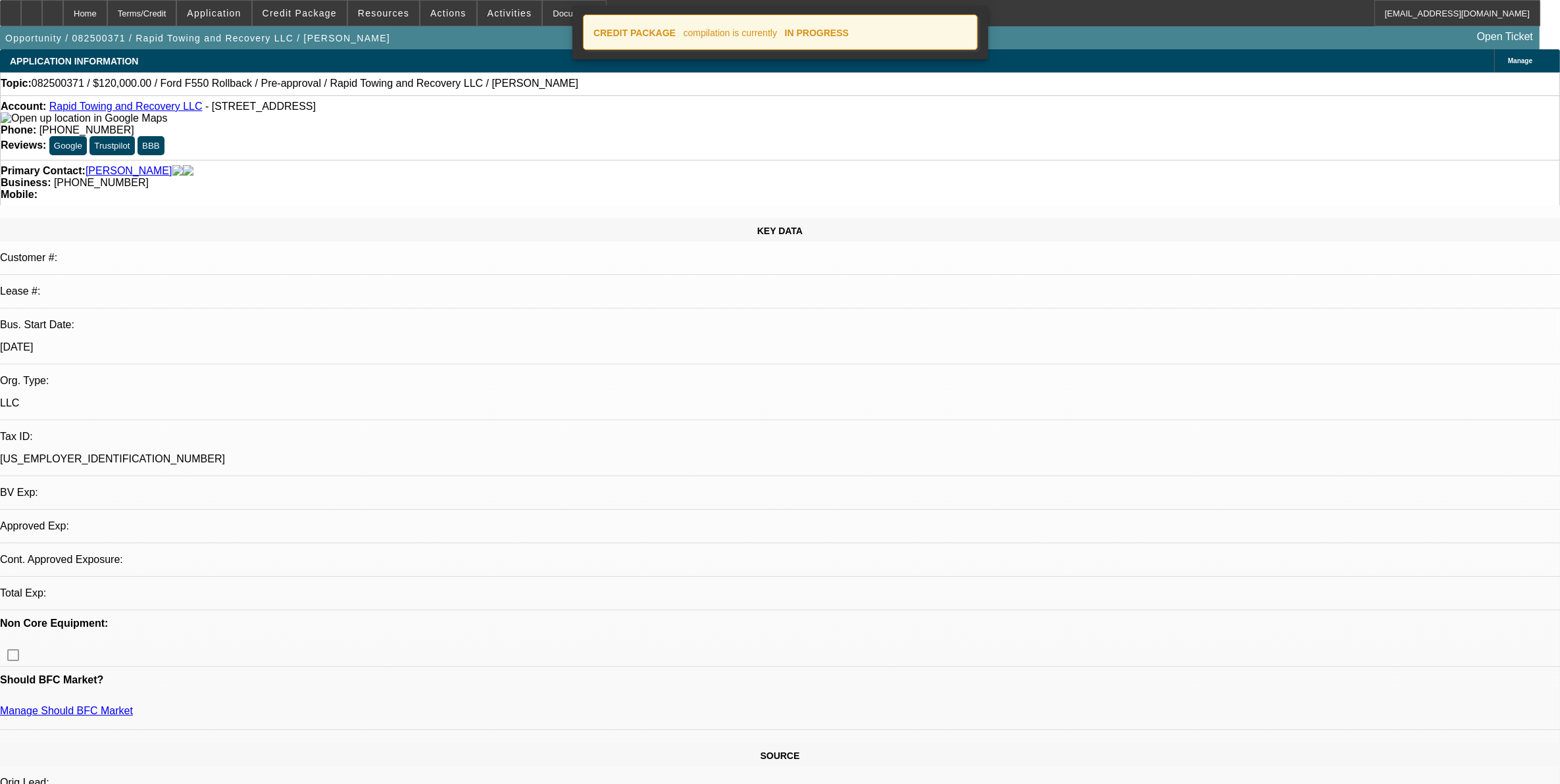
select select "0"
select select "2"
select select "0"
select select "6"
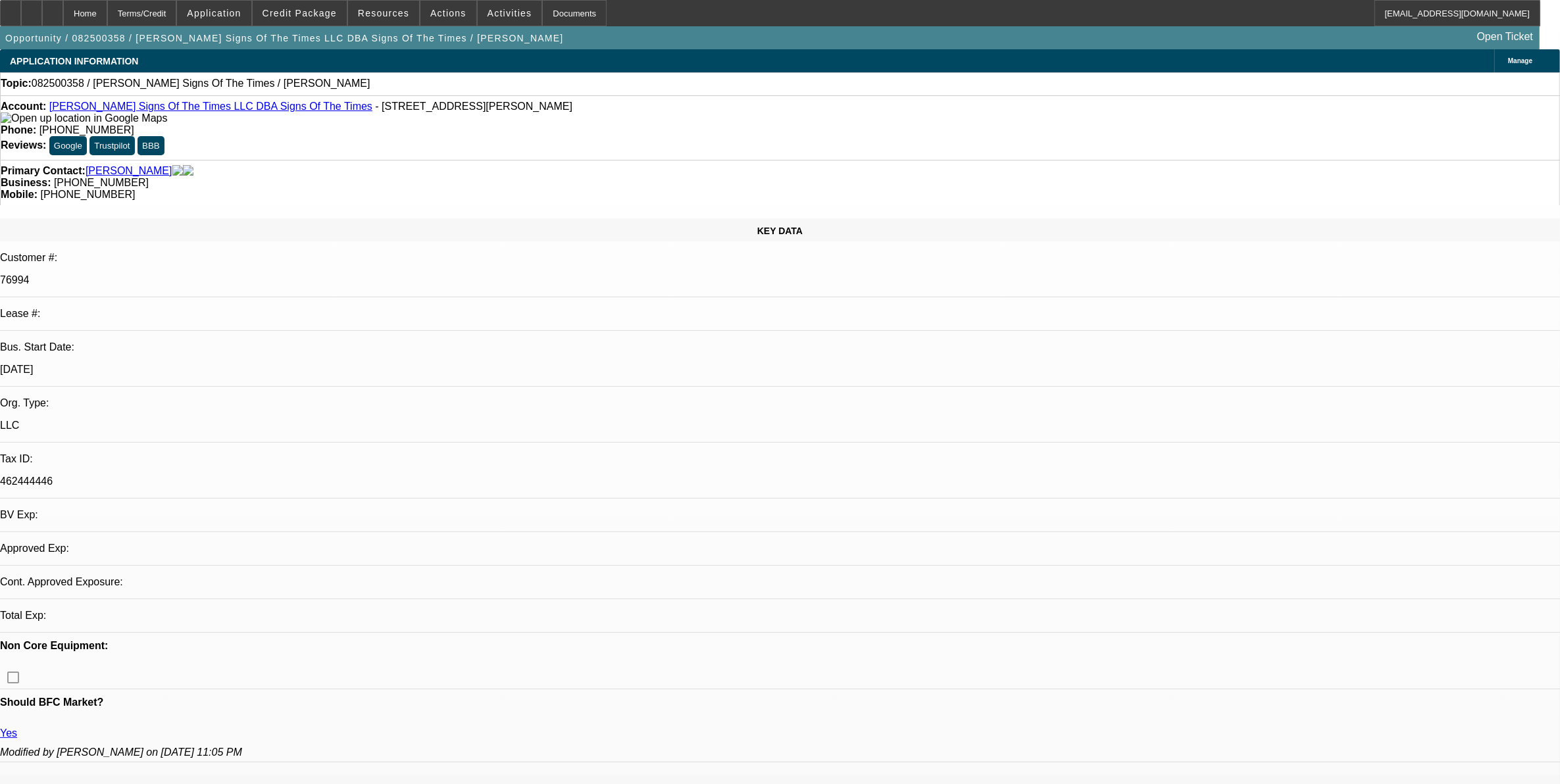
select select "0"
select select "2"
select select "0.1"
select select "4"
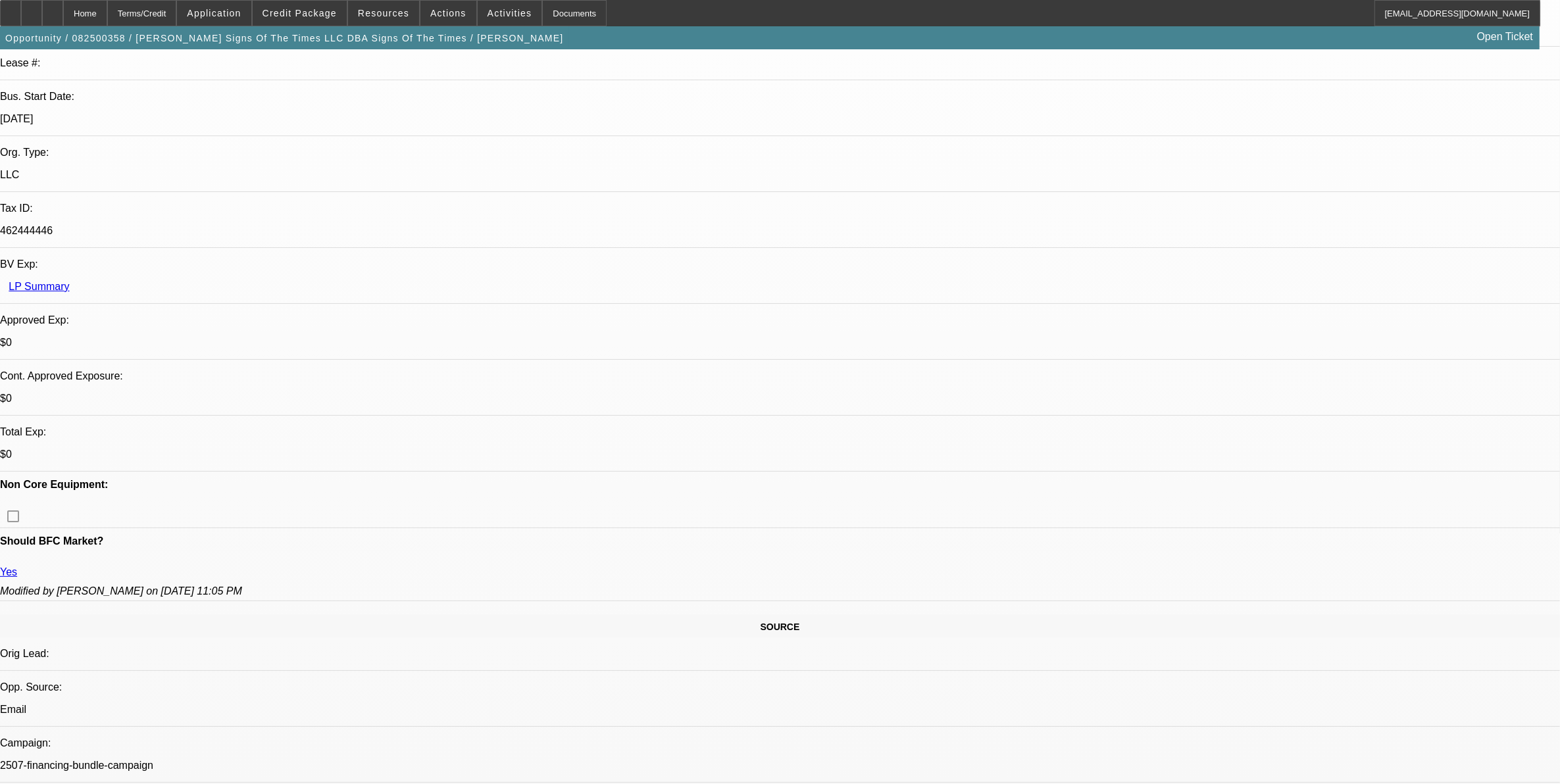
scroll to position [411, 0]
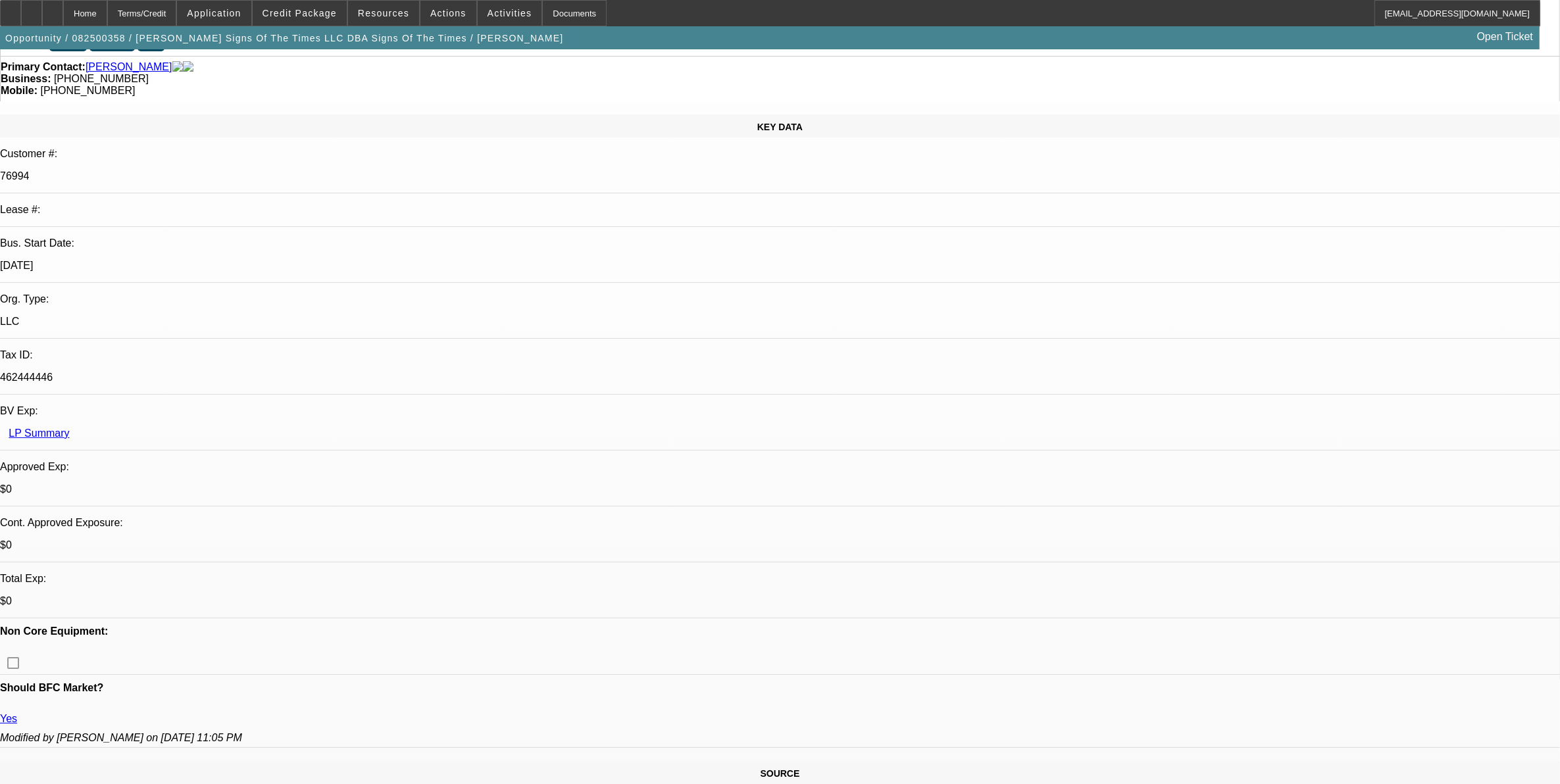
scroll to position [0, 0]
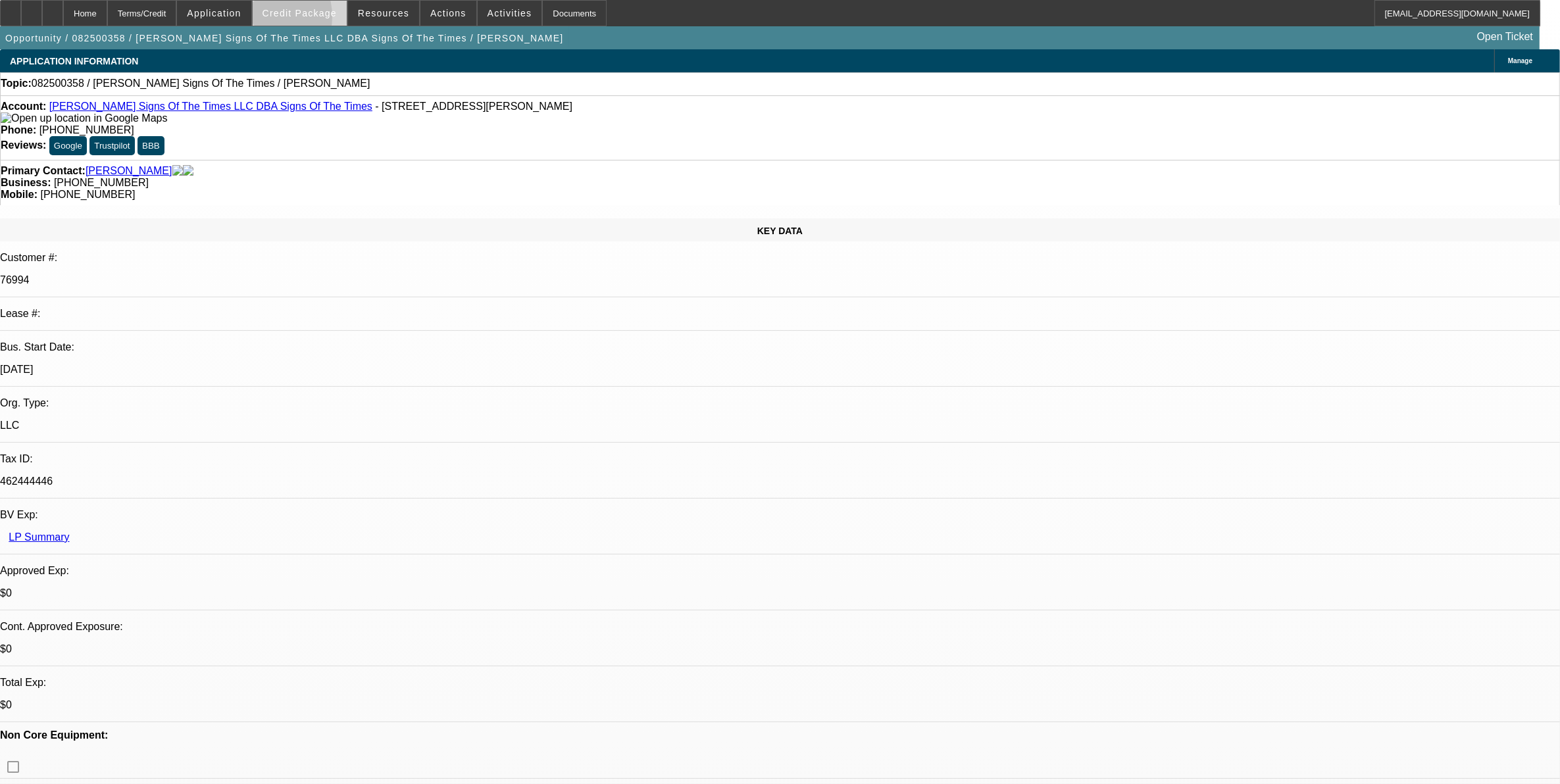
click at [279, 20] on span at bounding box center [299, 13] width 94 height 32
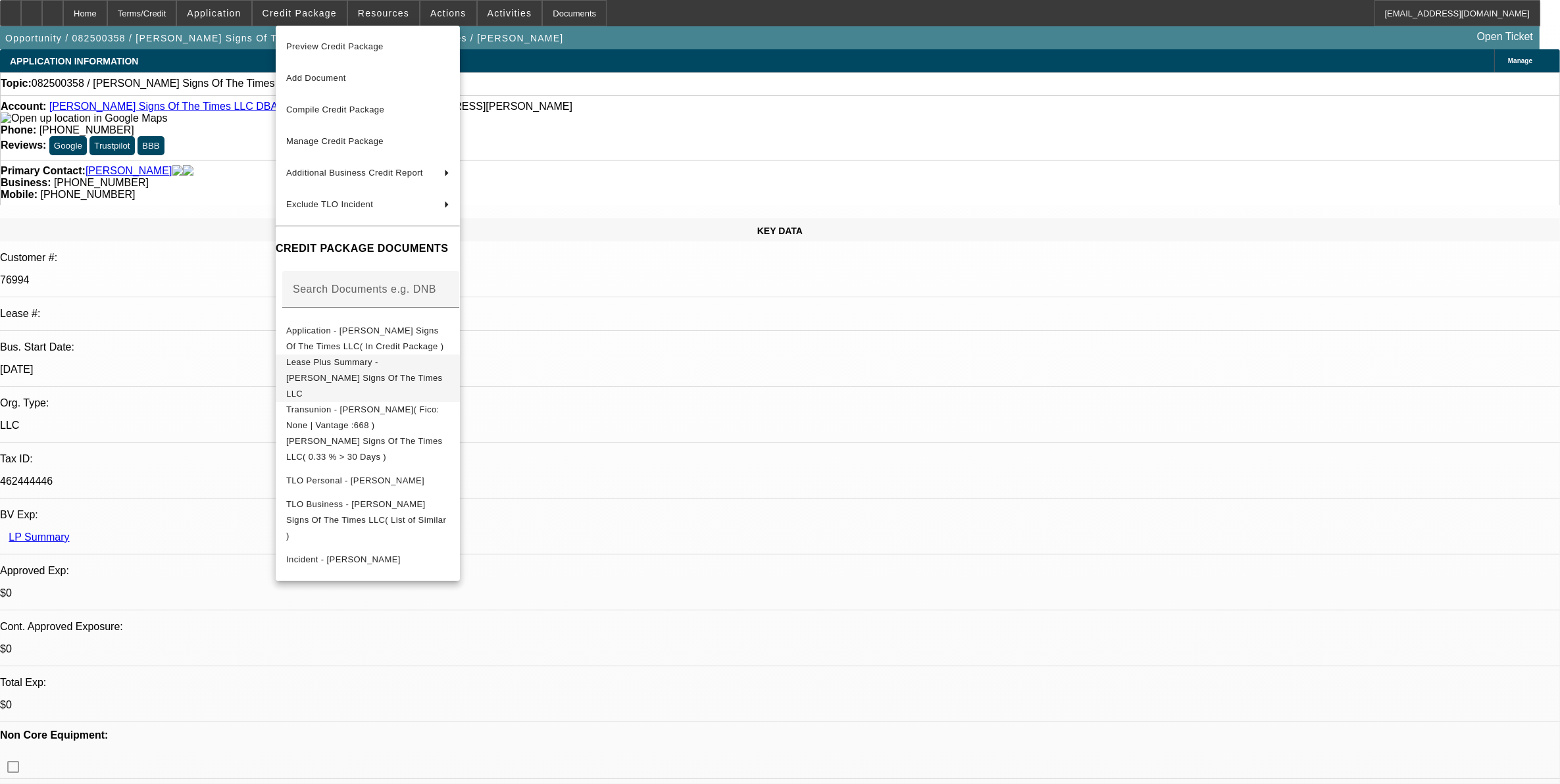
click at [449, 354] on button "Lease Plus Summary - [PERSON_NAME] Signs Of The Times LLC" at bounding box center [367, 377] width 184 height 47
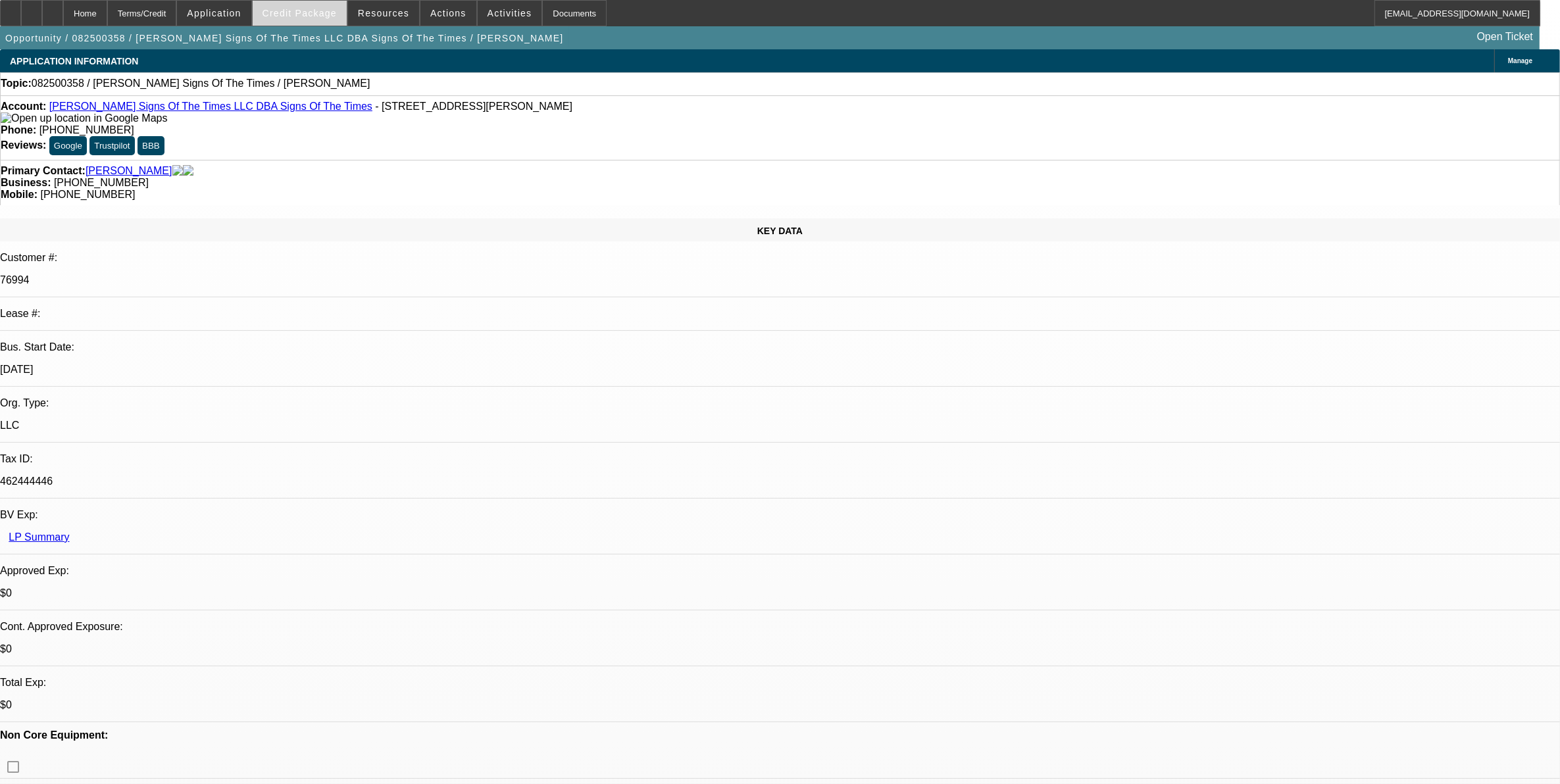
click at [322, 20] on button "Credit Package" at bounding box center [299, 13] width 94 height 25
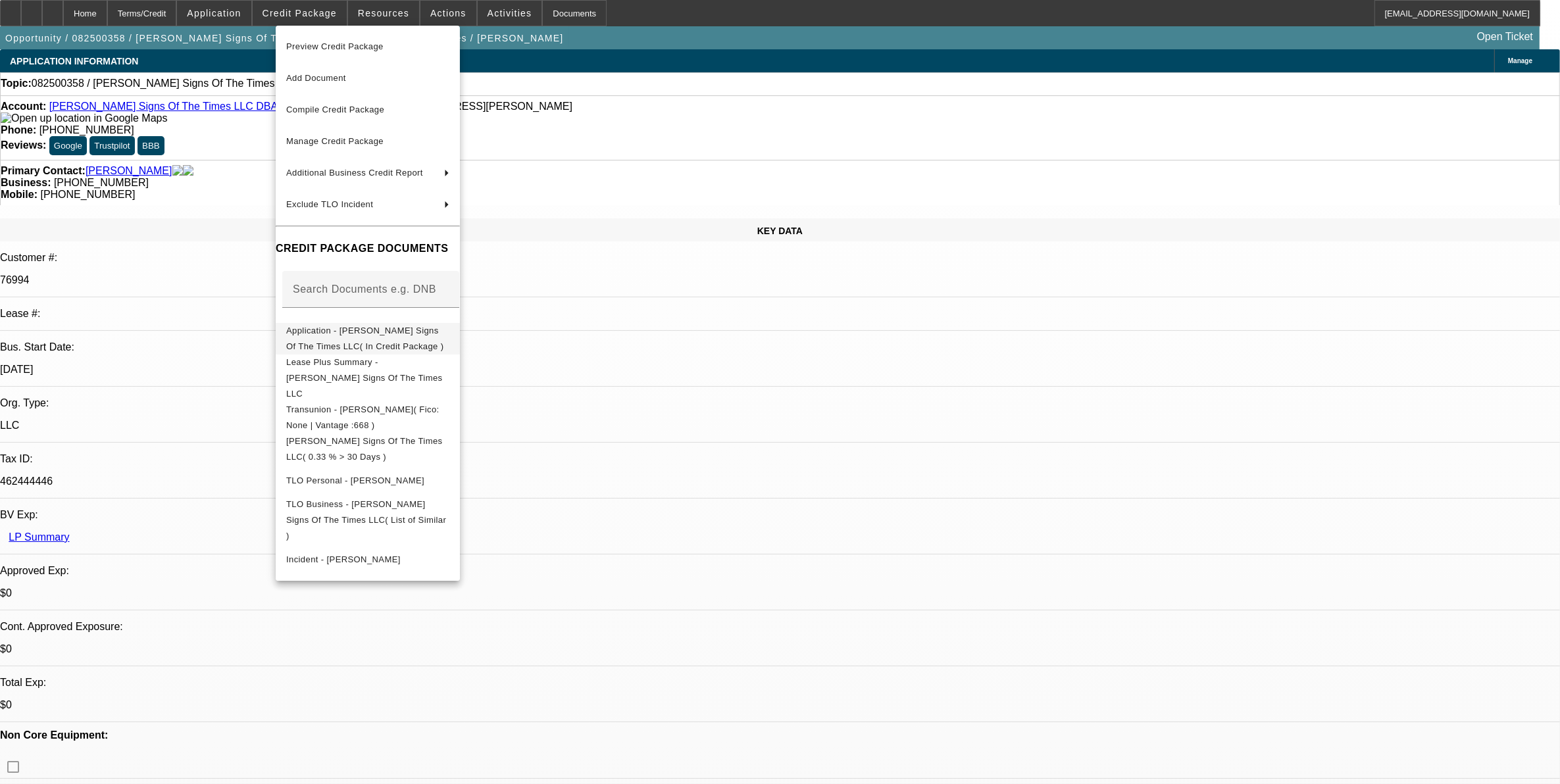
click at [366, 322] on button "Application - [PERSON_NAME] Signs Of The Times LLC( In Credit Package )" at bounding box center [367, 337] width 184 height 32
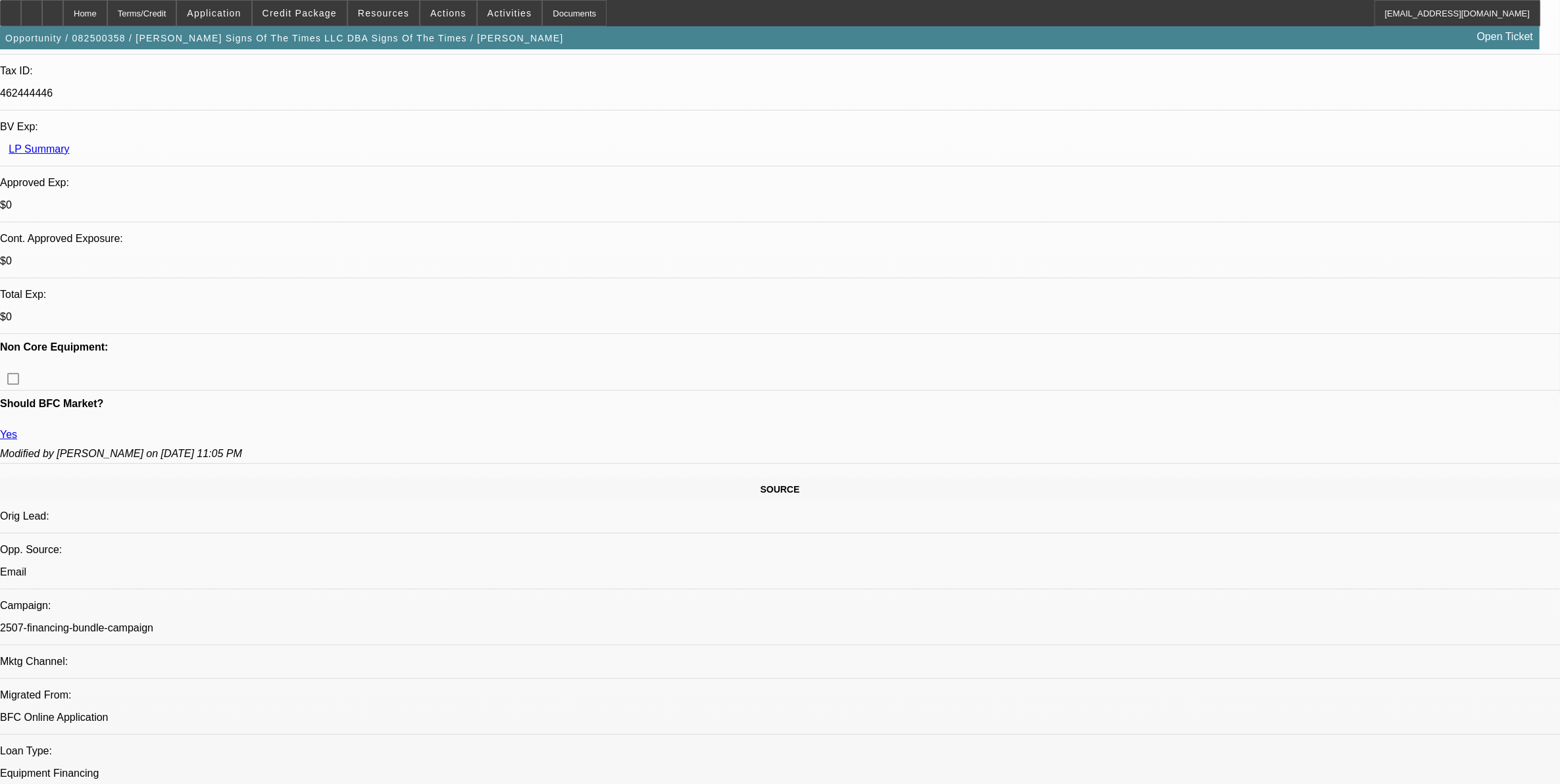
scroll to position [411, 0]
